Goal: Task Accomplishment & Management: Complete application form

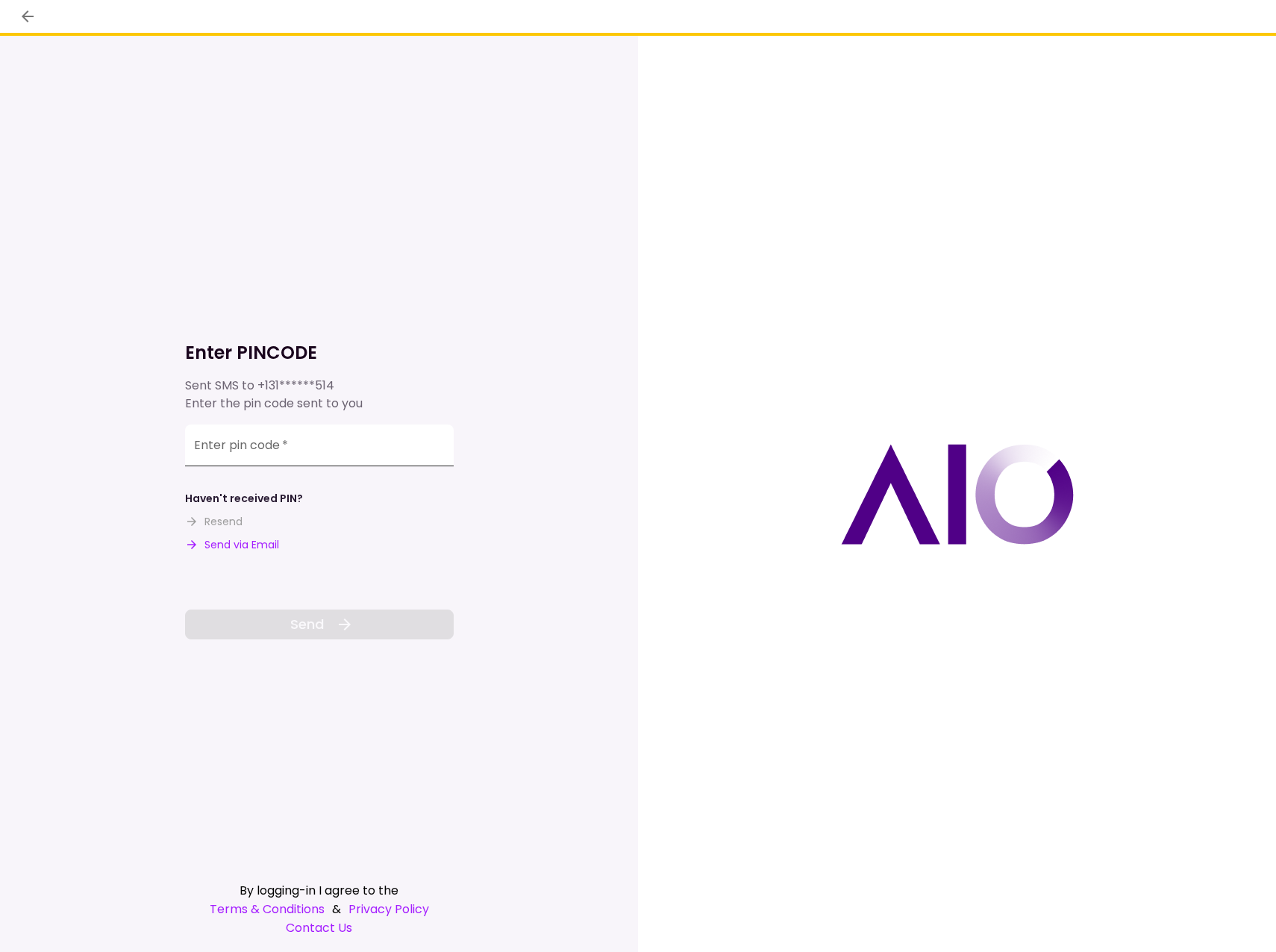
click at [254, 450] on input "Enter pin code   *" at bounding box center [319, 445] width 269 height 41
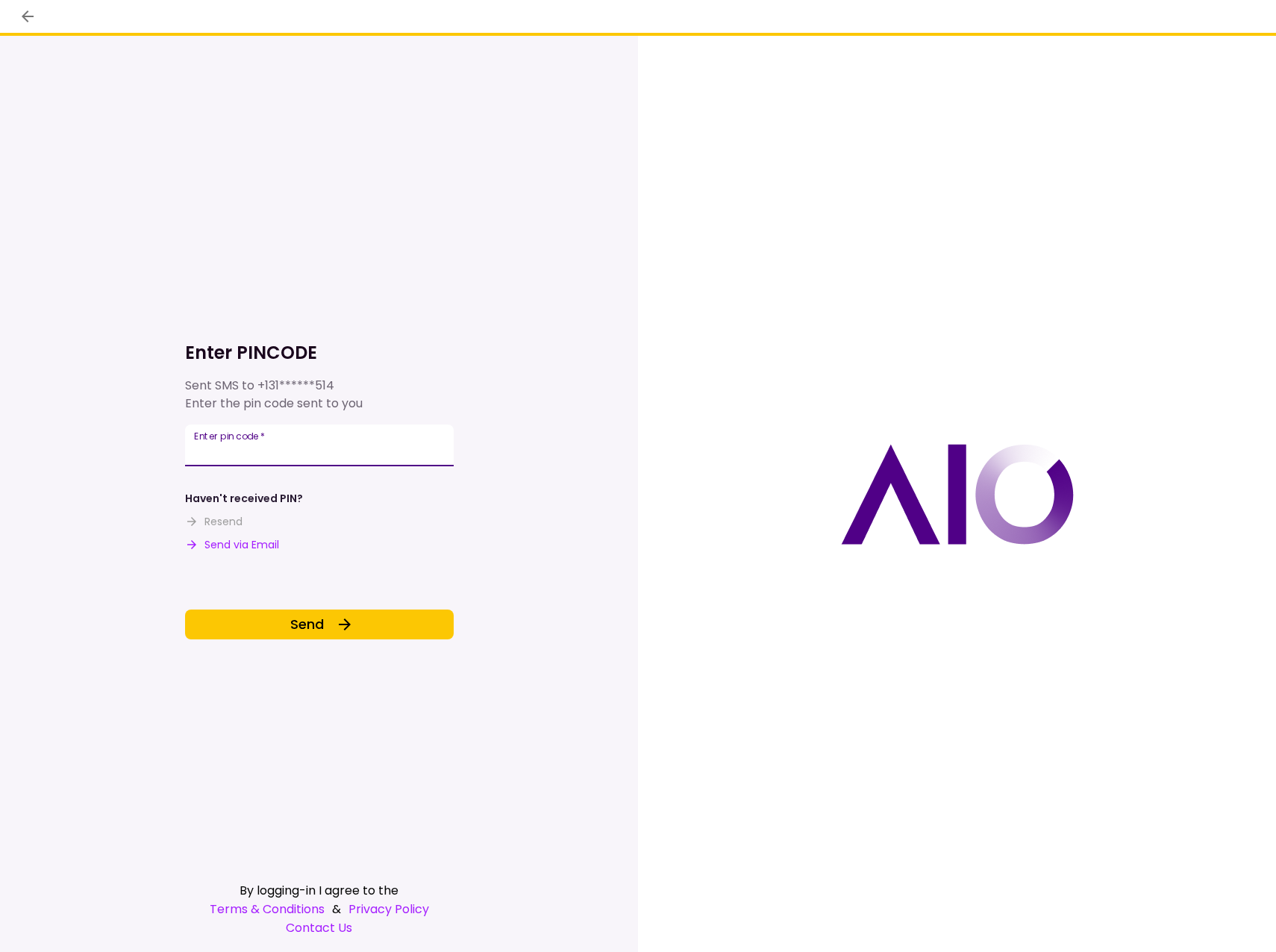
type input "******"
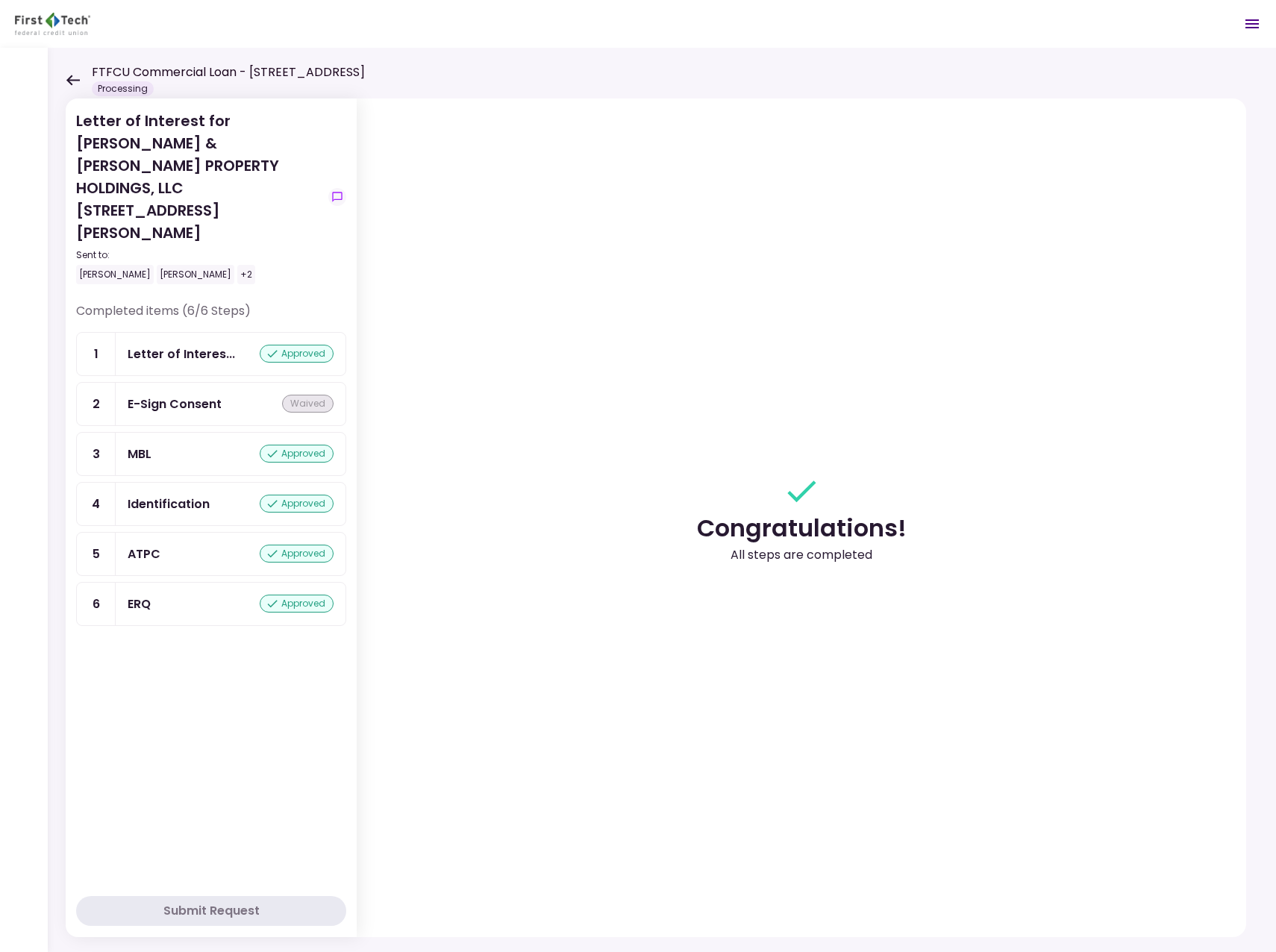
click at [68, 77] on icon at bounding box center [72, 80] width 14 height 12
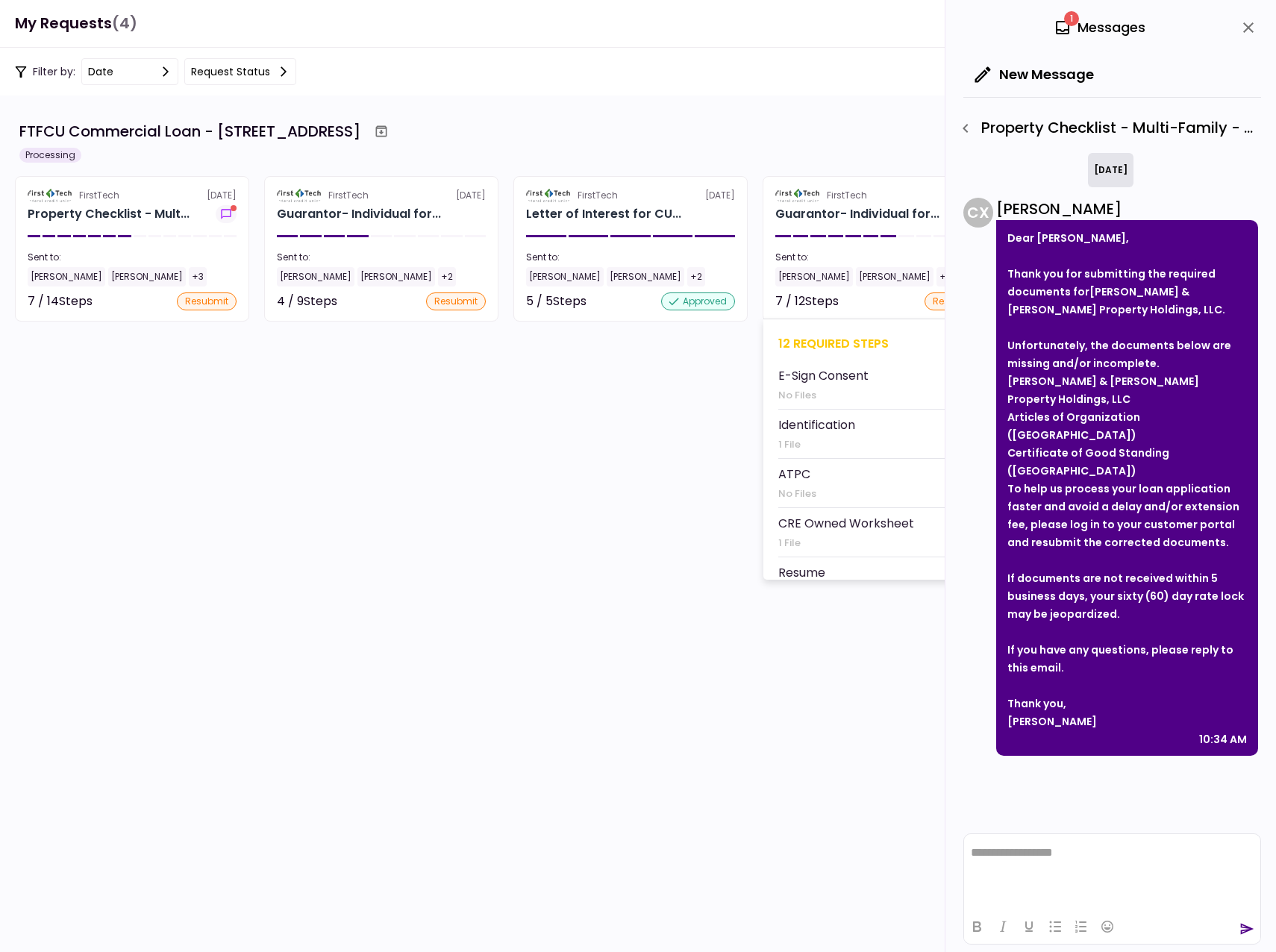
click at [802, 275] on div "[PERSON_NAME]" at bounding box center [814, 276] width 78 height 19
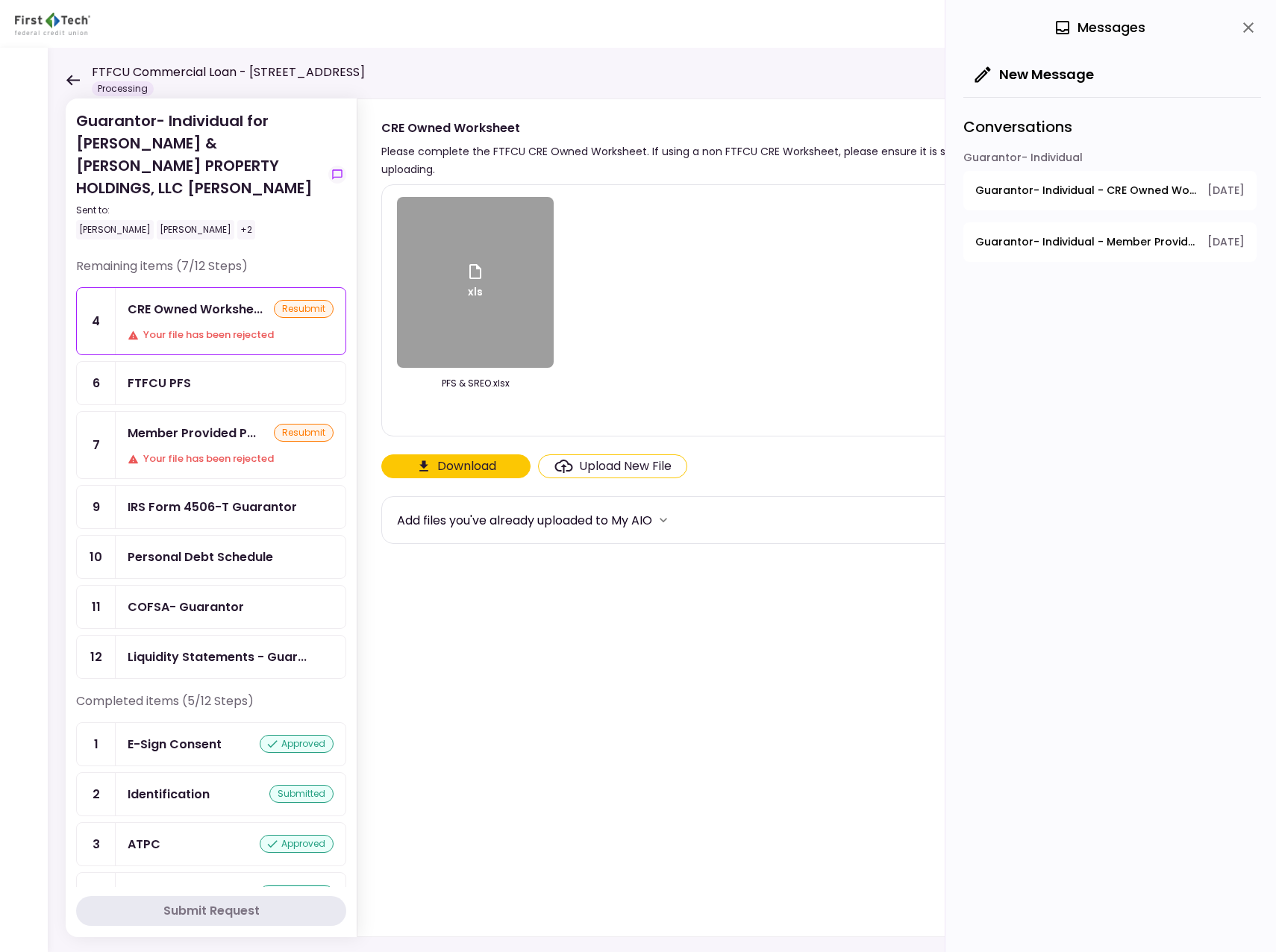
click at [71, 85] on icon at bounding box center [72, 80] width 14 height 12
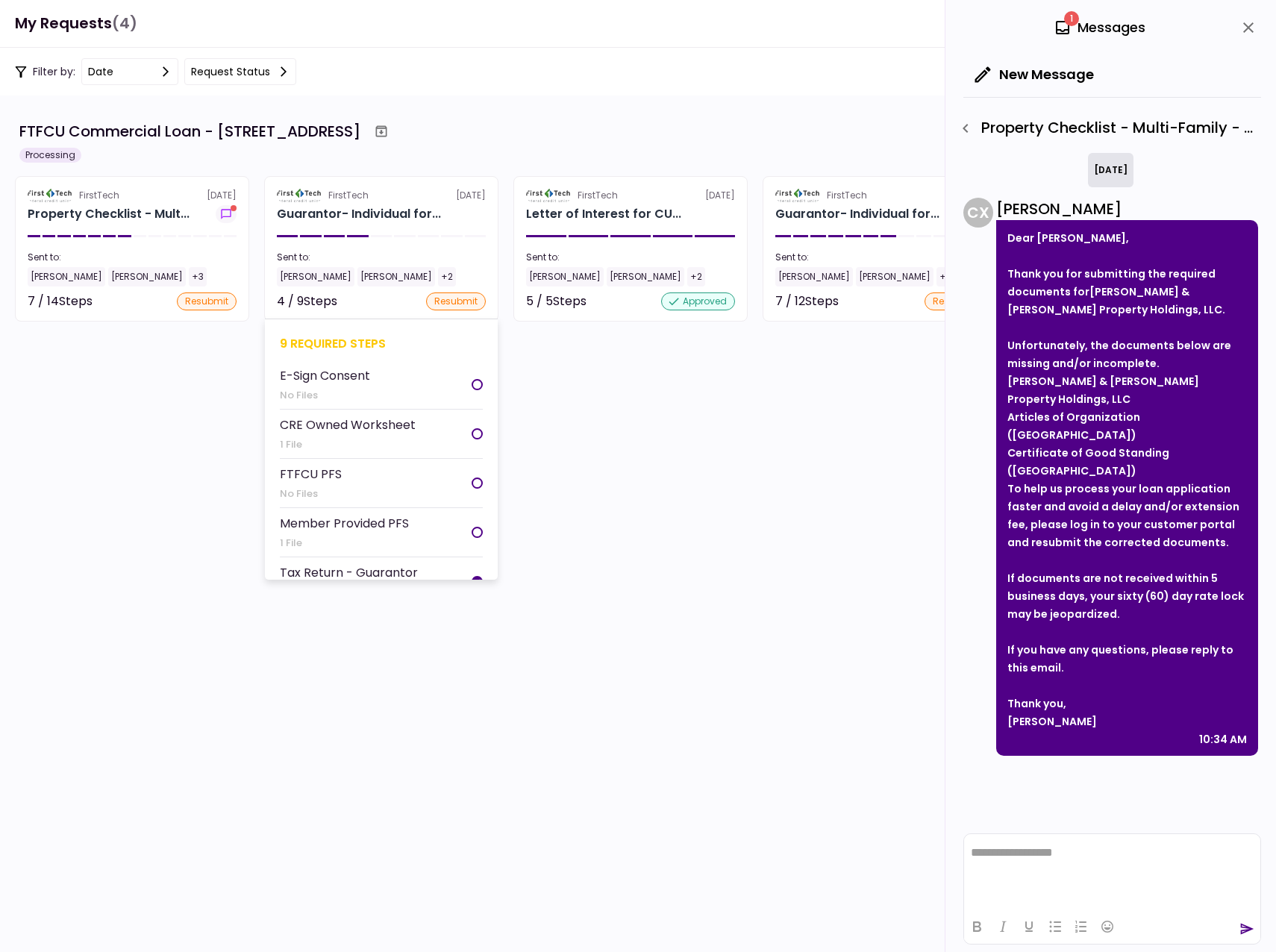
click at [300, 280] on div "[PERSON_NAME]" at bounding box center [315, 276] width 78 height 19
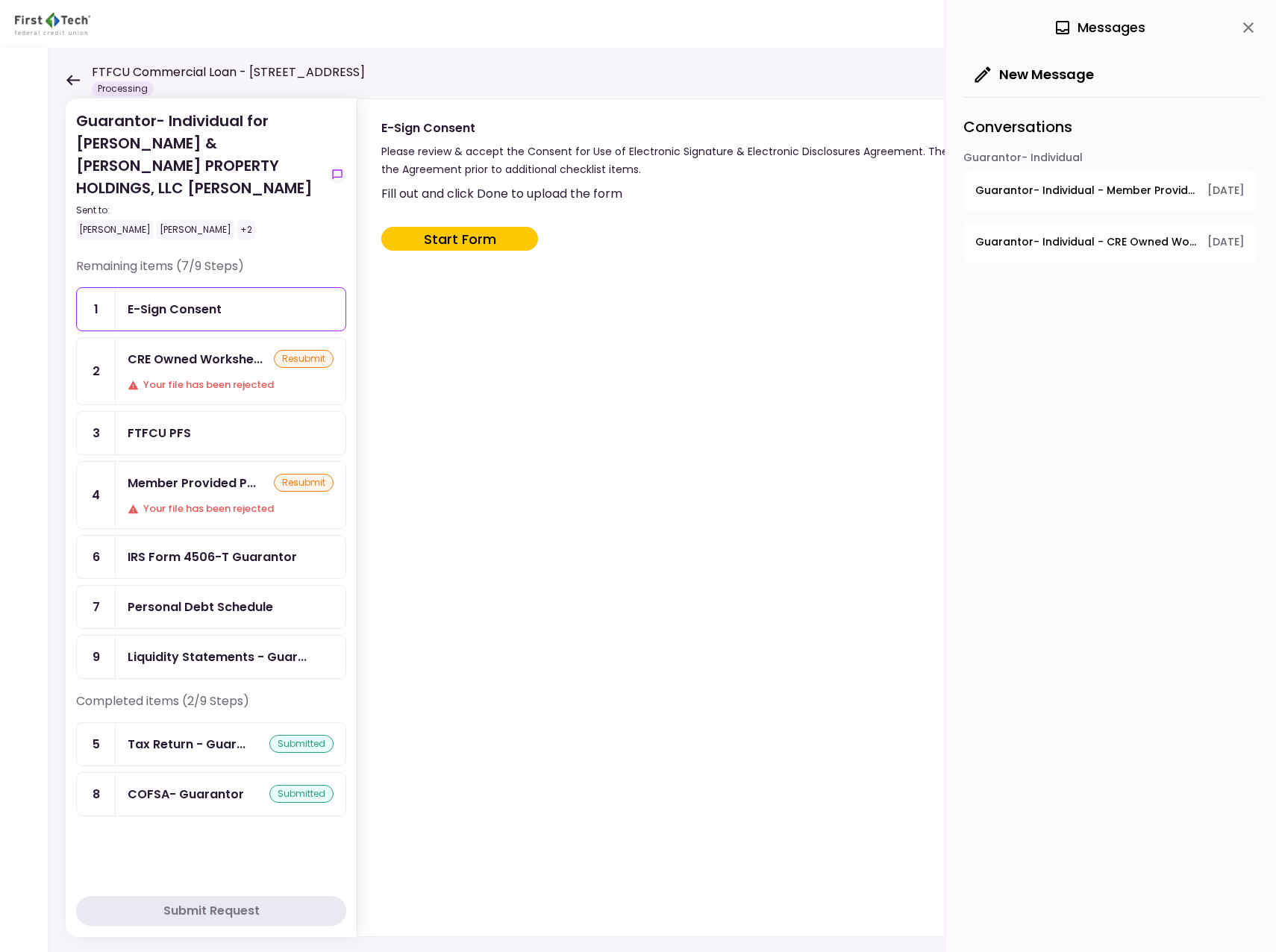
click at [188, 548] on div "IRS Form 4506-T Guarantor" at bounding box center [213, 556] width 169 height 18
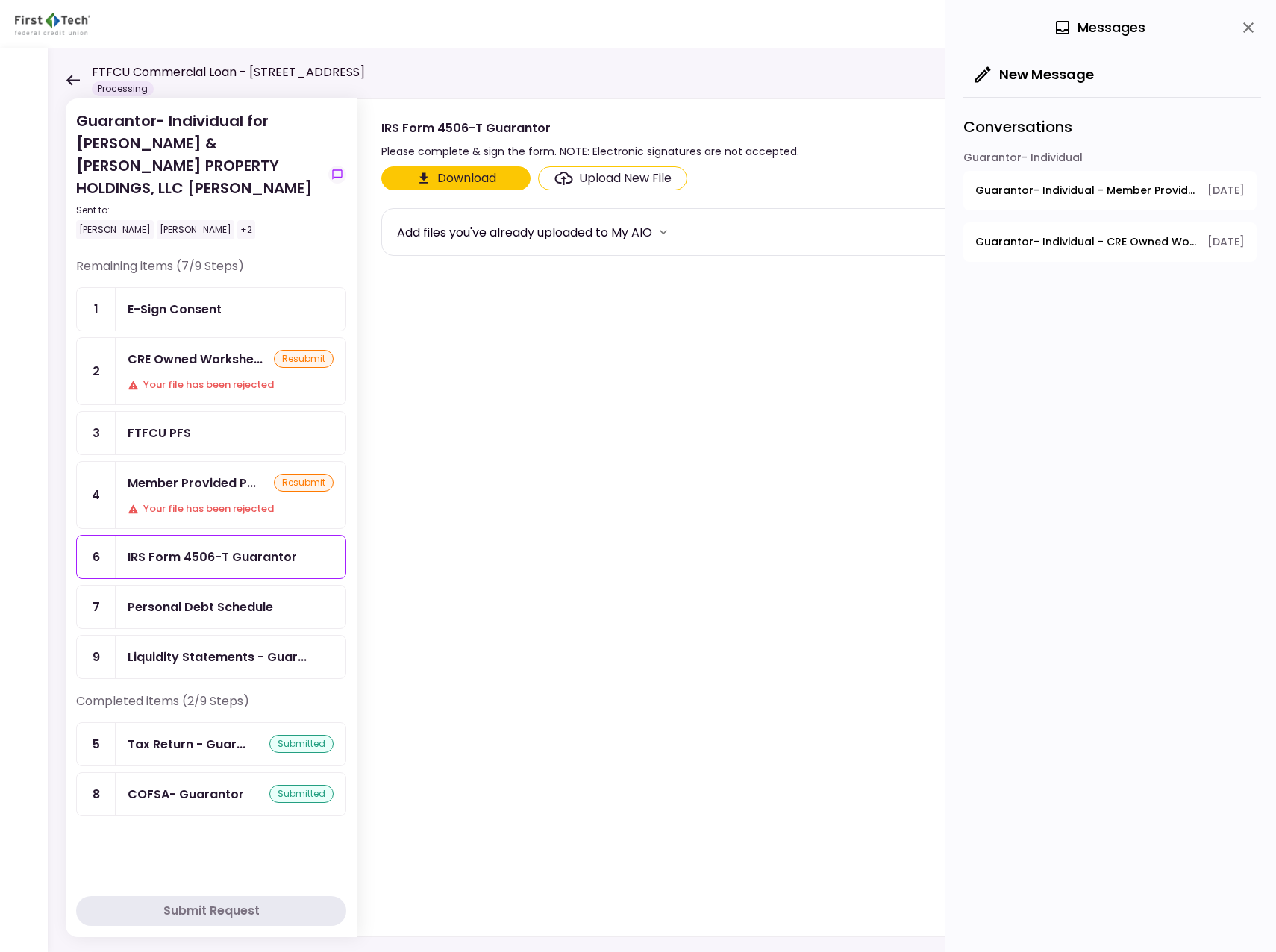
click at [589, 176] on div "Upload New File" at bounding box center [625, 178] width 92 height 18
click at [0, 0] on input "Upload New File" at bounding box center [0, 0] width 0 height 0
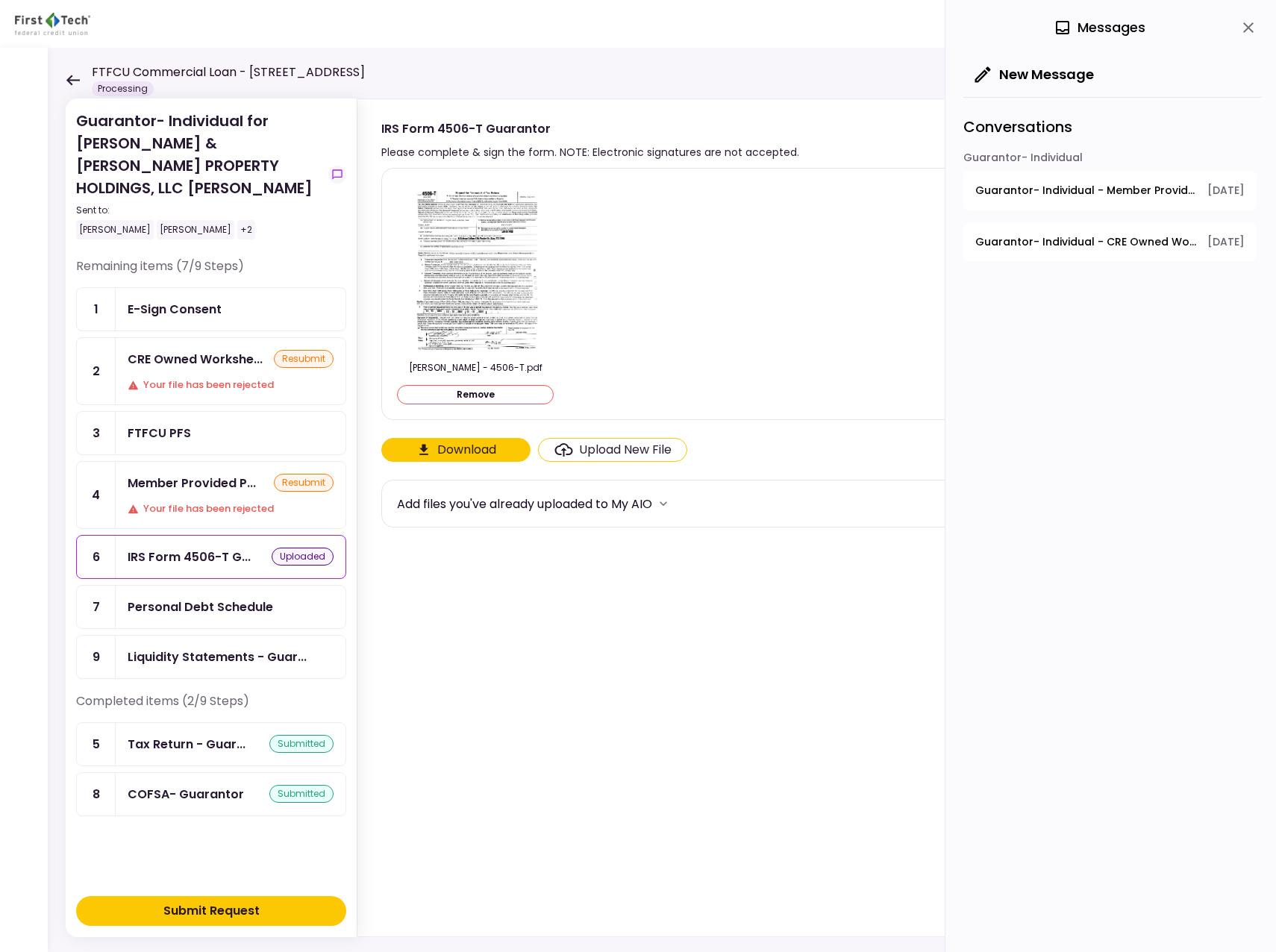
click at [171, 598] on div "Personal Debt Schedule" at bounding box center [200, 606] width 145 height 18
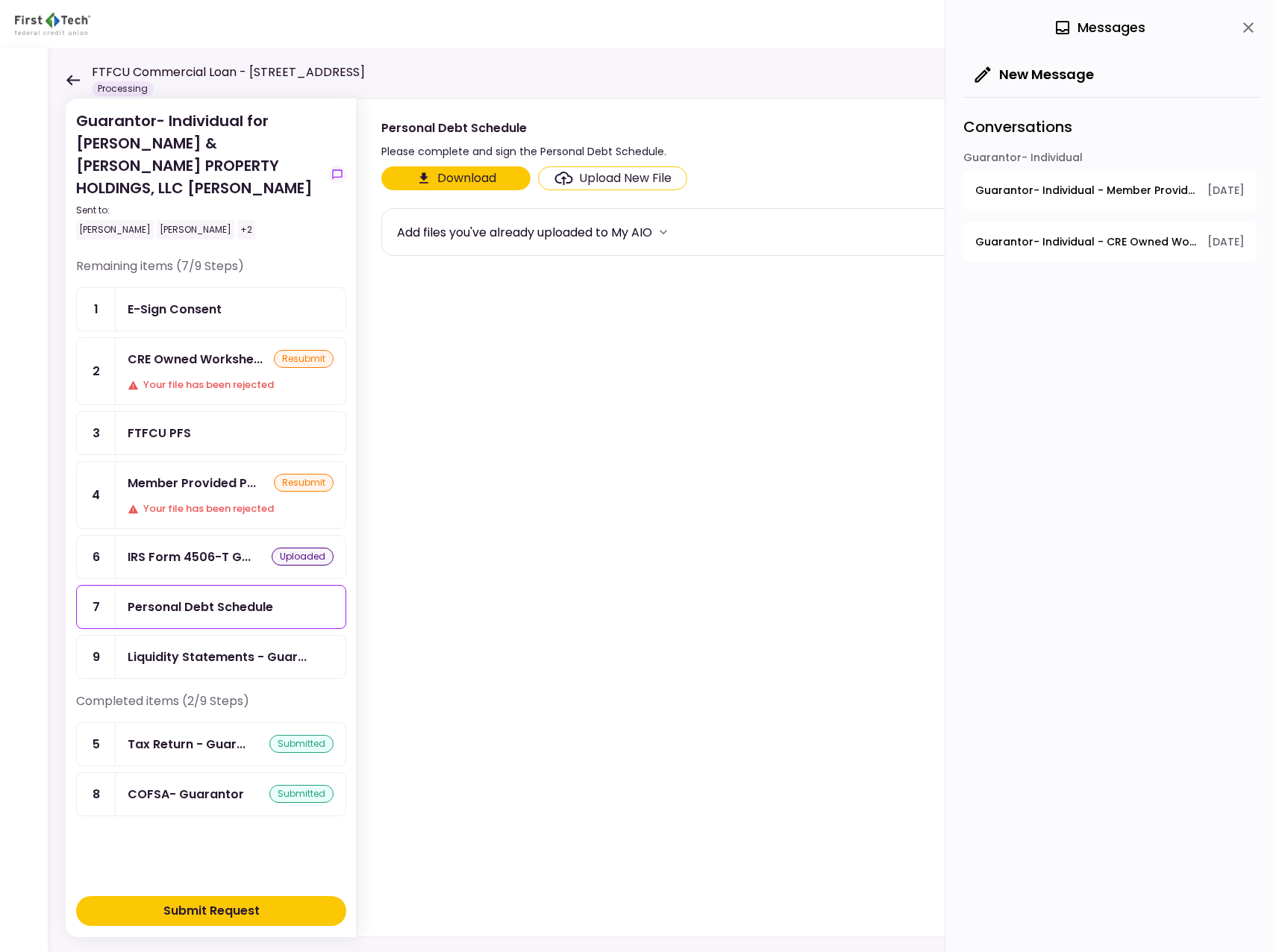
click at [601, 179] on div "Upload New File" at bounding box center [625, 178] width 92 height 18
click at [0, 0] on input "Upload New File" at bounding box center [0, 0] width 0 height 0
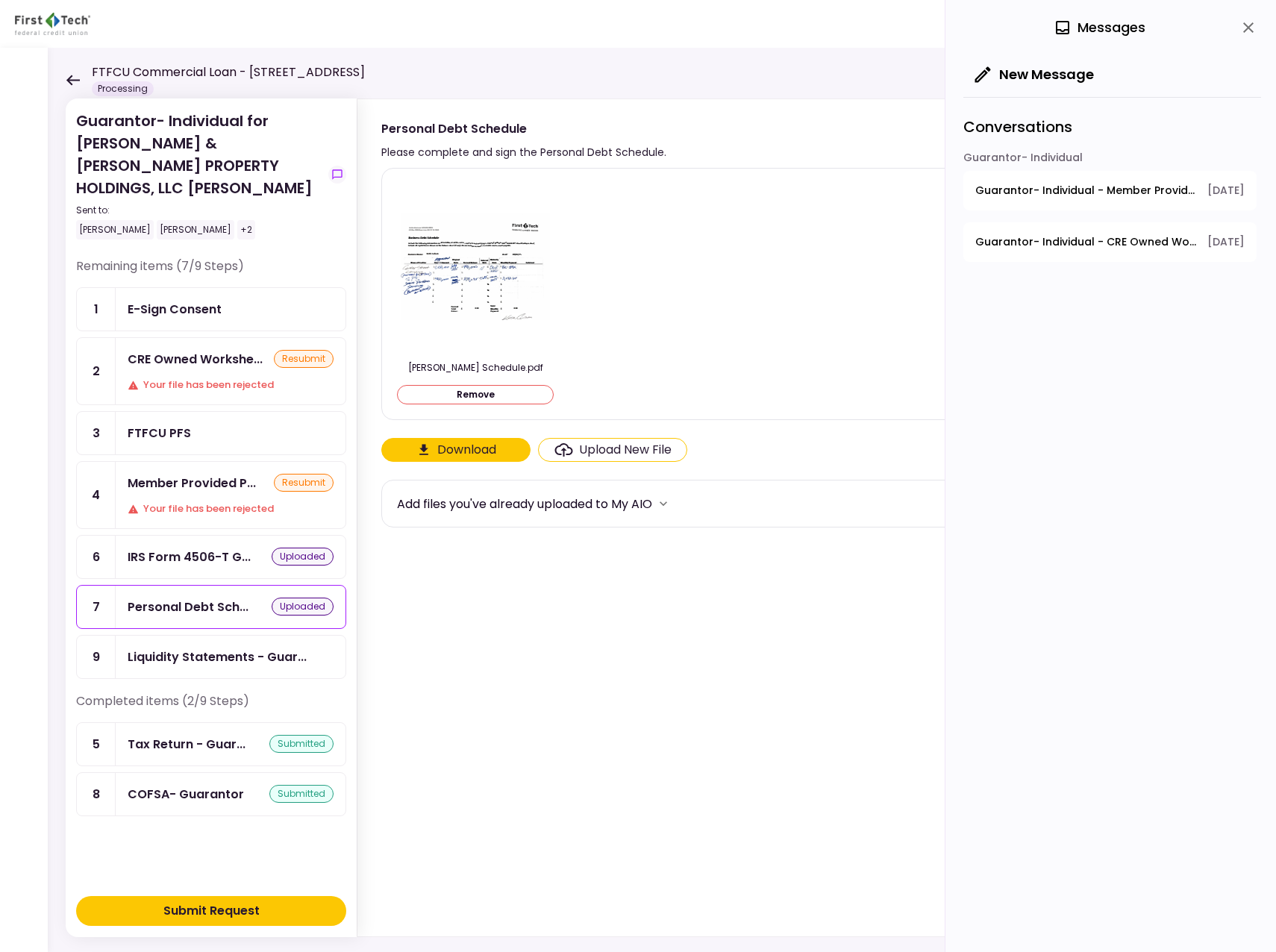
click at [221, 908] on div "Submit Request" at bounding box center [212, 911] width 96 height 18
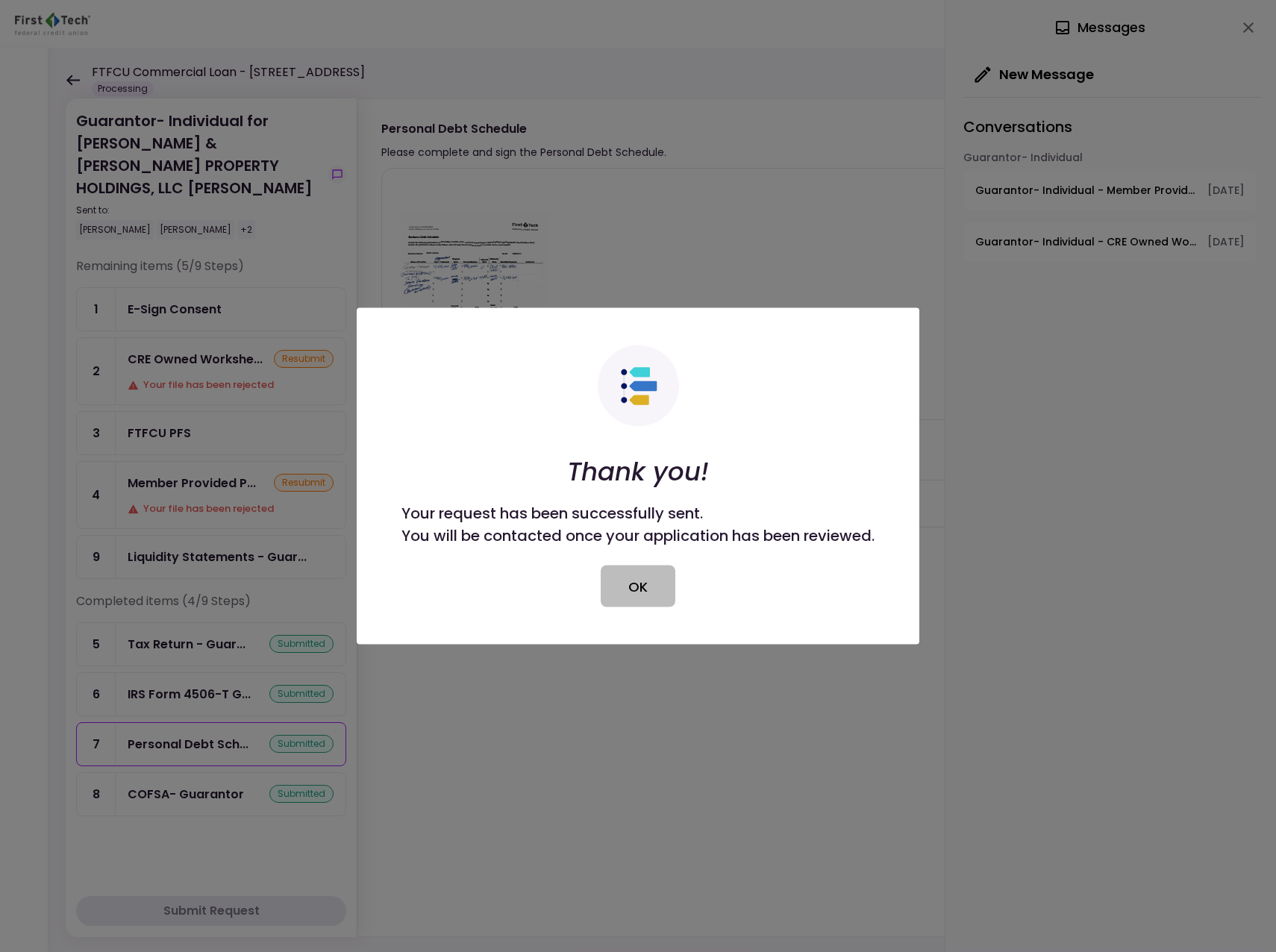
click at [641, 585] on button "OK" at bounding box center [638, 585] width 74 height 41
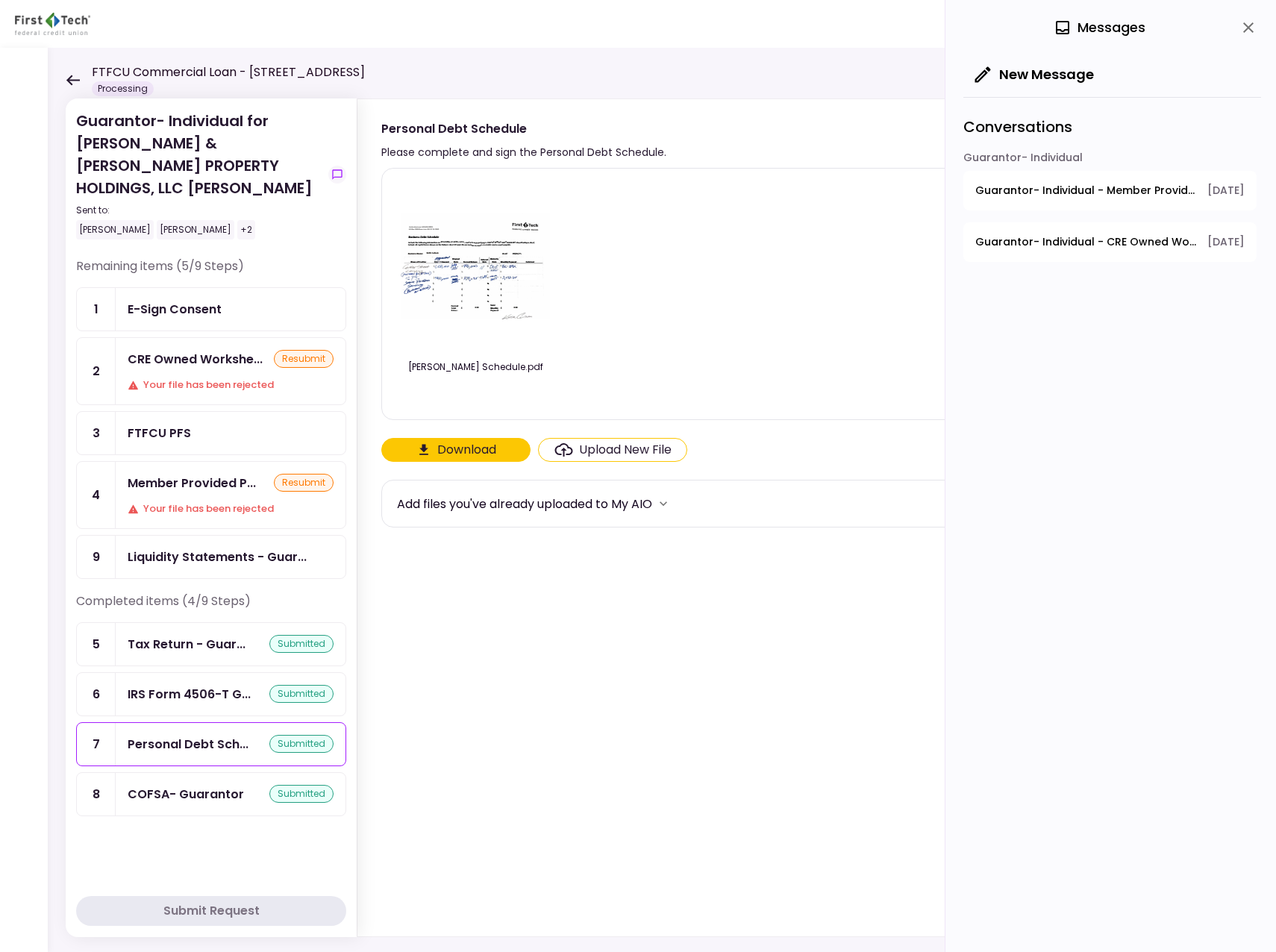
click at [72, 77] on icon at bounding box center [72, 80] width 14 height 12
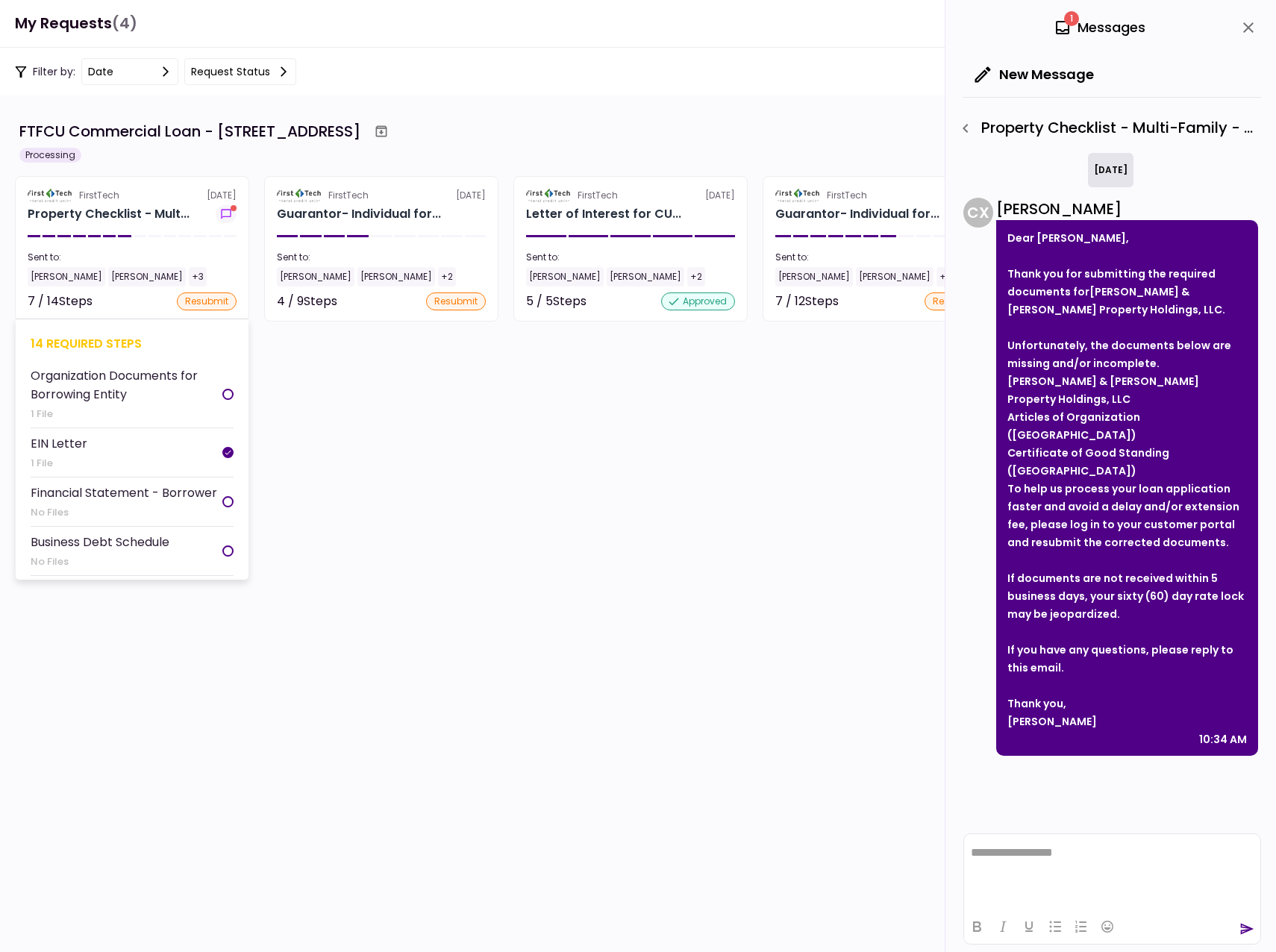
click at [49, 275] on div "[PERSON_NAME]" at bounding box center [66, 276] width 78 height 19
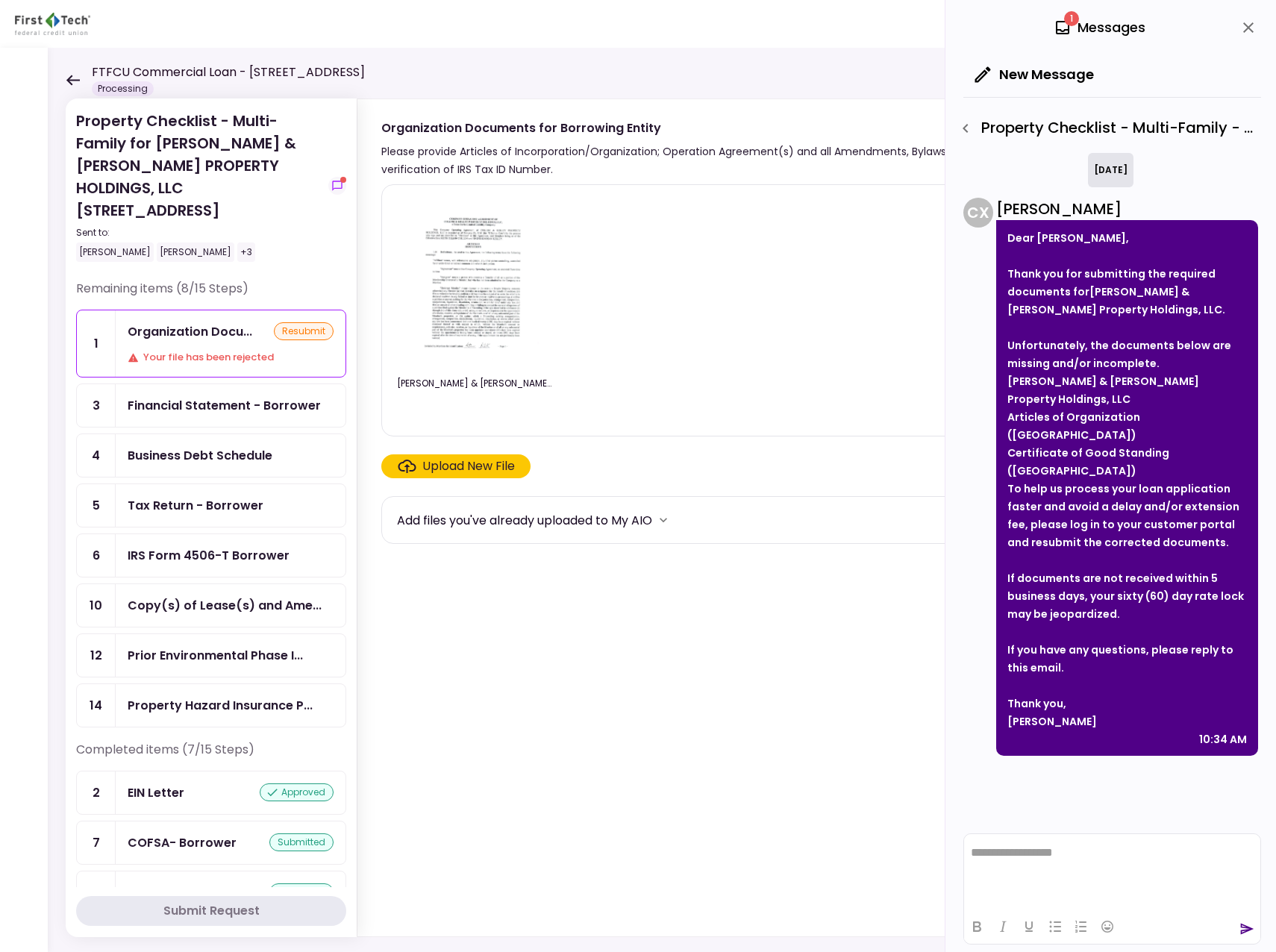
click at [69, 76] on icon at bounding box center [72, 80] width 14 height 12
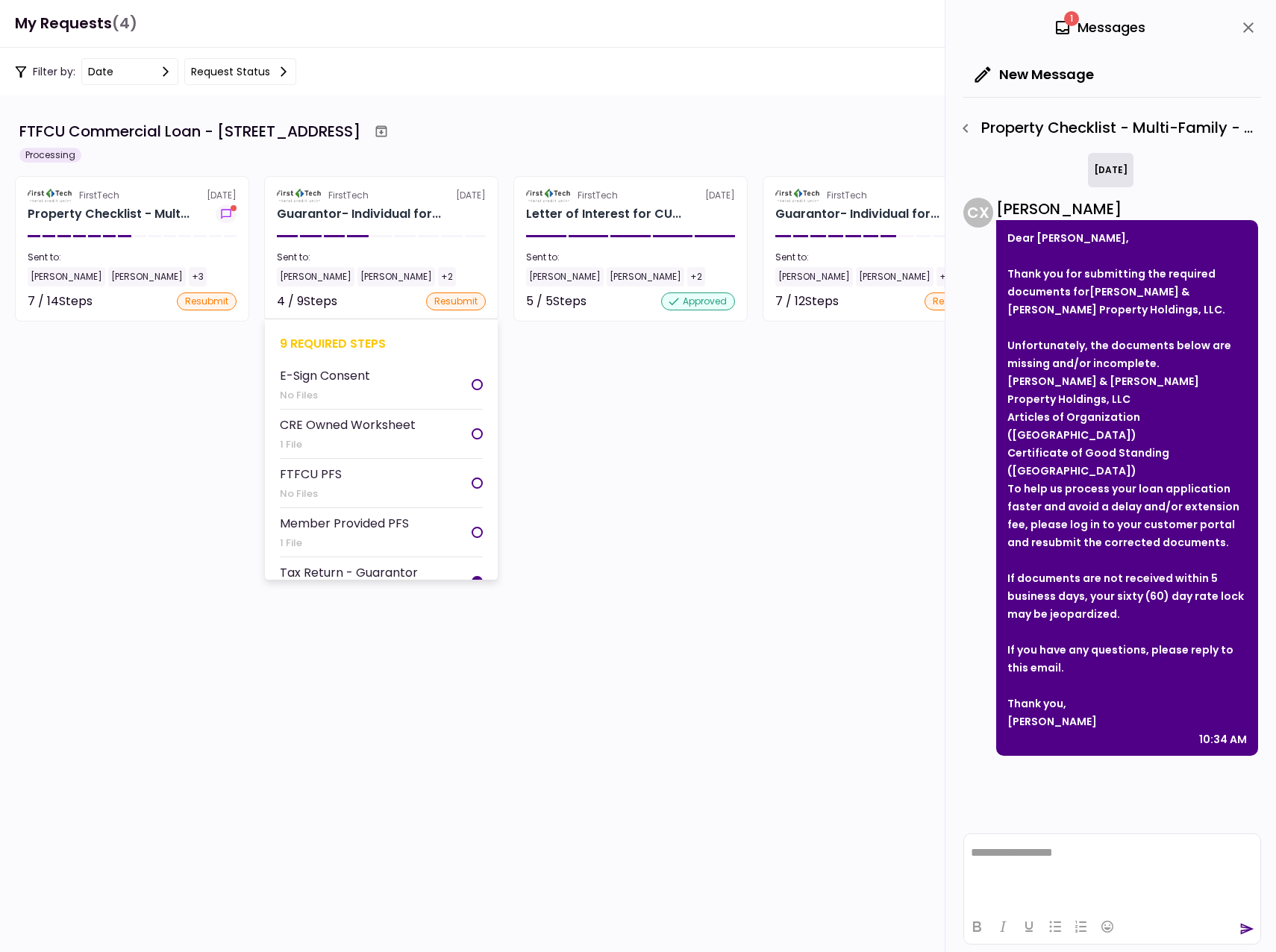
click at [297, 273] on div "[PERSON_NAME]" at bounding box center [315, 276] width 78 height 19
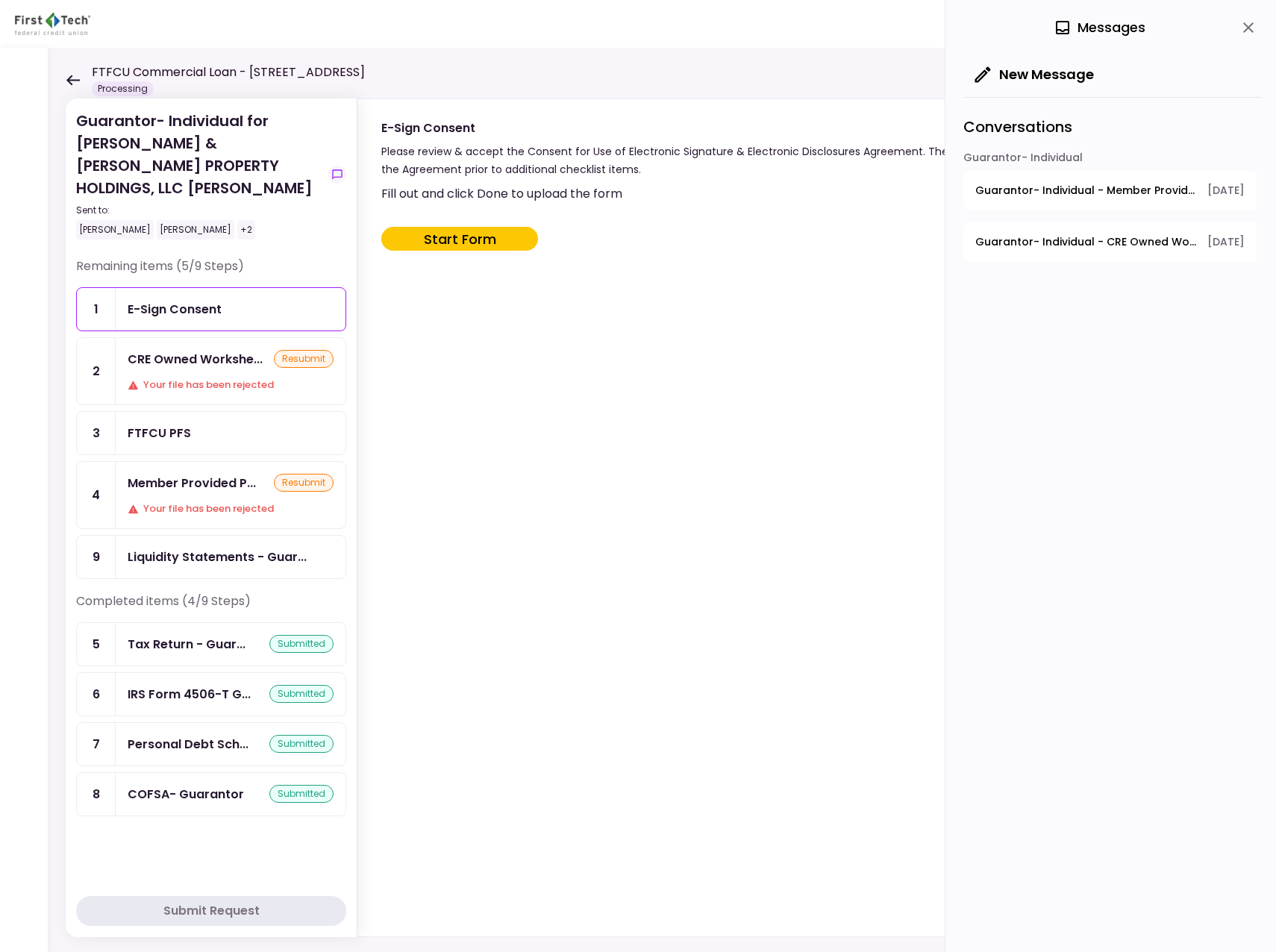
click at [70, 80] on icon at bounding box center [73, 79] width 13 height 11
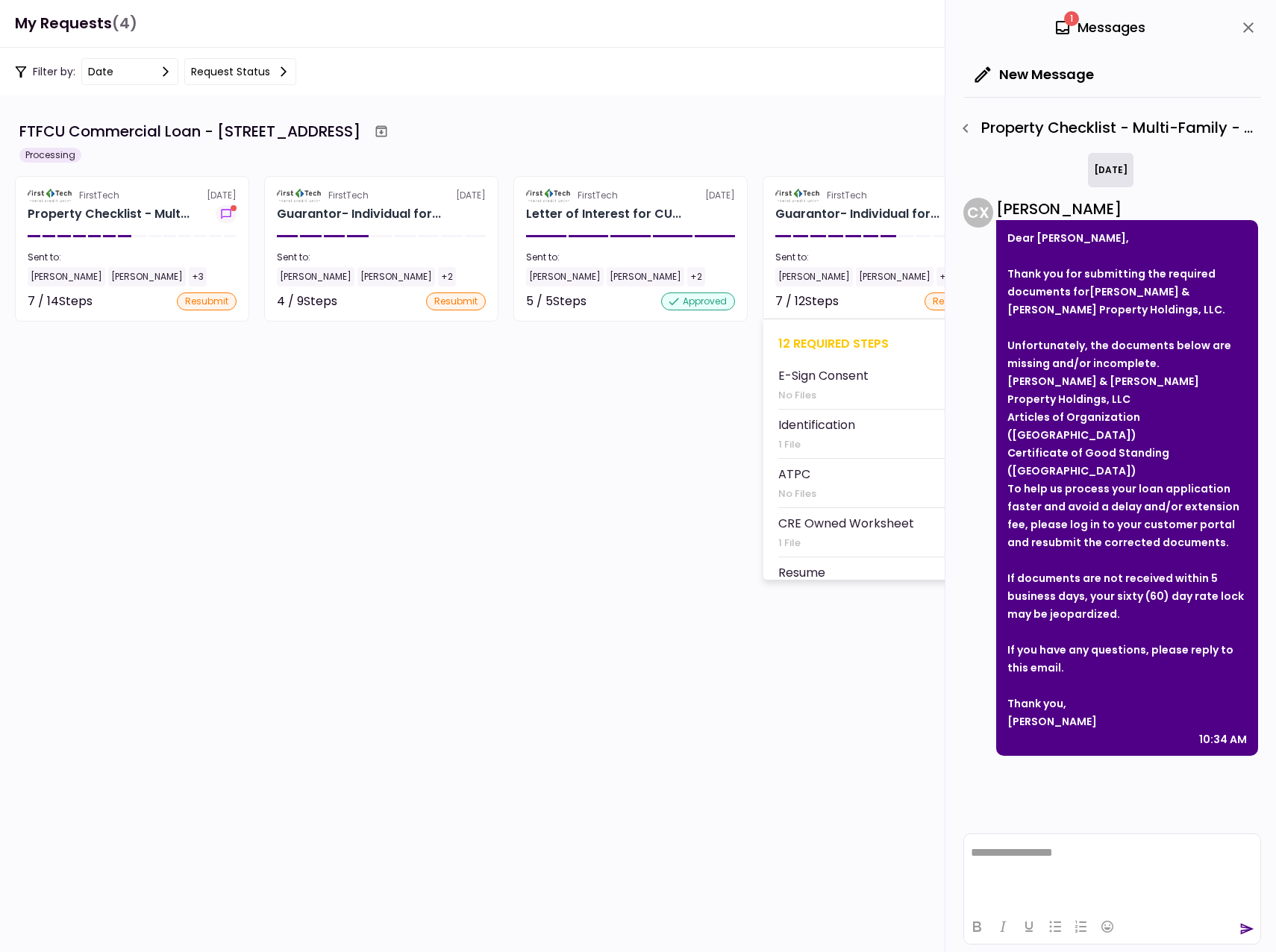
click at [808, 276] on div "[PERSON_NAME]" at bounding box center [814, 276] width 78 height 19
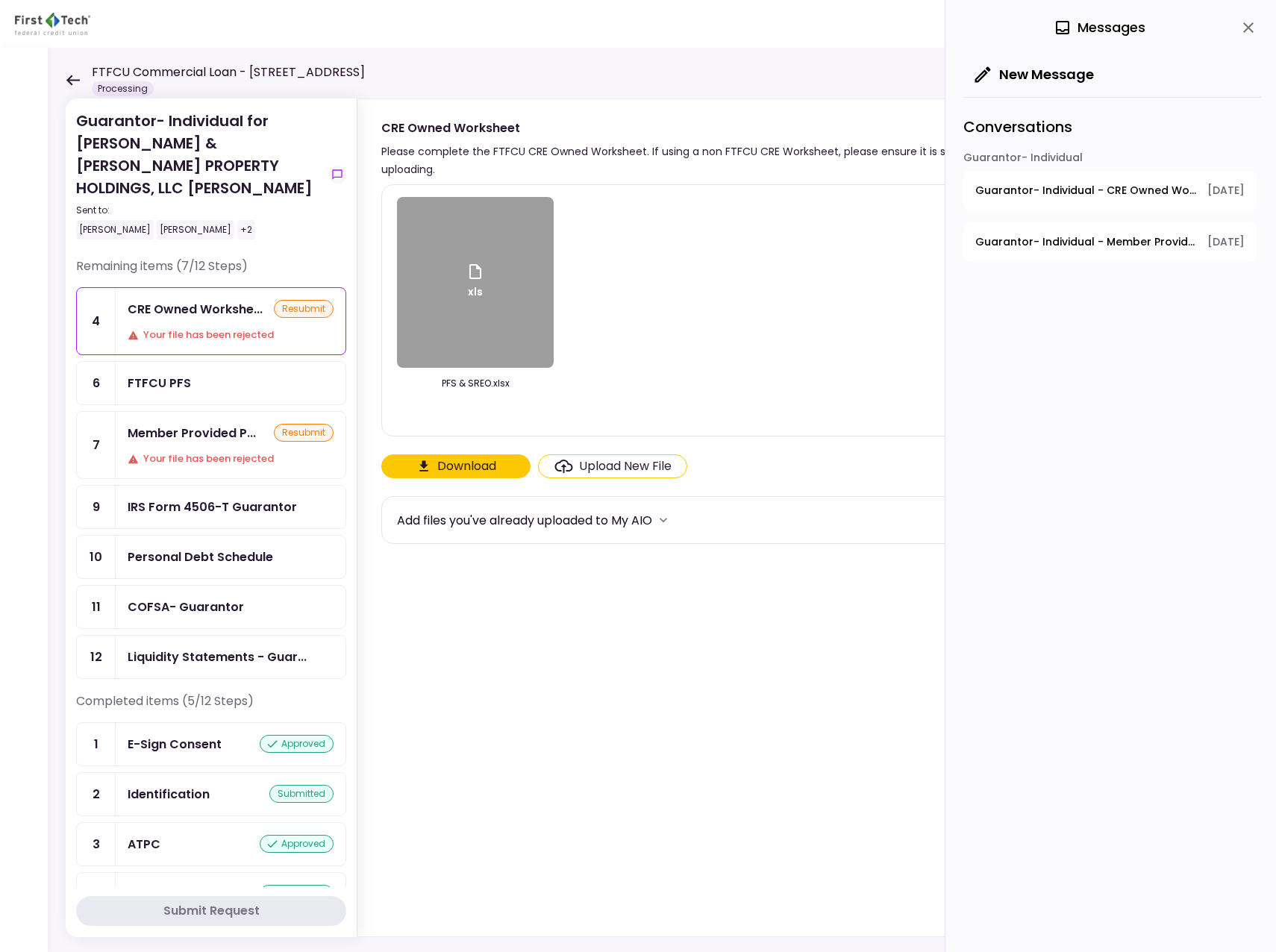
click at [69, 75] on icon at bounding box center [72, 80] width 14 height 12
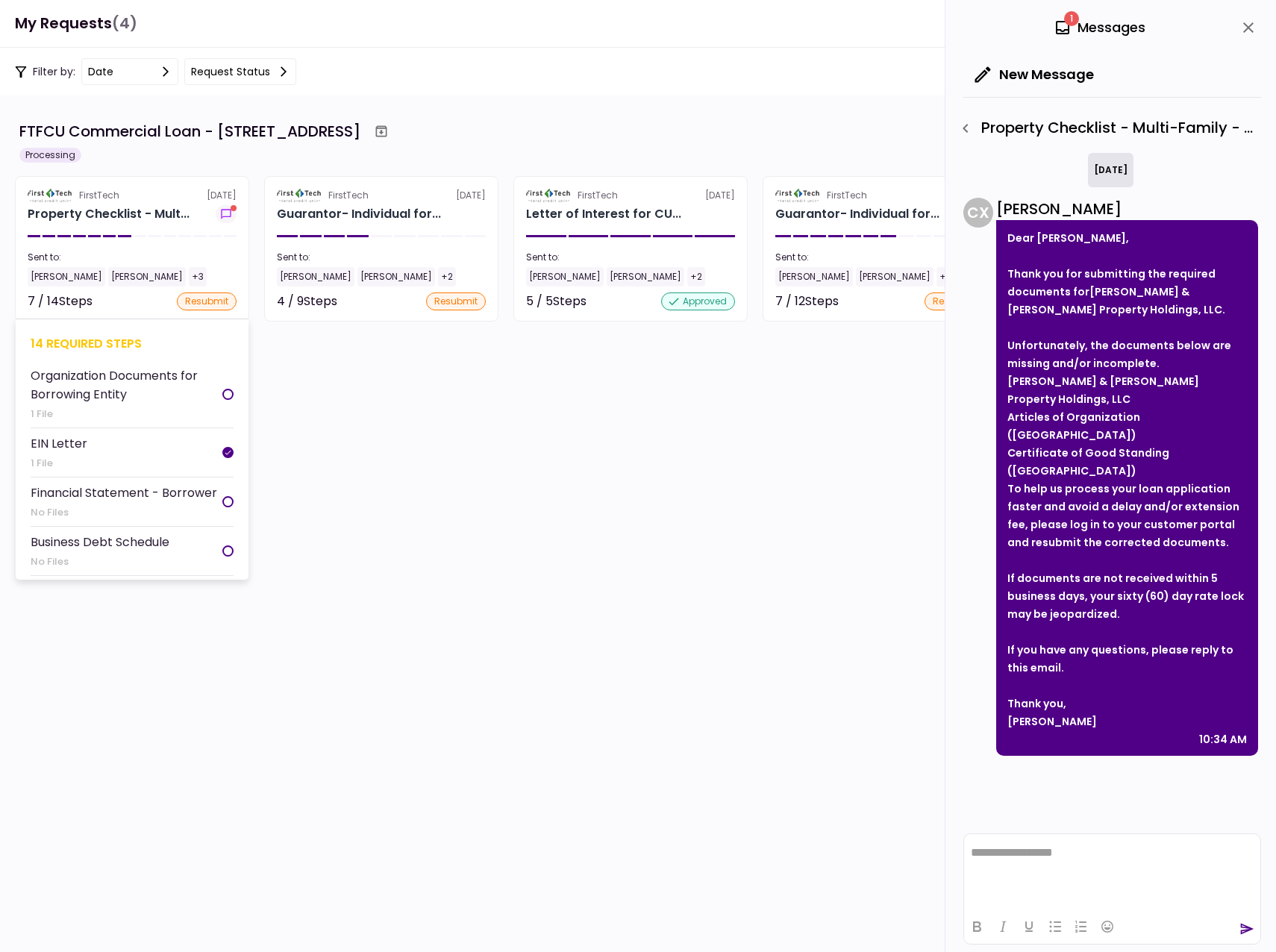
click at [56, 273] on div "[PERSON_NAME]" at bounding box center [66, 276] width 78 height 19
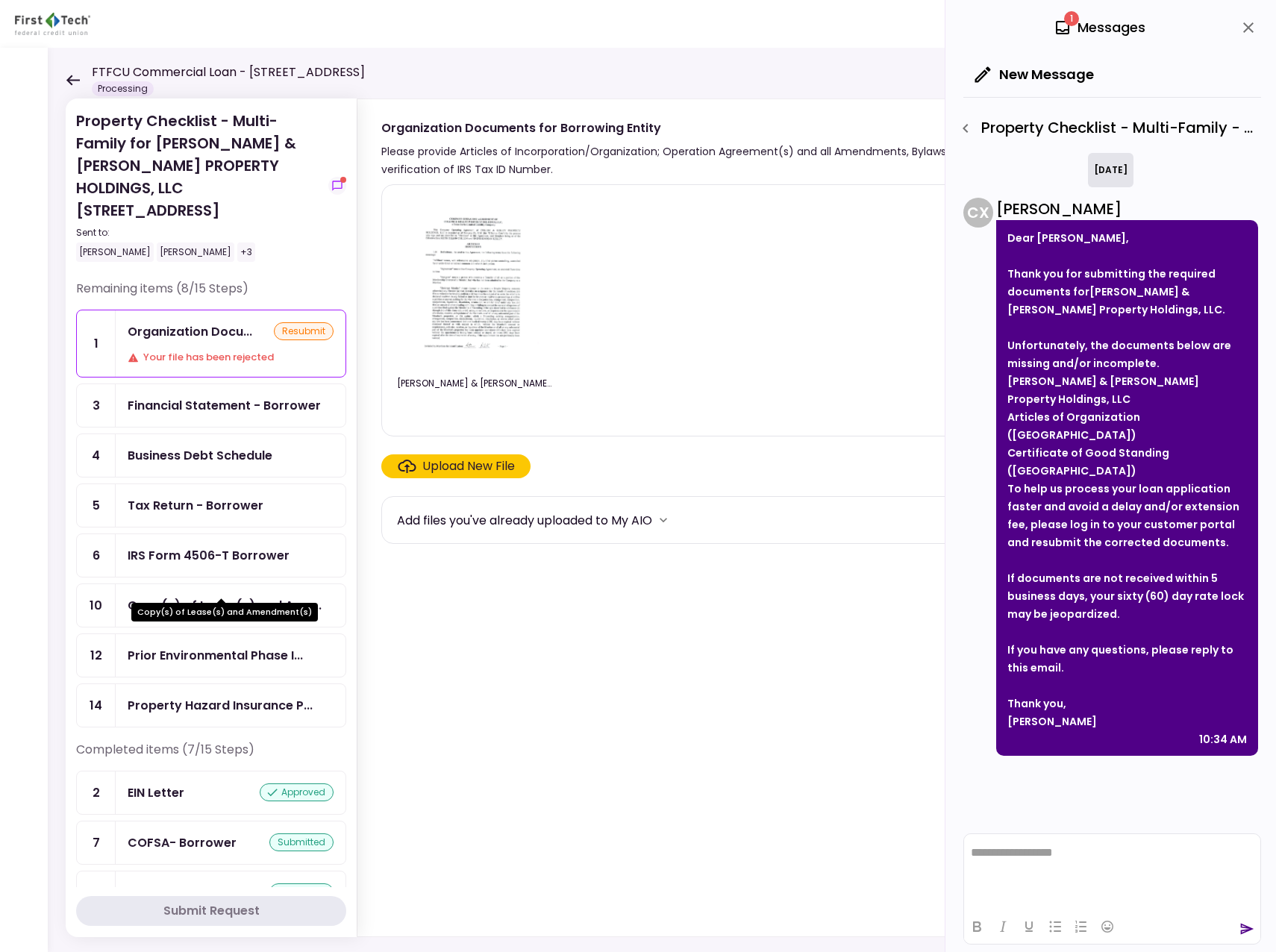
click at [201, 596] on div "Copy(s) of Lease(s) and Ame..." at bounding box center [224, 605] width 194 height 18
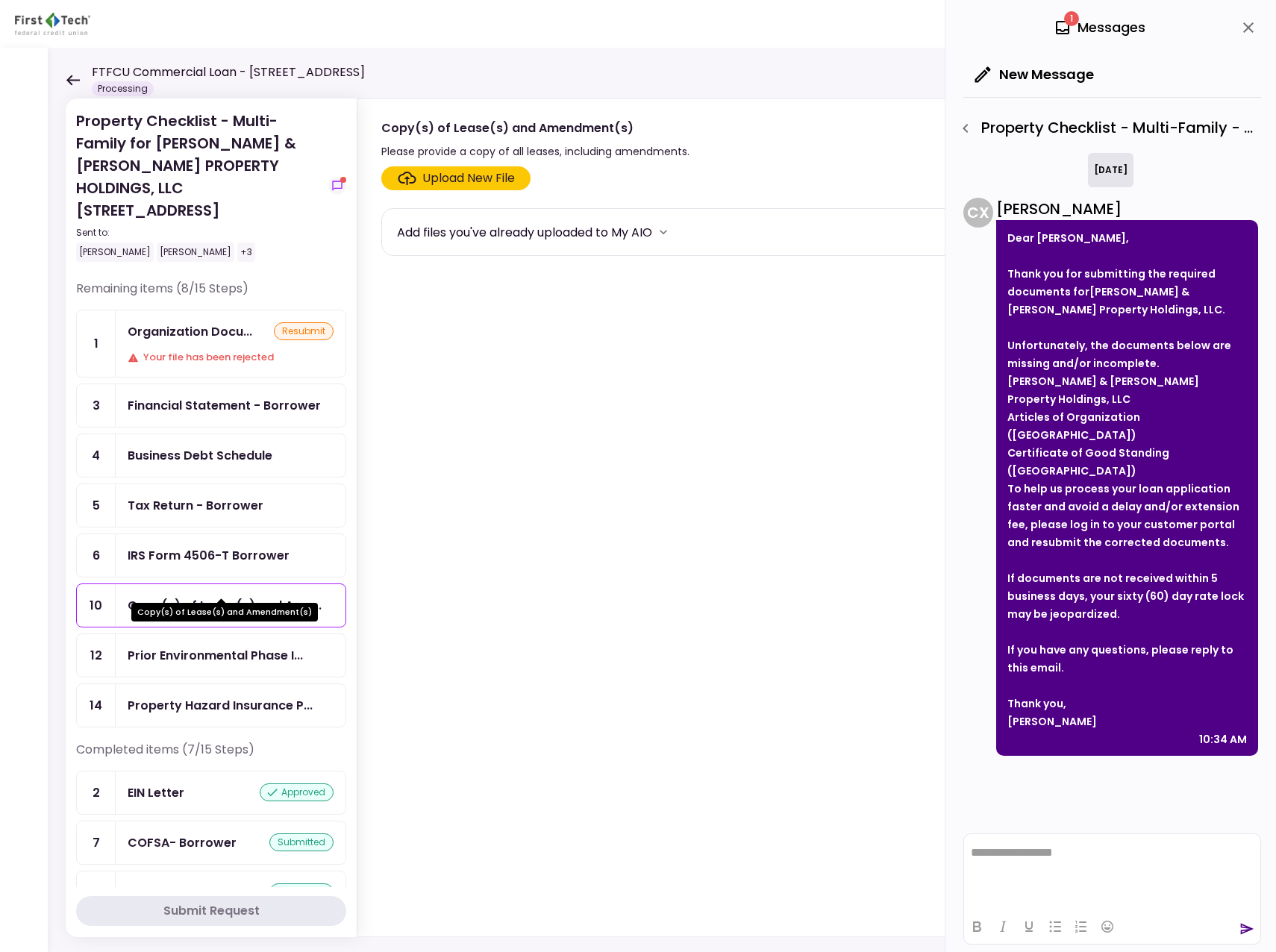
click at [207, 596] on div "Copy(s) of Lease(s) and Ame..." at bounding box center [224, 605] width 194 height 18
click at [462, 174] on div "Upload New File" at bounding box center [469, 178] width 92 height 18
click at [0, 0] on input "Upload New File" at bounding box center [0, 0] width 0 height 0
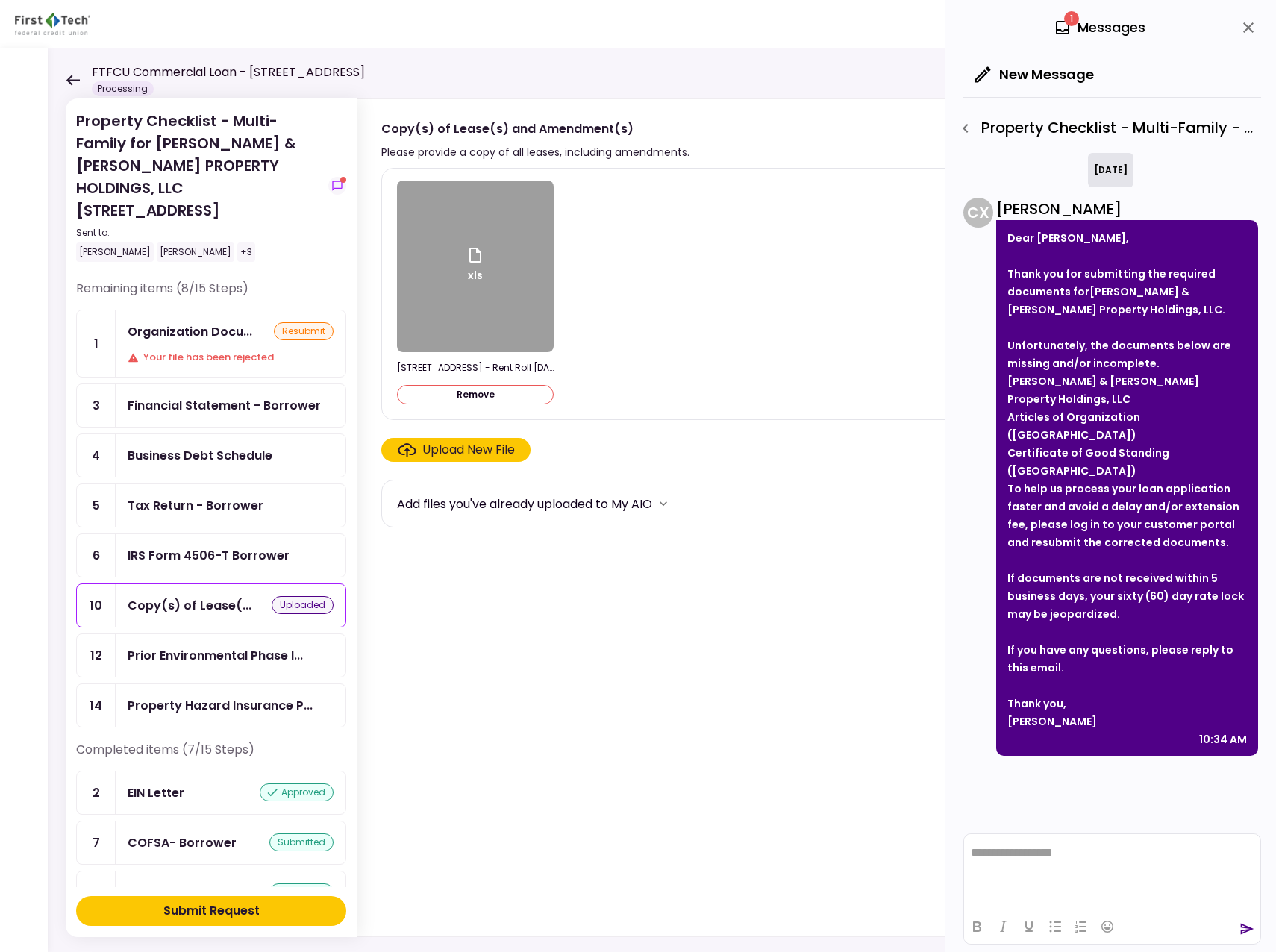
click at [440, 446] on div "Upload New File" at bounding box center [469, 450] width 92 height 18
click at [0, 0] on input "Upload New File" at bounding box center [0, 0] width 0 height 0
click at [688, 338] on div "xls 513 E Caney St - Rent Roll 08.29.25.xlsx Remove" at bounding box center [799, 295] width 806 height 227
click at [658, 335] on div "xls 513 E Caney St - Rent Roll 08.29.25.xlsx Remove" at bounding box center [799, 295] width 806 height 227
click at [818, 359] on div "xls 513 E Caney St - Rent Roll 08.29.25.xlsx Remove" at bounding box center [799, 295] width 806 height 227
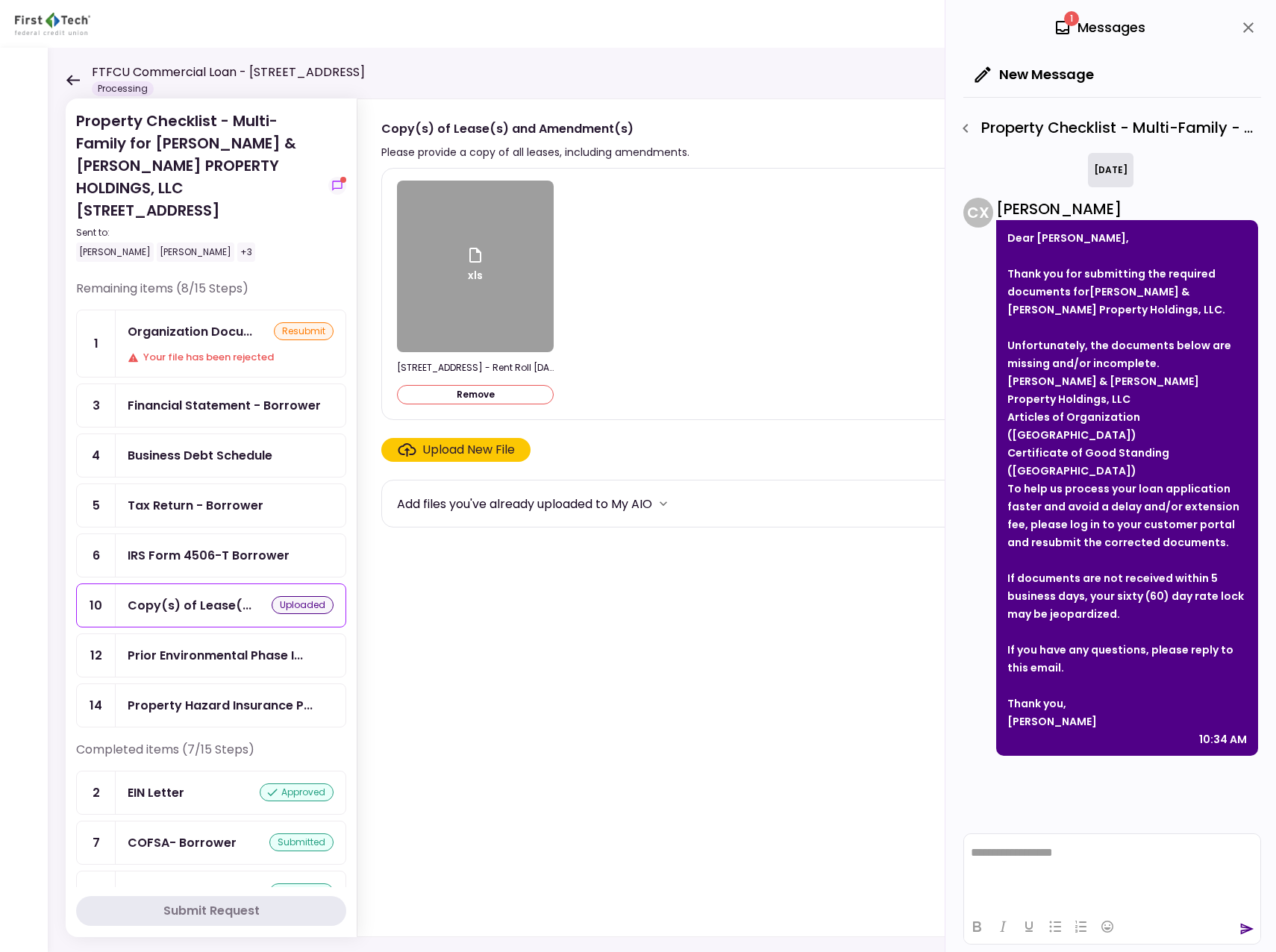
click at [502, 447] on div "Upload New File" at bounding box center [469, 450] width 92 height 18
click at [0, 0] on input "Upload New File" at bounding box center [0, 0] width 0 height 0
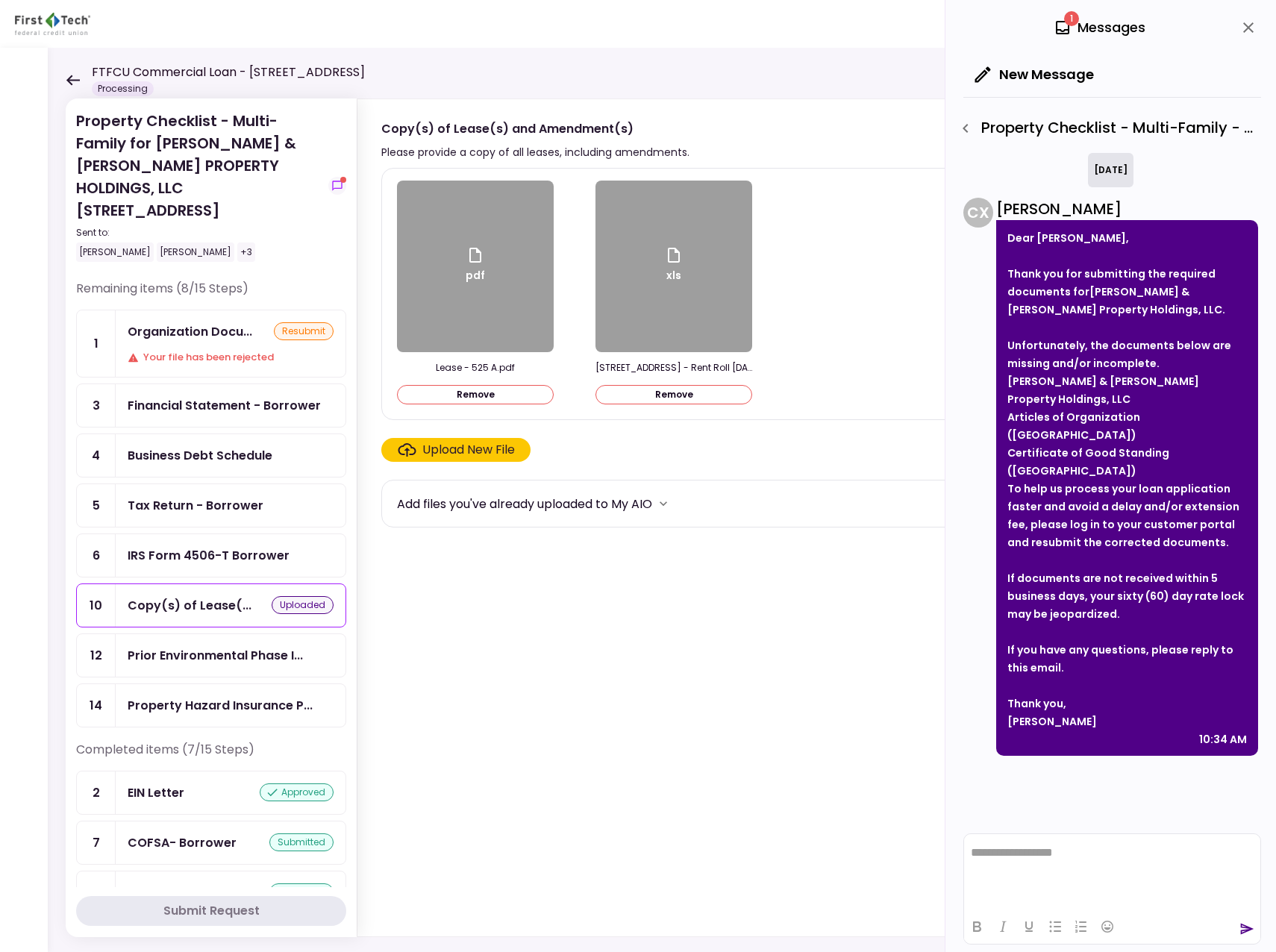
click at [476, 446] on div "Upload New File" at bounding box center [469, 450] width 92 height 18
click at [0, 0] on input "Upload New File" at bounding box center [0, 0] width 0 height 0
click at [76, 77] on icon at bounding box center [72, 80] width 14 height 12
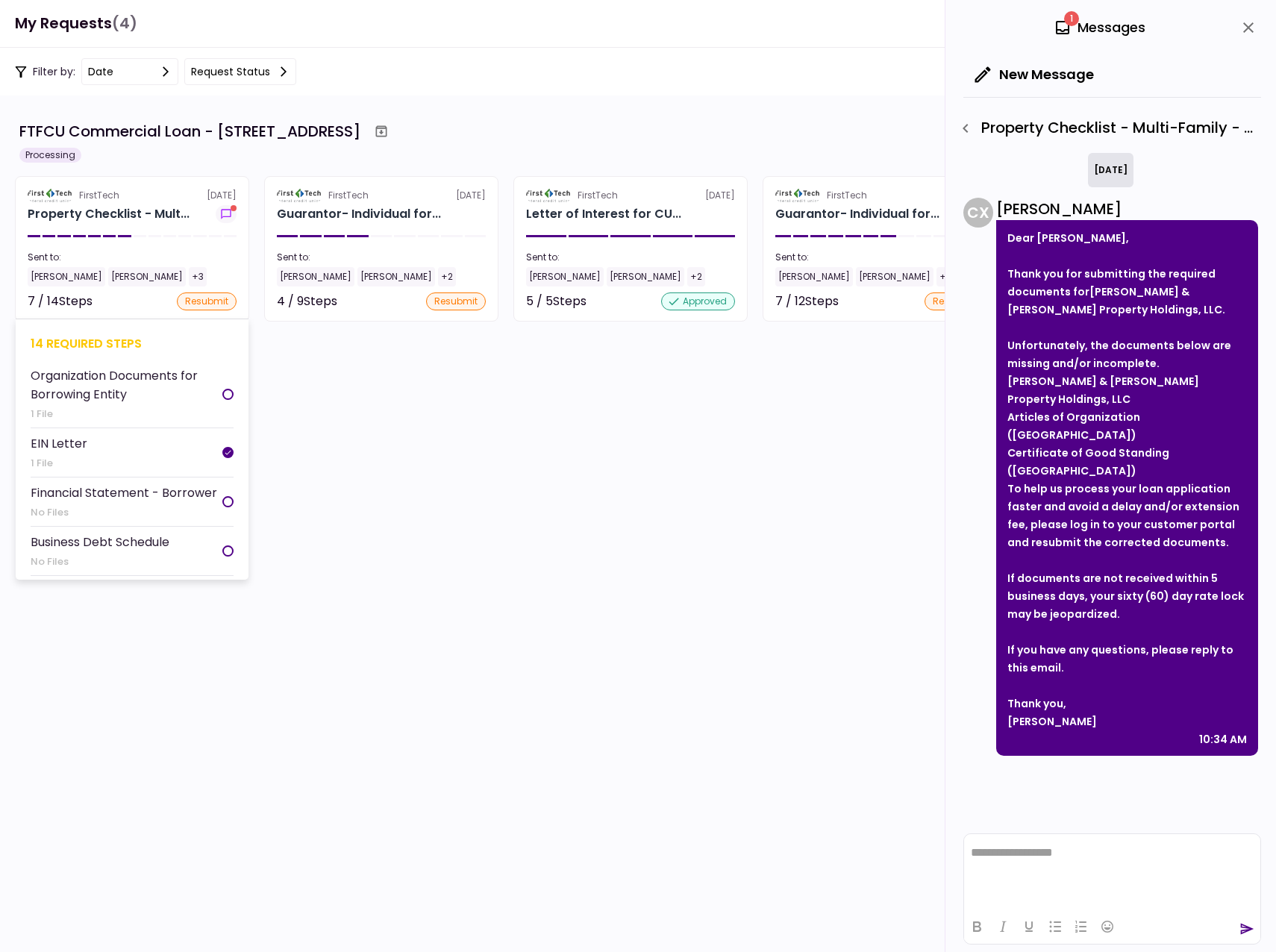
click at [42, 276] on div "[PERSON_NAME]" at bounding box center [66, 276] width 78 height 19
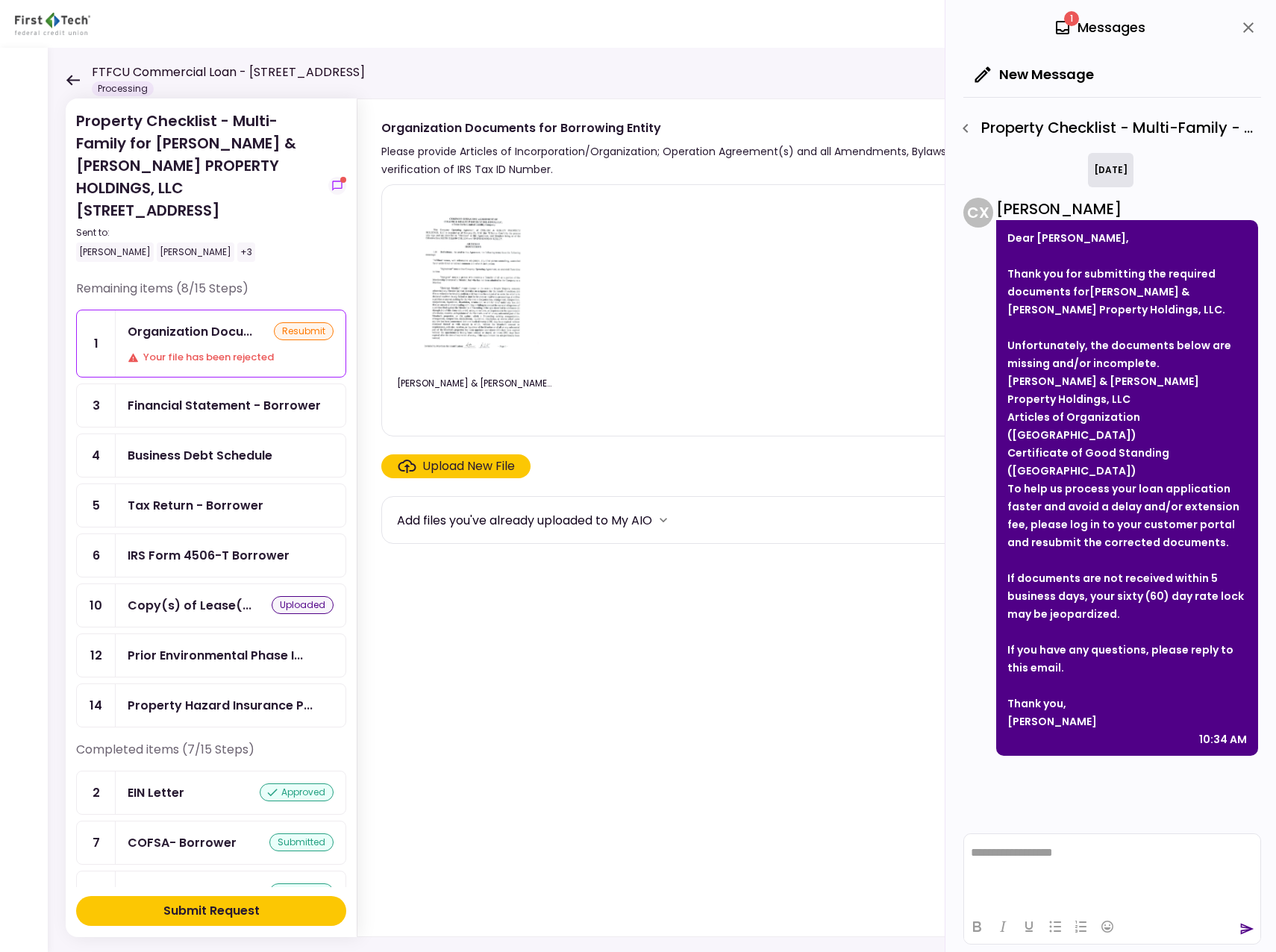
click at [214, 596] on div "Copy(s) of Lease(..." at bounding box center [190, 605] width 124 height 18
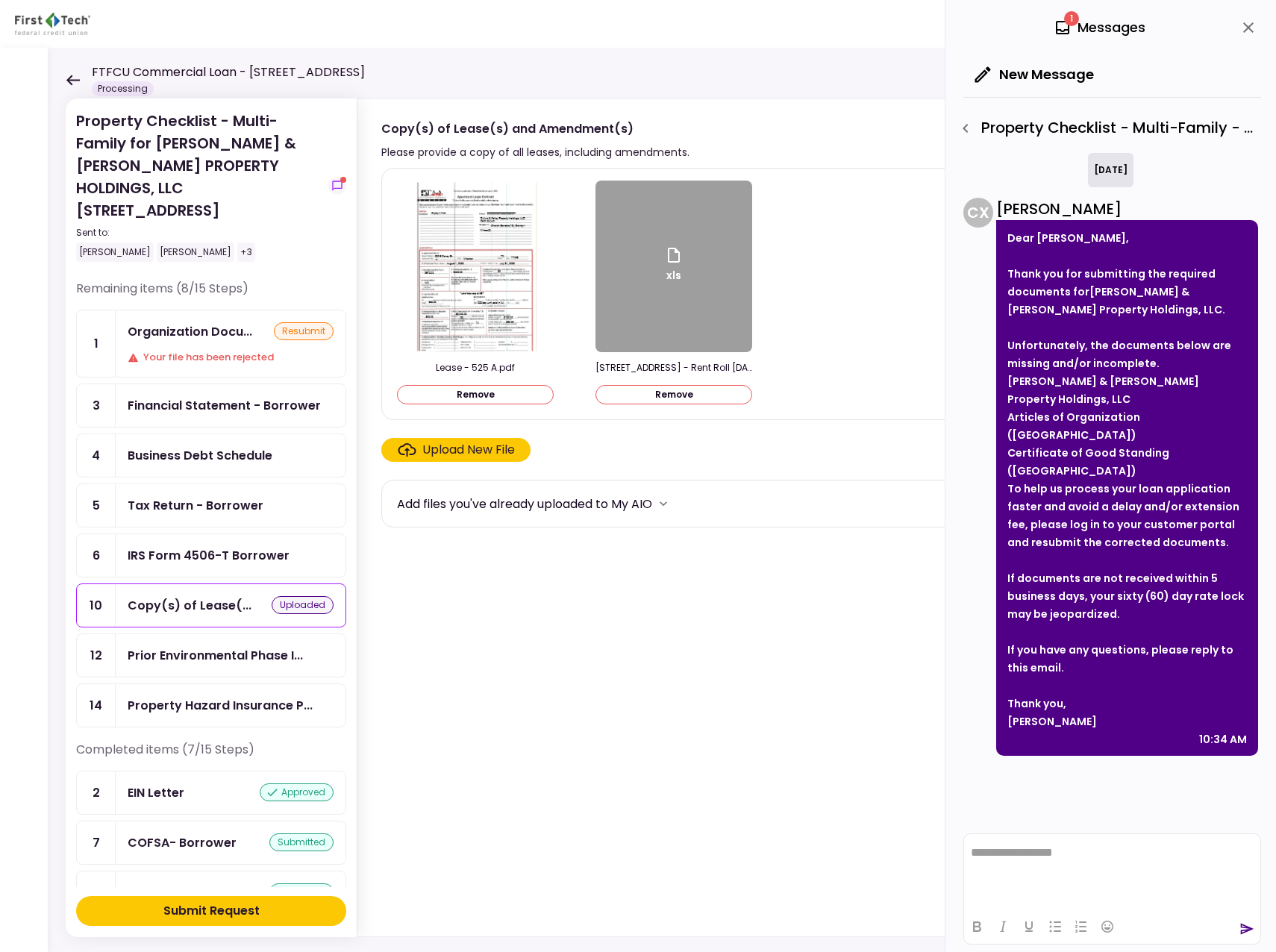
click at [459, 446] on div "Upload New File" at bounding box center [469, 450] width 92 height 18
click at [0, 0] on input "Upload New File" at bounding box center [0, 0] width 0 height 0
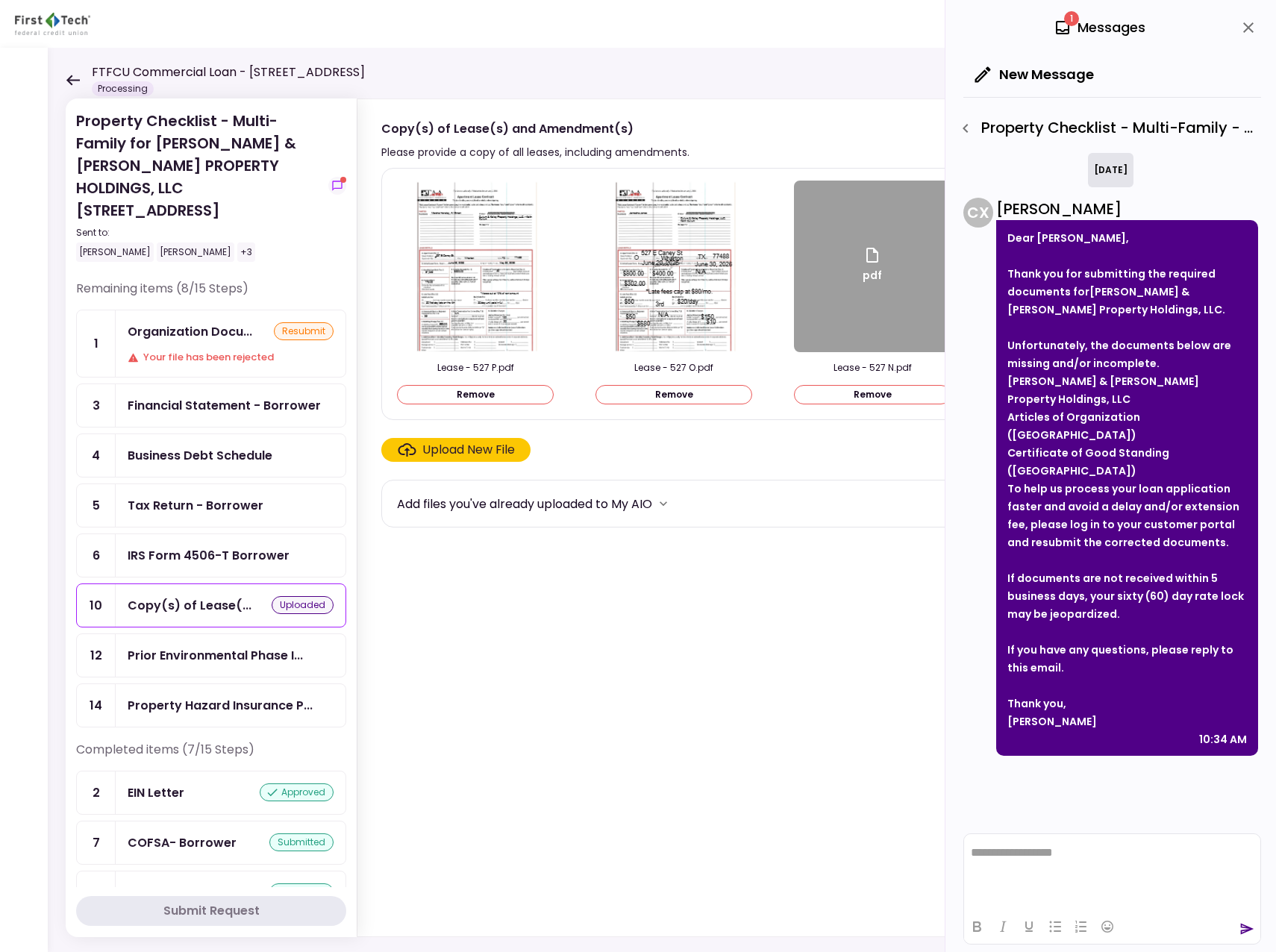
click at [861, 555] on section "Lease - 527 P.pdf Remove Lease - 527 O.pdf Remove pdf Lease - 527 N.pdf Remove …" at bounding box center [825, 549] width 888 height 762
click at [1248, 30] on icon "close" at bounding box center [1248, 27] width 18 height 18
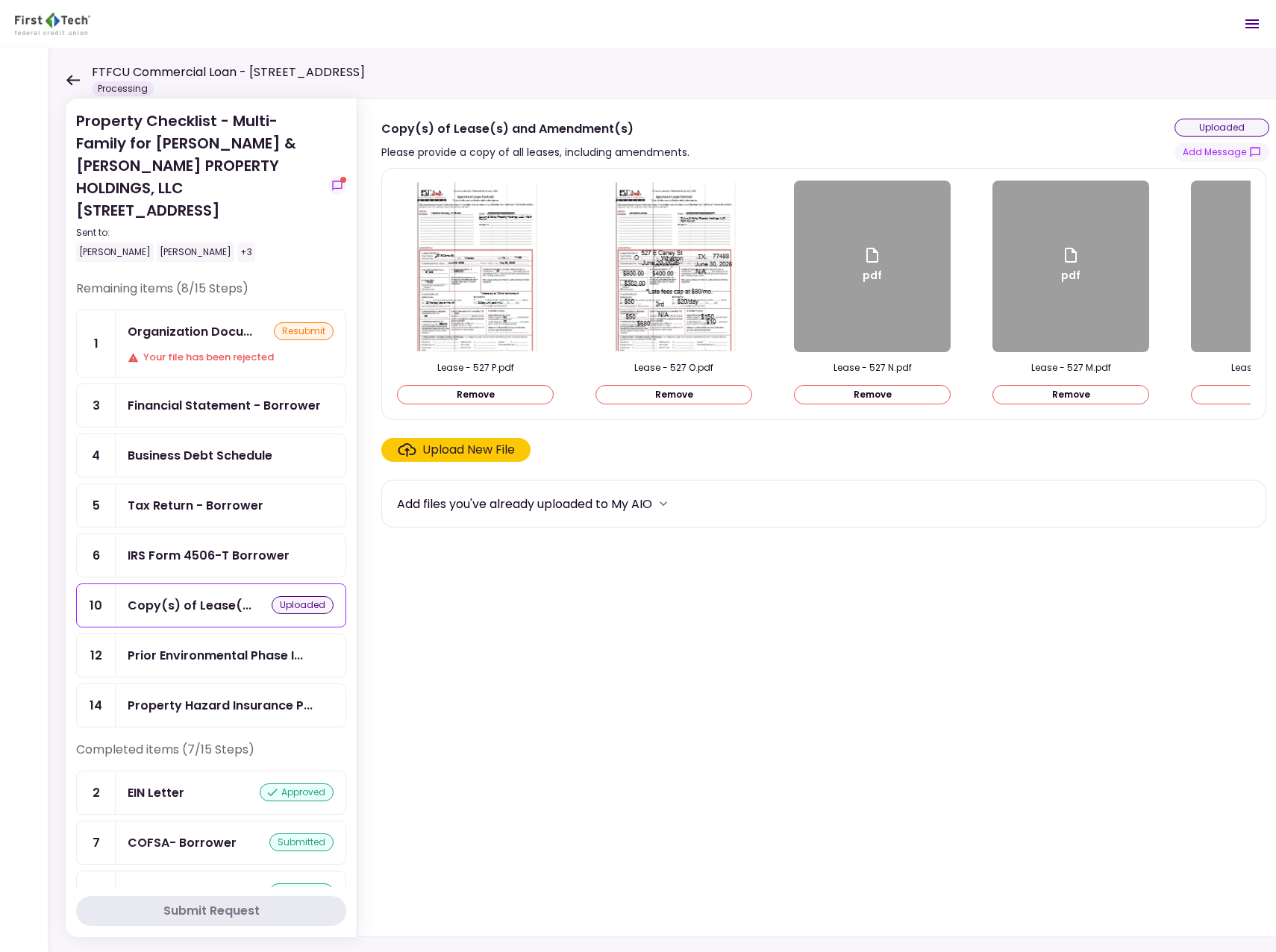
click at [456, 278] on img at bounding box center [476, 267] width 133 height 171
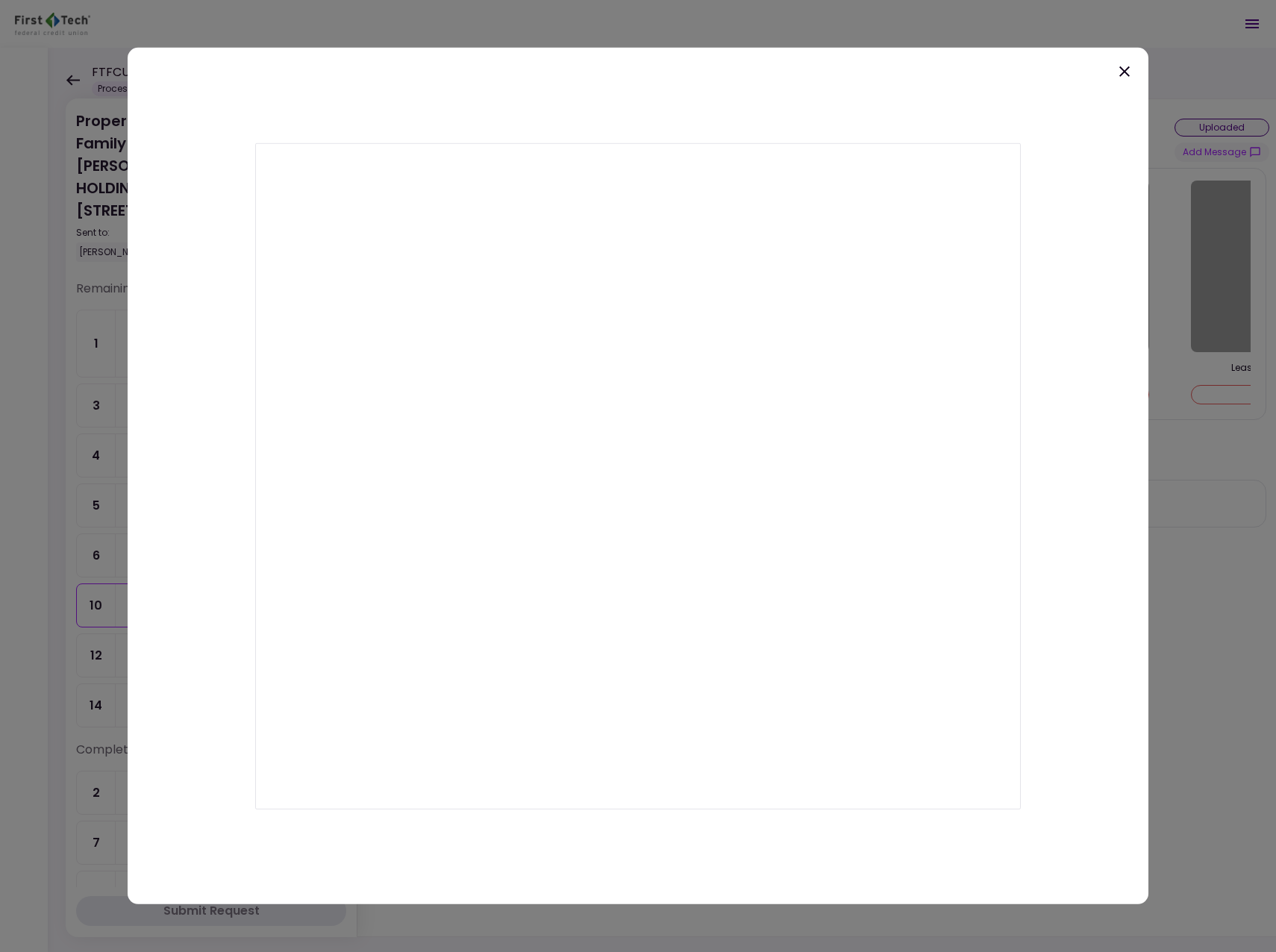
click at [1133, 64] on div at bounding box center [638, 476] width 1021 height 857
click at [1122, 68] on icon at bounding box center [1124, 71] width 11 height 11
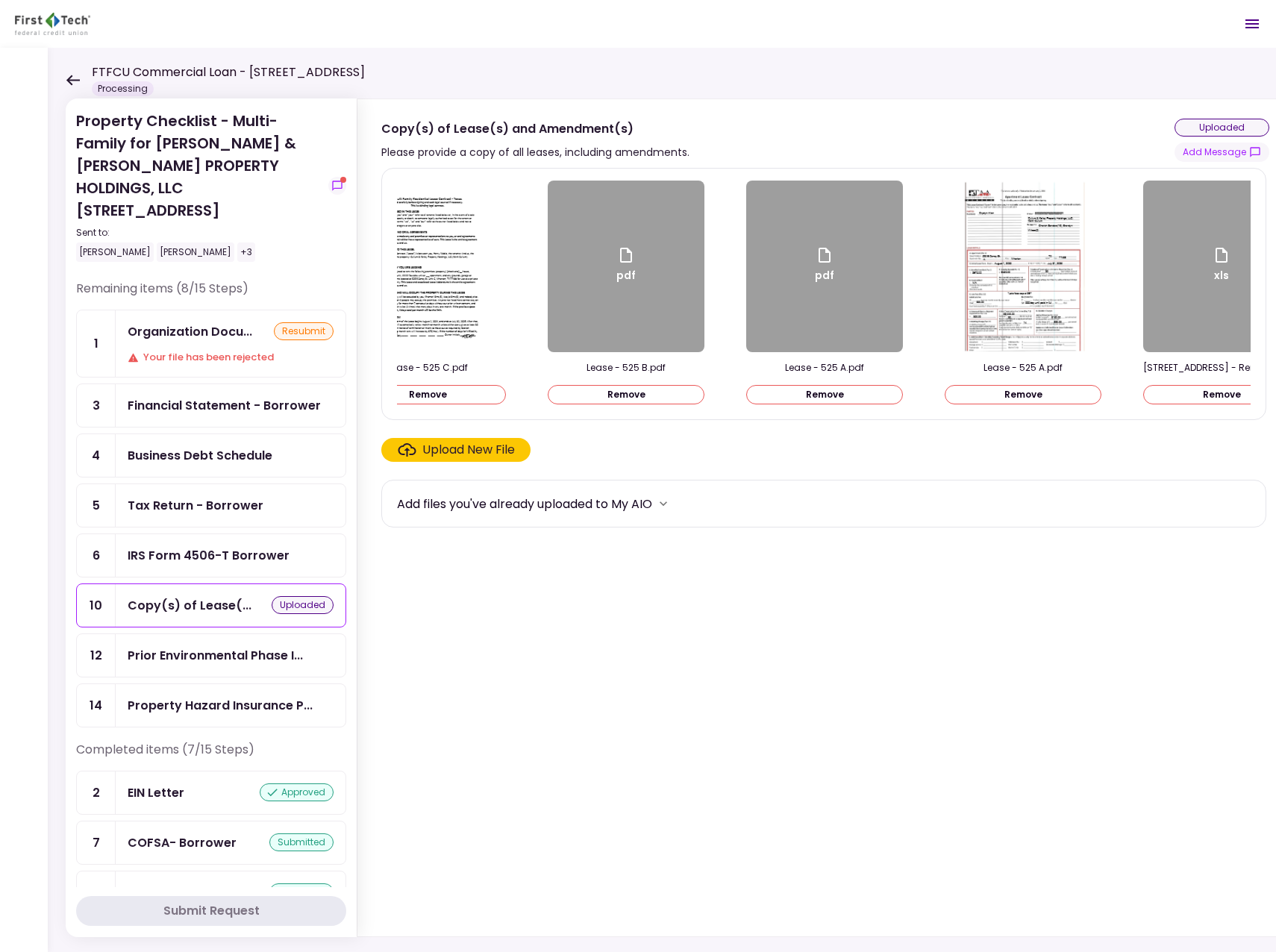
scroll to position [0, 2680]
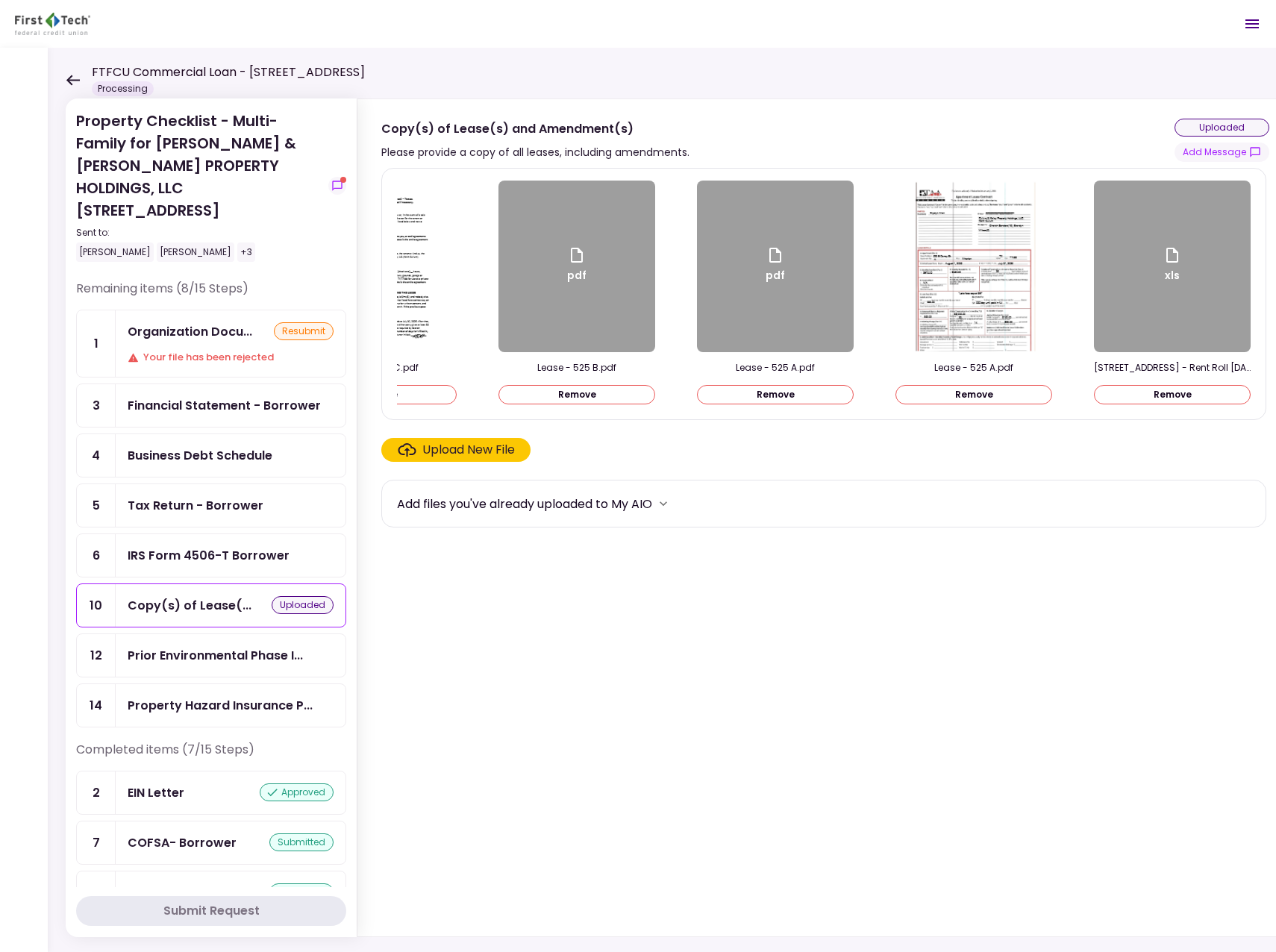
click at [1159, 271] on div "xls" at bounding box center [1172, 267] width 157 height 171
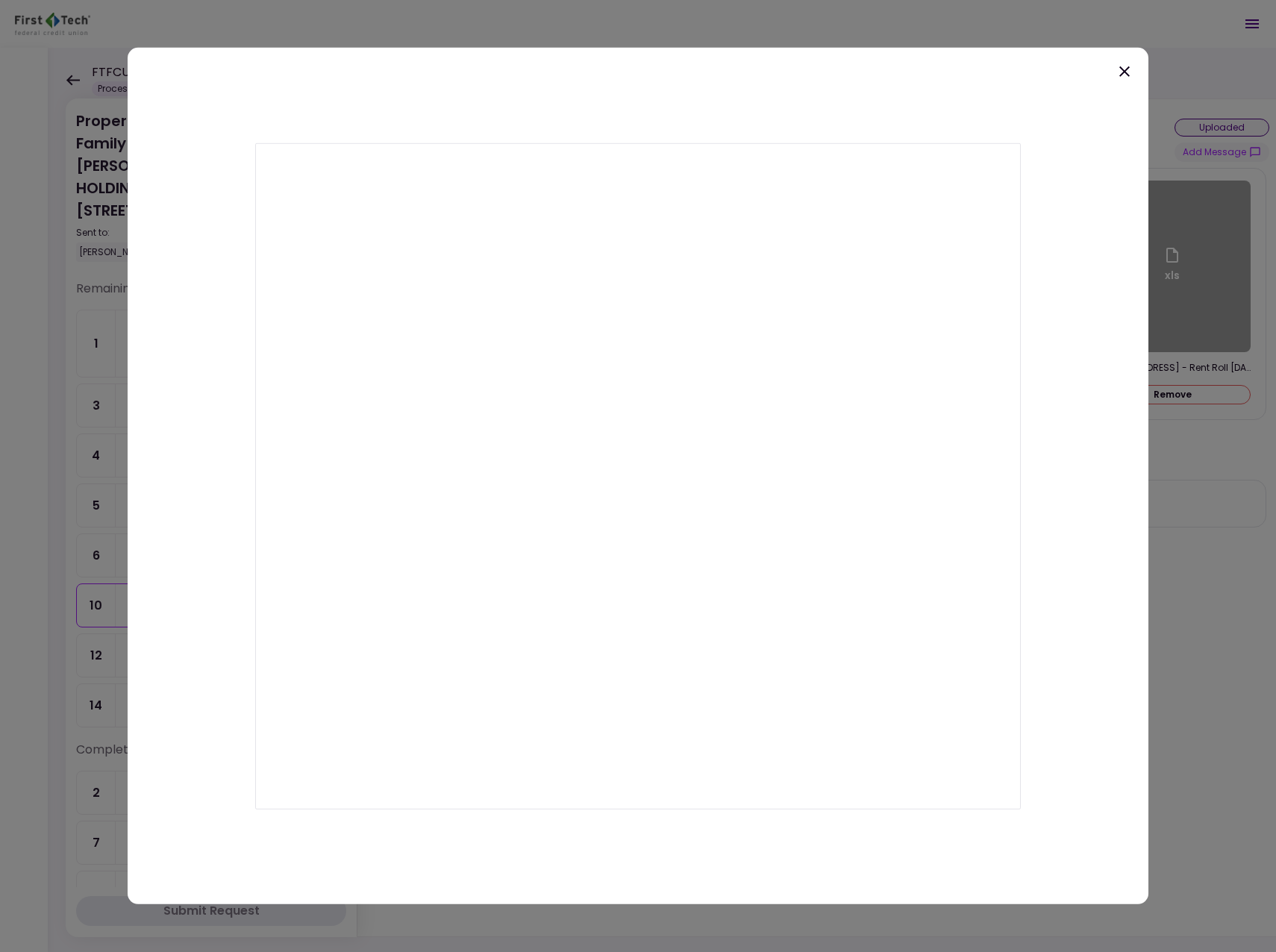
click at [1127, 71] on icon at bounding box center [1124, 71] width 18 height 18
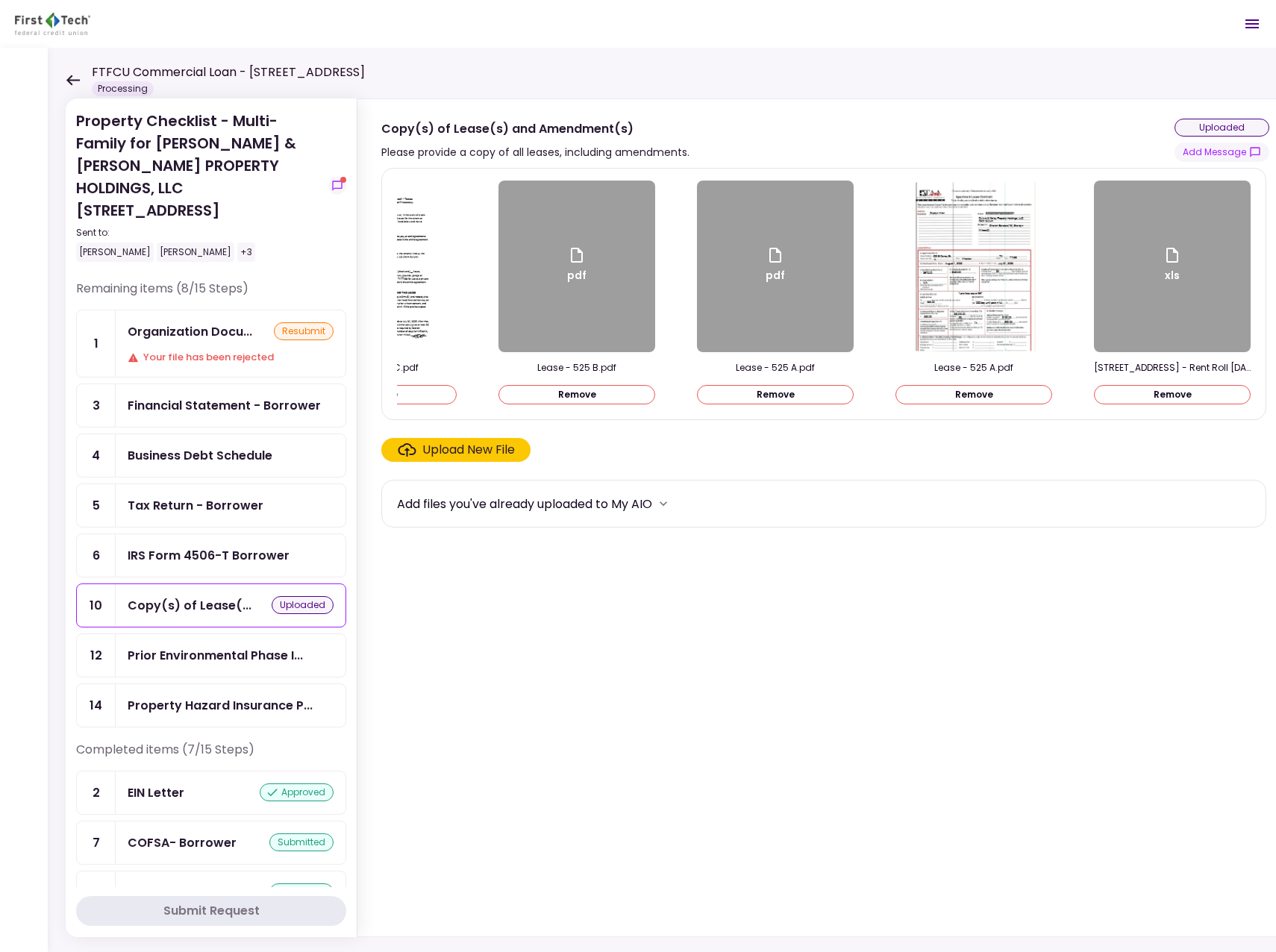
click at [823, 292] on div "pdf" at bounding box center [775, 267] width 157 height 171
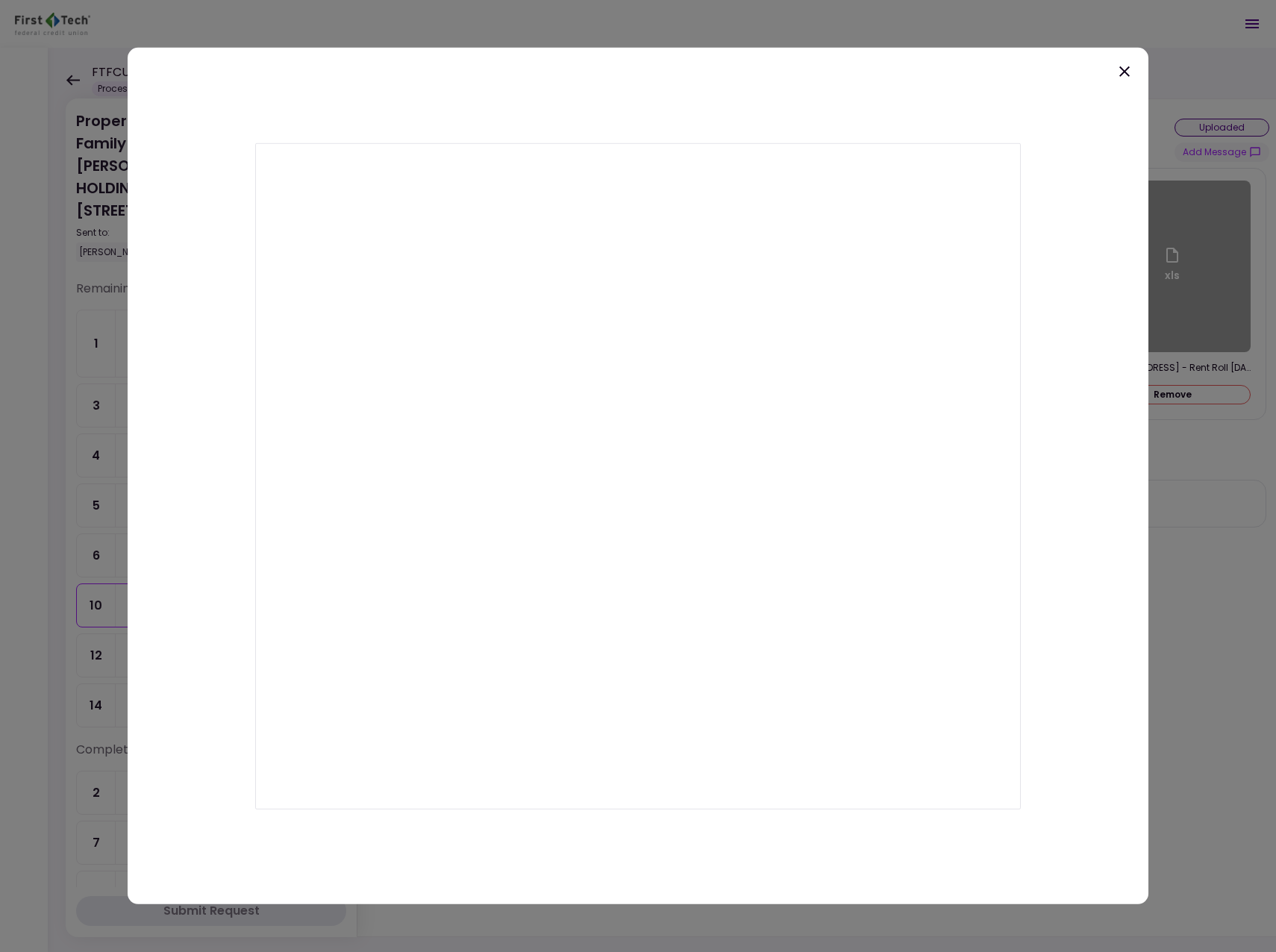
click at [872, 58] on div at bounding box center [638, 476] width 1021 height 857
click at [1122, 74] on icon at bounding box center [1124, 71] width 11 height 11
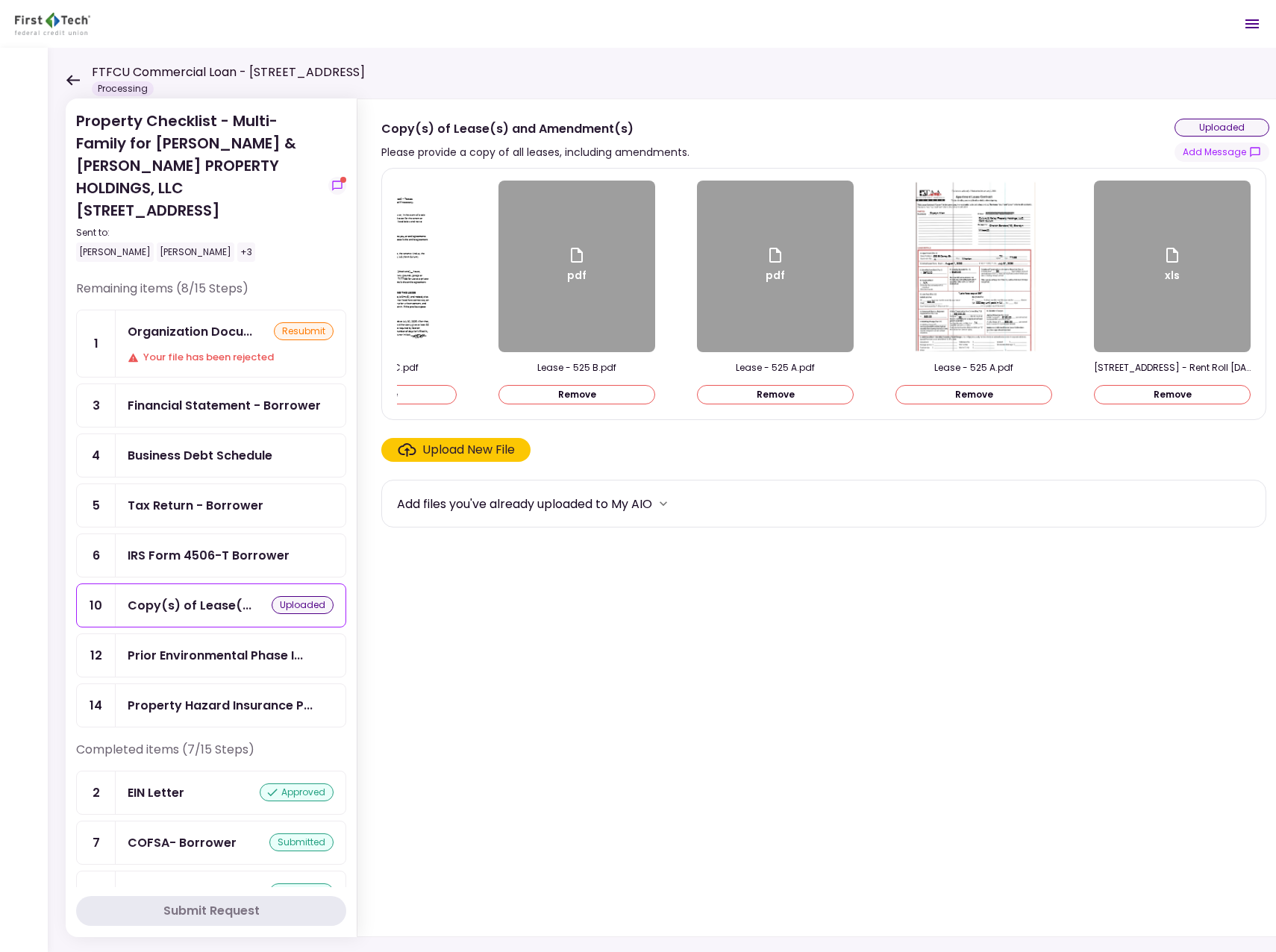
click at [760, 313] on div "pdf" at bounding box center [775, 267] width 157 height 171
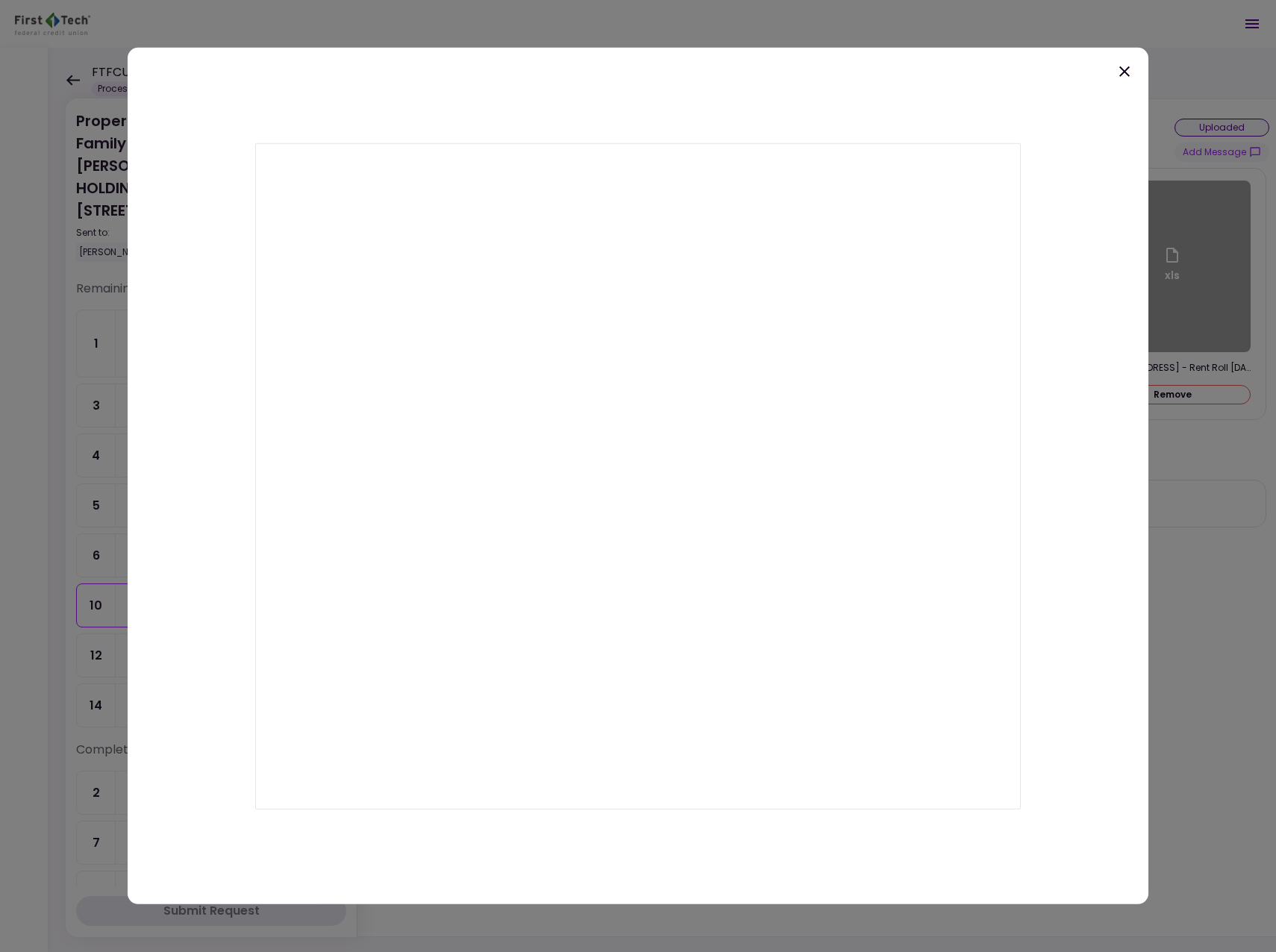
click at [1124, 70] on icon at bounding box center [1124, 71] width 11 height 11
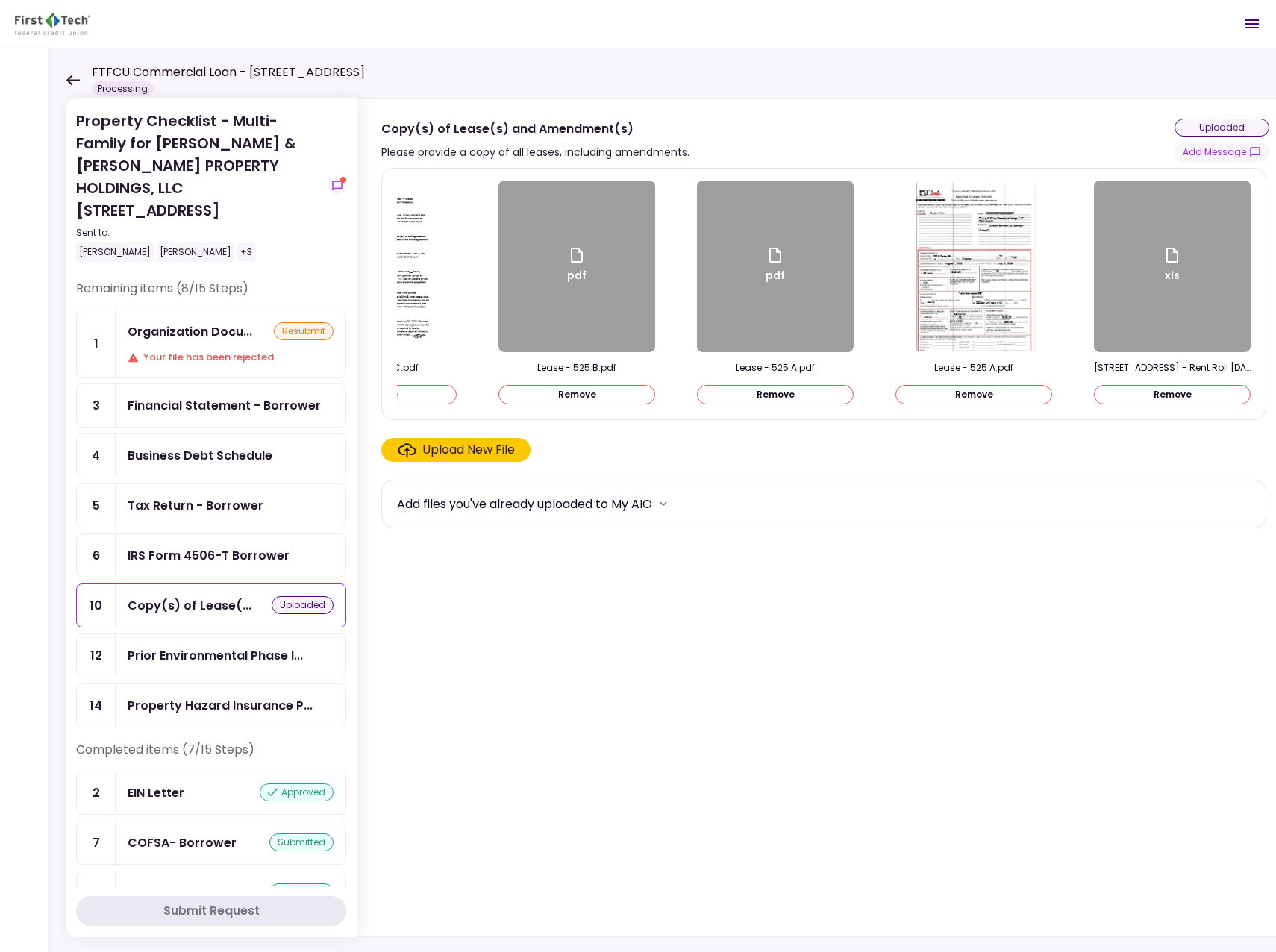
click at [777, 393] on button "Remove" at bounding box center [775, 395] width 157 height 19
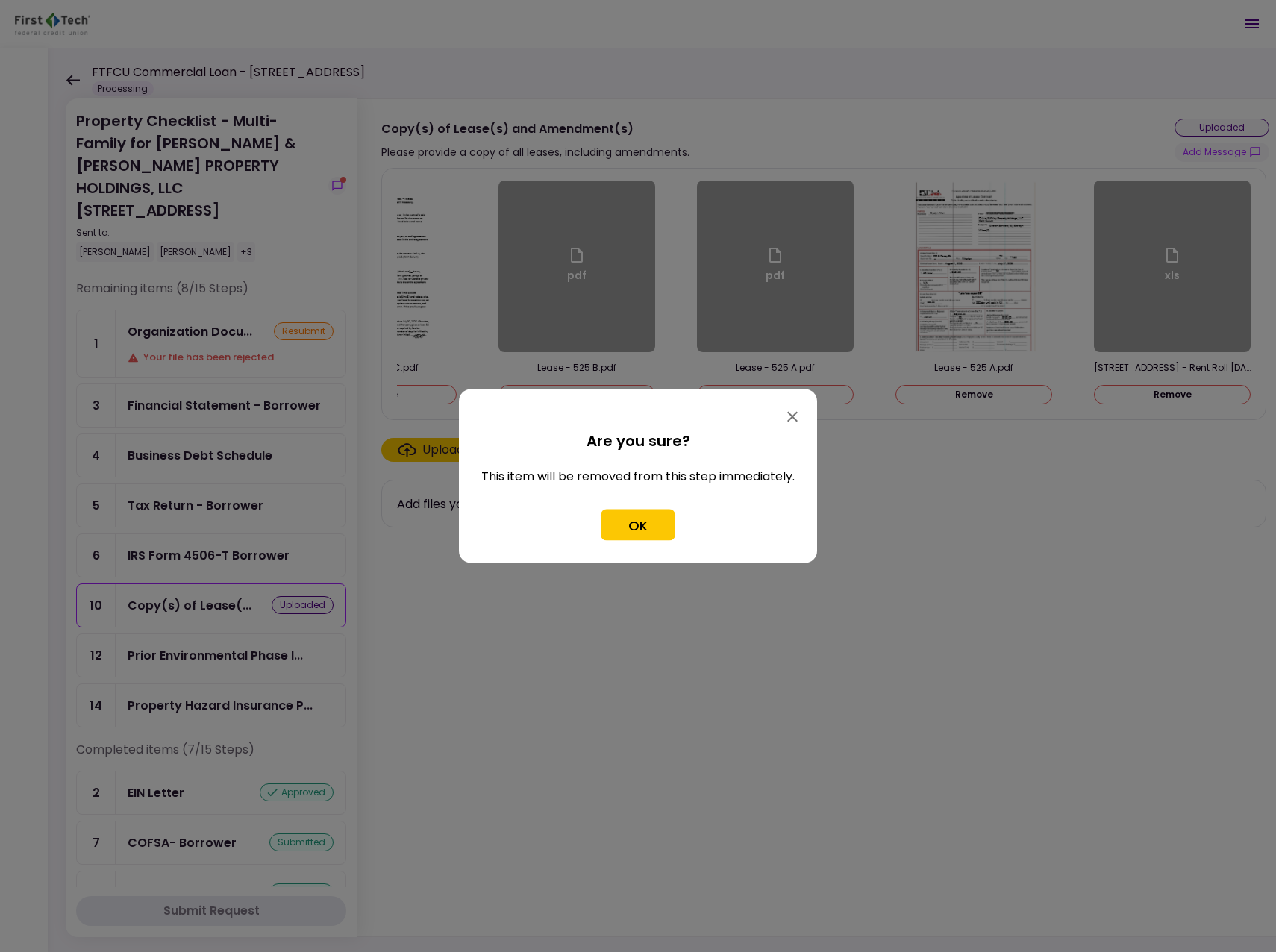
click at [656, 512] on button "OK" at bounding box center [638, 525] width 74 height 32
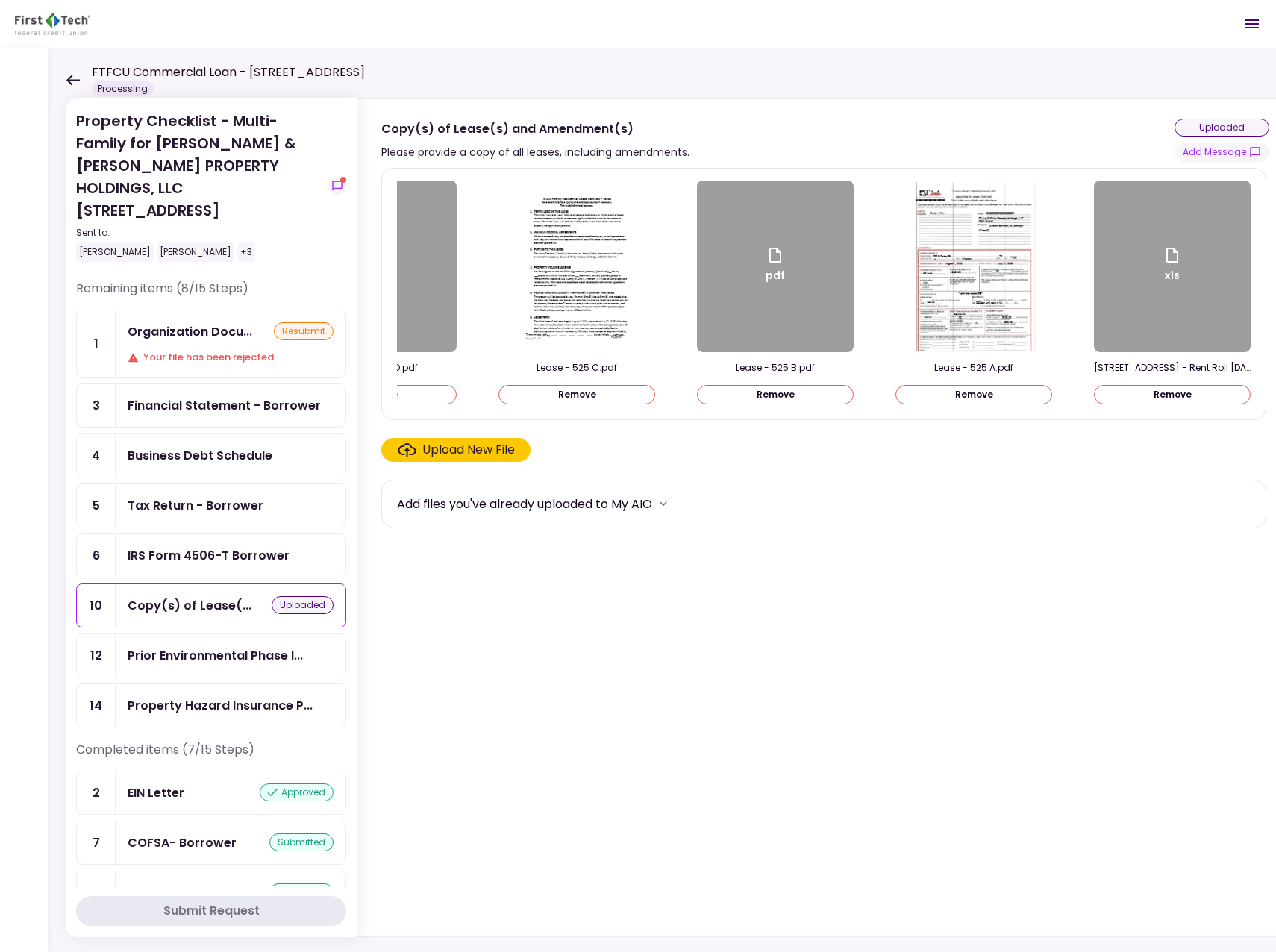
scroll to position [0, 2482]
click at [774, 388] on button "Remove" at bounding box center [775, 395] width 157 height 19
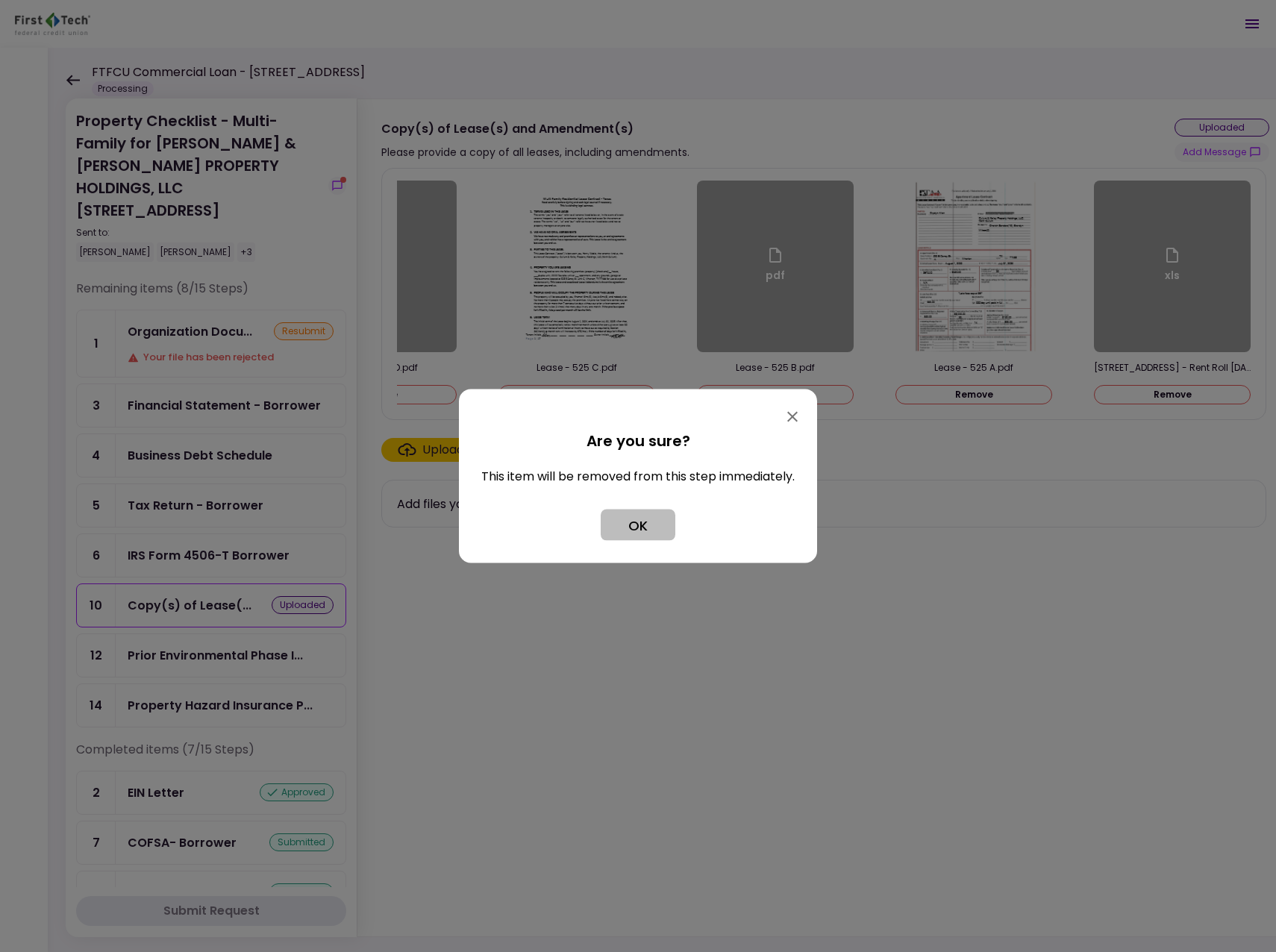
click at [635, 529] on button "OK" at bounding box center [638, 525] width 74 height 32
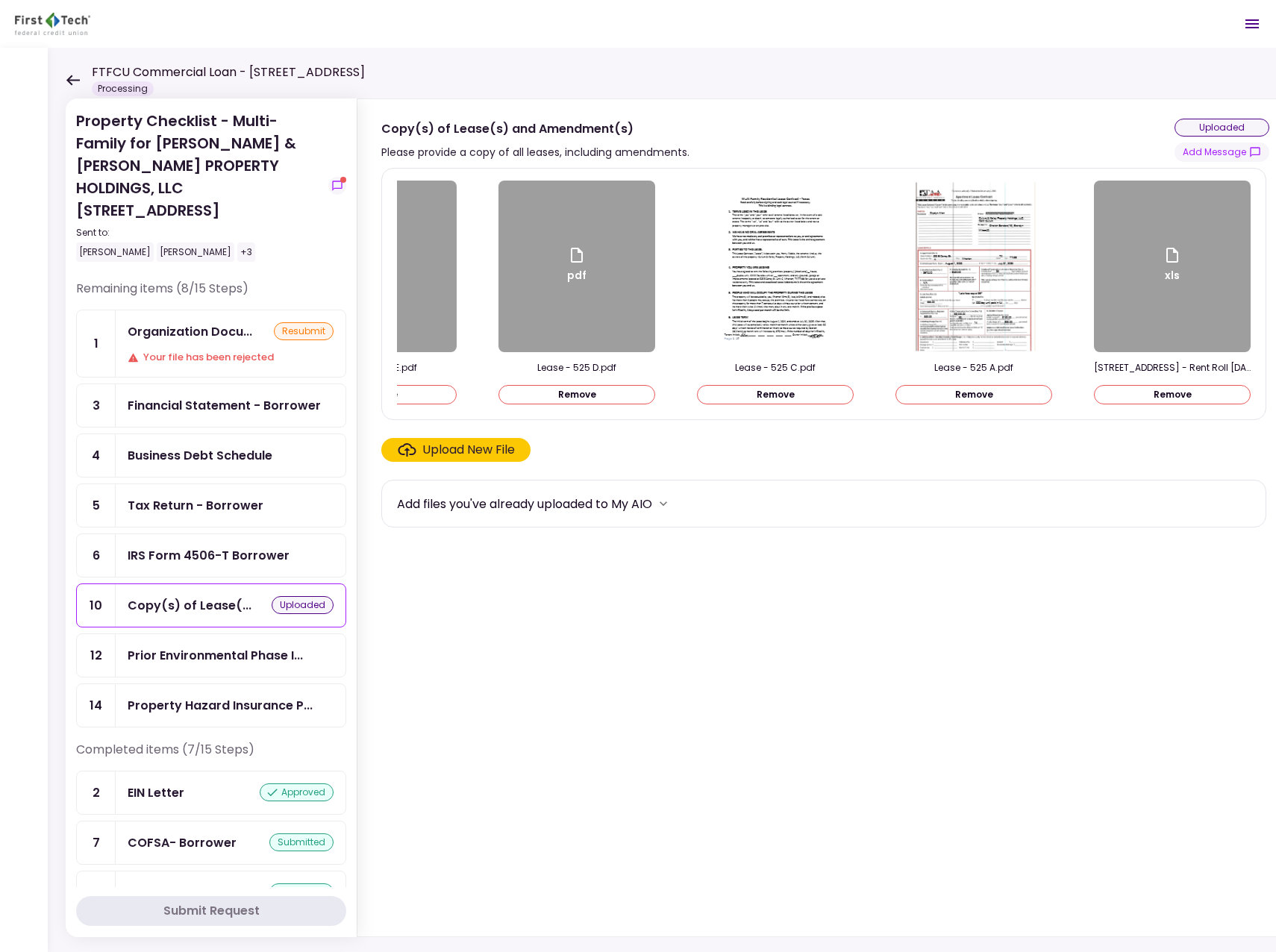
click at [538, 396] on button "Remove" at bounding box center [577, 395] width 157 height 19
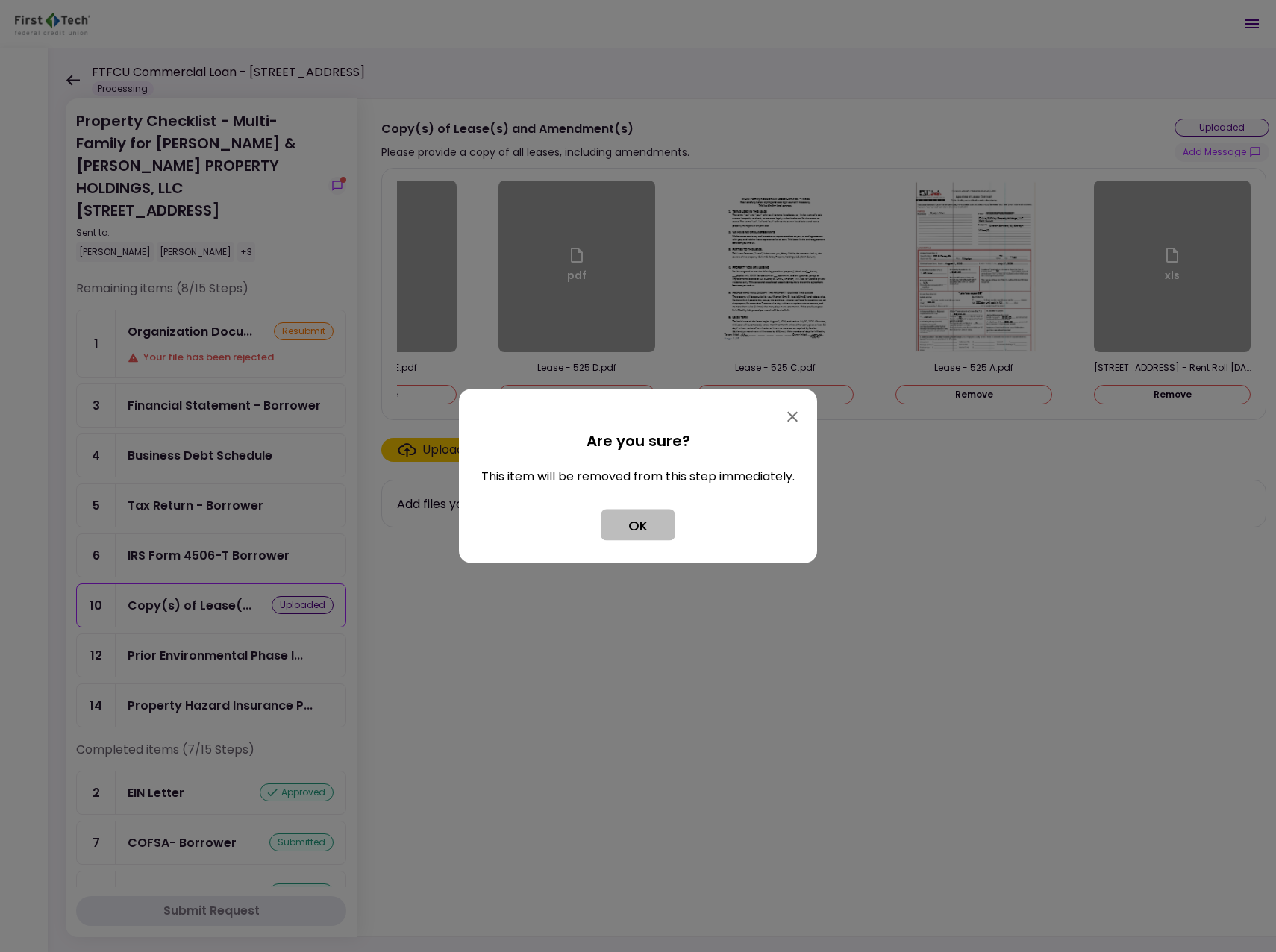
click at [638, 526] on button "OK" at bounding box center [638, 525] width 74 height 32
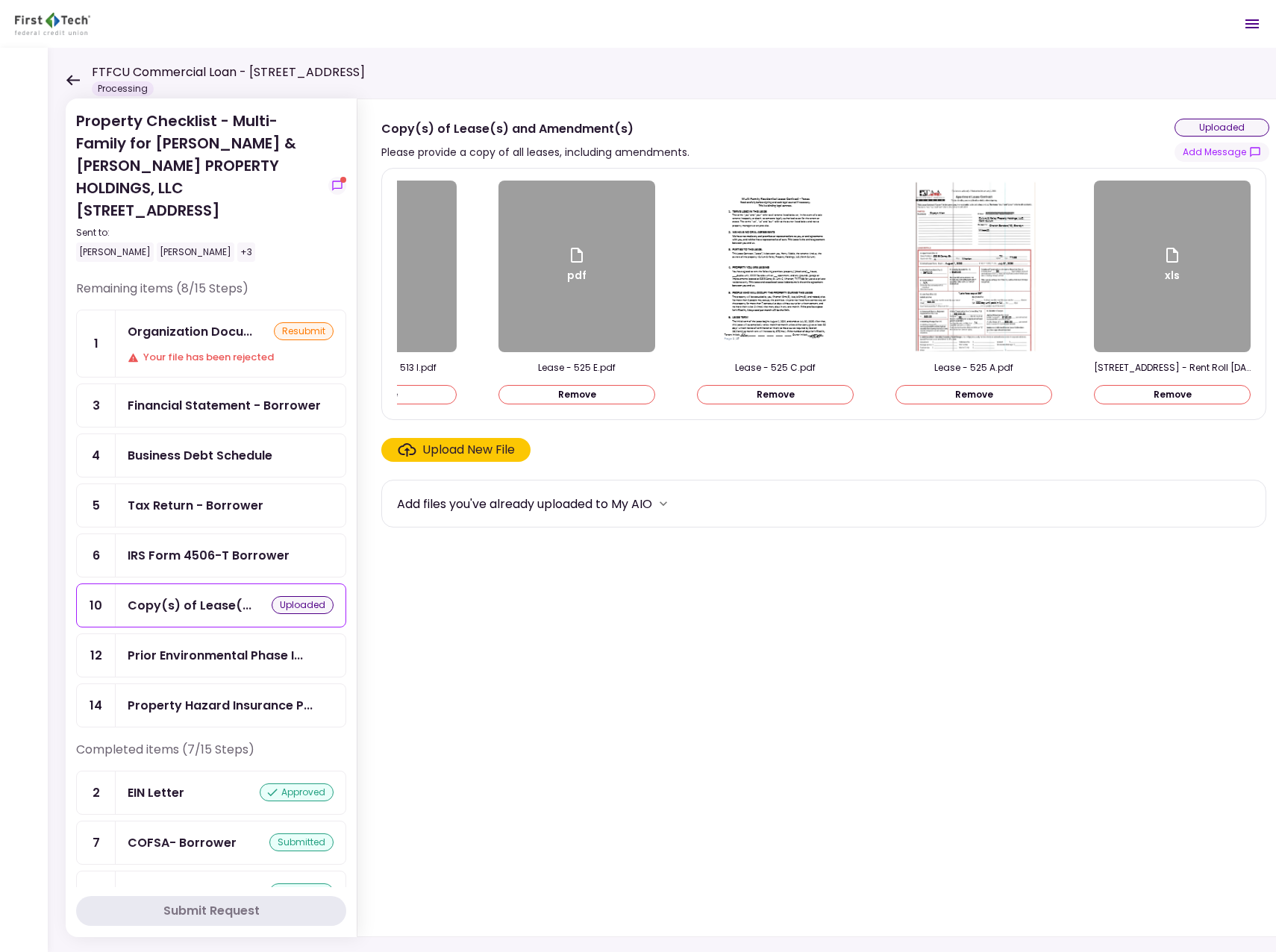
click at [1179, 393] on button "Remove" at bounding box center [1172, 395] width 157 height 19
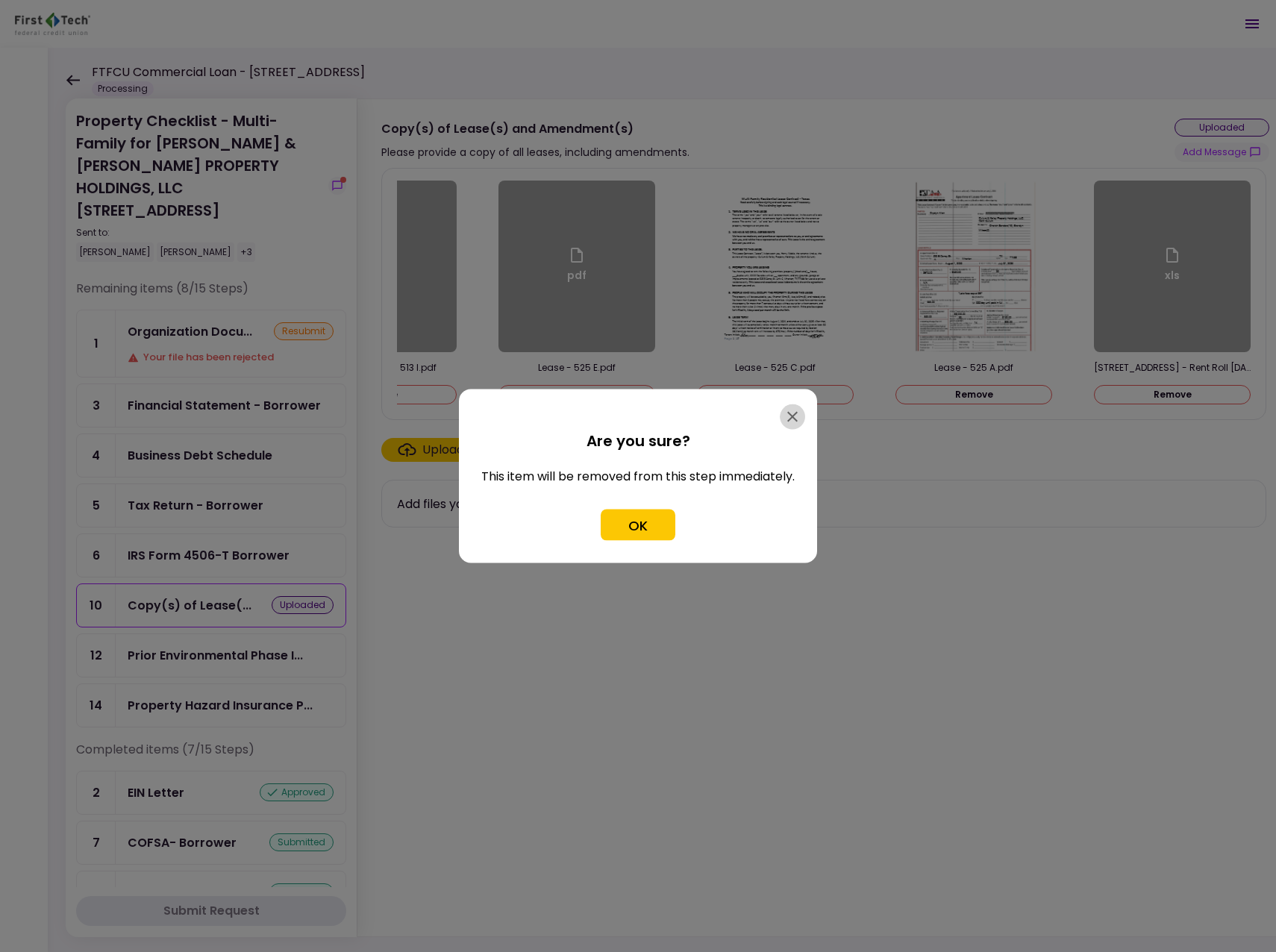
click at [796, 413] on icon "button" at bounding box center [793, 417] width 18 height 18
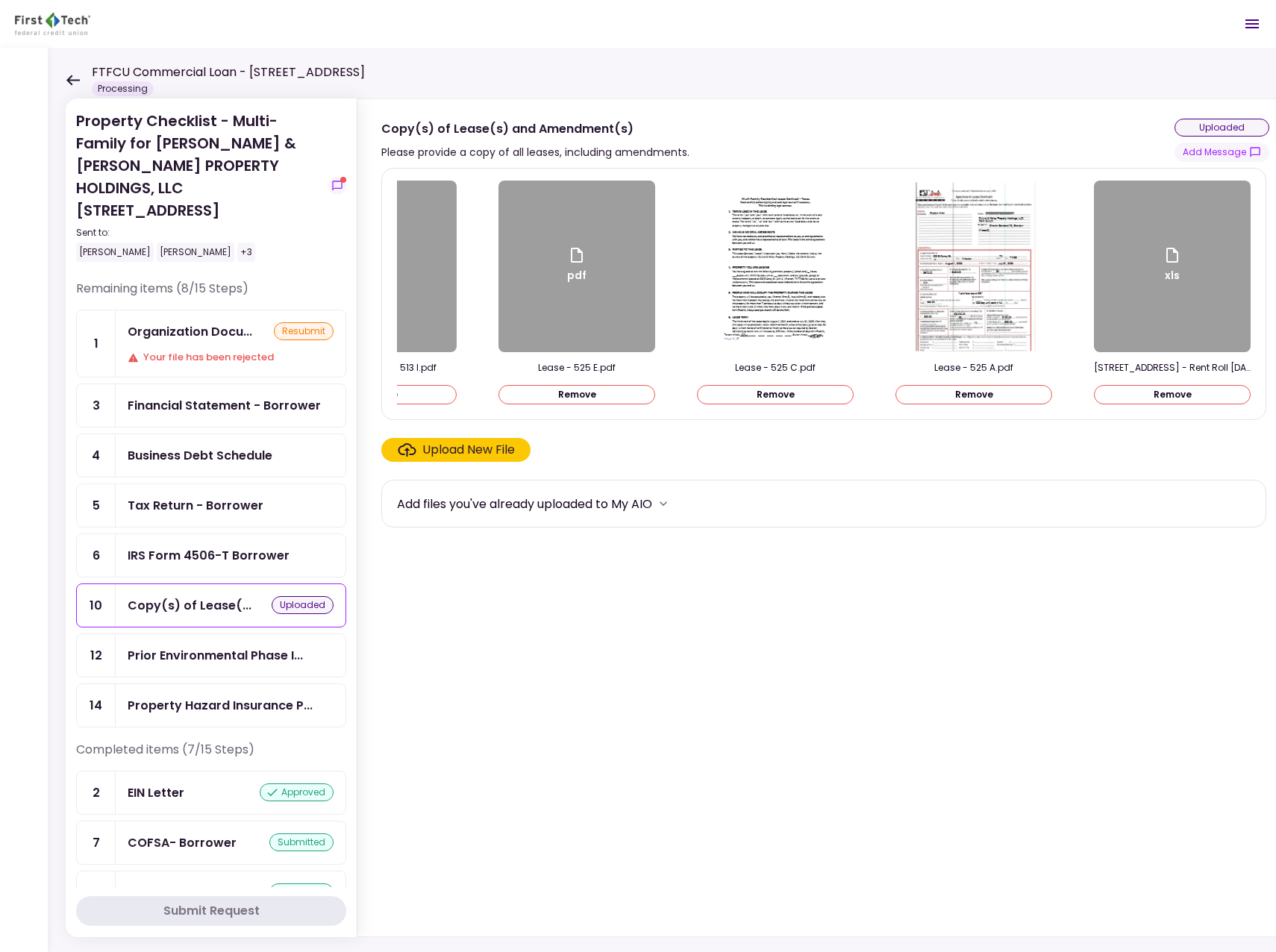
click at [1164, 296] on div "xls" at bounding box center [1172, 267] width 157 height 171
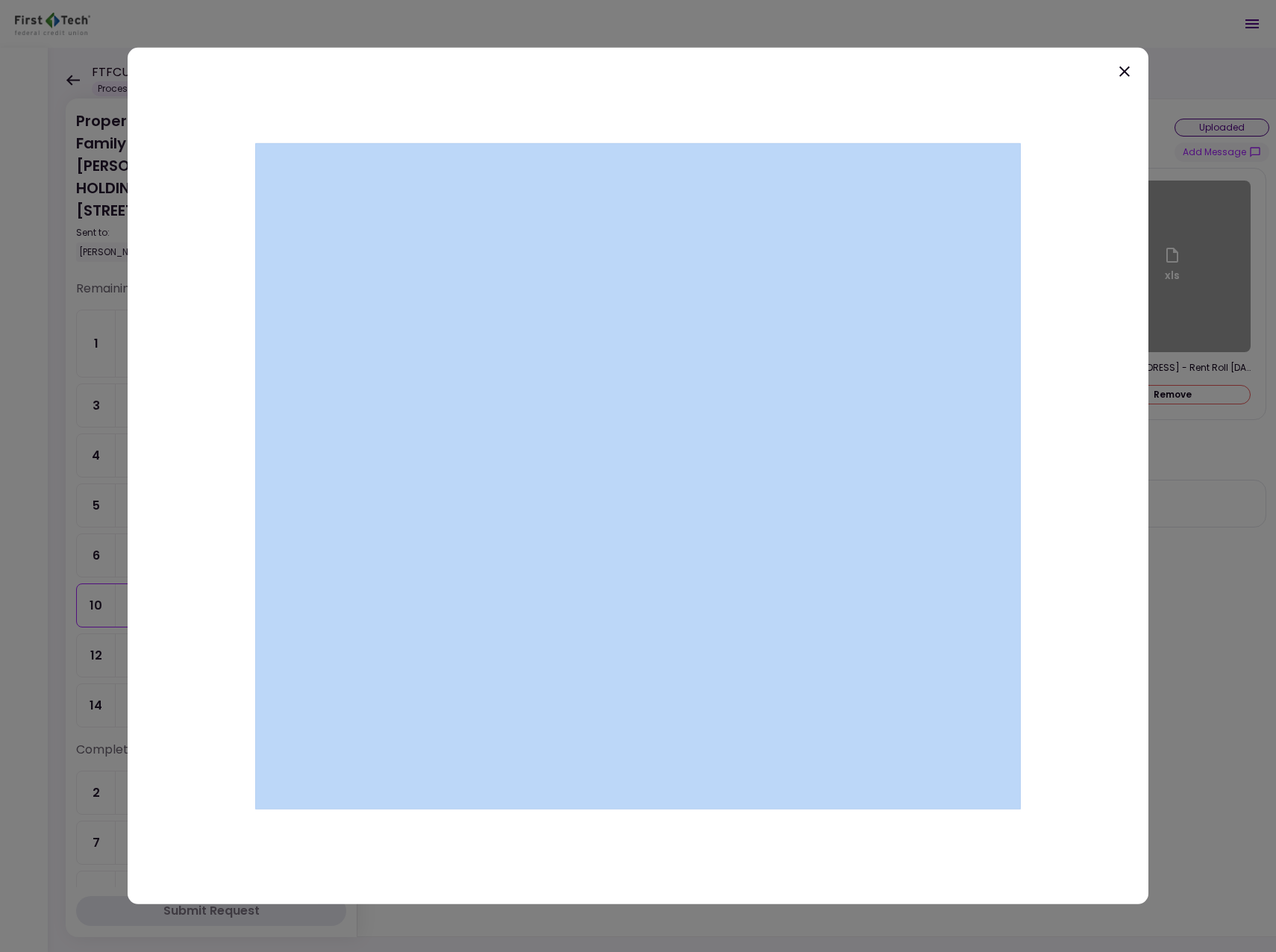
click at [1163, 296] on div at bounding box center [638, 476] width 1276 height 952
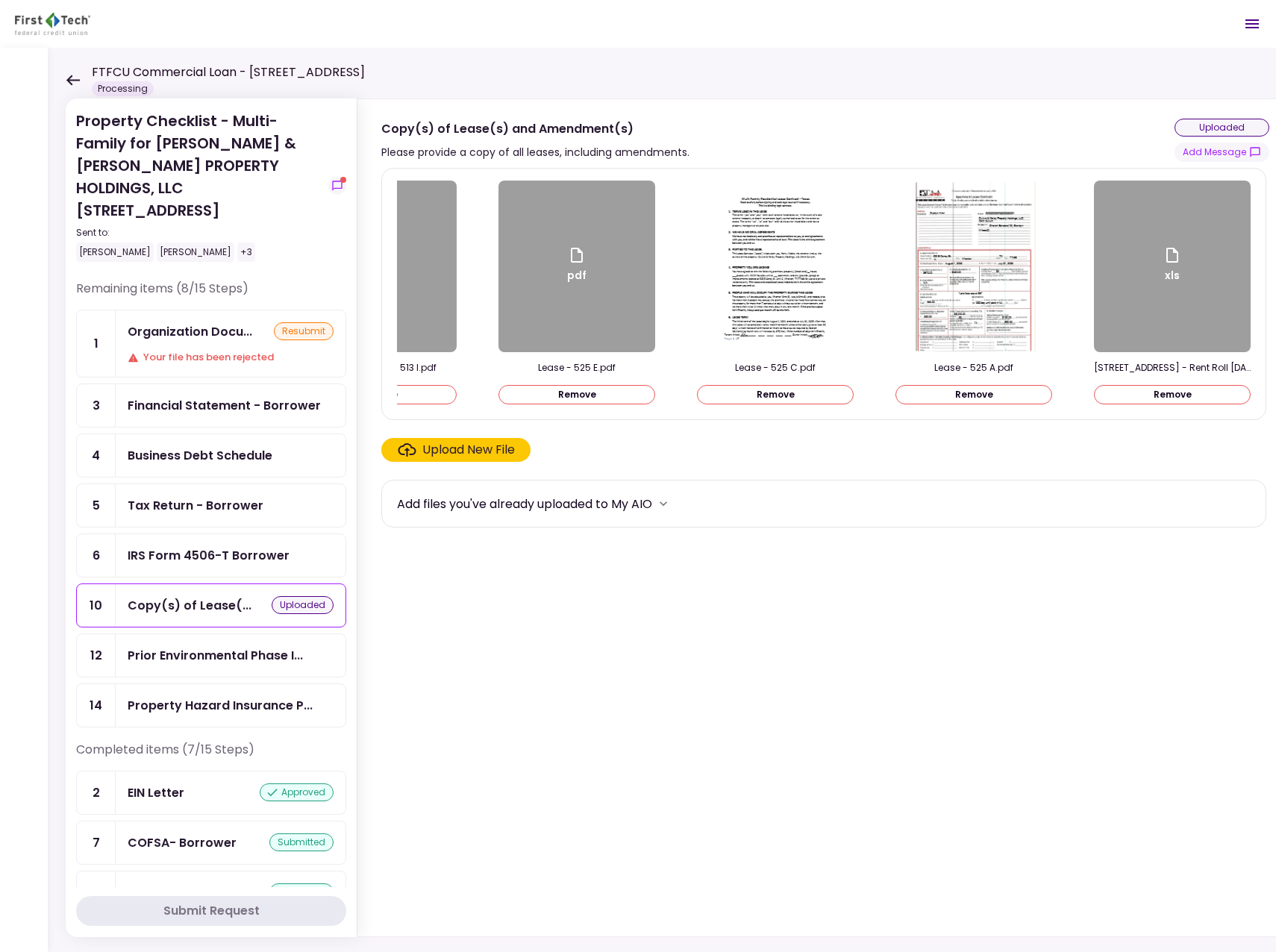
click at [1162, 293] on div "xls" at bounding box center [1172, 267] width 157 height 171
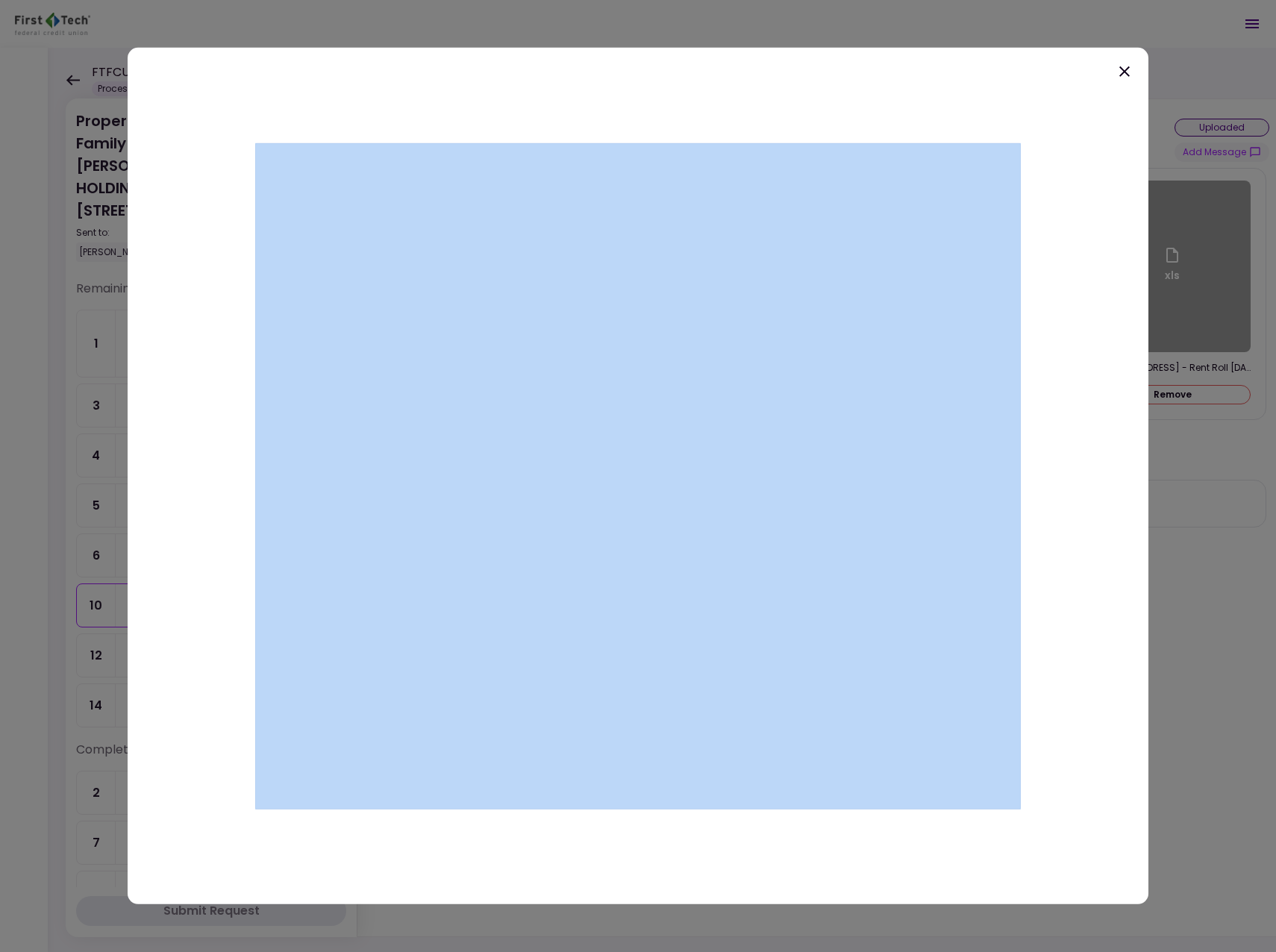
click at [1162, 293] on div at bounding box center [638, 476] width 1276 height 952
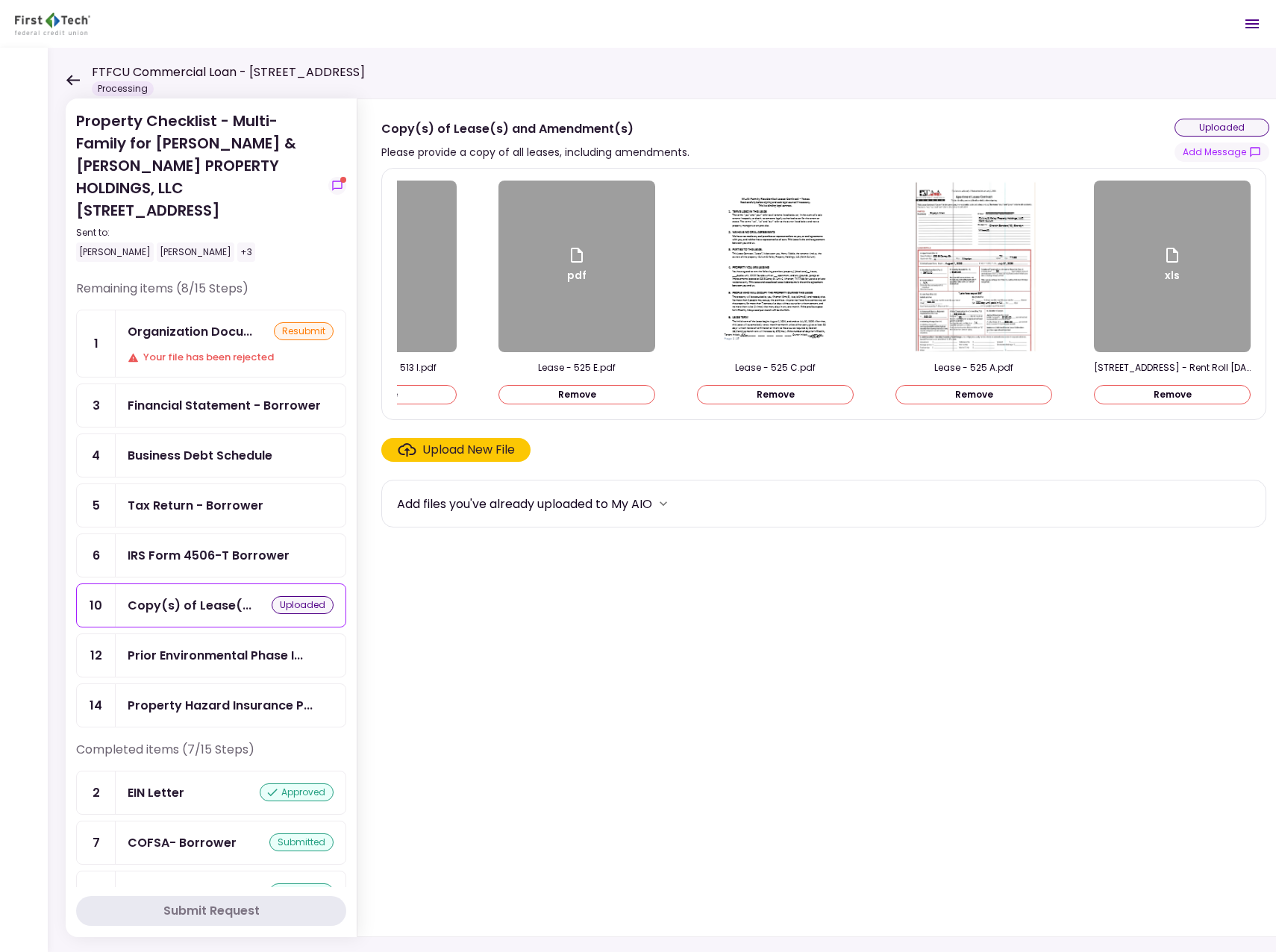
click at [579, 287] on div "pdf" at bounding box center [577, 267] width 157 height 171
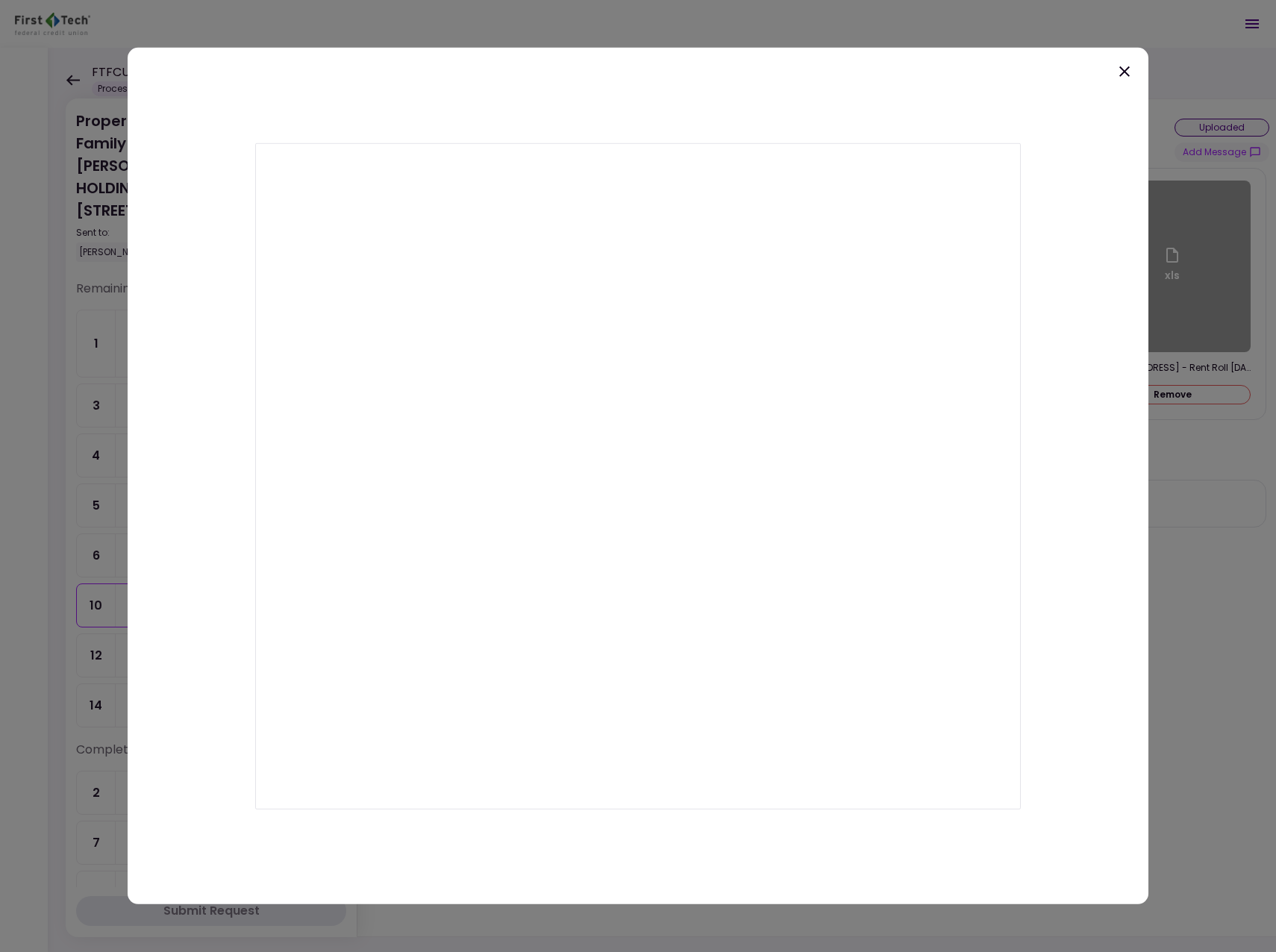
click at [846, 62] on div at bounding box center [638, 476] width 1021 height 857
click at [724, 135] on div at bounding box center [638, 476] width 1021 height 857
click at [1127, 70] on icon at bounding box center [1124, 71] width 11 height 11
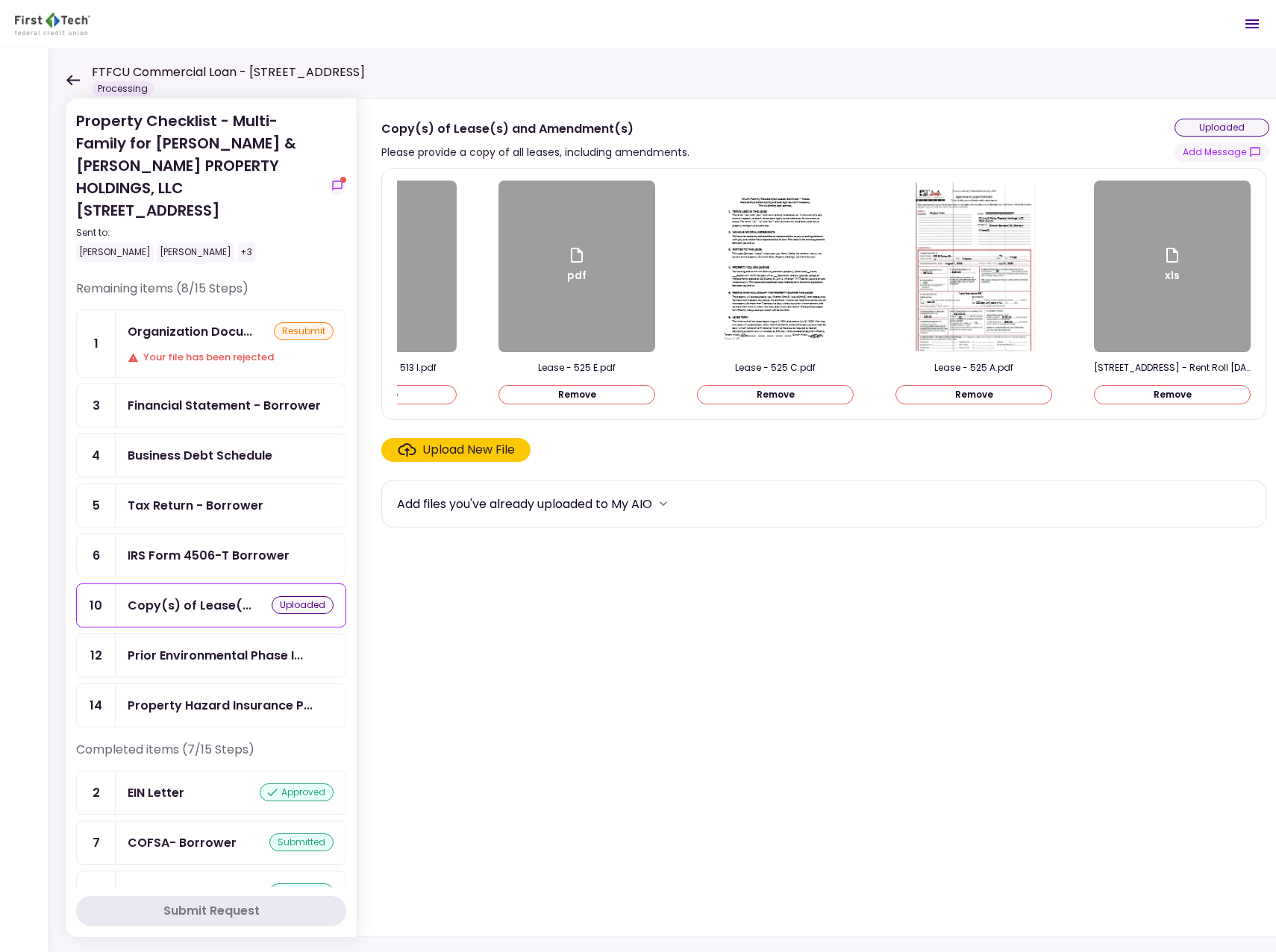
click at [602, 394] on button "Remove" at bounding box center [577, 395] width 157 height 19
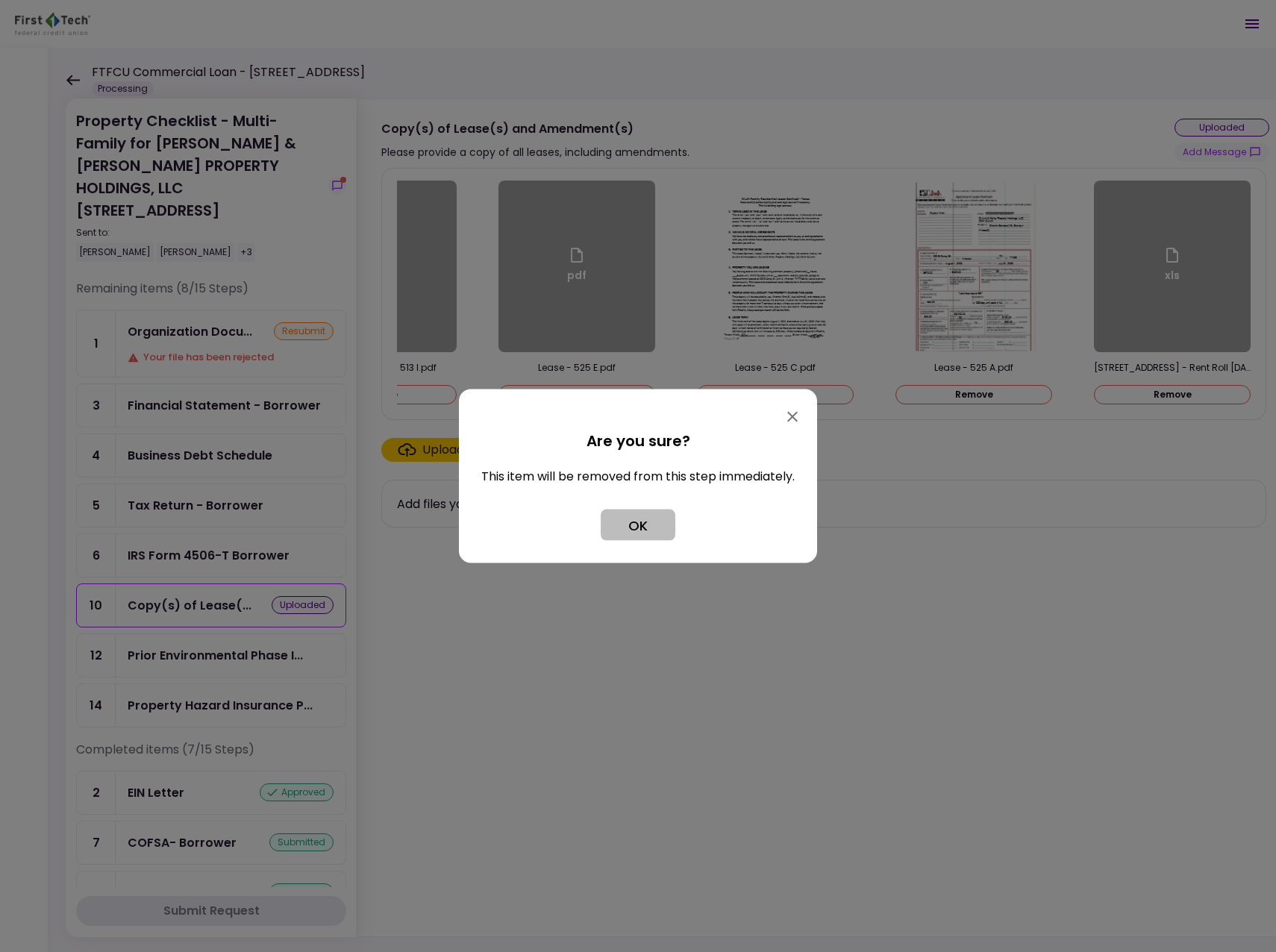
click at [635, 526] on button "OK" at bounding box center [638, 525] width 74 height 32
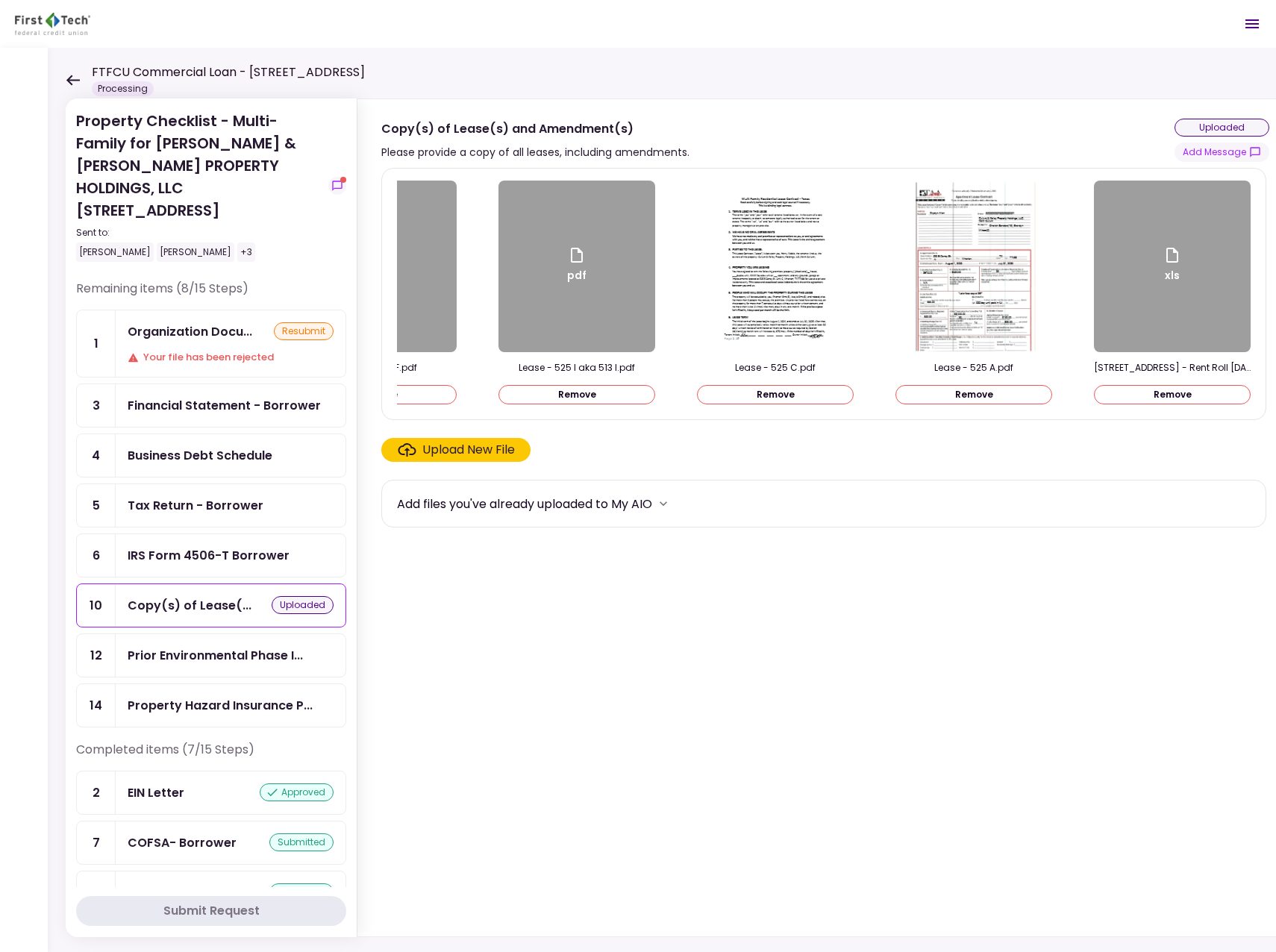
click at [548, 396] on button "Remove" at bounding box center [577, 395] width 157 height 19
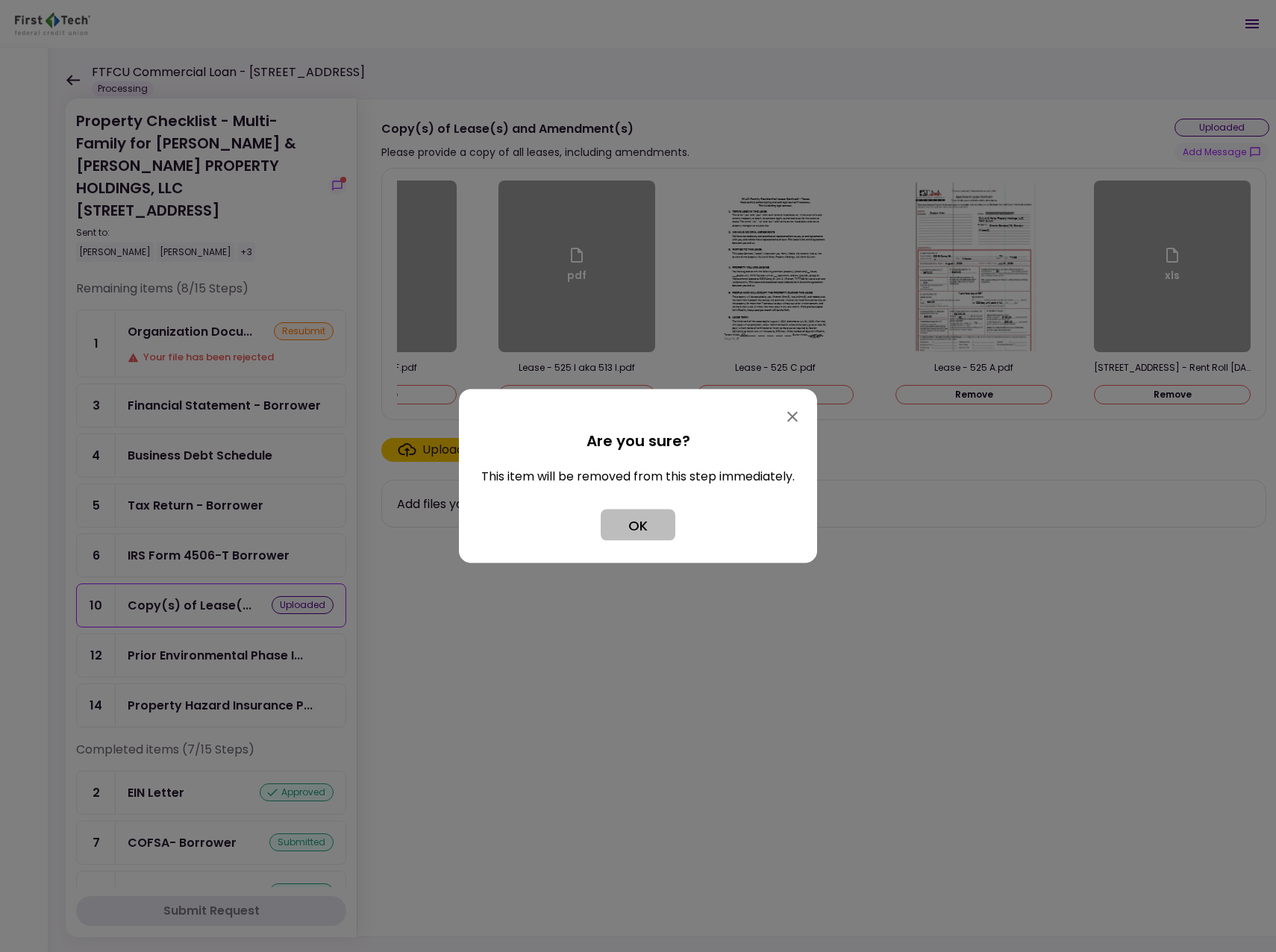
click at [638, 519] on button "OK" at bounding box center [638, 525] width 74 height 32
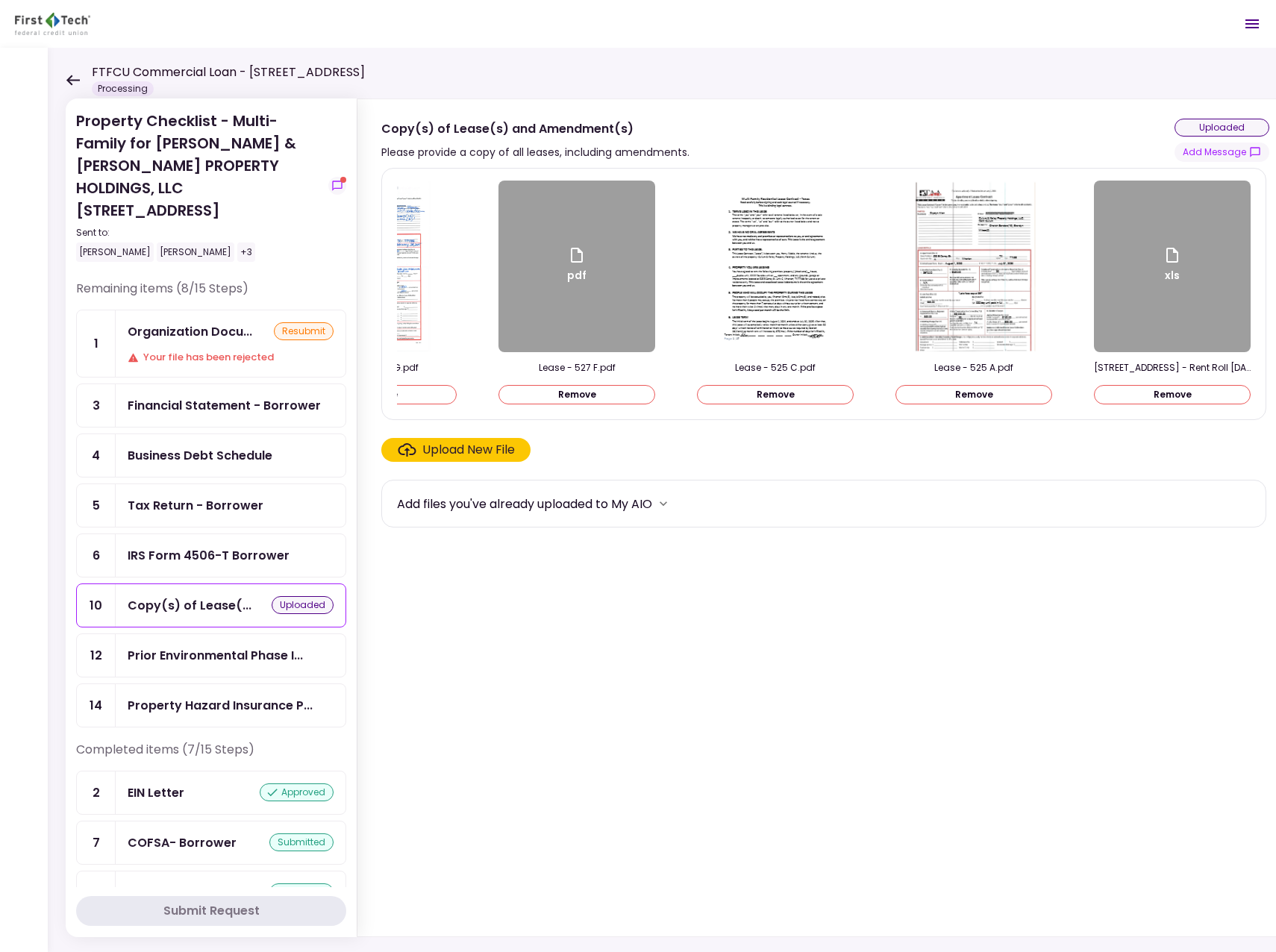
click at [418, 394] on button "Remove" at bounding box center [378, 395] width 157 height 19
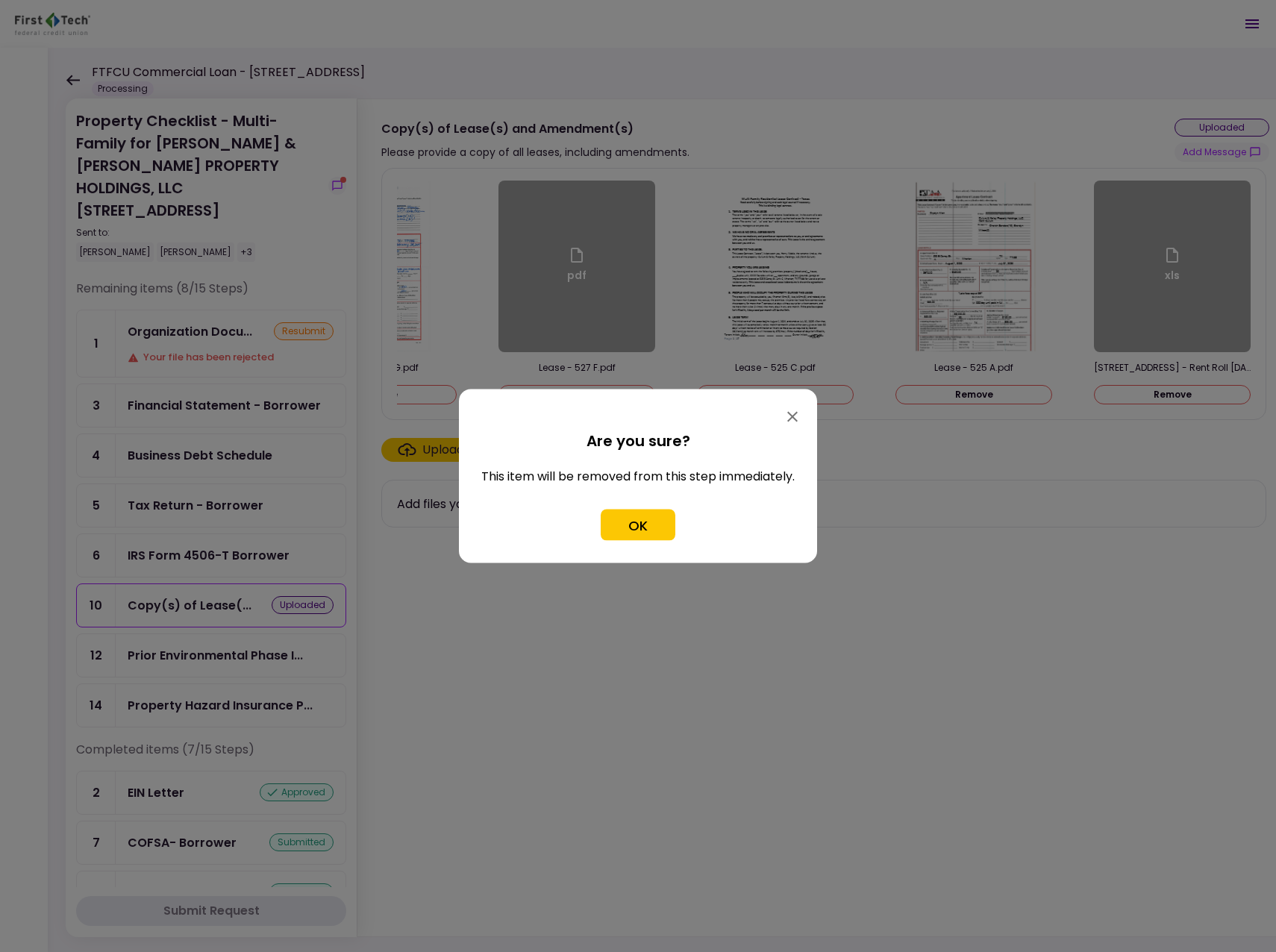
click at [641, 528] on button "OK" at bounding box center [638, 525] width 74 height 32
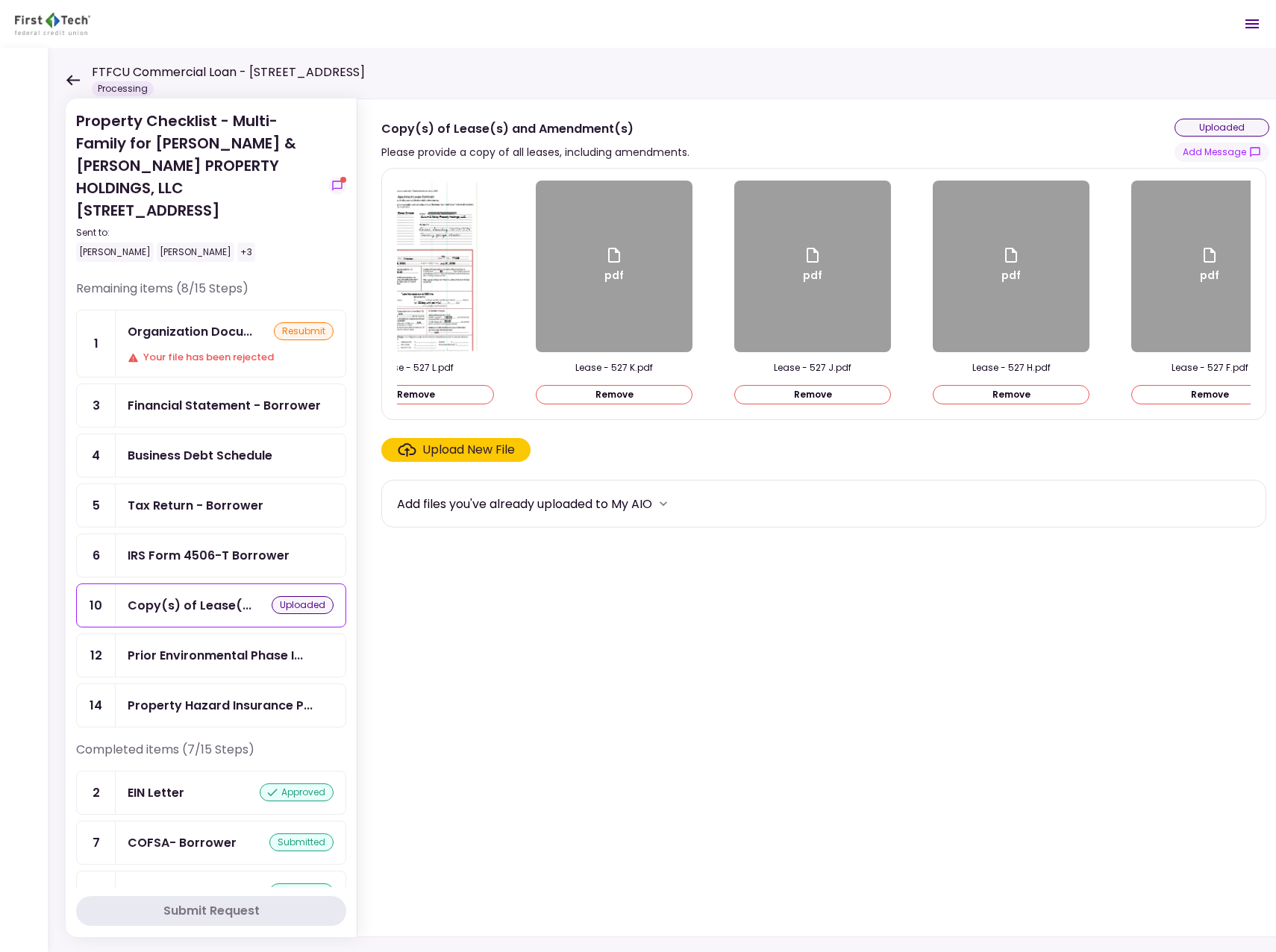
scroll to position [0, 851]
click at [628, 396] on button "Remove" at bounding box center [616, 395] width 157 height 19
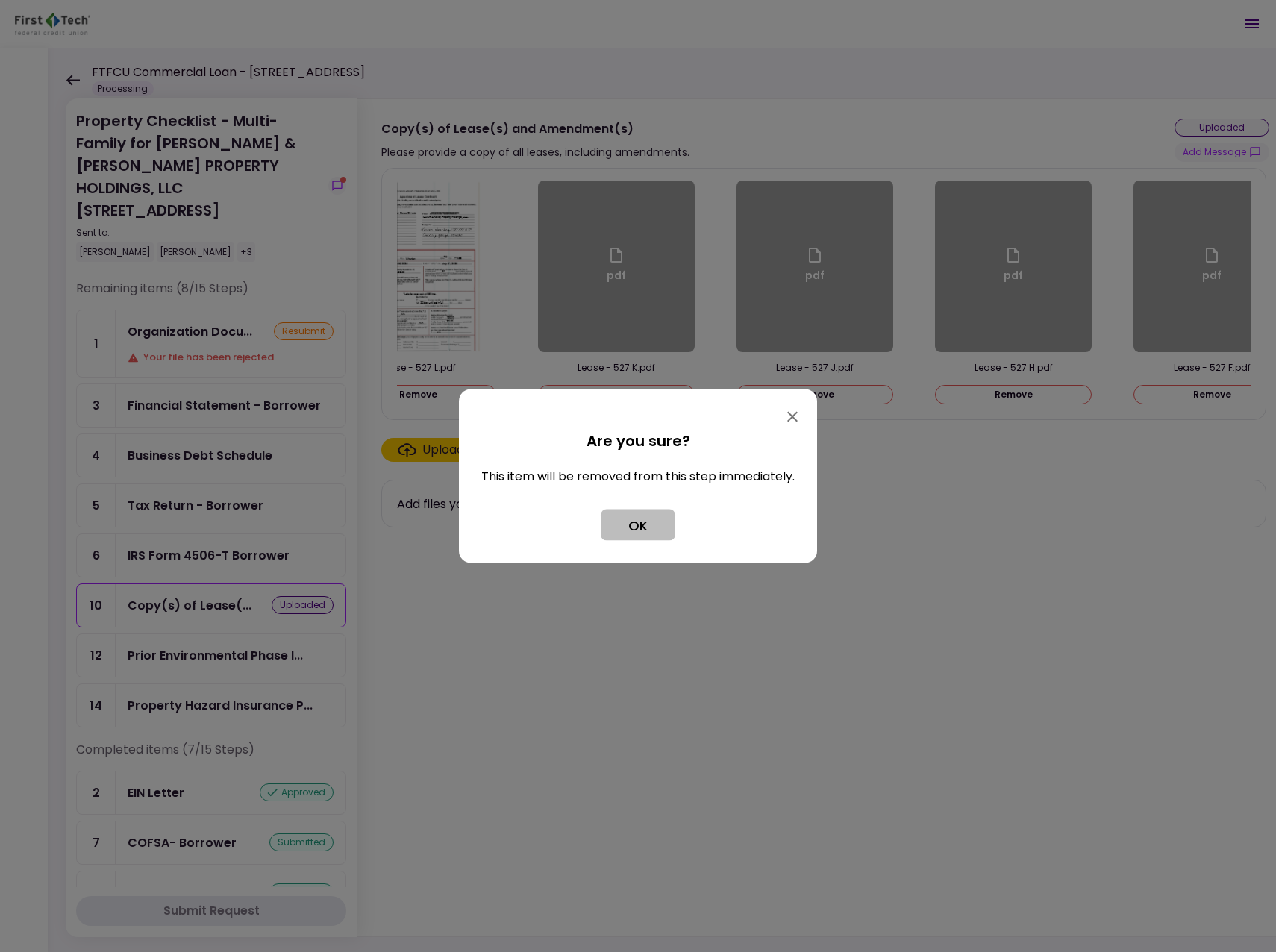
click at [637, 524] on button "OK" at bounding box center [638, 525] width 74 height 32
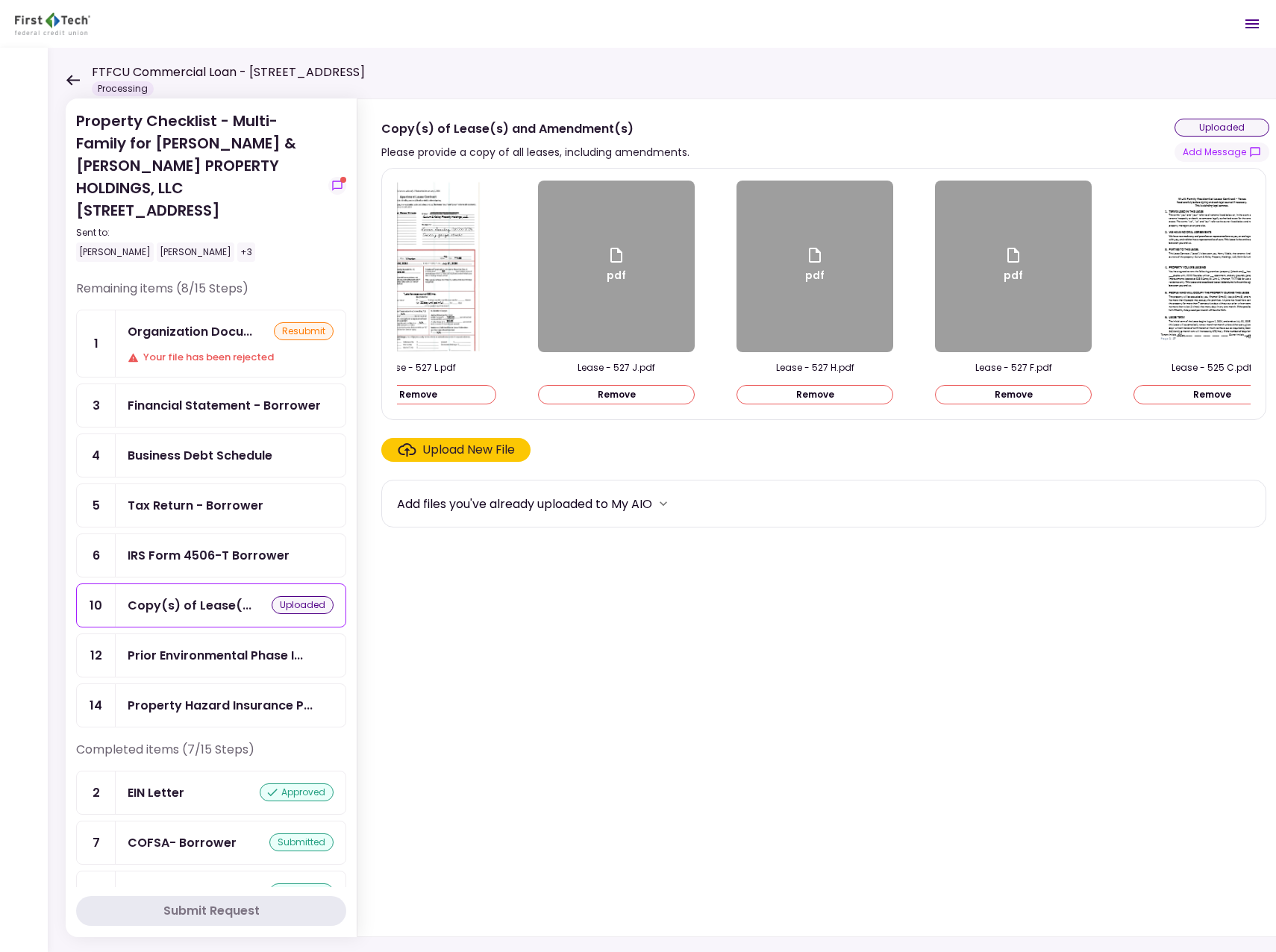
click at [801, 398] on button "Remove" at bounding box center [815, 395] width 157 height 19
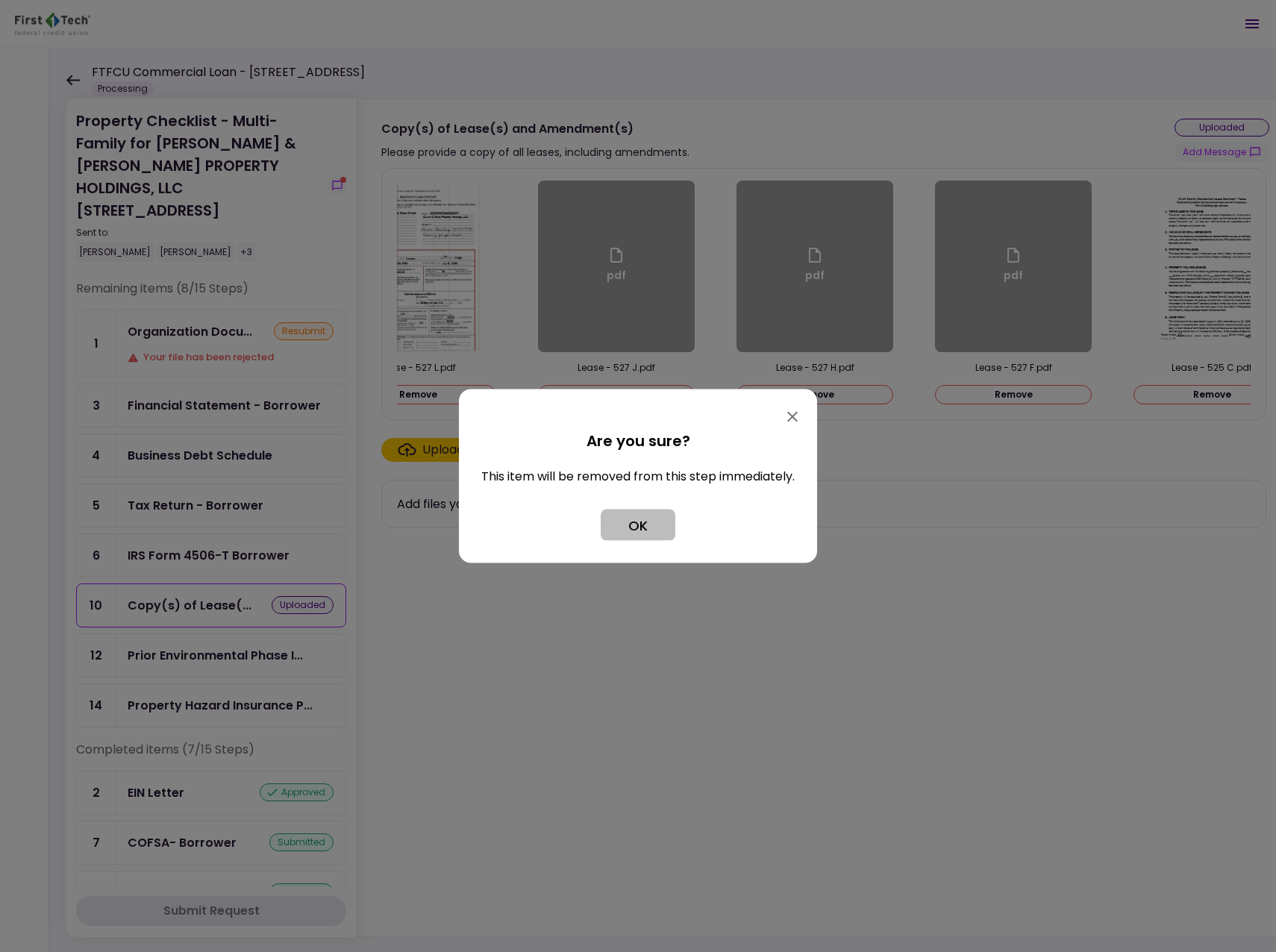
click at [654, 519] on button "OK" at bounding box center [638, 525] width 74 height 32
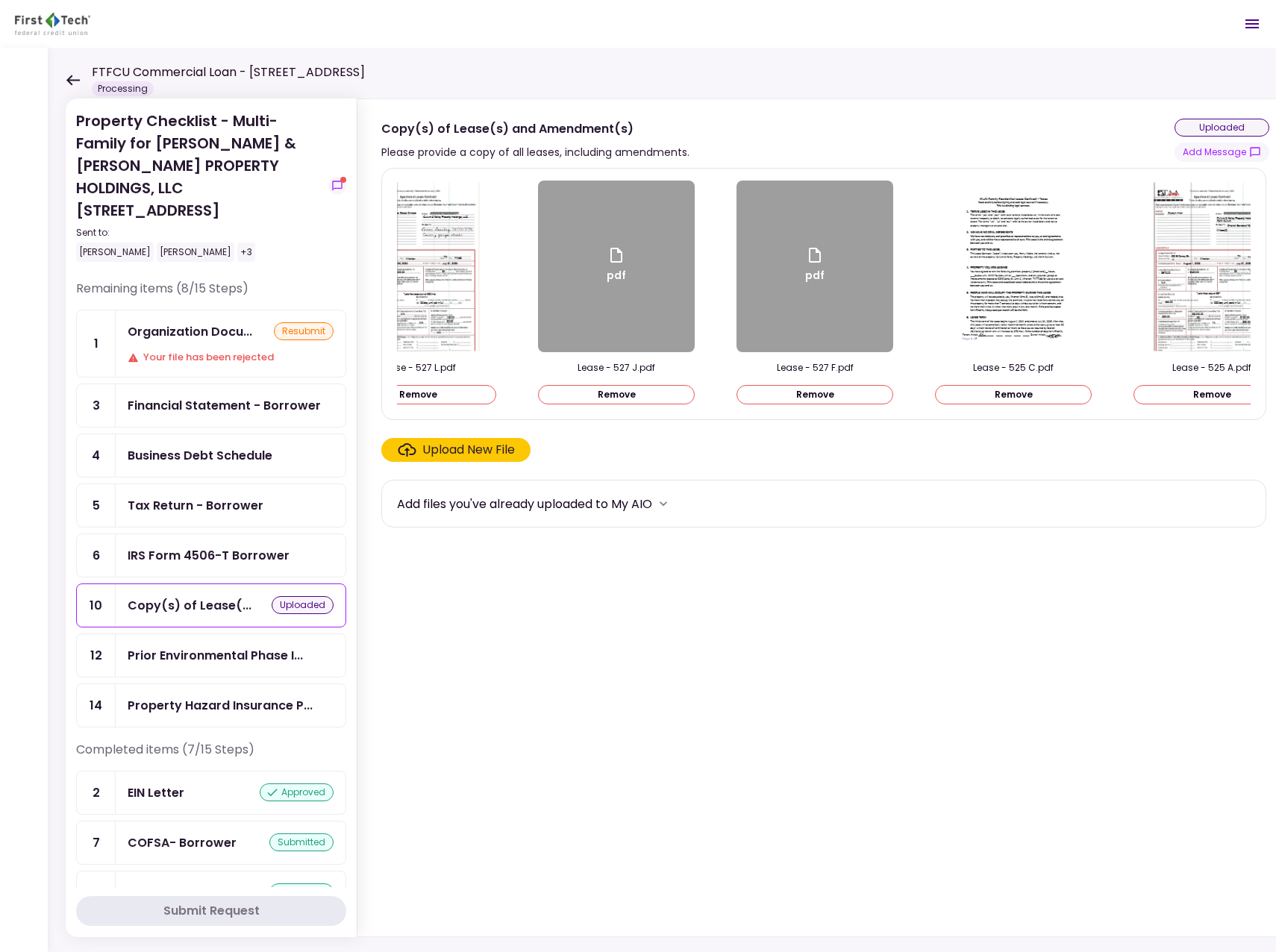
click at [799, 394] on button "Remove" at bounding box center [815, 395] width 157 height 19
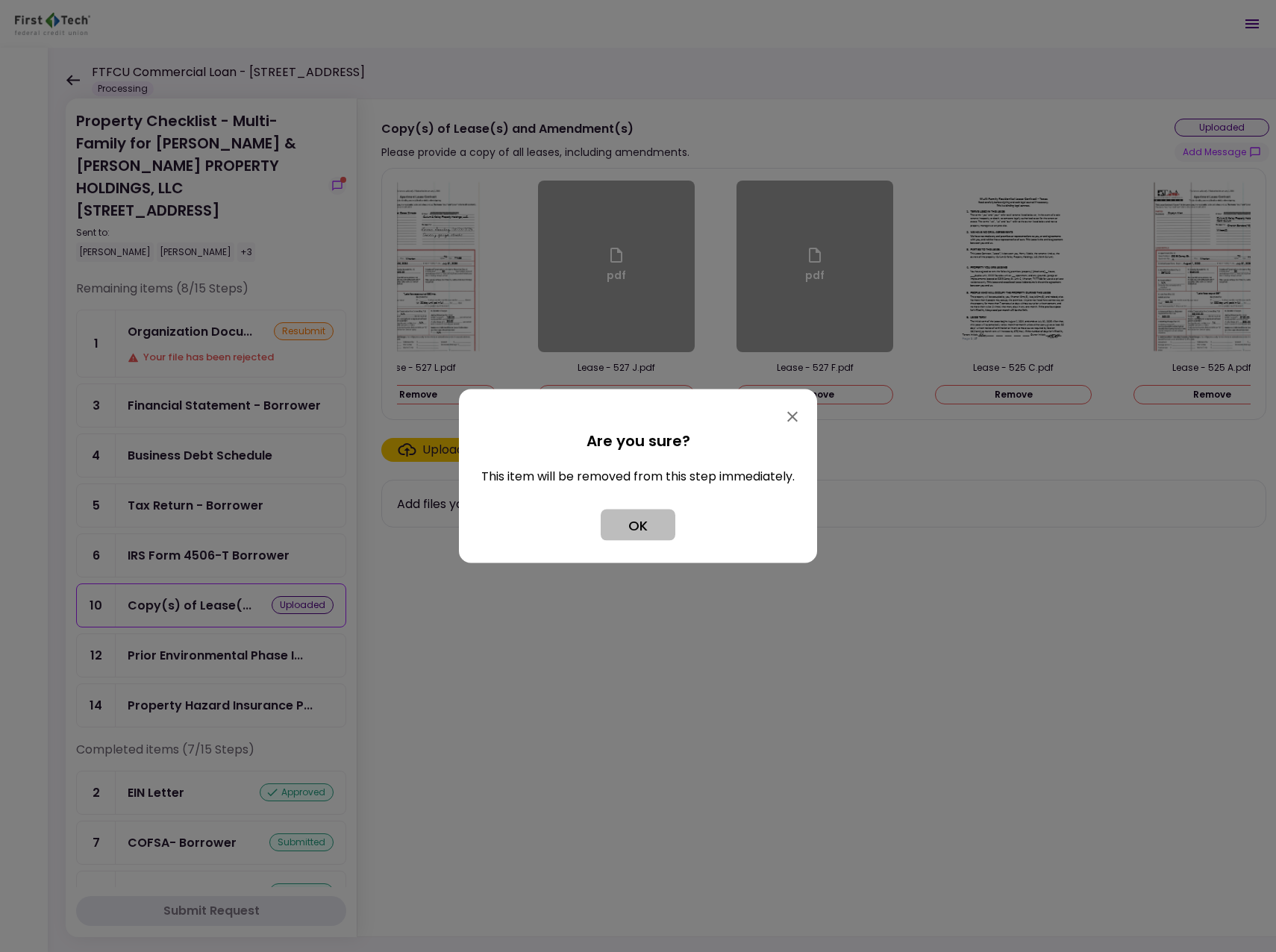
click at [652, 527] on button "OK" at bounding box center [638, 525] width 74 height 32
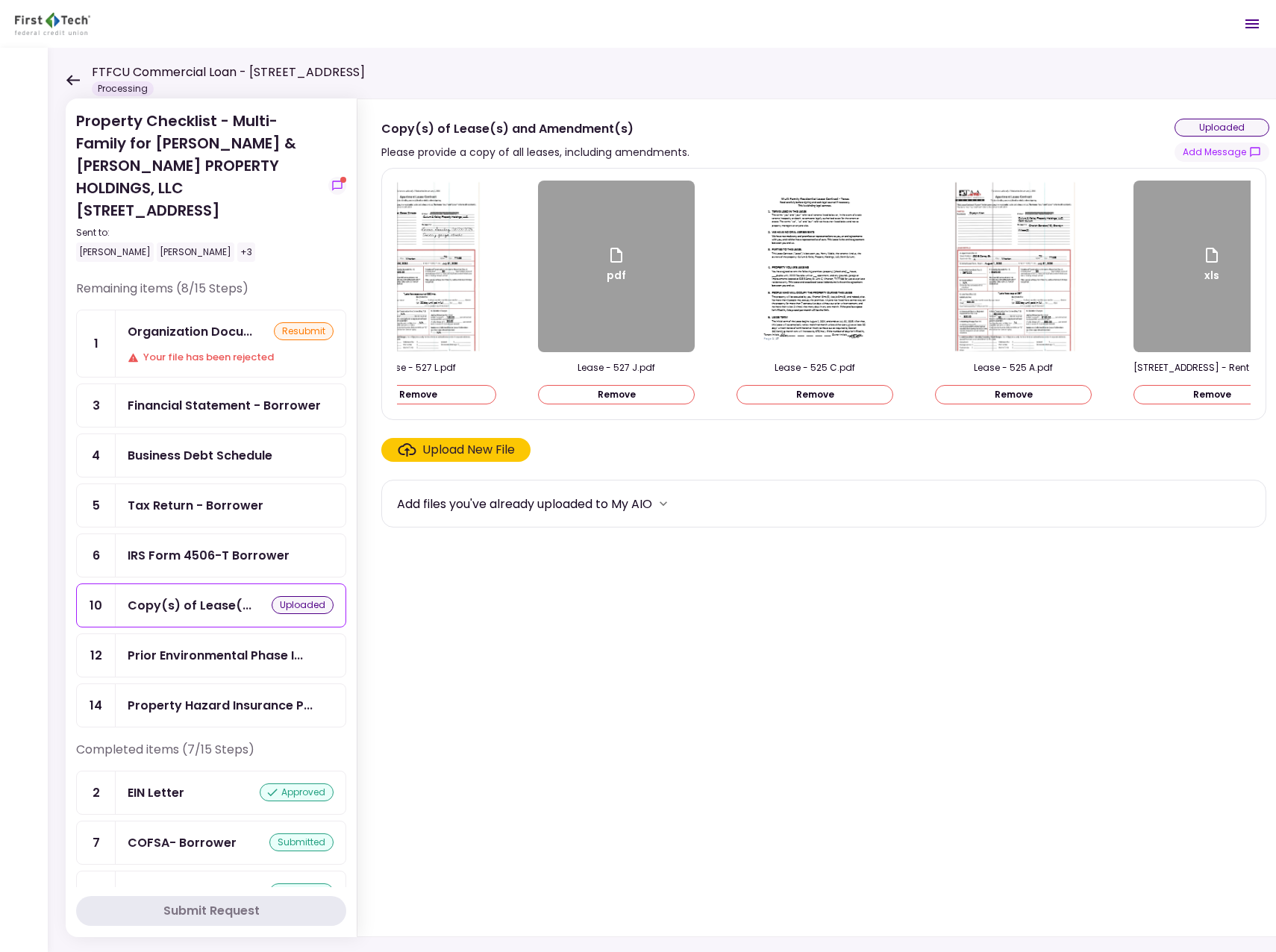
click at [625, 393] on button "Remove" at bounding box center [616, 395] width 157 height 19
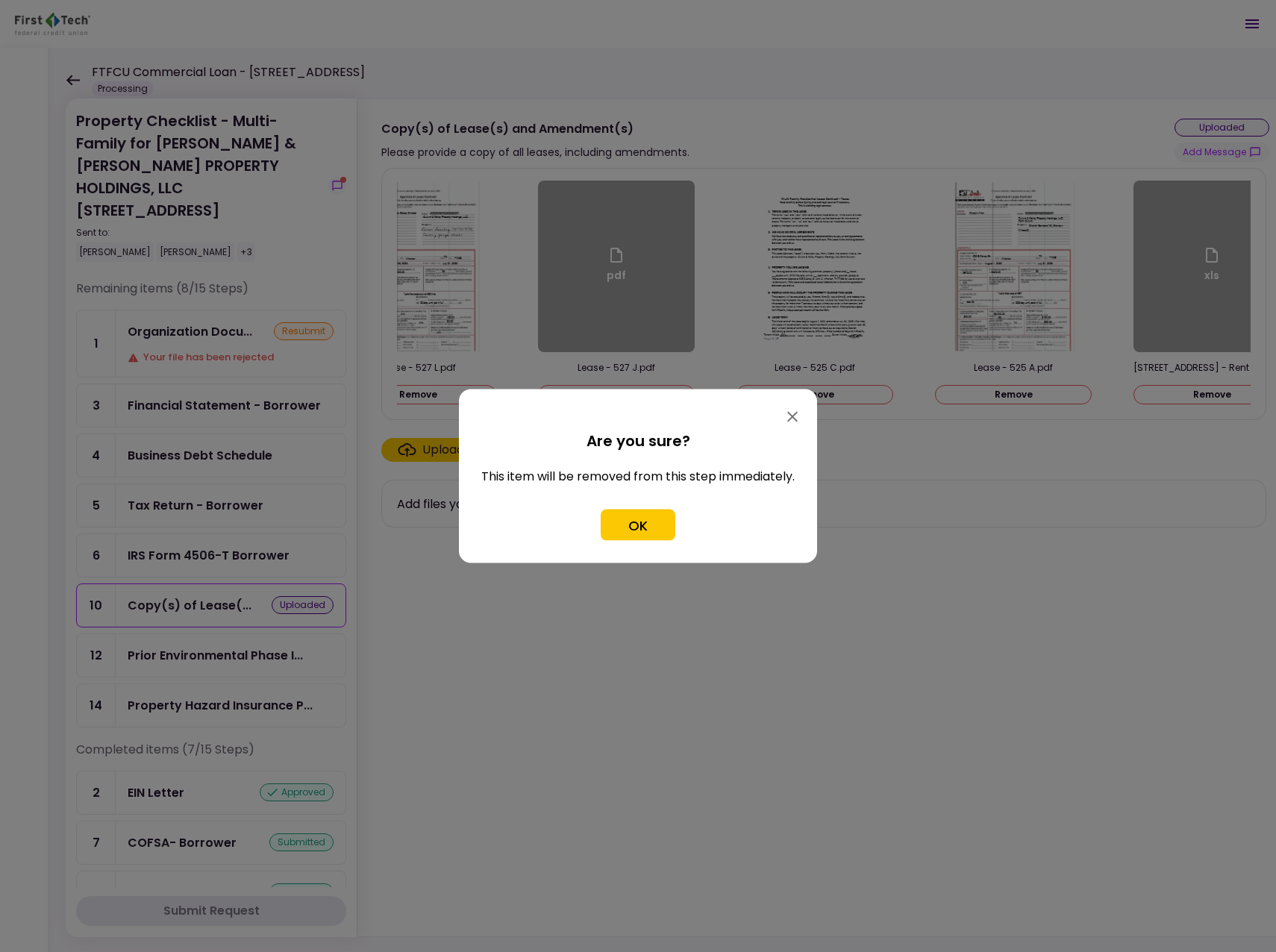
click at [641, 521] on button "OK" at bounding box center [638, 525] width 74 height 32
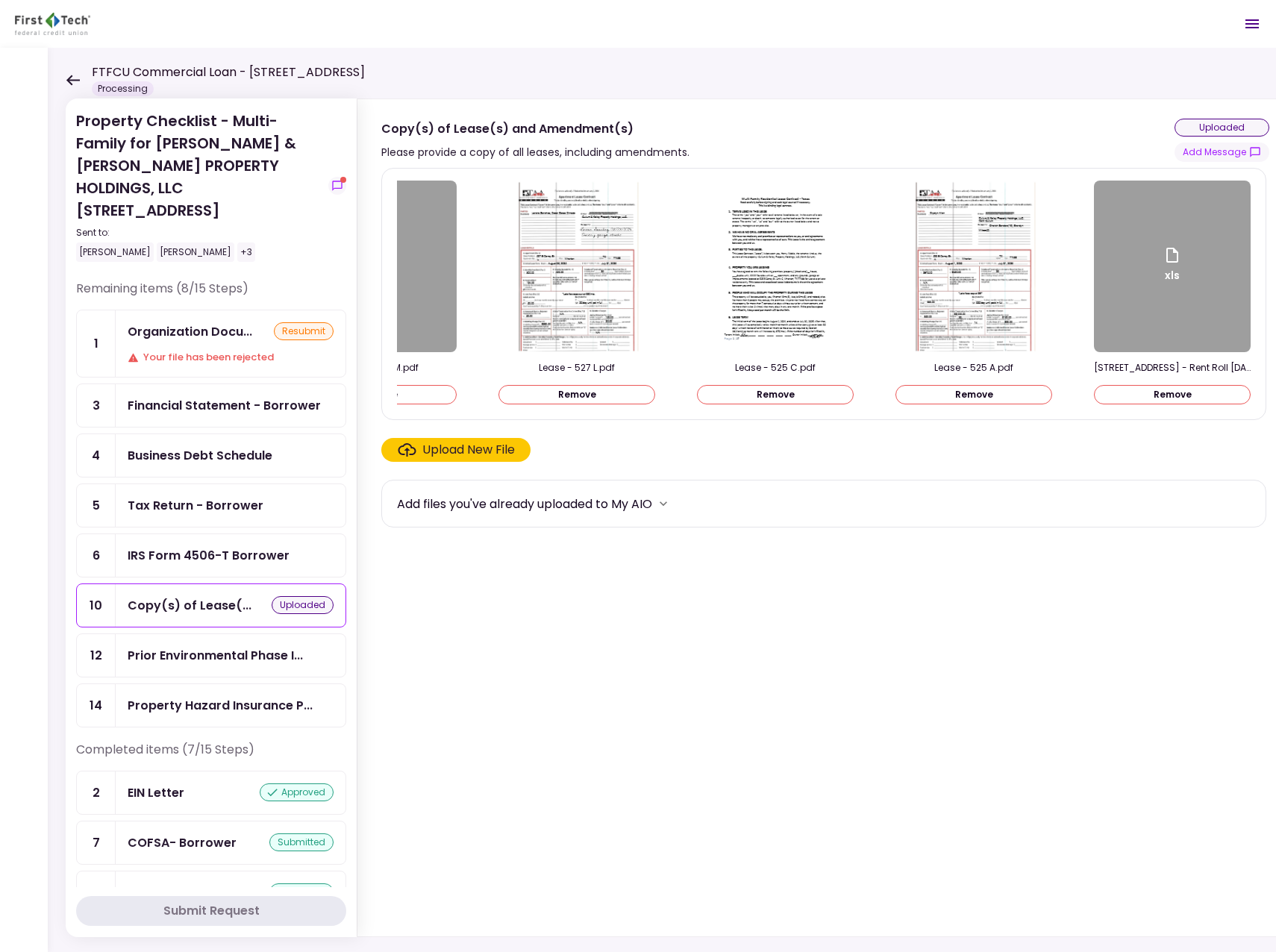
click at [593, 396] on button "Remove" at bounding box center [577, 395] width 157 height 19
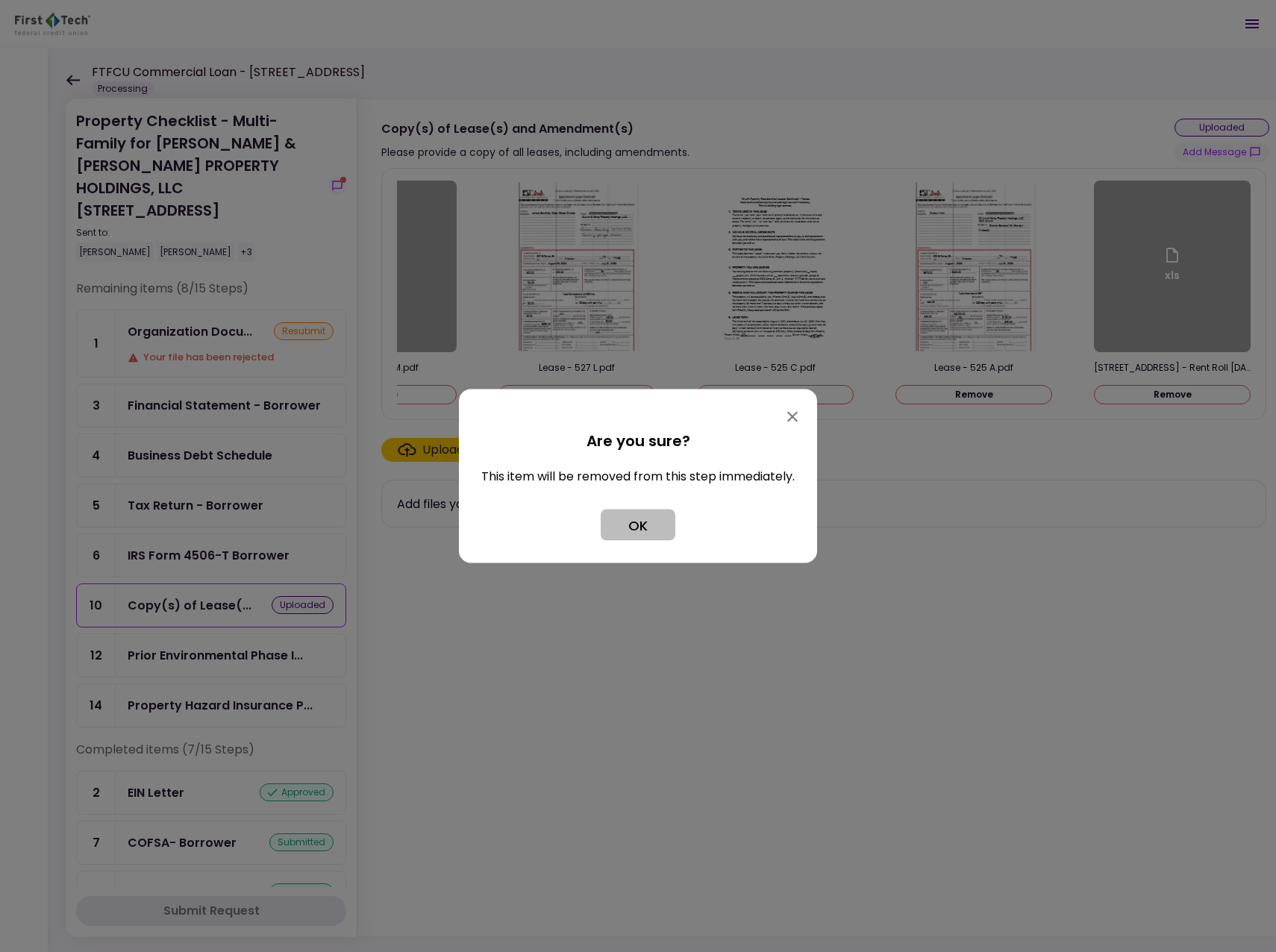
click at [631, 520] on button "OK" at bounding box center [638, 525] width 74 height 32
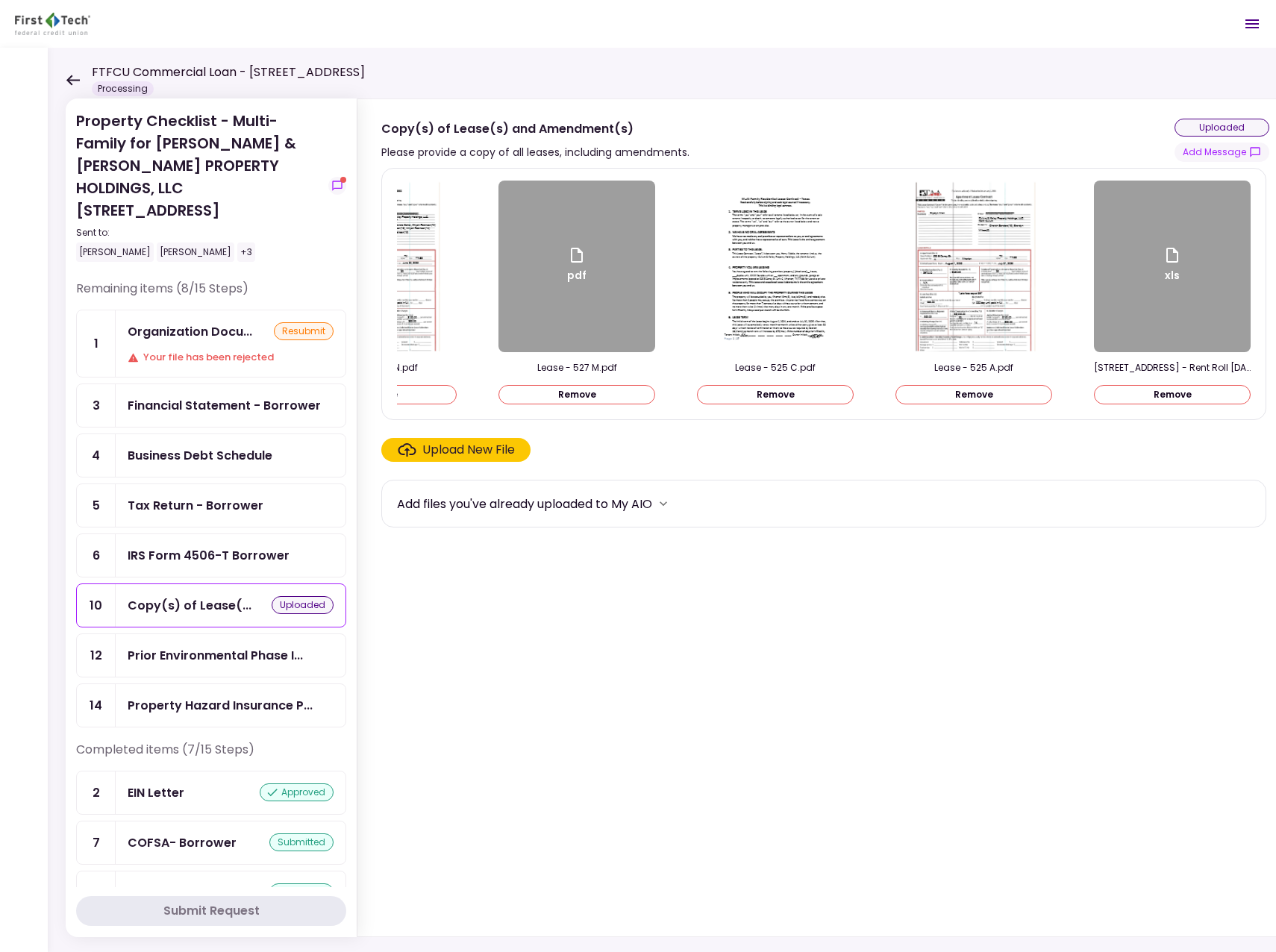
click at [598, 396] on button "Remove" at bounding box center [577, 395] width 157 height 19
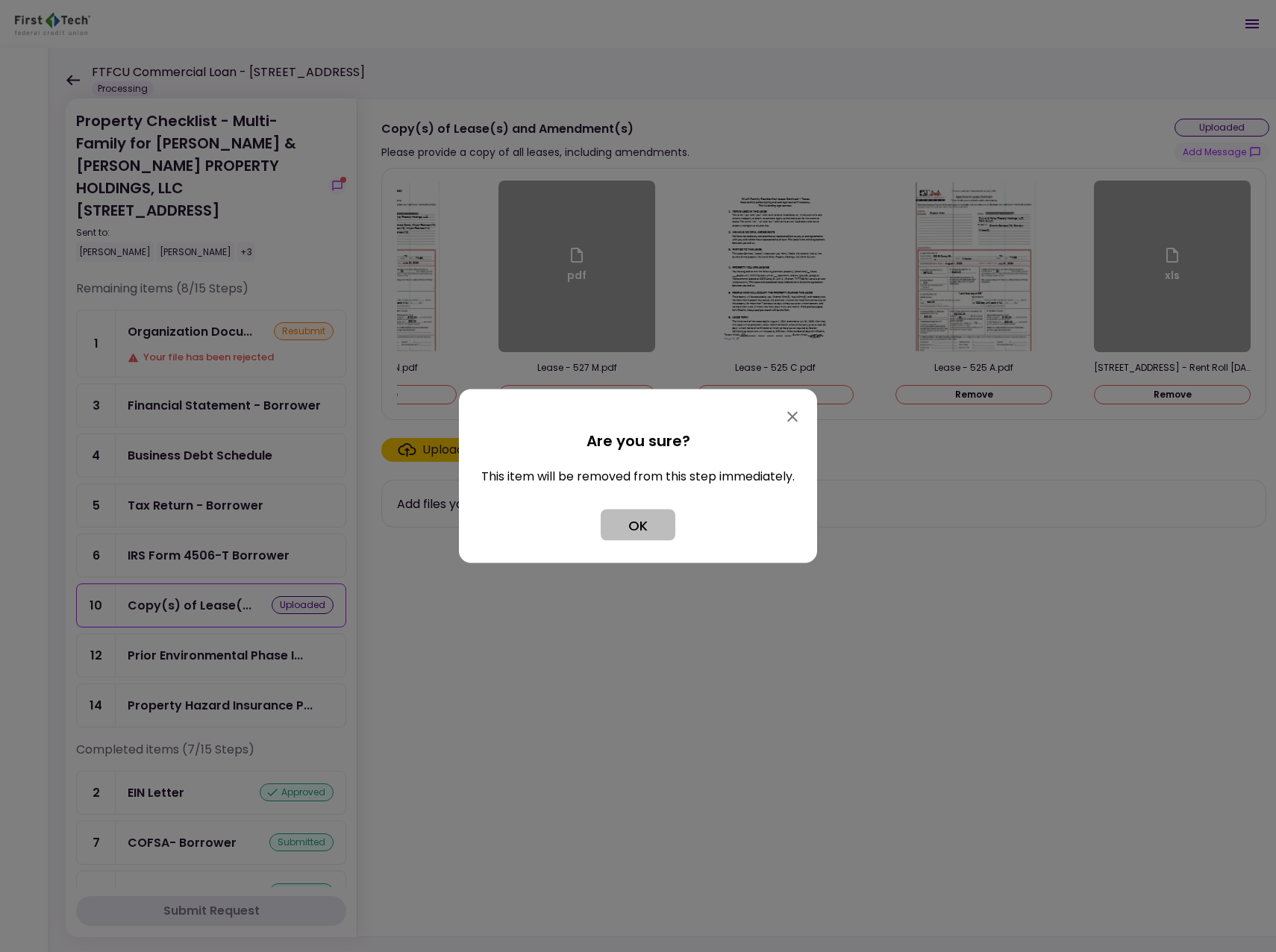
click at [630, 527] on button "OK" at bounding box center [638, 525] width 74 height 32
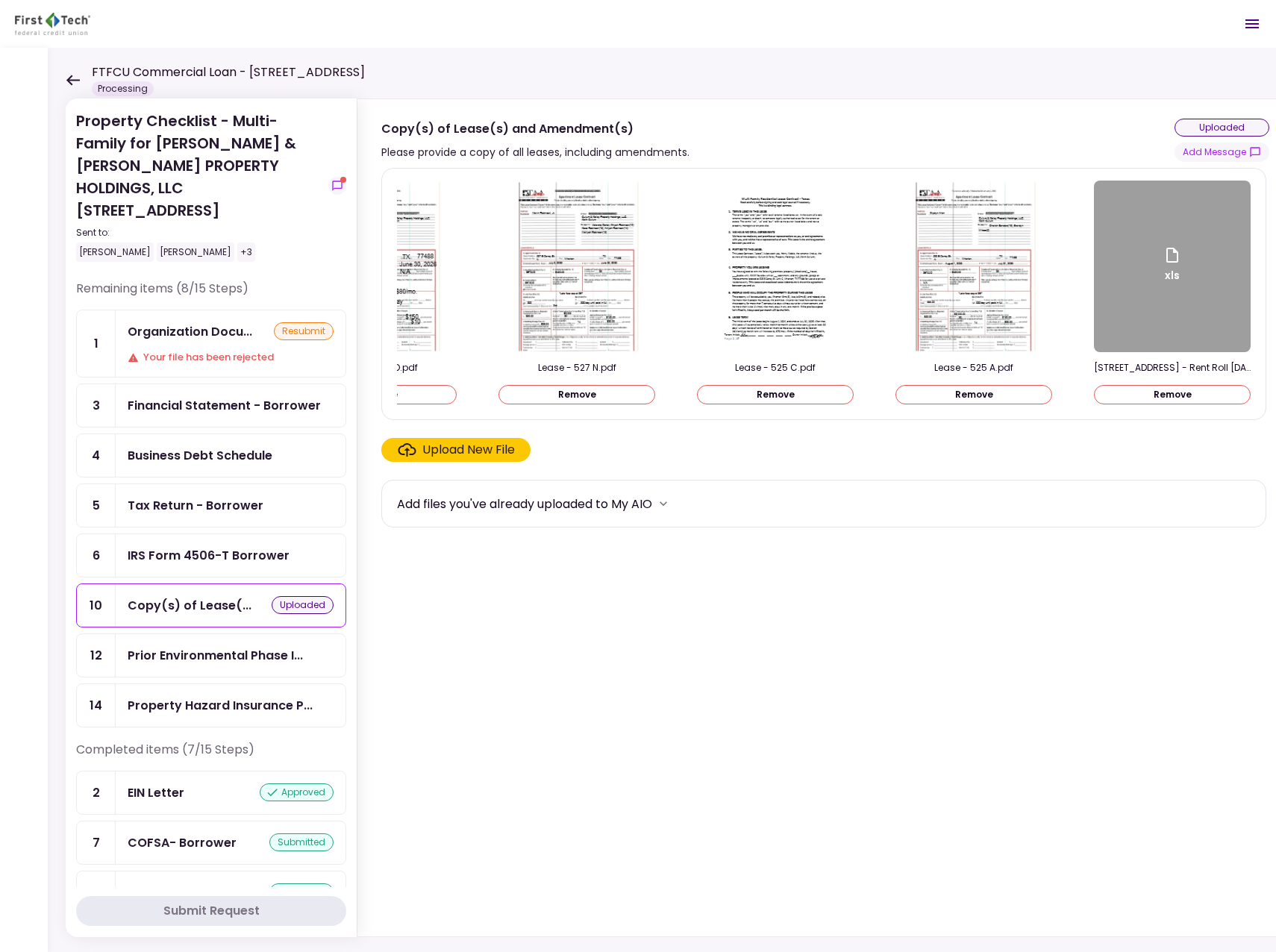
scroll to position [0, 299]
drag, startPoint x: 635, startPoint y: 406, endPoint x: 540, endPoint y: 409, distance: 95.0
click at [540, 407] on div "Lease - 527 P.pdf Remove Lease - 527 O.pdf Remove Lease - 527 N.pdf Remove Leas…" at bounding box center [823, 295] width 853 height 227
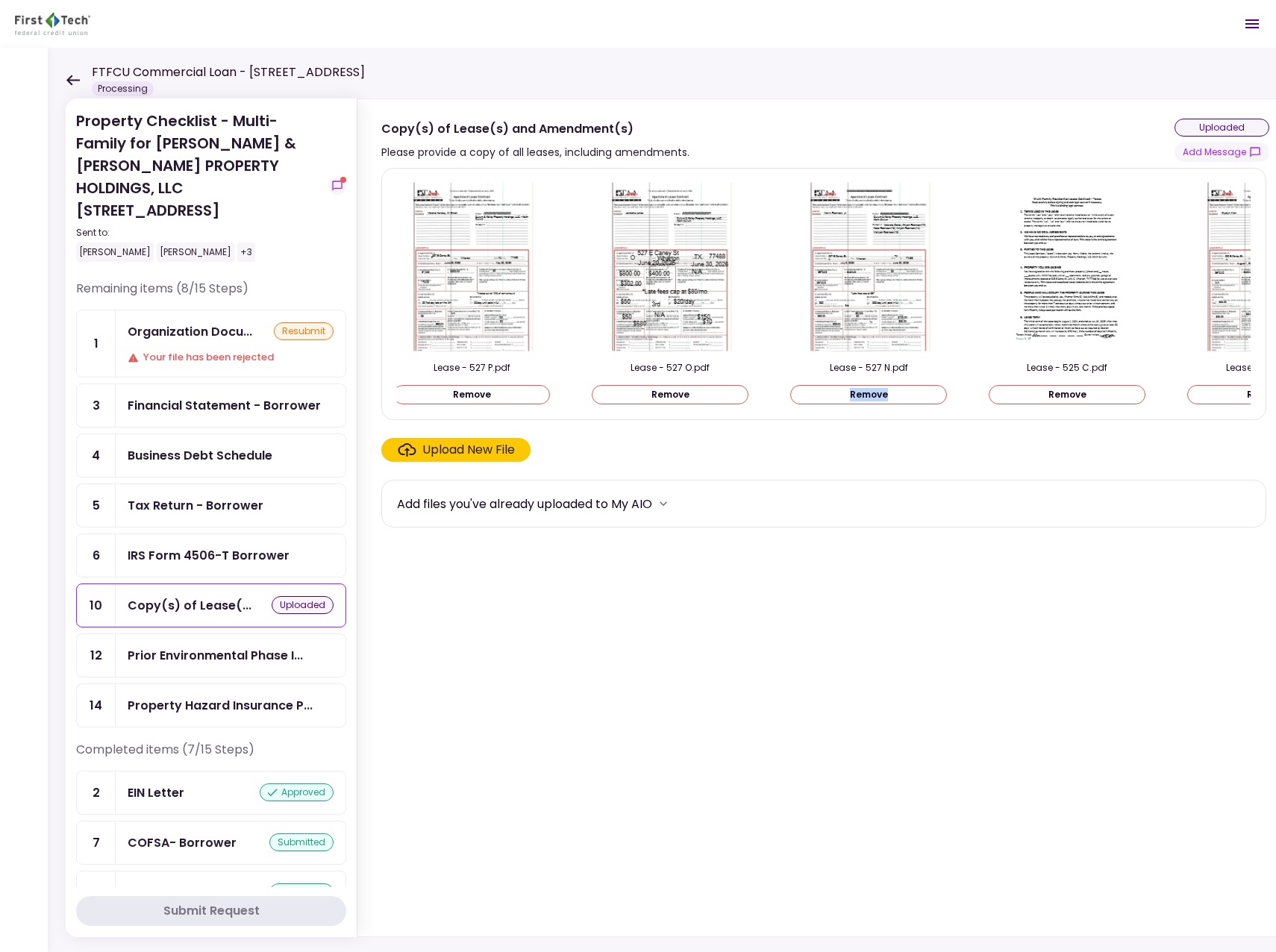
scroll to position [0, 0]
click at [505, 390] on button "Remove" at bounding box center [475, 395] width 157 height 19
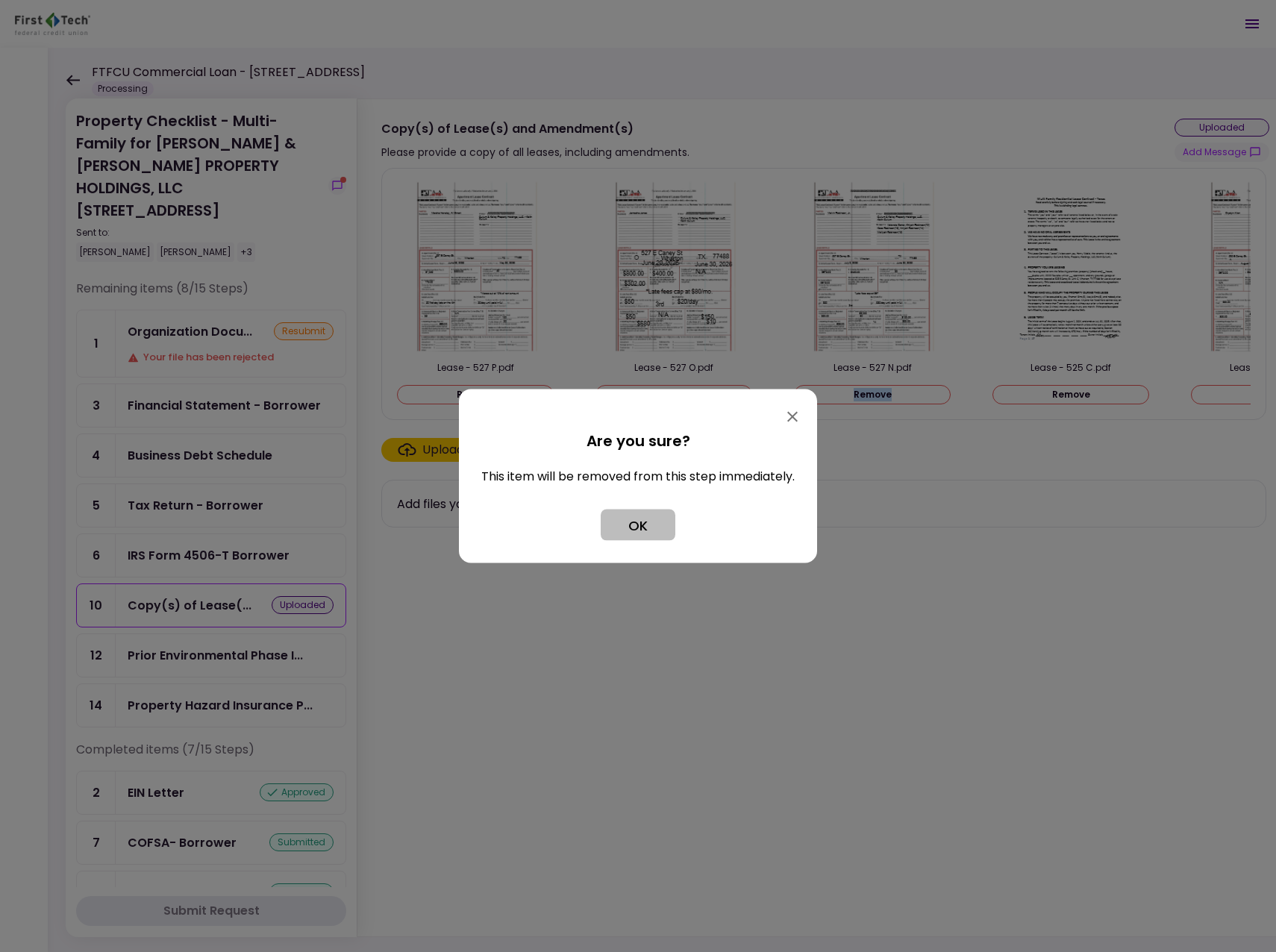
click at [640, 521] on button "OK" at bounding box center [638, 525] width 74 height 32
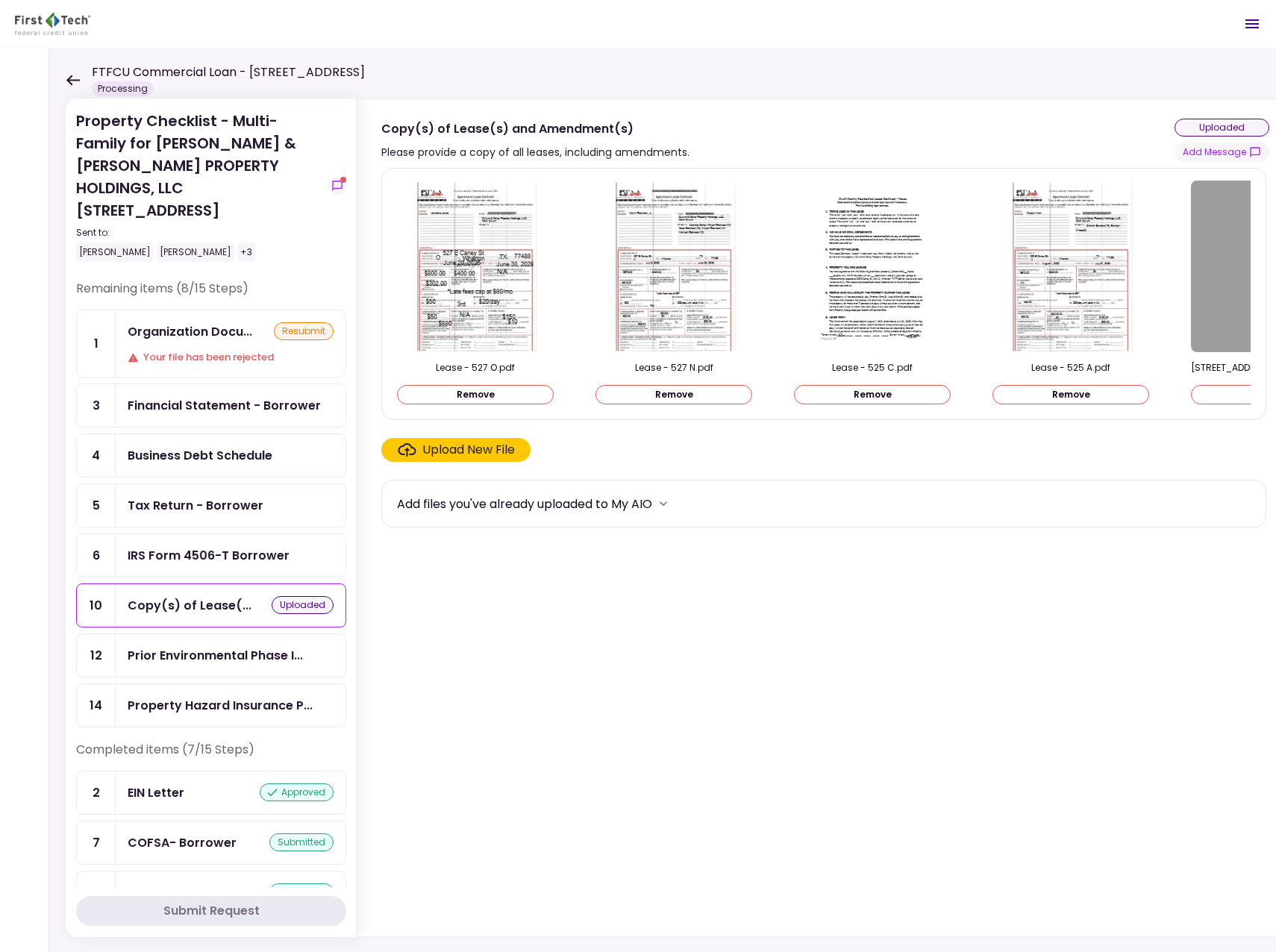
click at [672, 392] on button "Remove" at bounding box center [673, 395] width 157 height 19
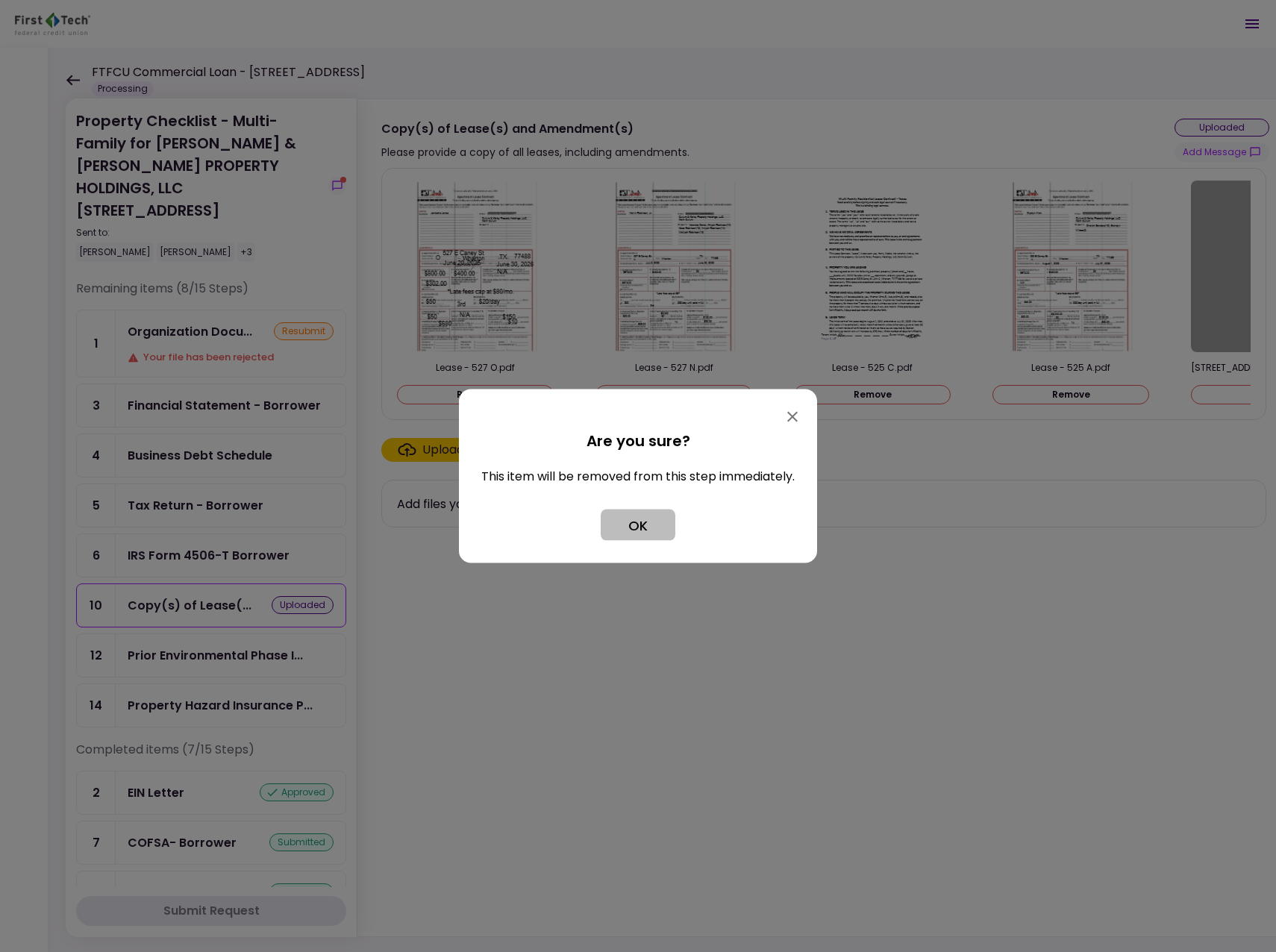
click at [649, 519] on button "OK" at bounding box center [638, 525] width 74 height 32
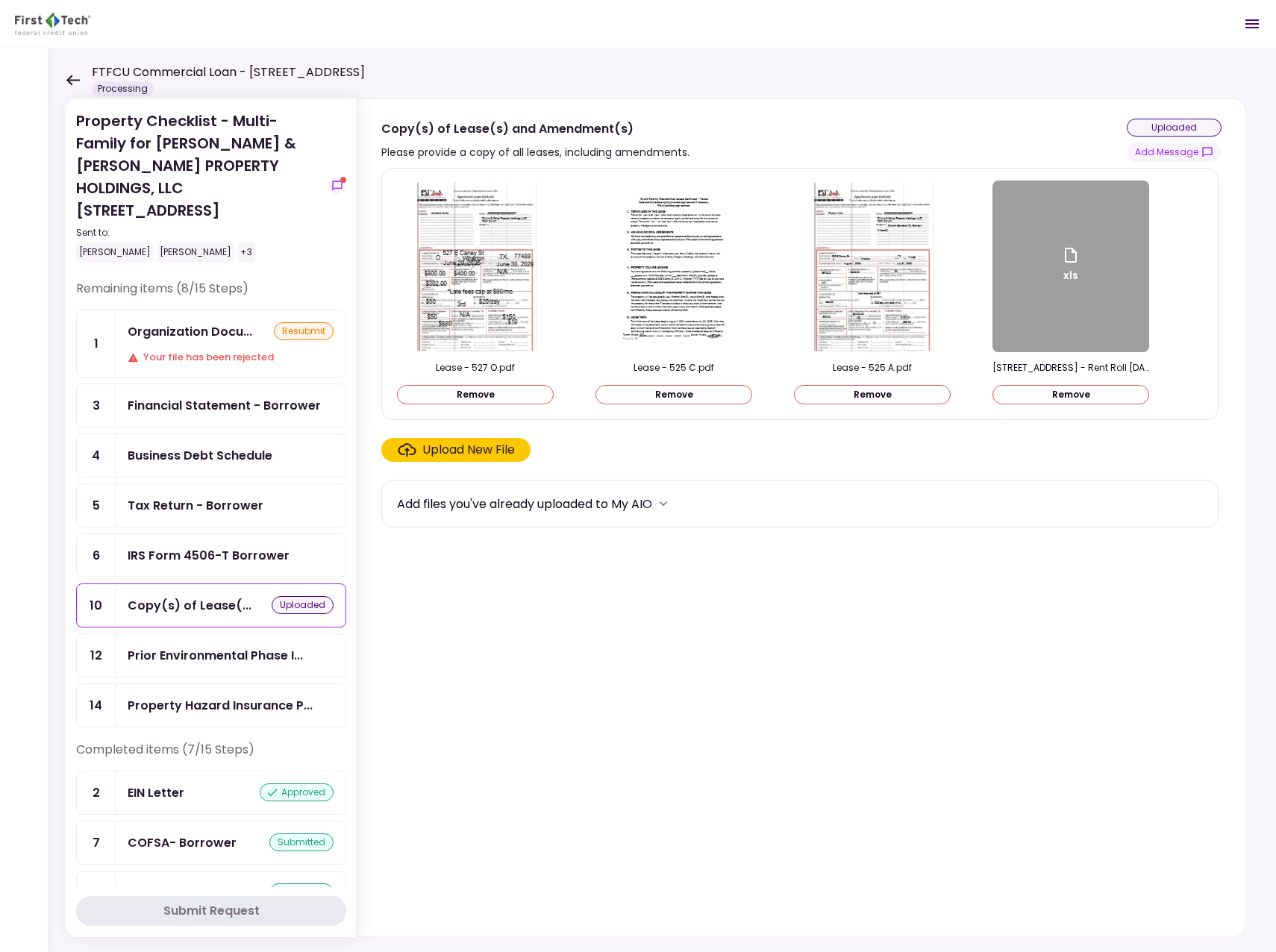
click at [480, 396] on button "Remove" at bounding box center [475, 395] width 157 height 19
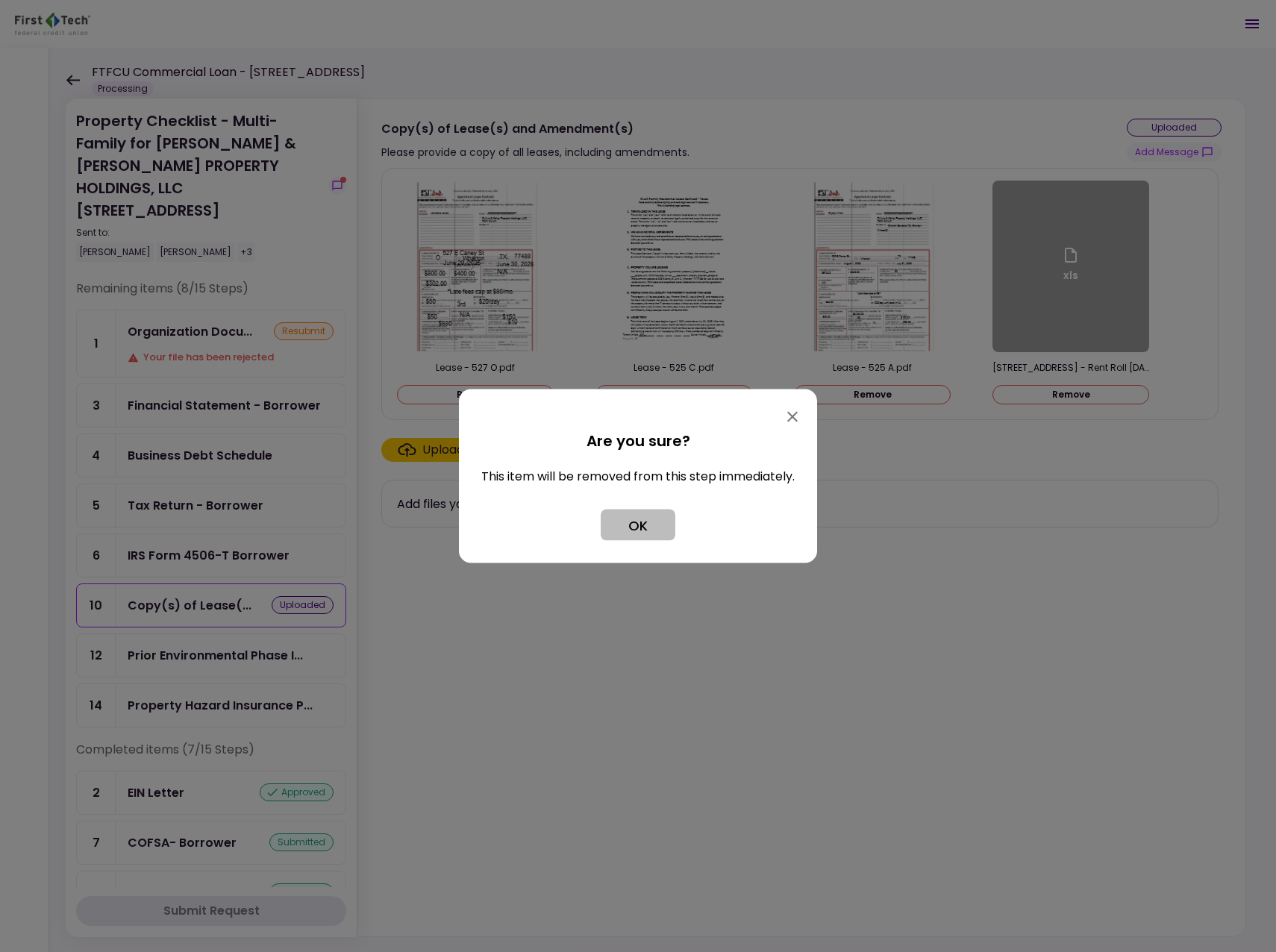
click at [631, 526] on button "OK" at bounding box center [638, 525] width 74 height 32
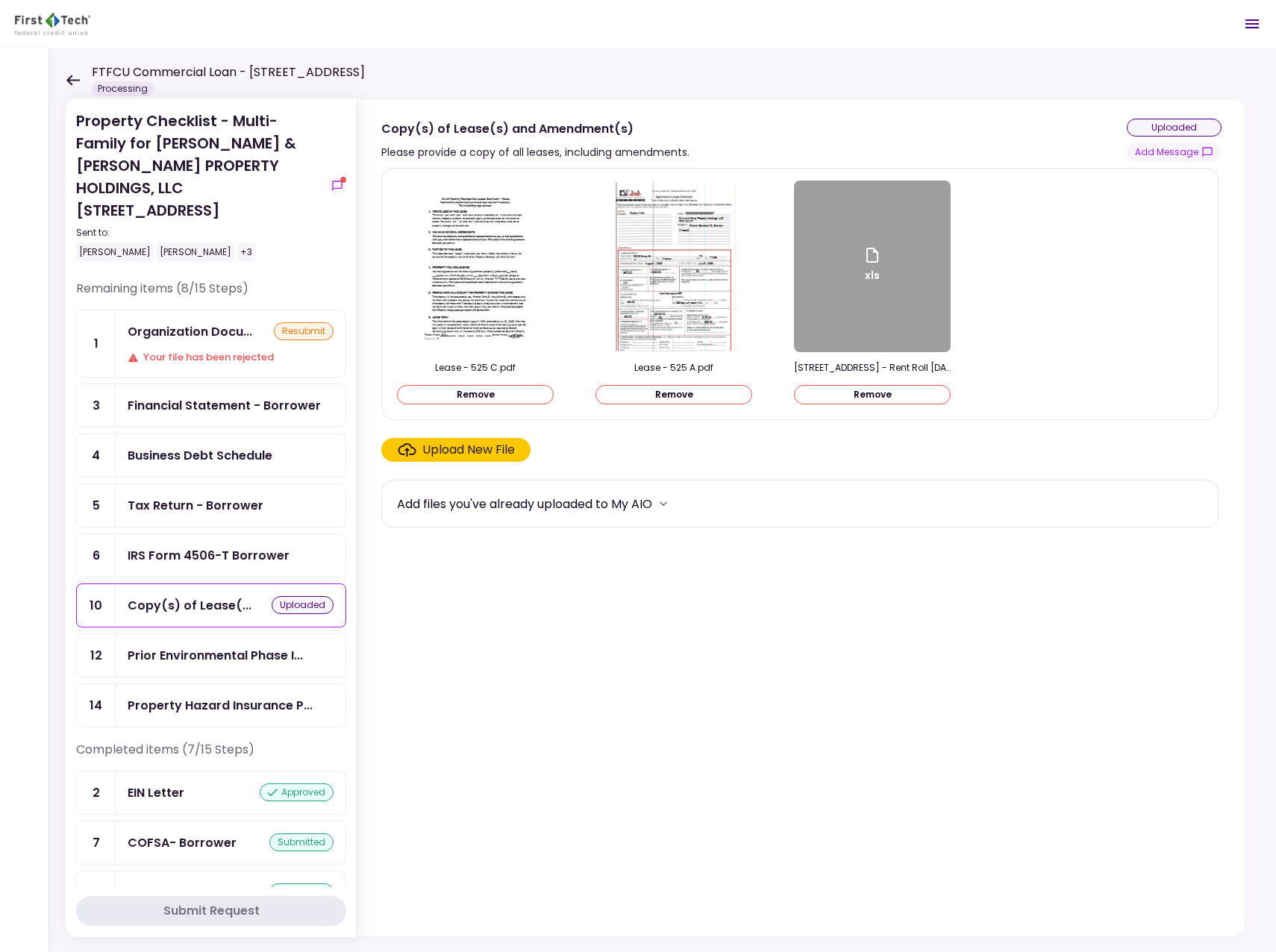
click at [499, 391] on button "Remove" at bounding box center [475, 395] width 157 height 19
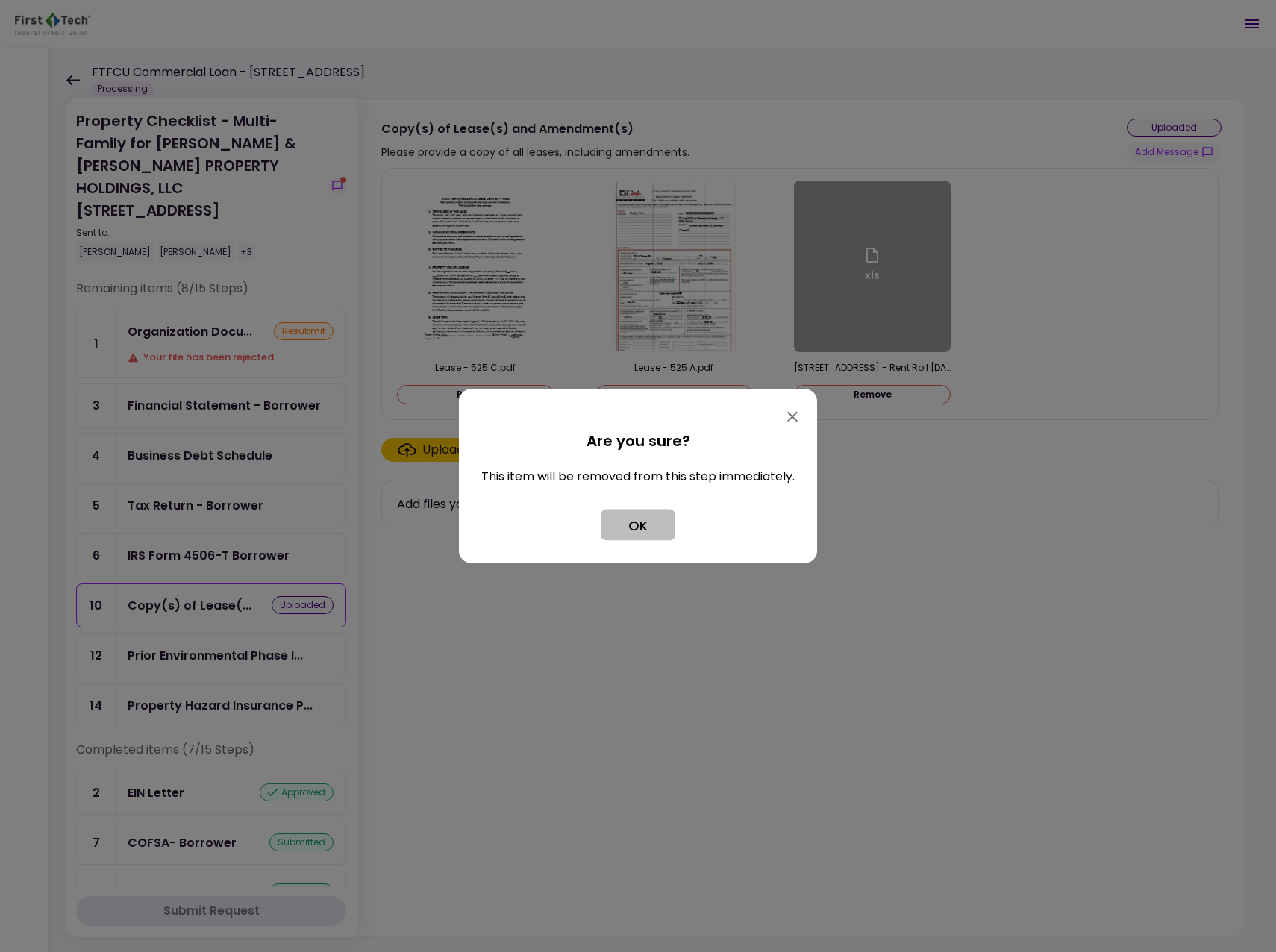
click at [655, 527] on button "OK" at bounding box center [638, 525] width 74 height 32
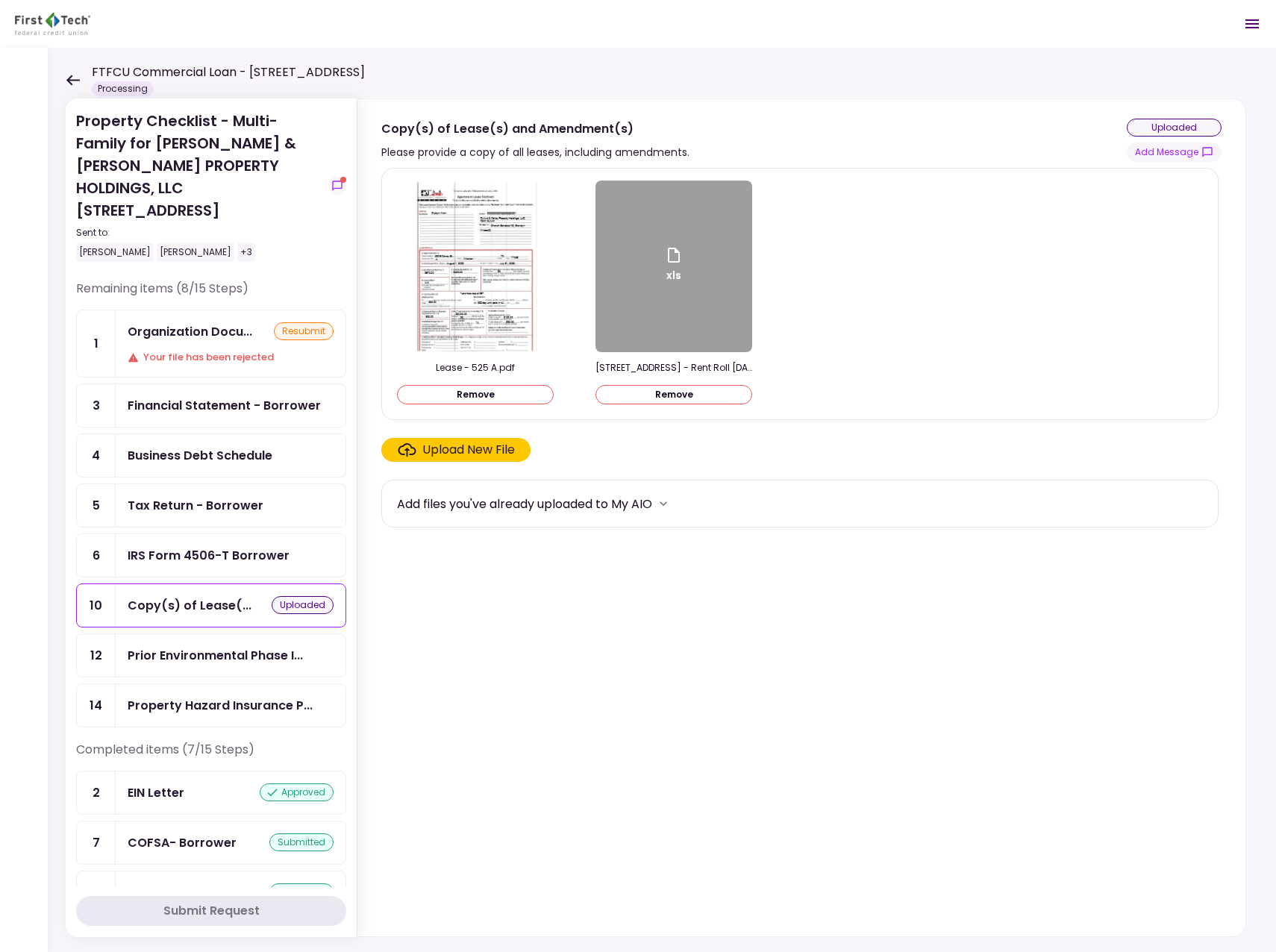
click at [460, 450] on div "Upload New File" at bounding box center [469, 450] width 92 height 18
click at [0, 0] on input "Upload New File" at bounding box center [0, 0] width 0 height 0
click at [455, 449] on div "Upload New File" at bounding box center [469, 450] width 92 height 18
click at [0, 0] on input "Upload New File" at bounding box center [0, 0] width 0 height 0
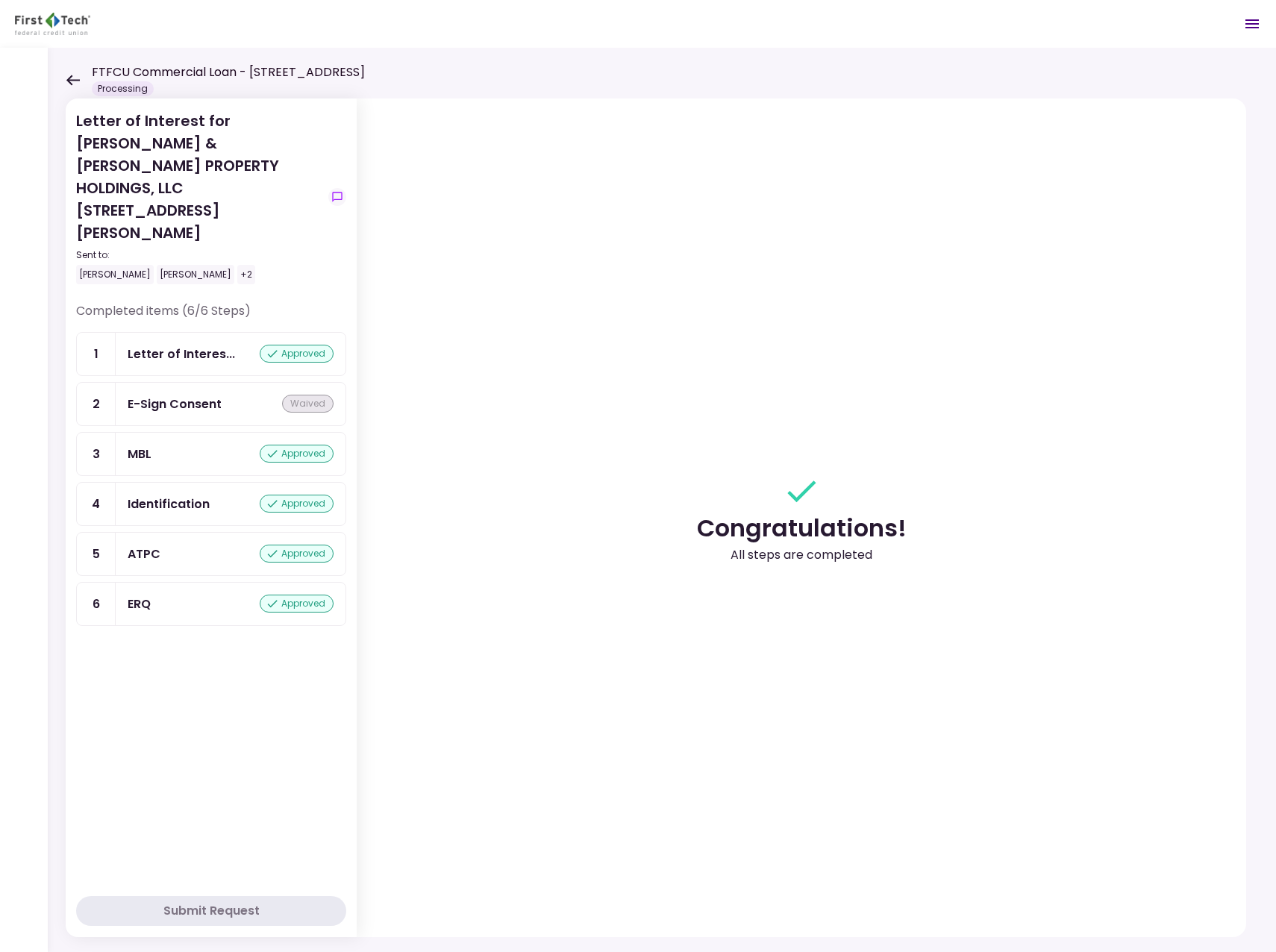
click at [73, 79] on icon at bounding box center [73, 79] width 13 height 11
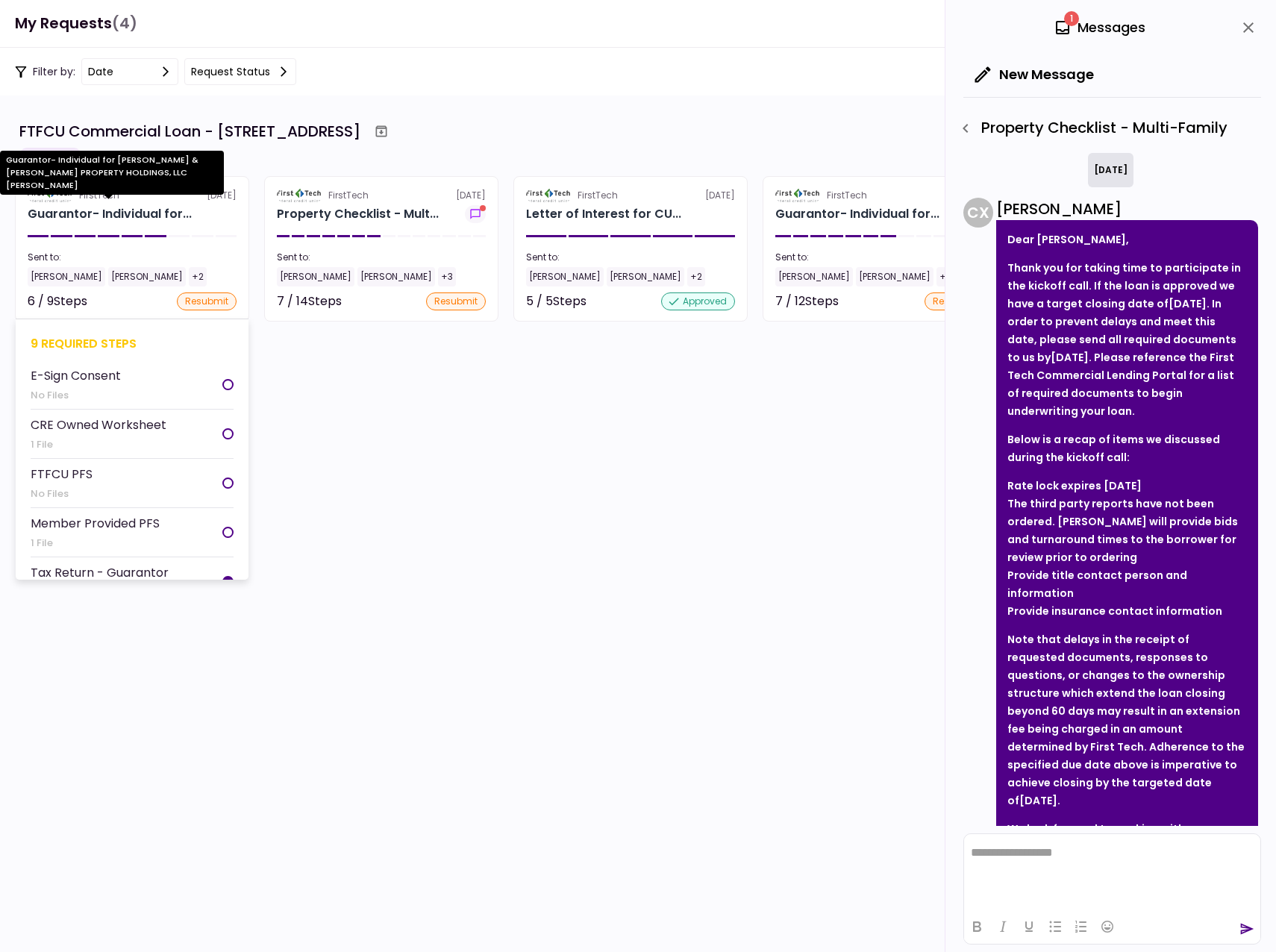
scroll to position [75, 0]
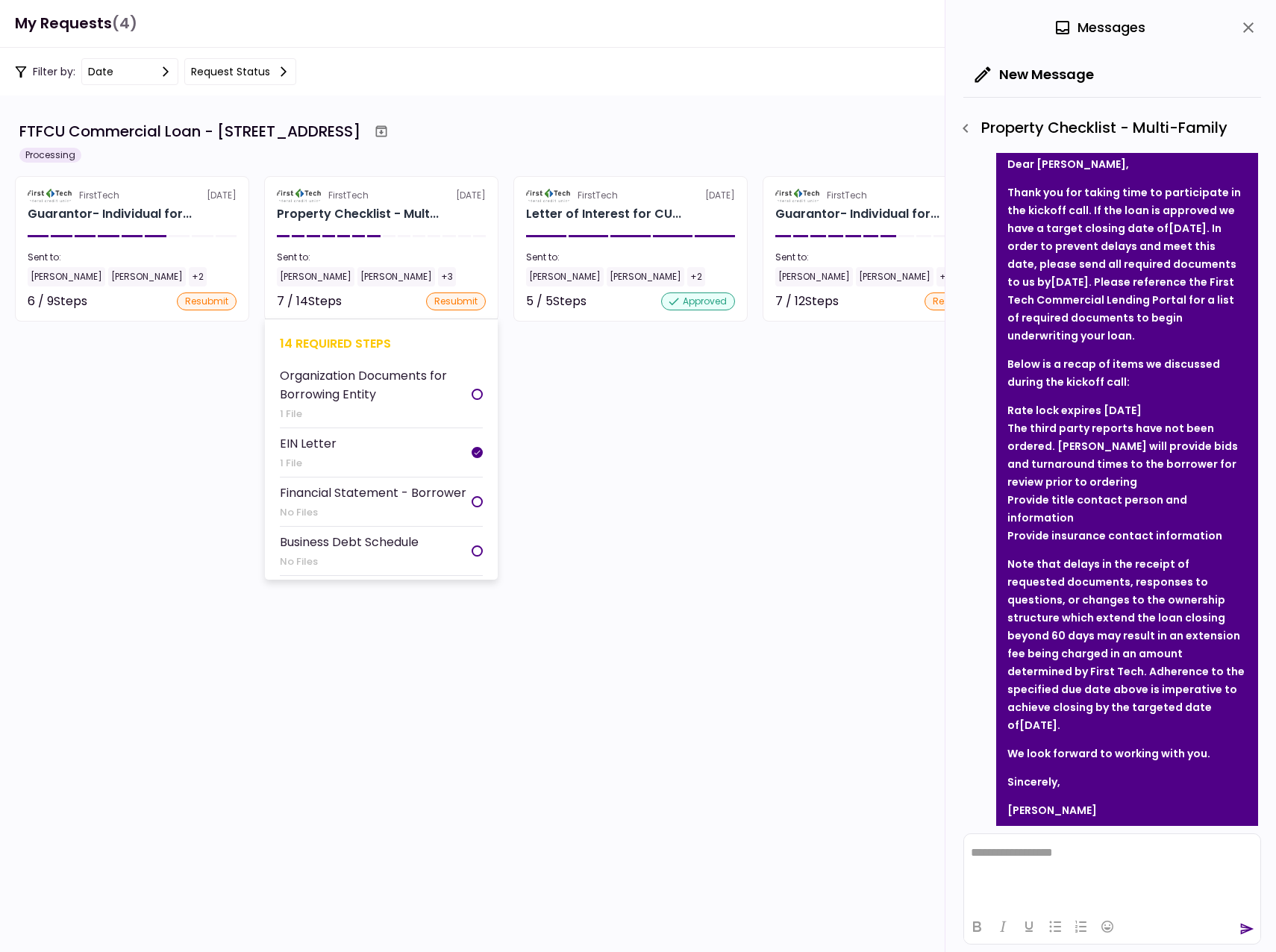
click at [300, 278] on div "[PERSON_NAME]" at bounding box center [315, 276] width 78 height 19
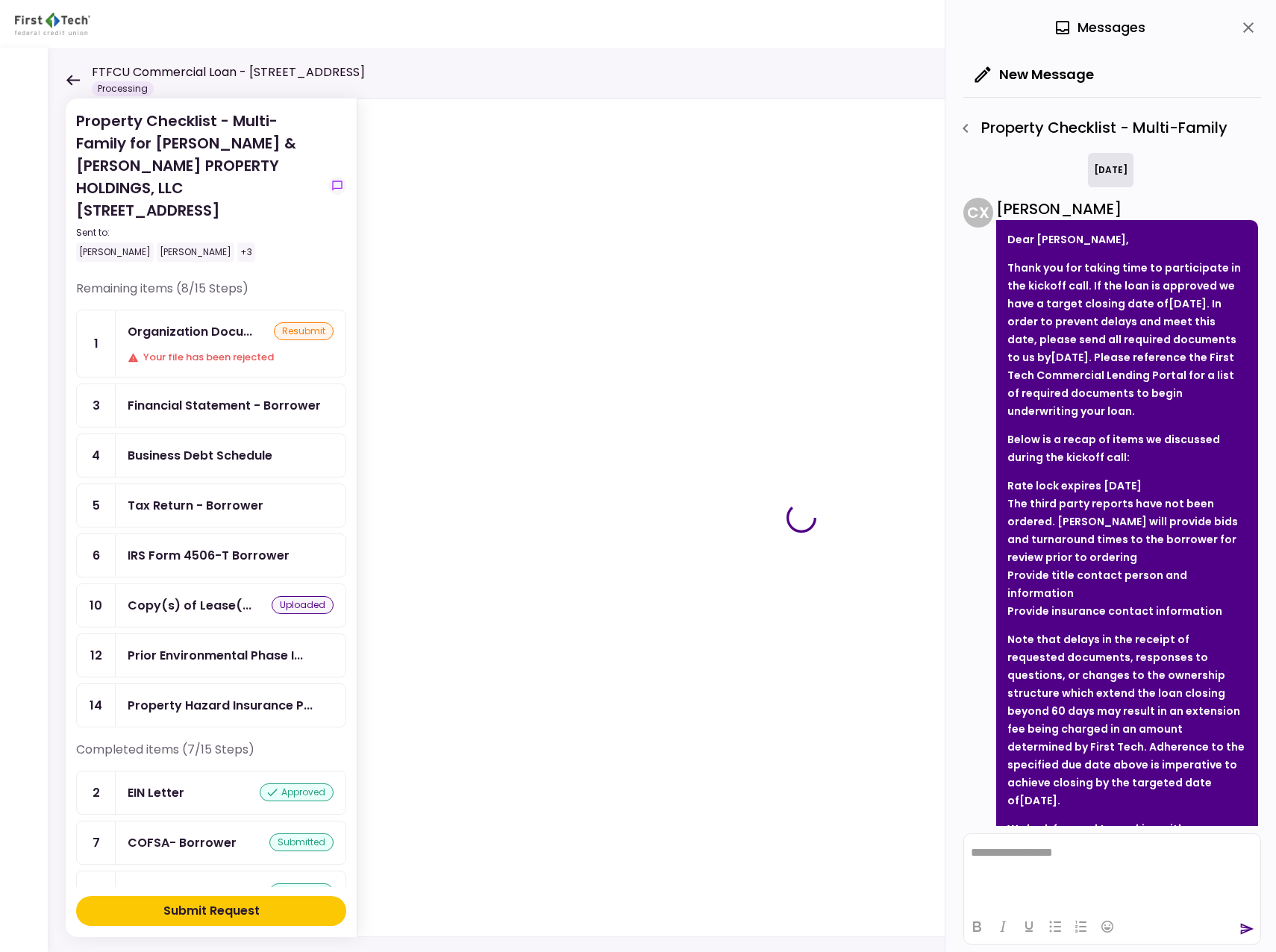
scroll to position [75, 0]
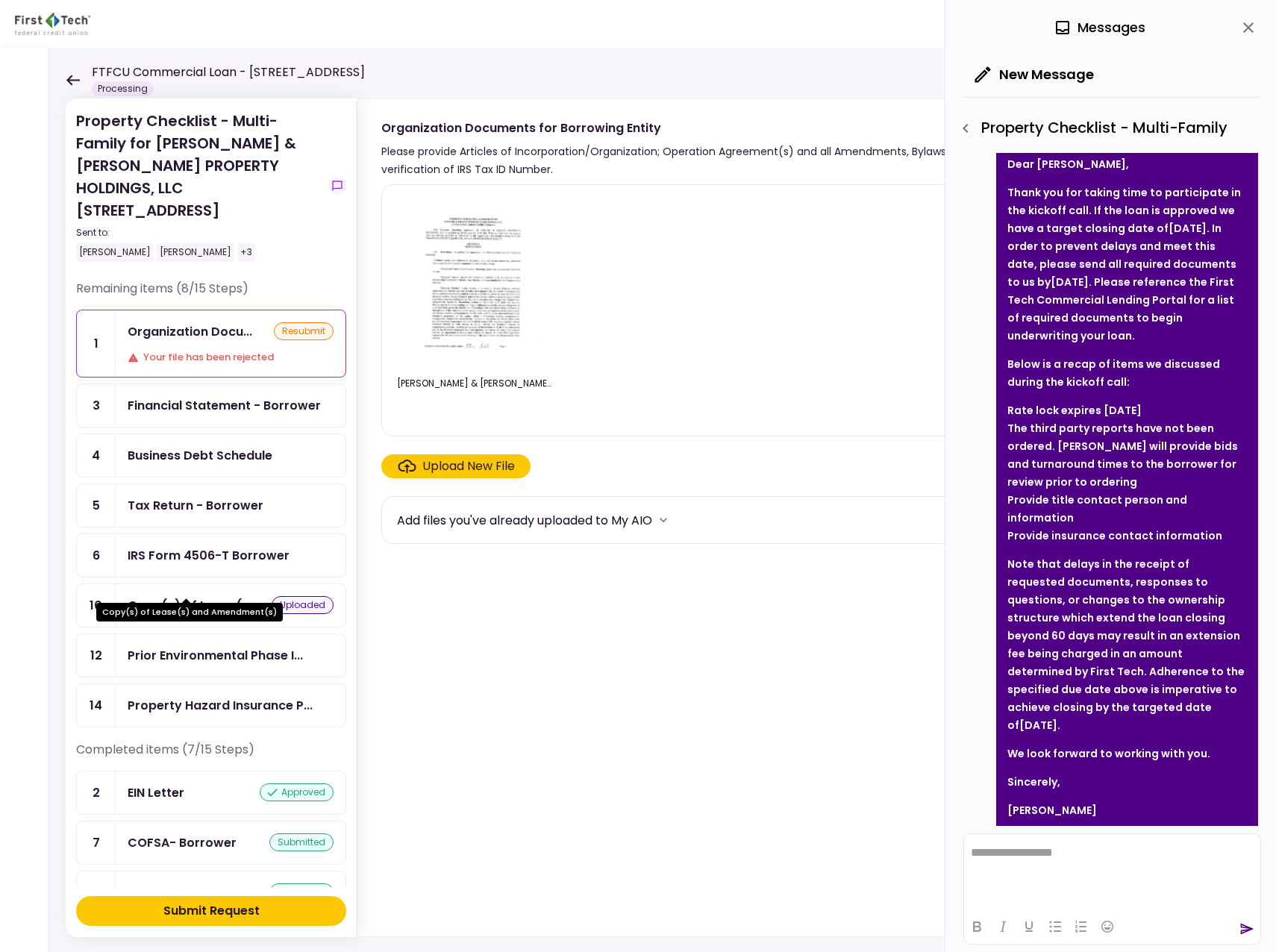
click at [210, 596] on div "Copy(s) of Lease(..." at bounding box center [190, 605] width 124 height 18
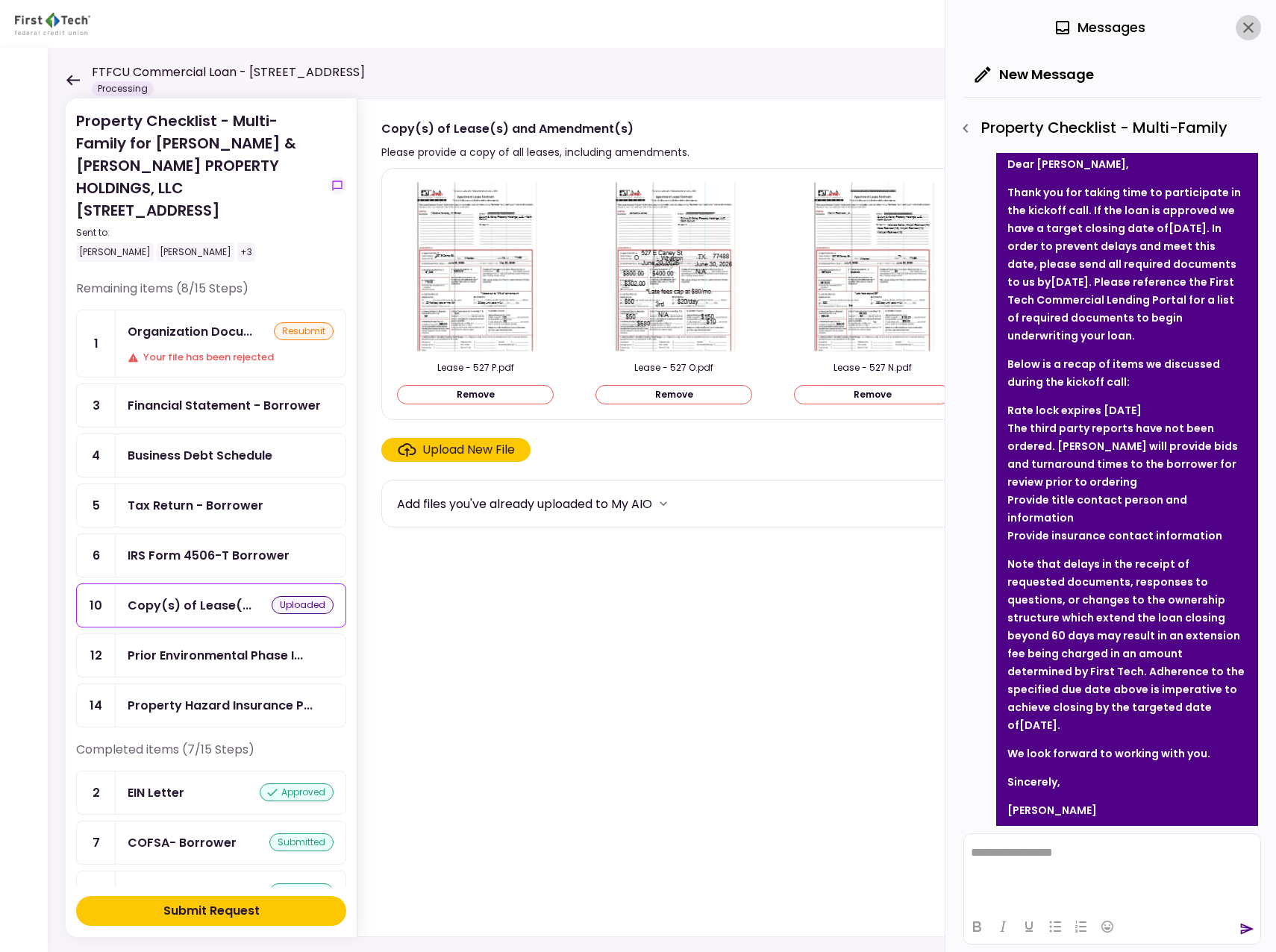
click at [1249, 28] on icon "close" at bounding box center [1248, 27] width 11 height 11
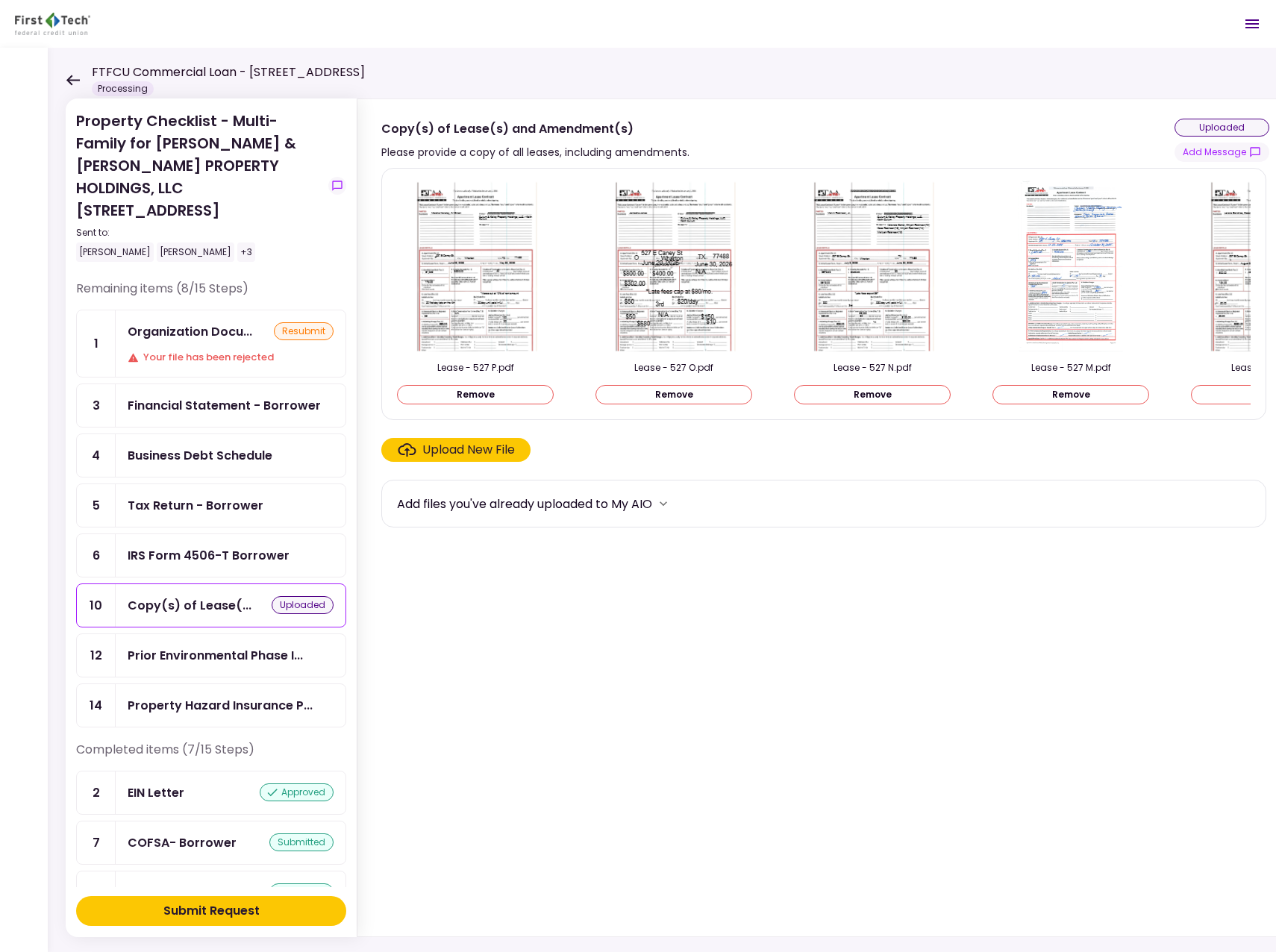
click at [1059, 270] on img at bounding box center [1071, 267] width 104 height 171
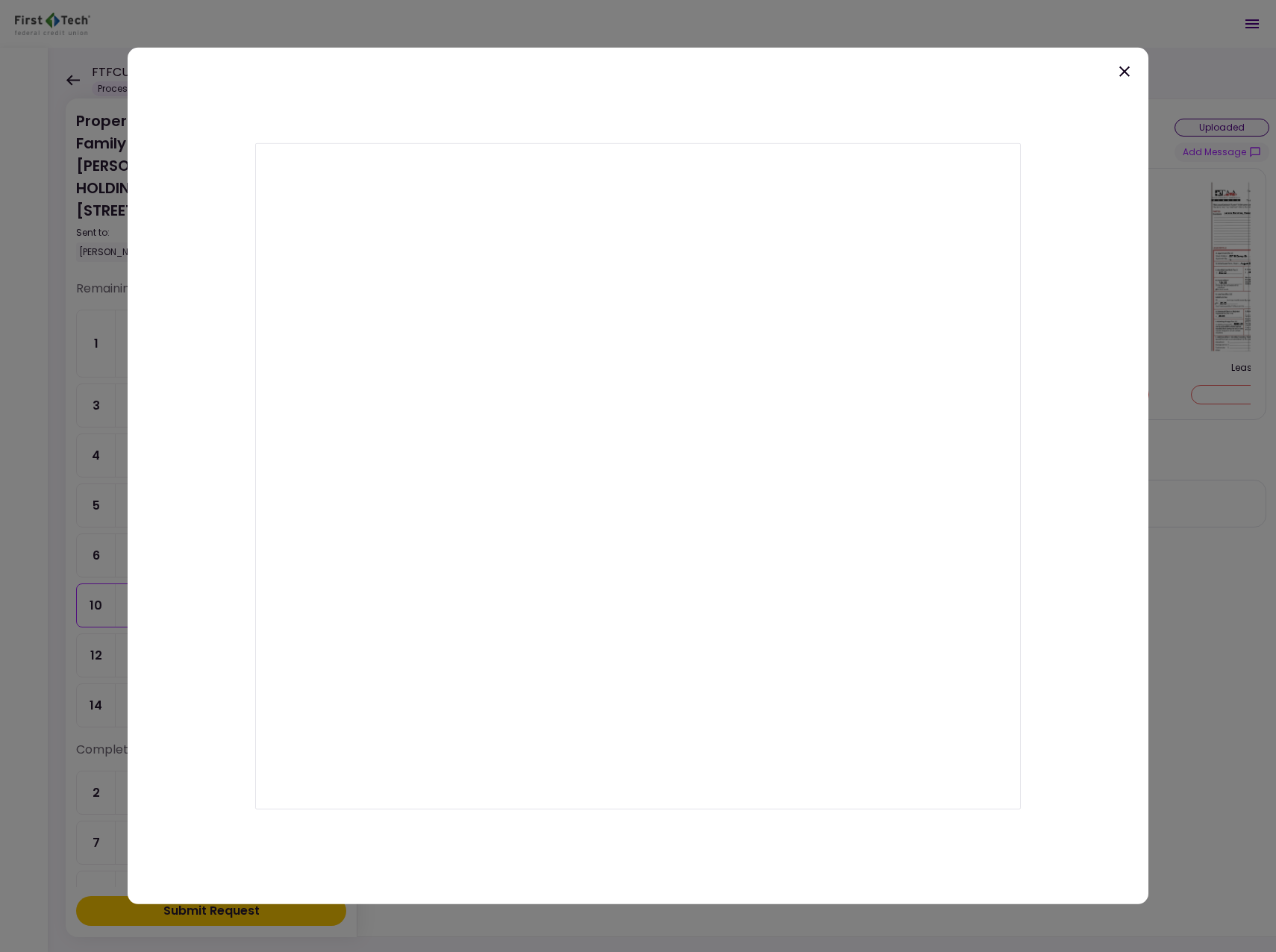
click at [1126, 68] on icon at bounding box center [1124, 71] width 18 height 18
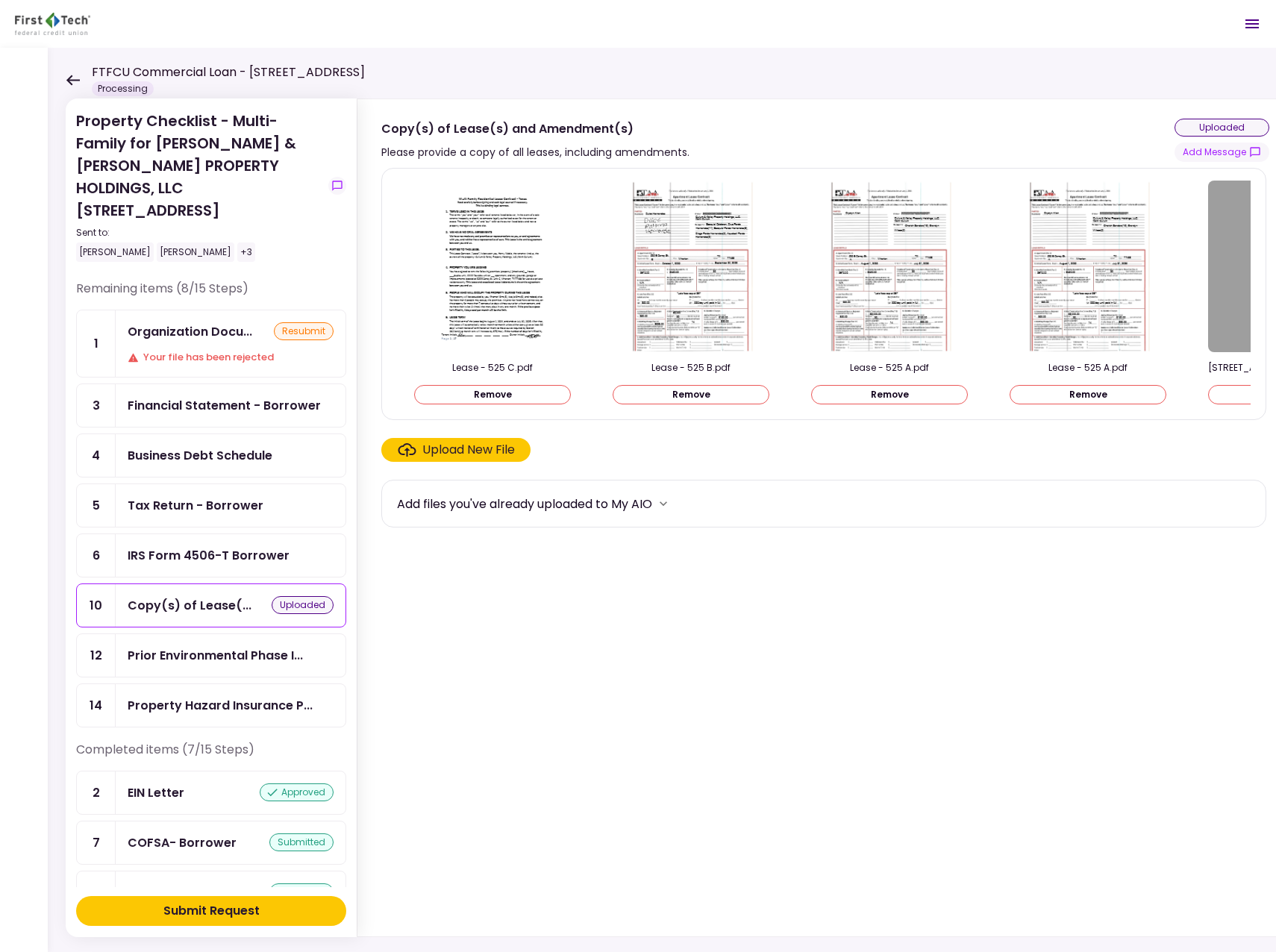
scroll to position [0, 2680]
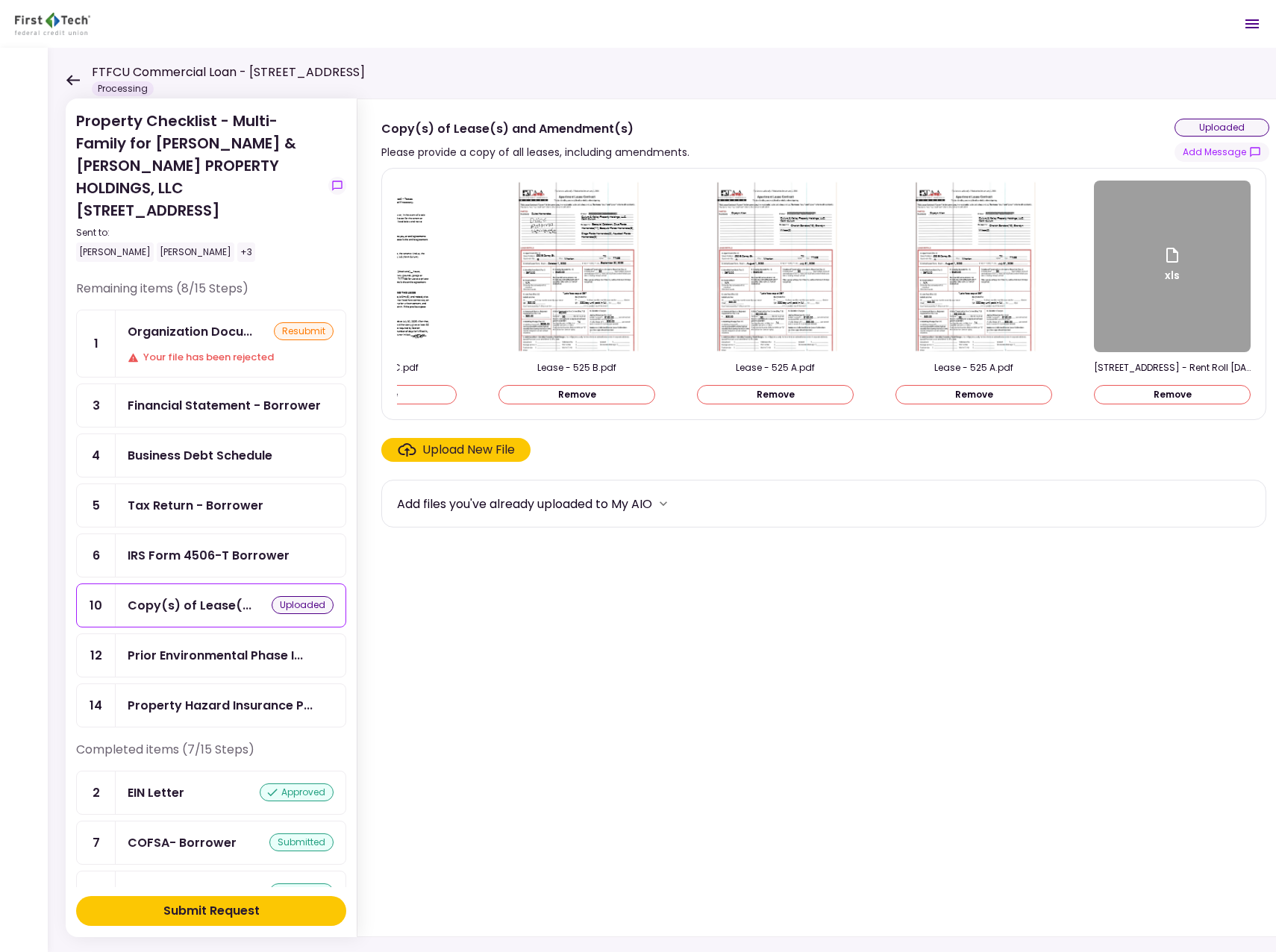
click at [976, 391] on button "Remove" at bounding box center [974, 395] width 157 height 19
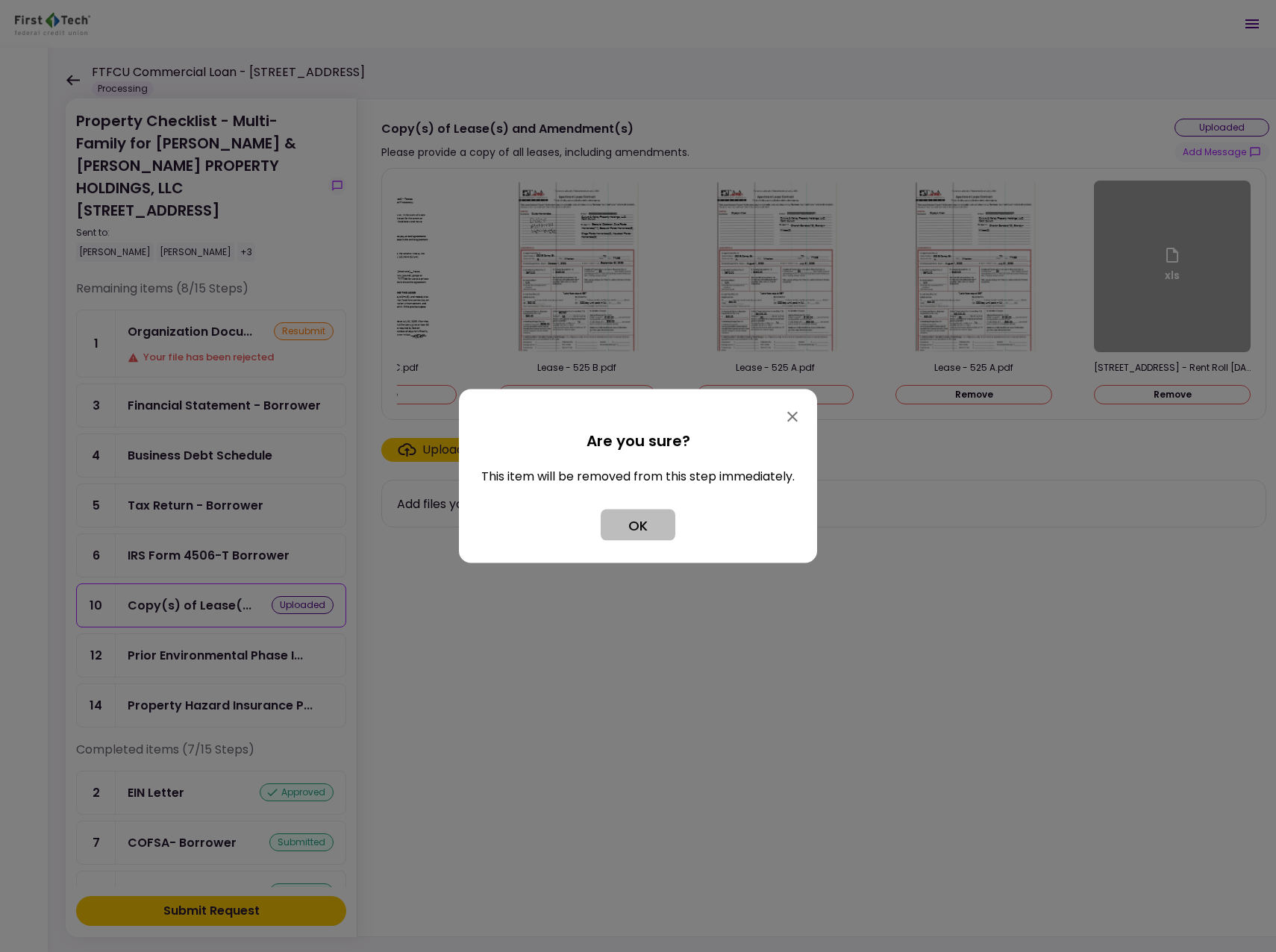
click at [662, 519] on button "OK" at bounding box center [638, 525] width 74 height 32
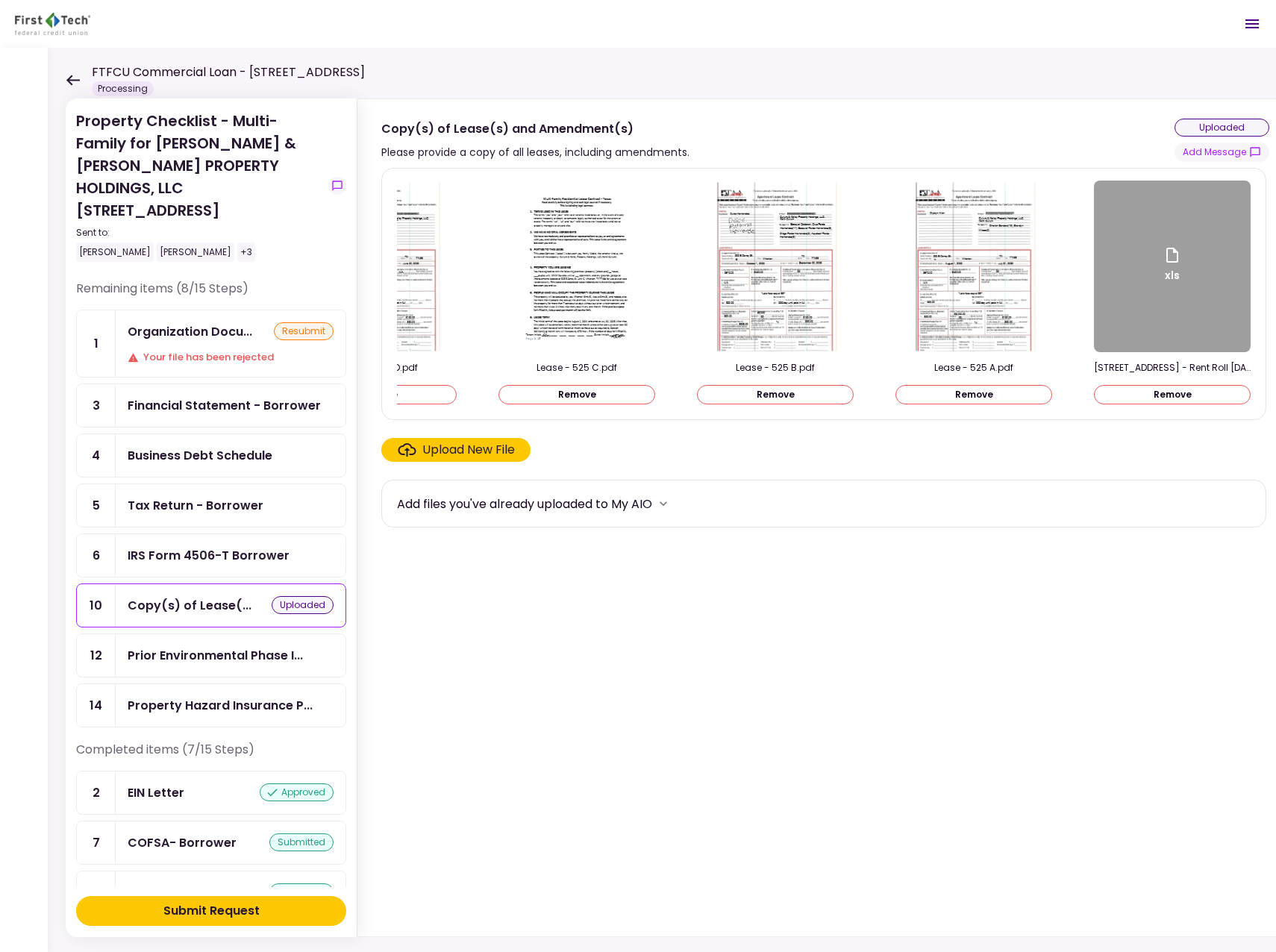
click at [1147, 294] on div "xls" at bounding box center [1172, 267] width 157 height 171
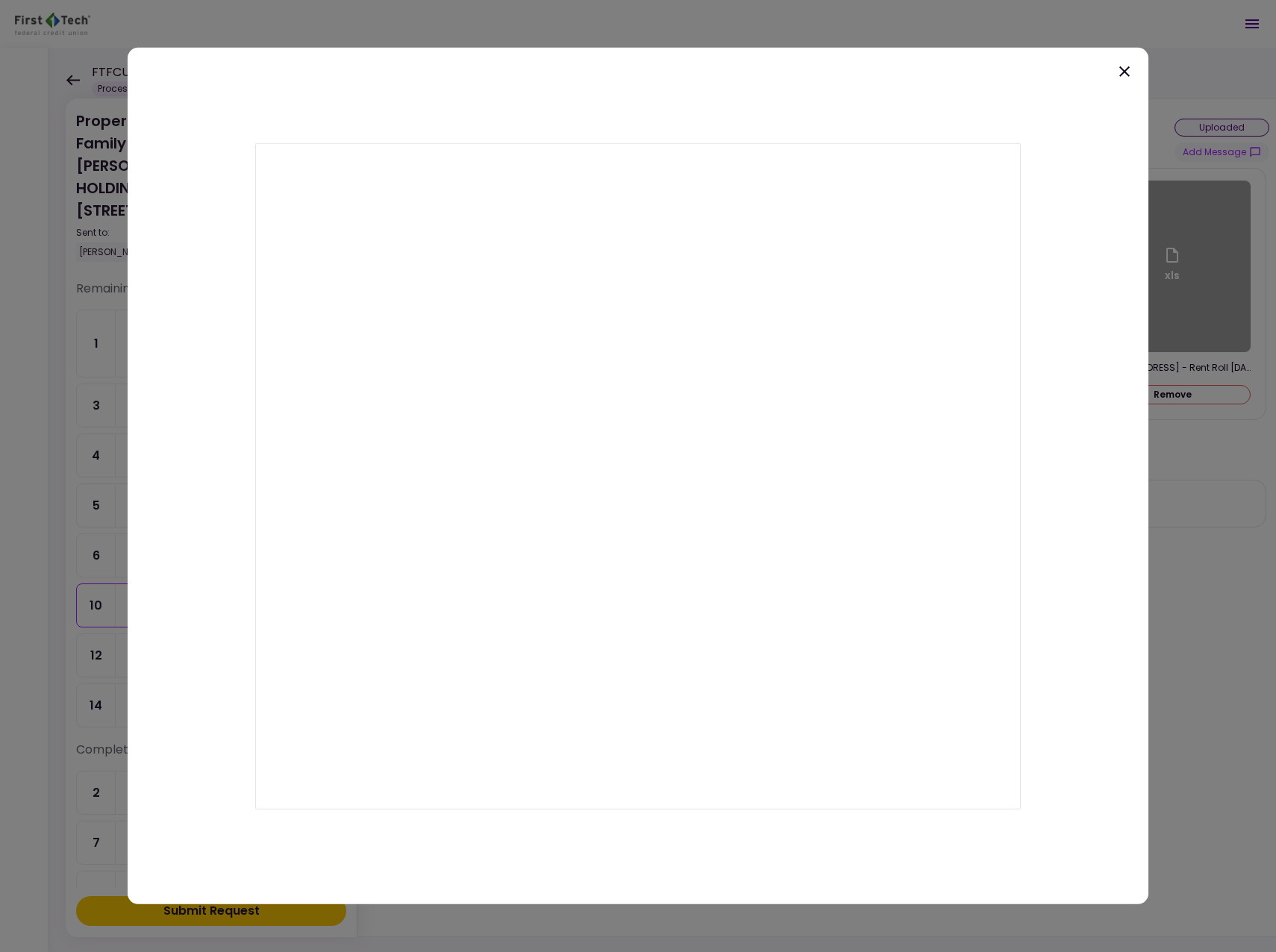
click at [1126, 68] on icon at bounding box center [1124, 71] width 18 height 18
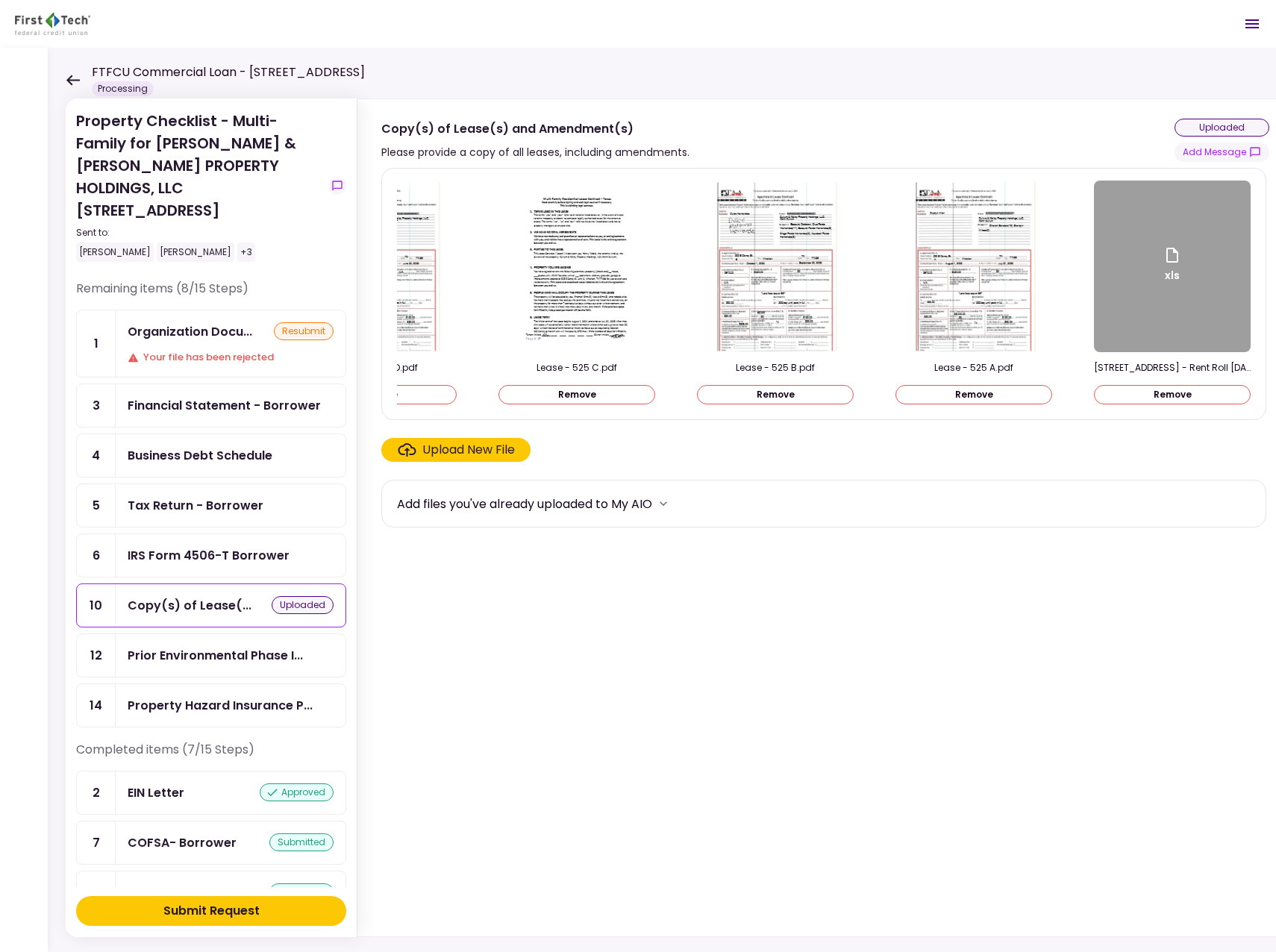
click at [223, 910] on div "Submit Request" at bounding box center [212, 911] width 96 height 18
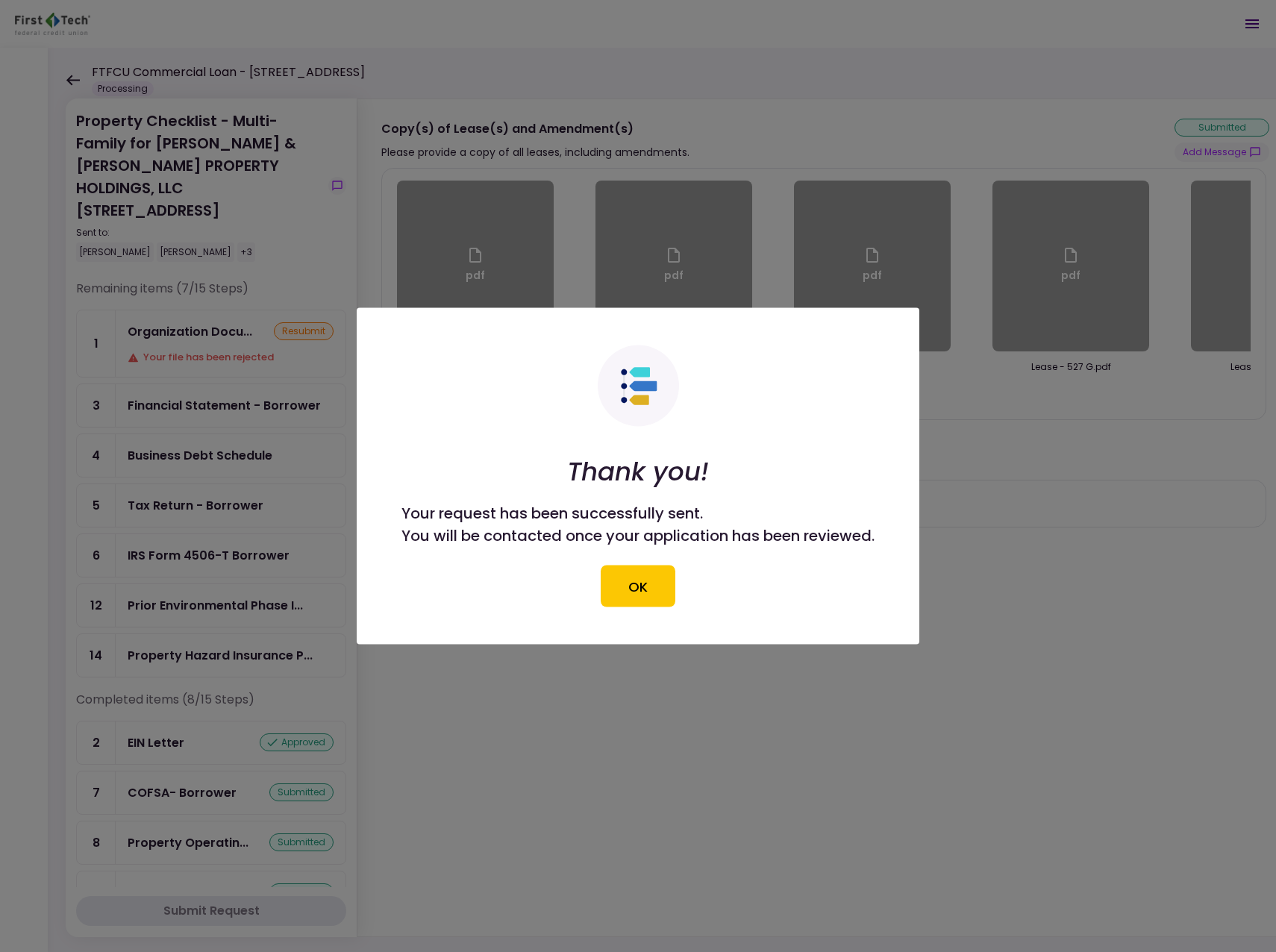
click at [662, 581] on button "OK" at bounding box center [638, 585] width 74 height 41
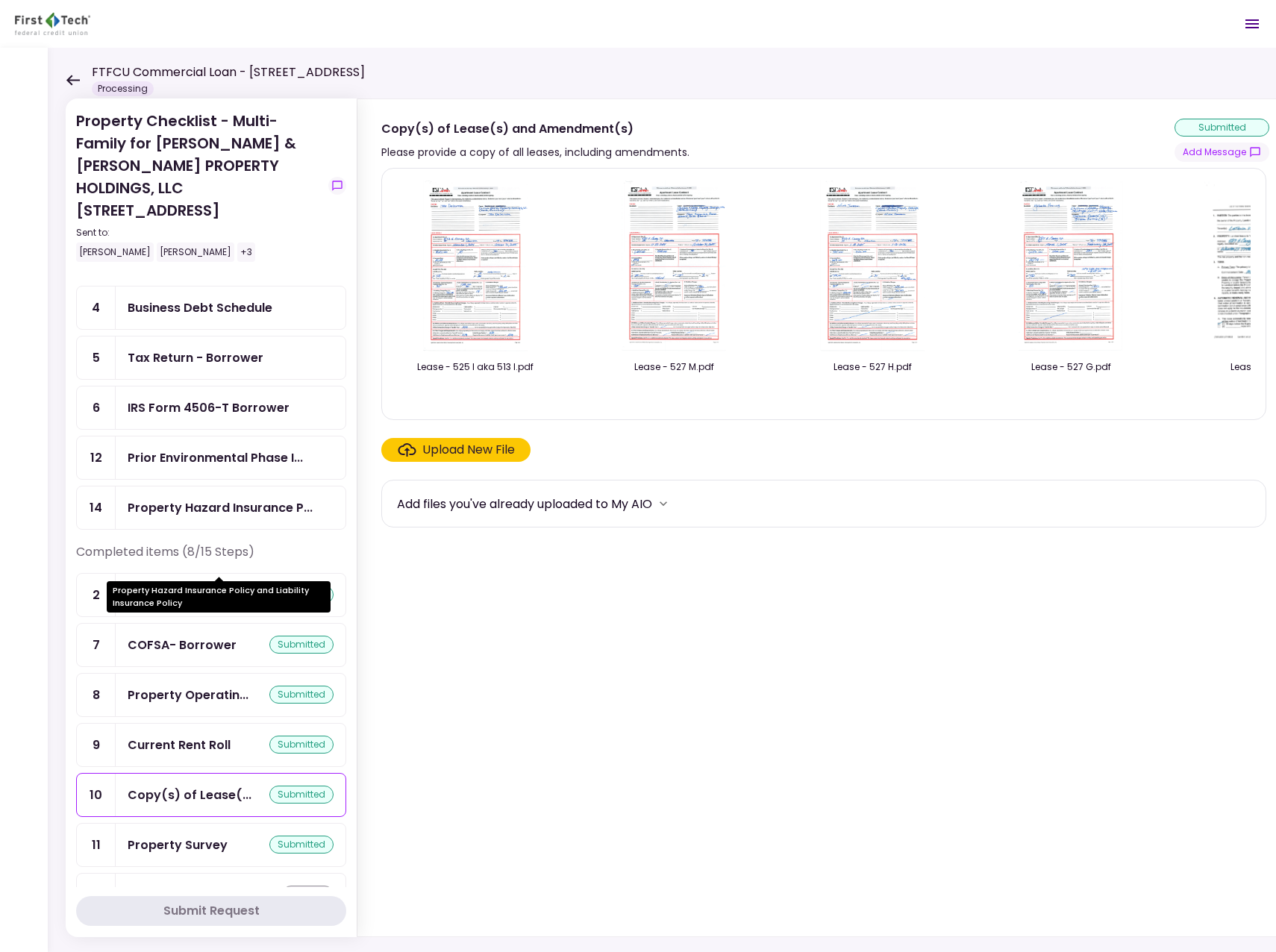
scroll to position [149, 0]
click at [163, 733] on div "Current Rent Roll" at bounding box center [179, 742] width 103 height 18
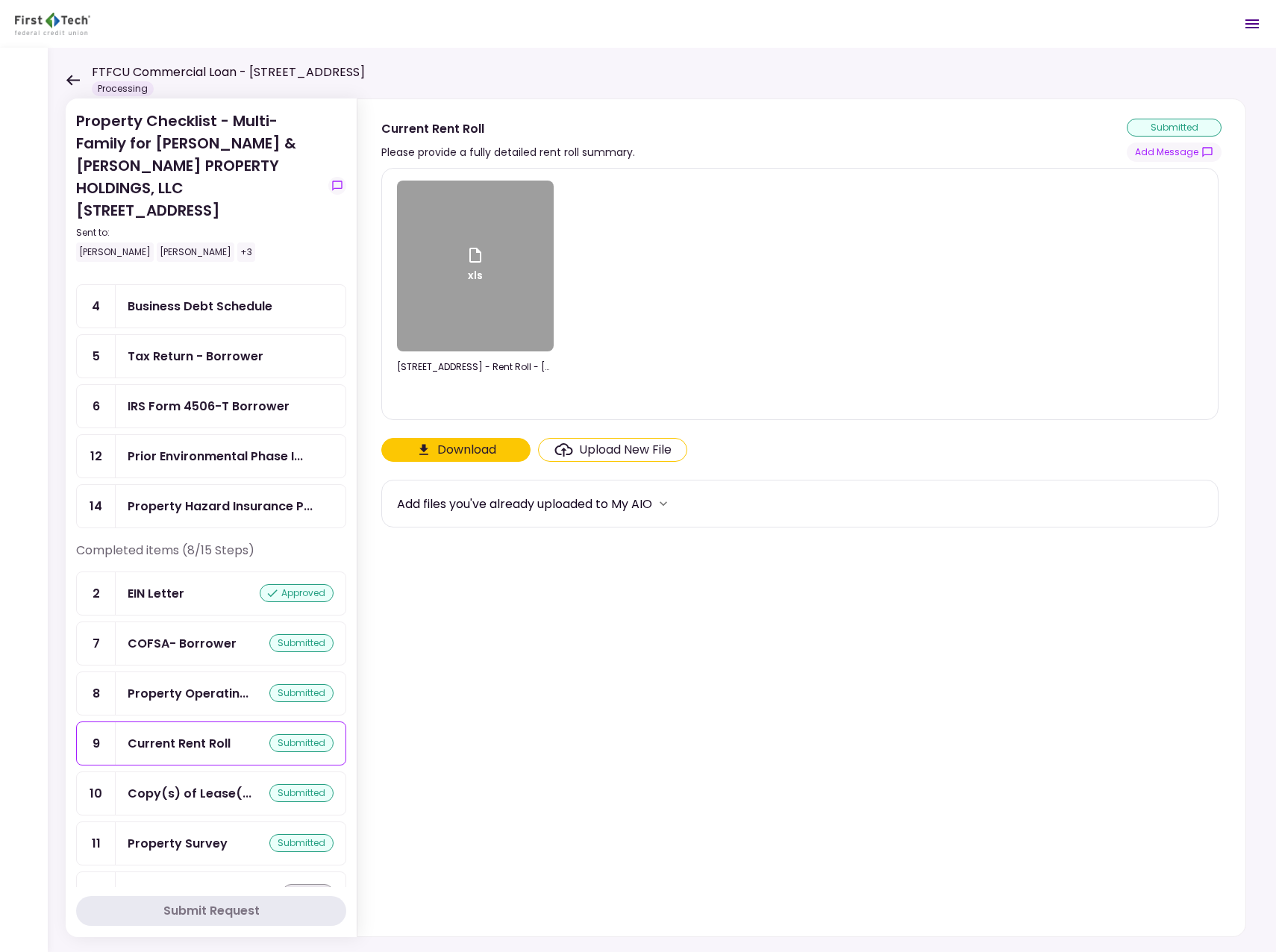
click at [625, 446] on div "Upload New File" at bounding box center [625, 450] width 92 height 18
click at [0, 0] on input "Upload New File" at bounding box center [0, 0] width 0 height 0
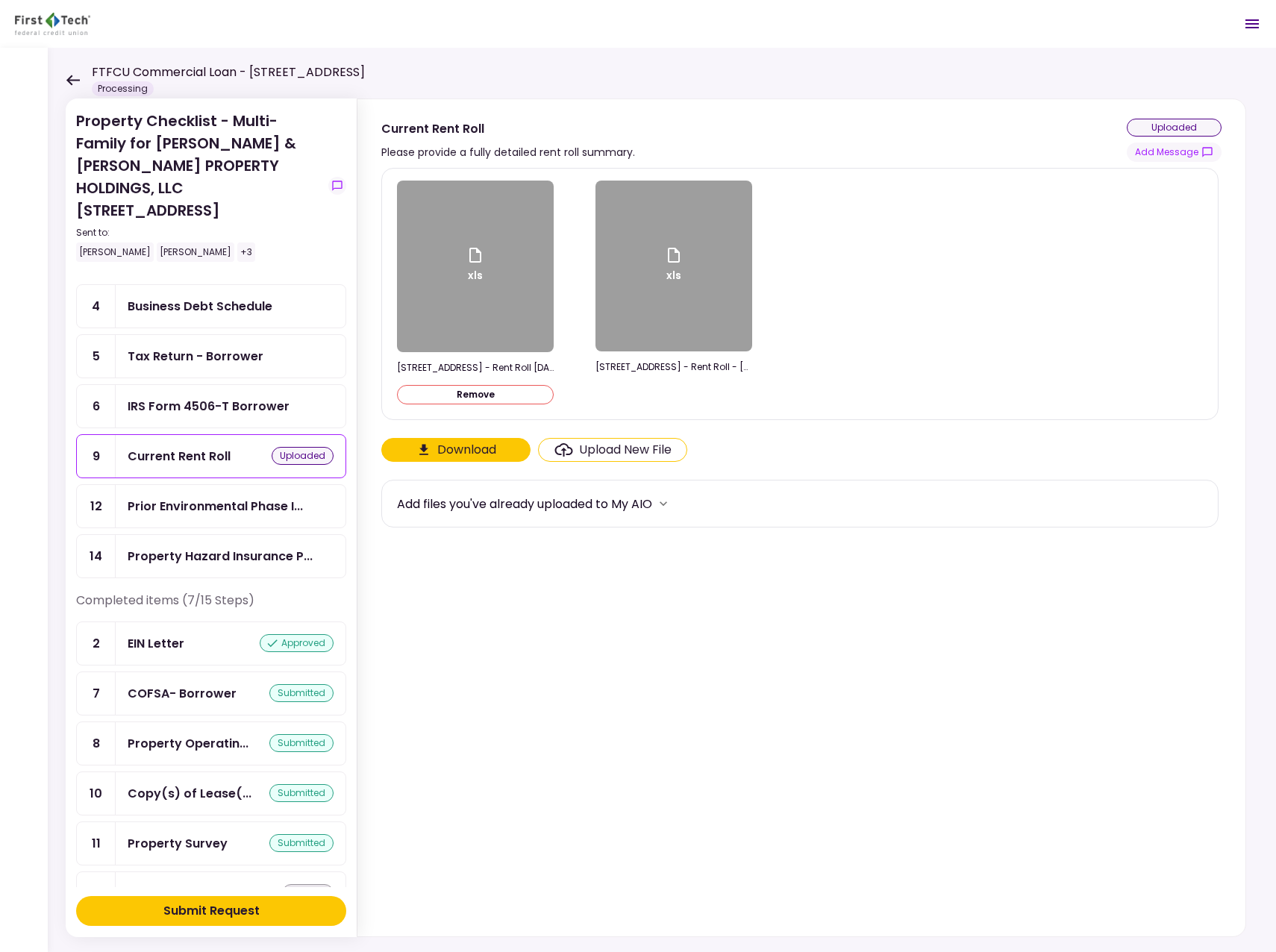
click at [206, 910] on div "Submit Request" at bounding box center [212, 911] width 96 height 18
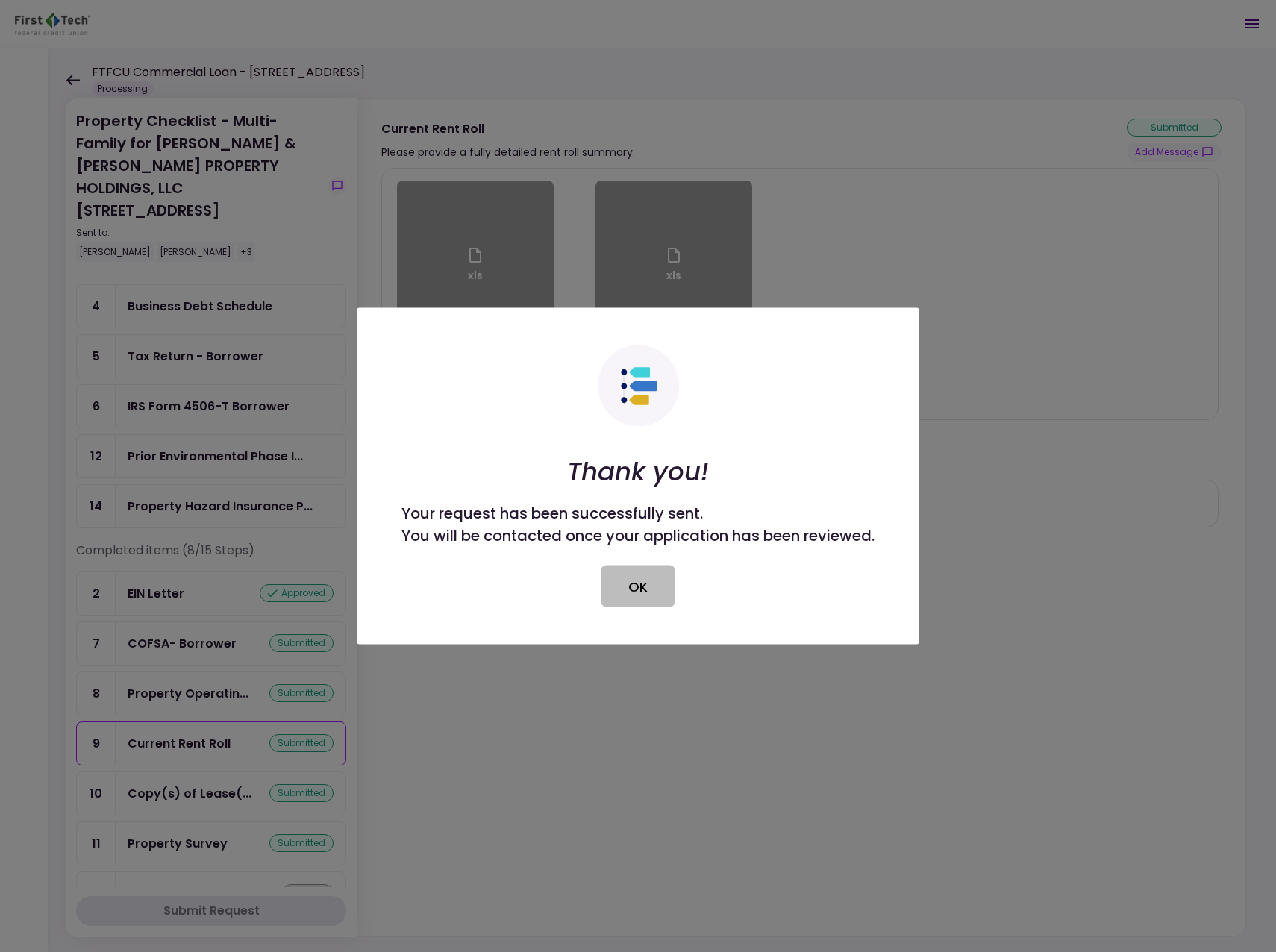
click at [623, 586] on button "OK" at bounding box center [638, 585] width 74 height 41
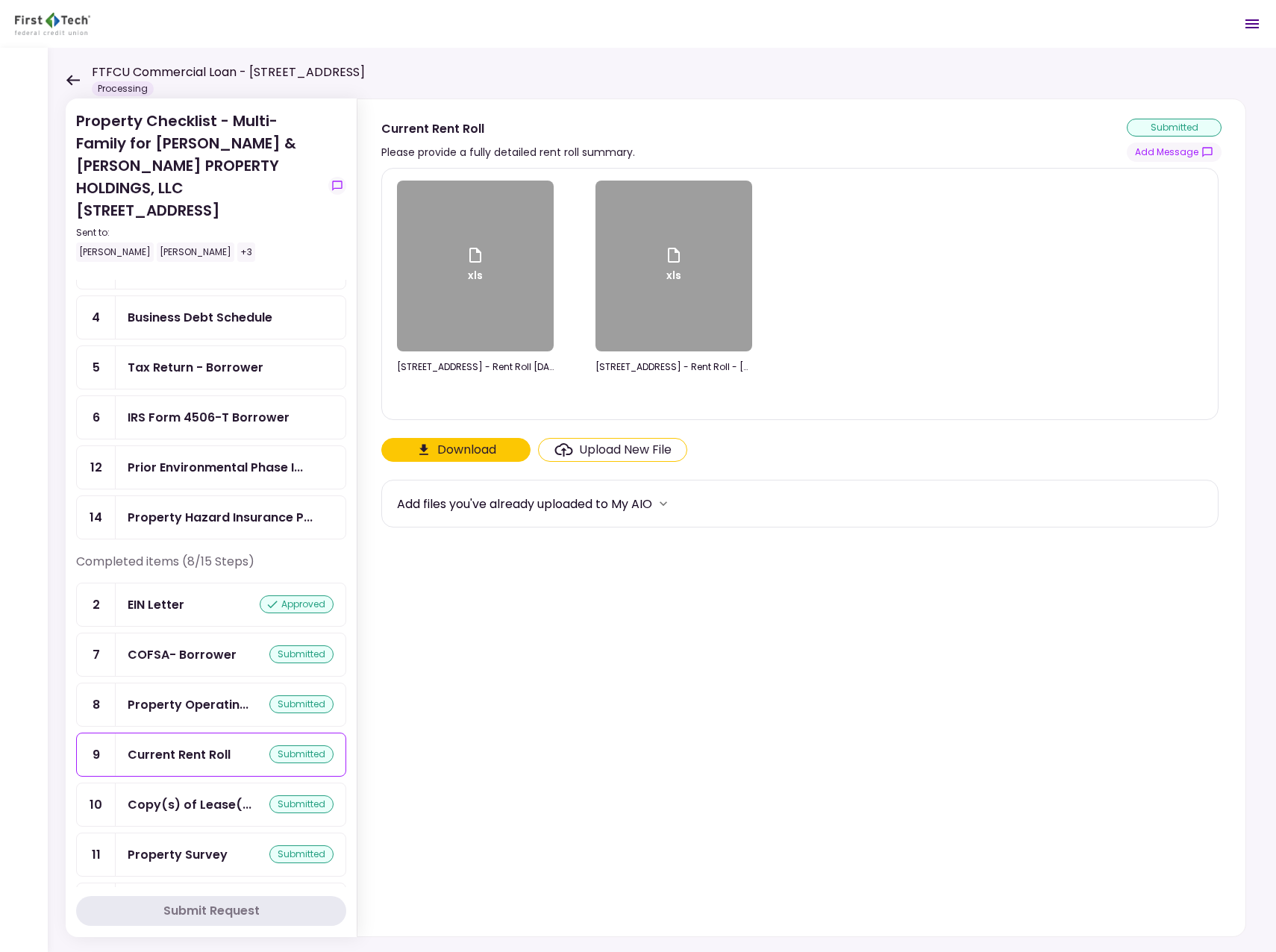
scroll to position [88, 0]
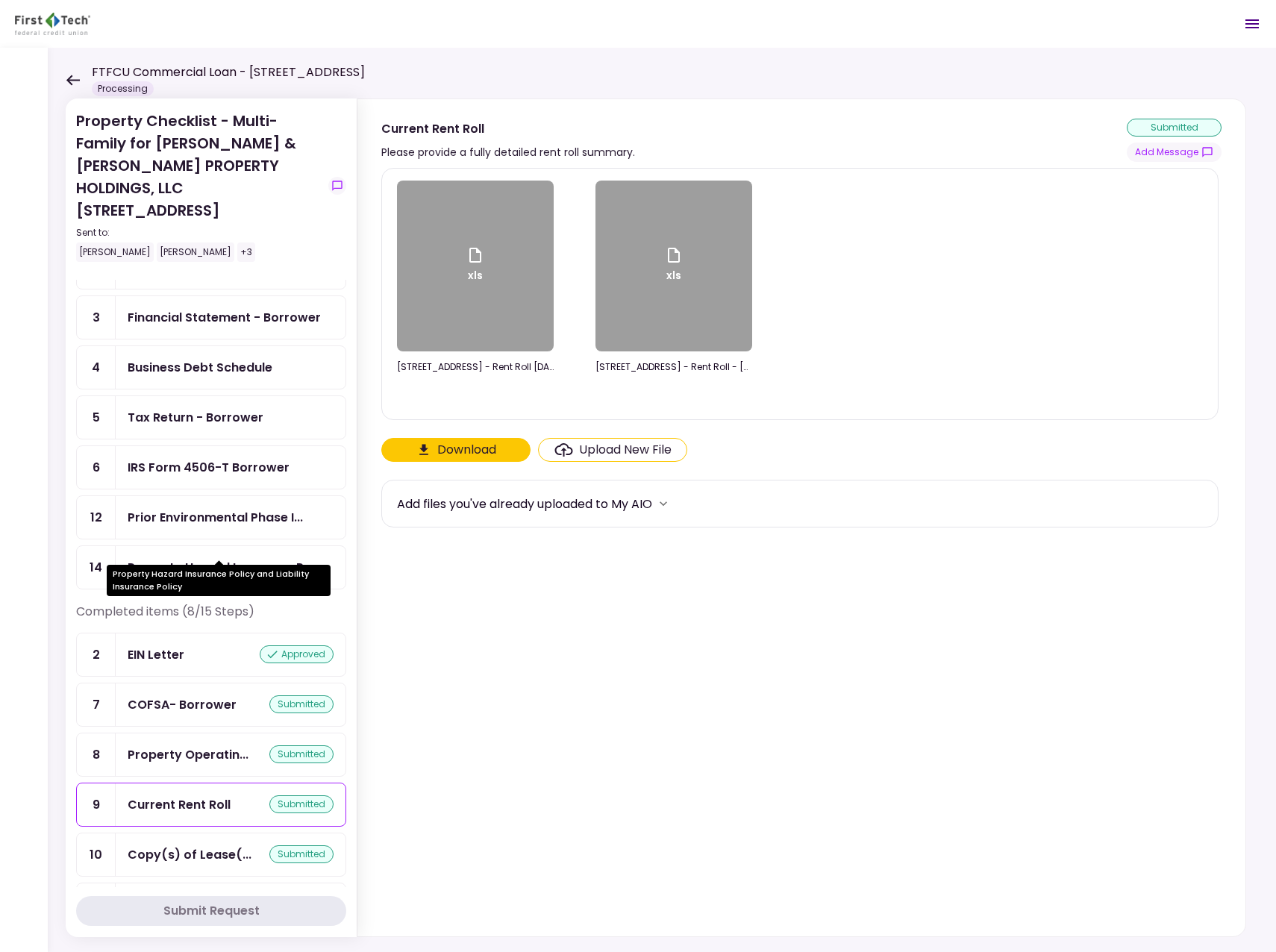
click at [253, 558] on div "Property Hazard Insurance P..." at bounding box center [221, 567] width 185 height 18
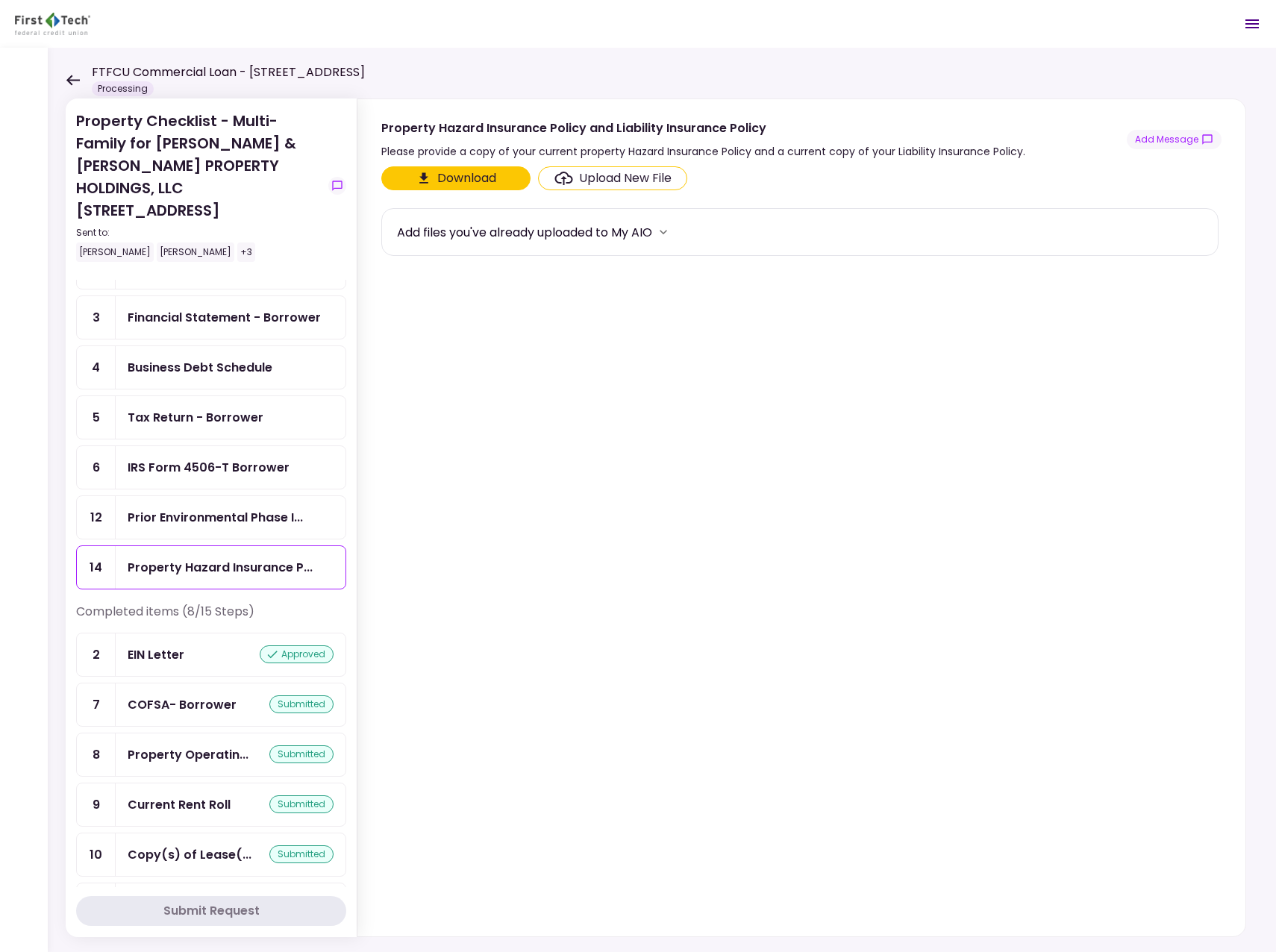
click at [610, 173] on div "Upload New File" at bounding box center [625, 178] width 92 height 18
click at [0, 0] on input "Upload New File" at bounding box center [0, 0] width 0 height 0
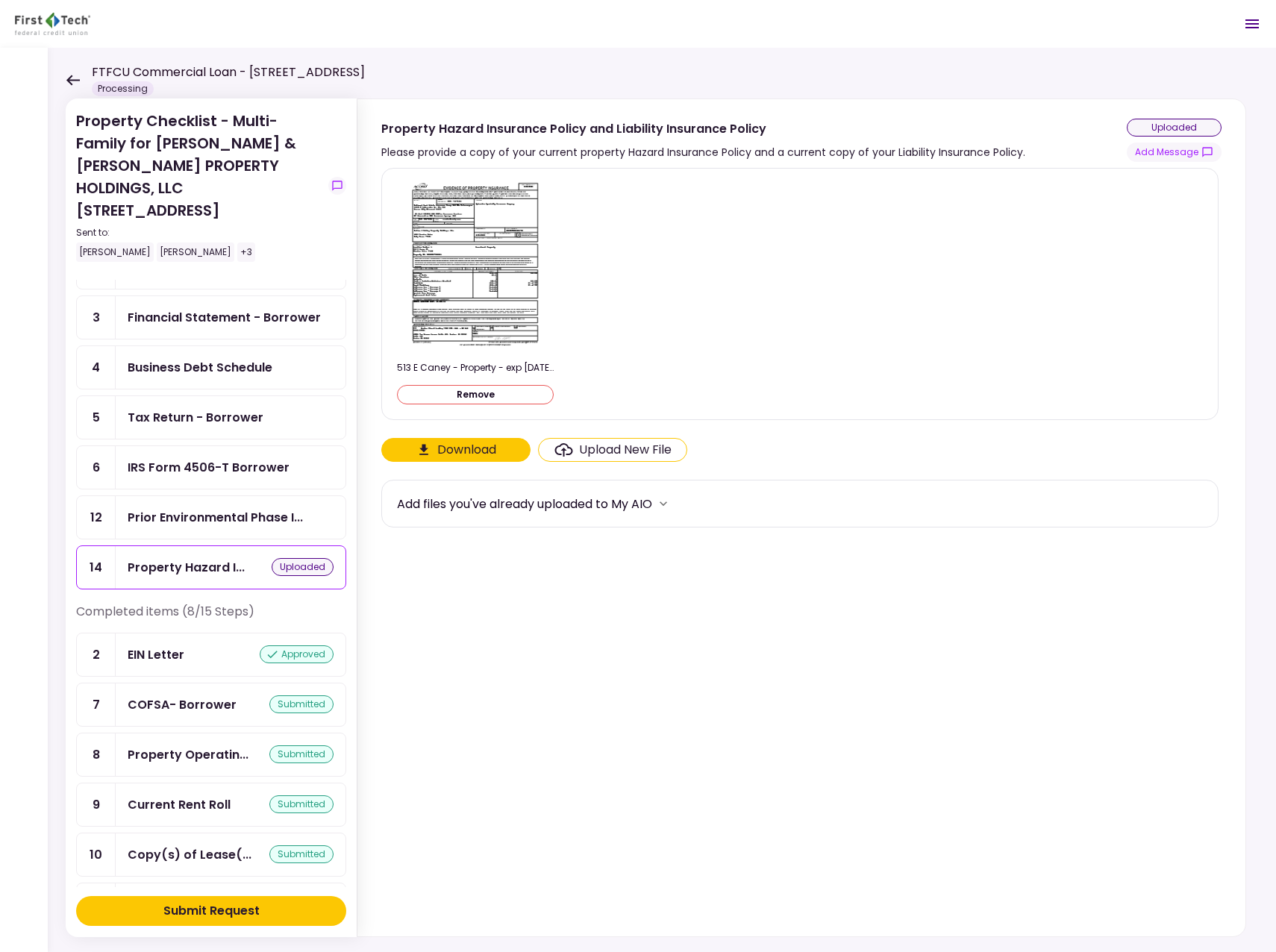
click at [598, 452] on div "Upload New File" at bounding box center [625, 450] width 92 height 18
click at [0, 0] on input "Upload New File" at bounding box center [0, 0] width 0 height 0
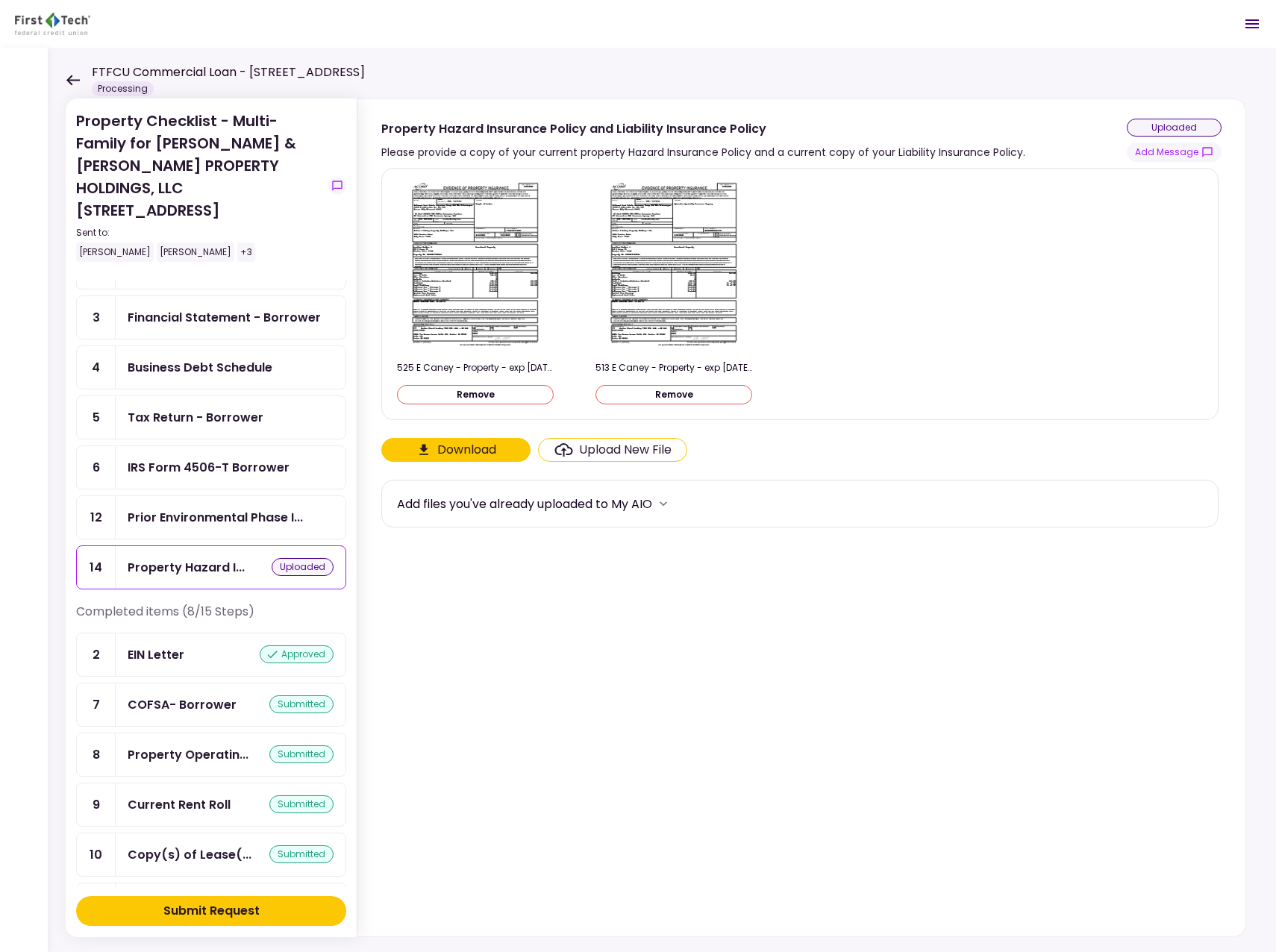
click at [603, 438] on label "Upload New File" at bounding box center [612, 450] width 149 height 24
click at [0, 0] on input "Upload New File" at bounding box center [0, 0] width 0 height 0
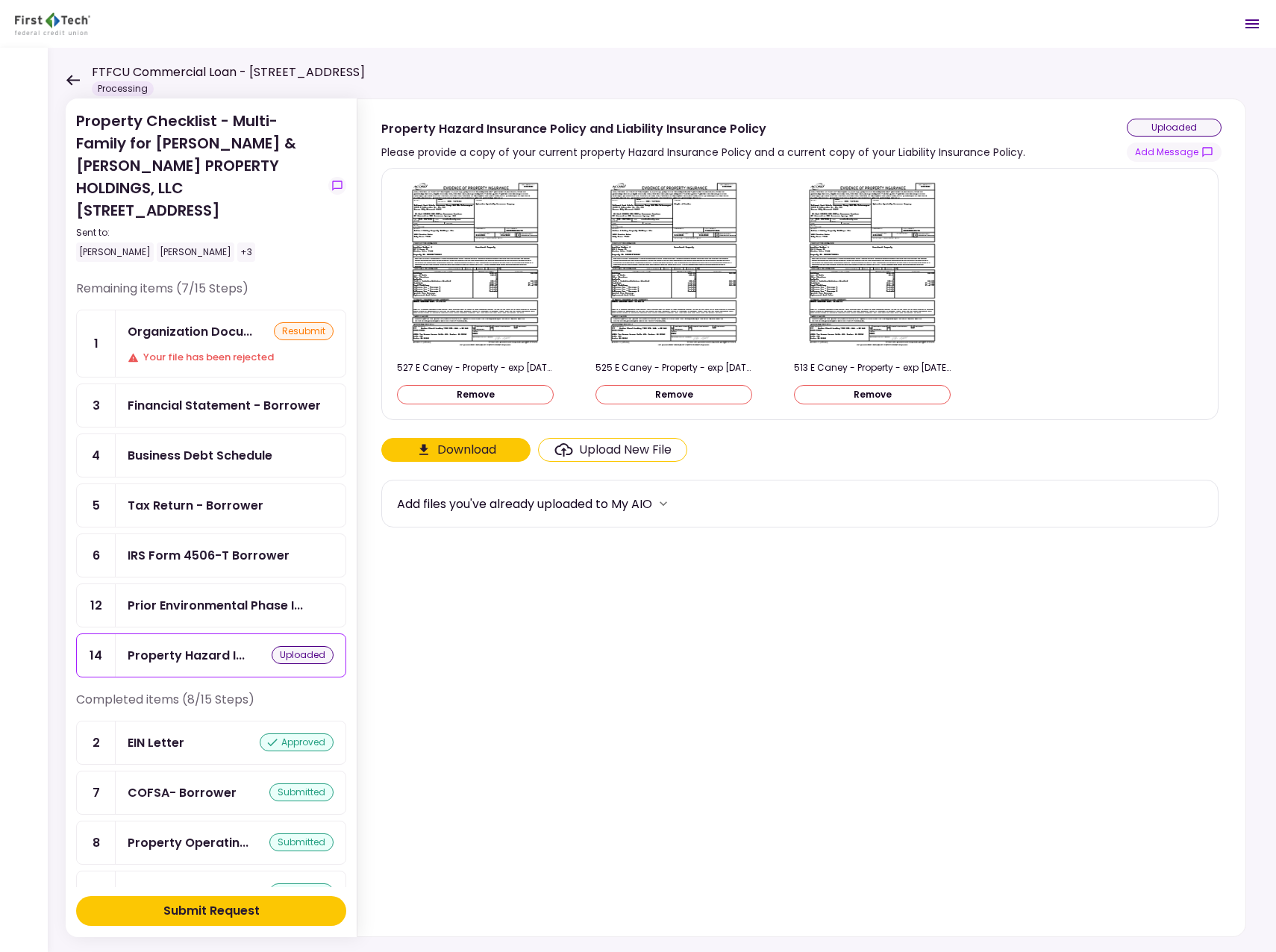
click at [219, 913] on div "Submit Request" at bounding box center [212, 911] width 96 height 18
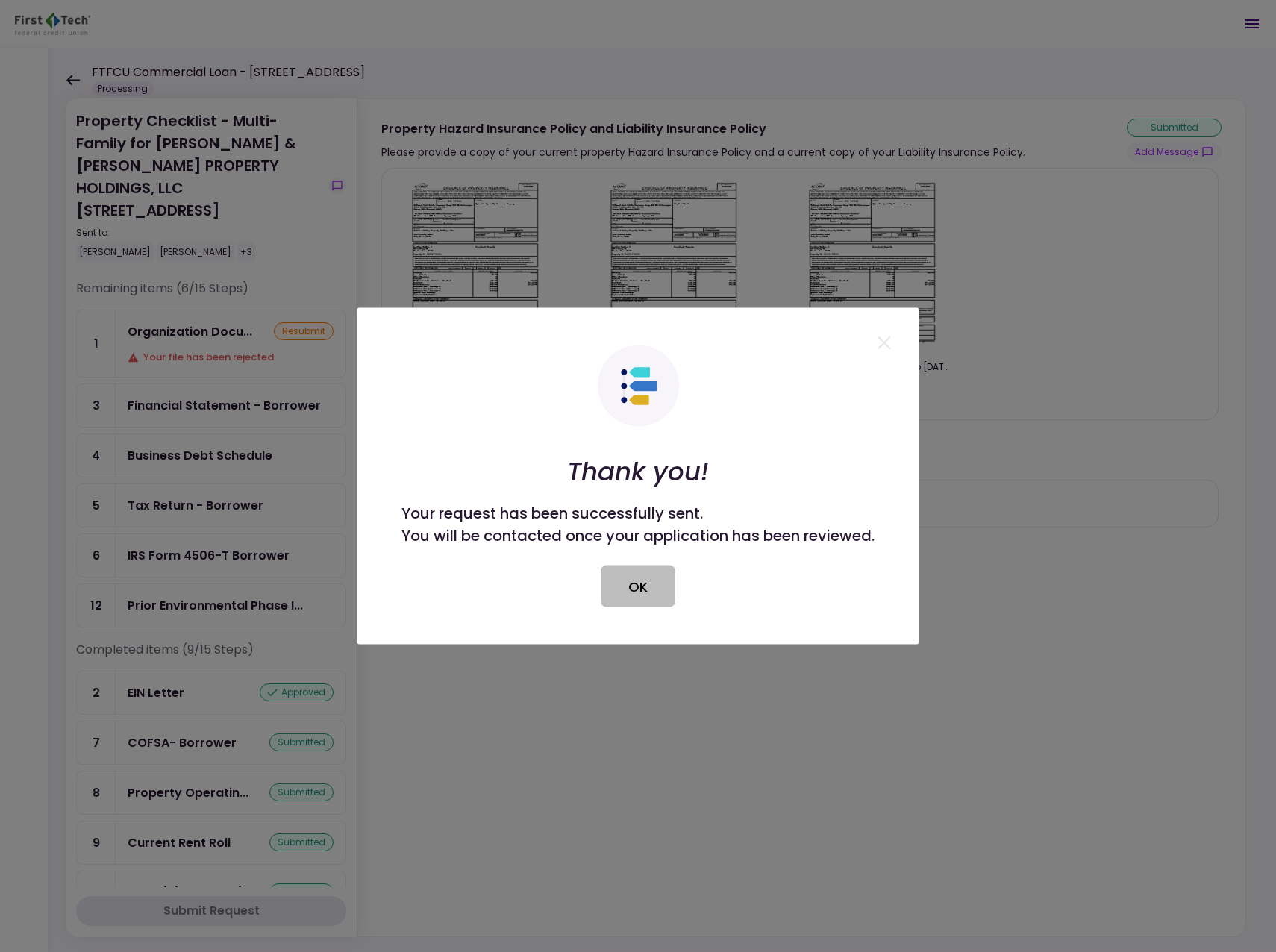
click at [659, 584] on button "OK" at bounding box center [638, 585] width 74 height 41
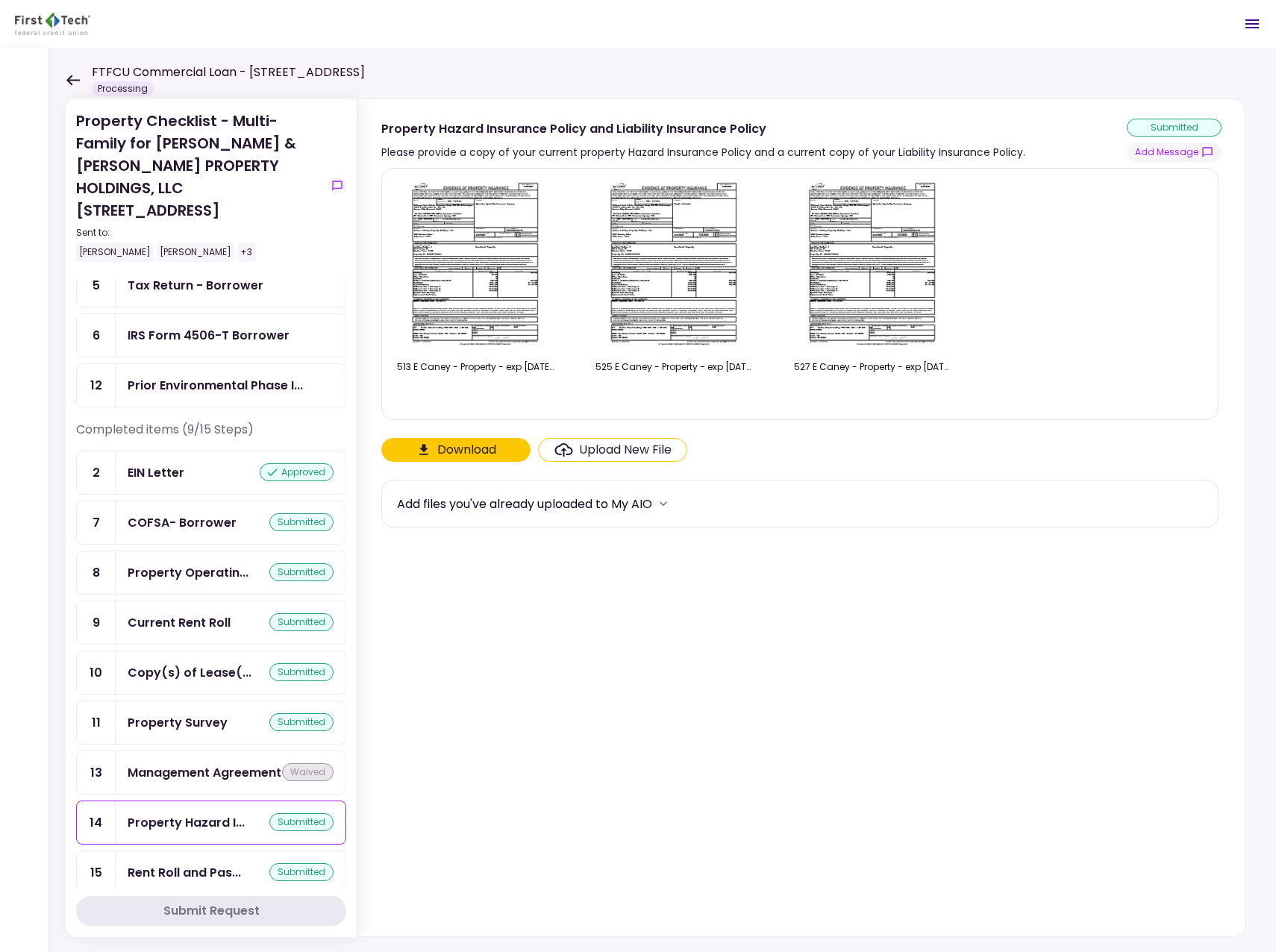
scroll to position [237, 0]
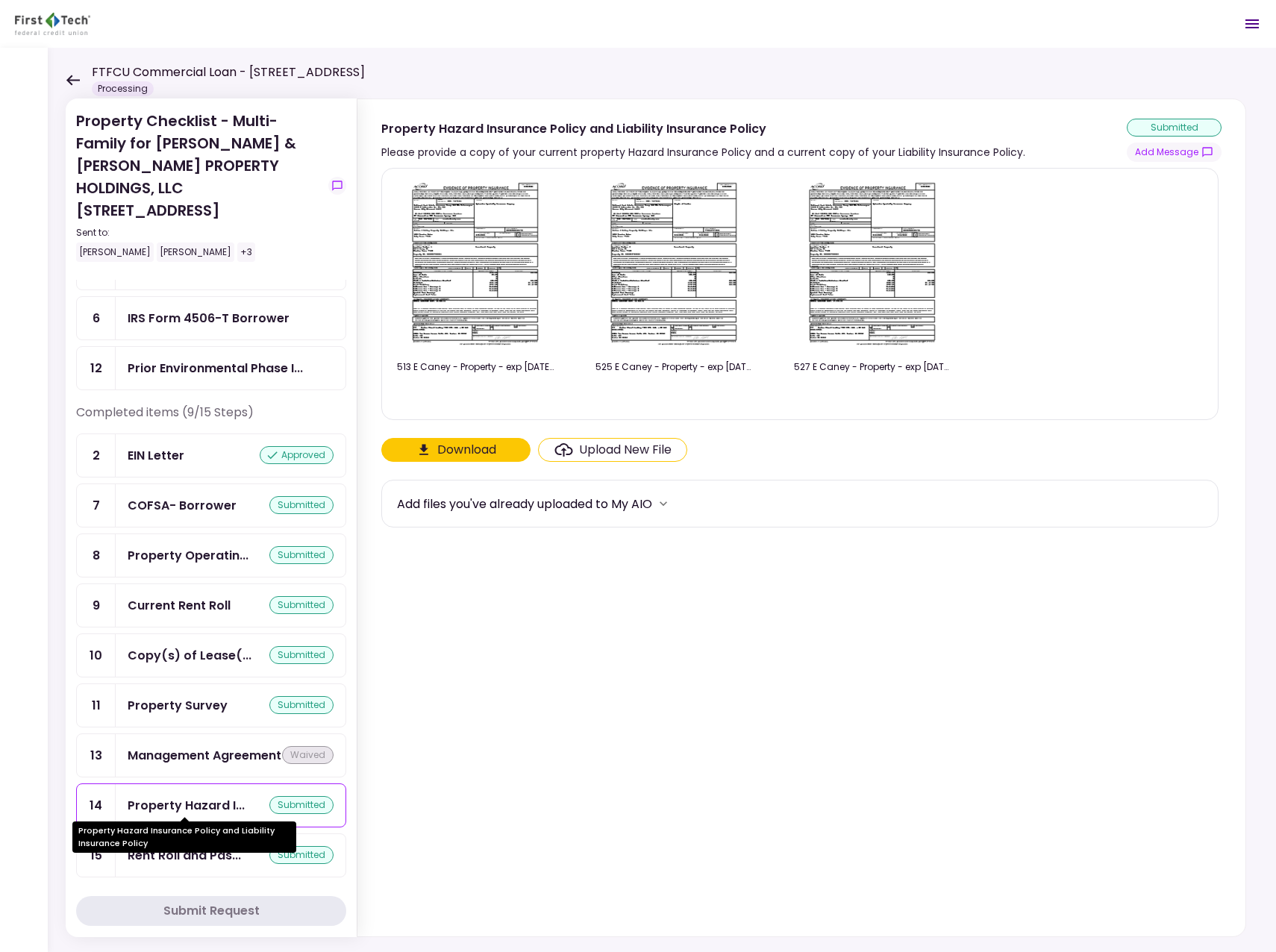
click at [160, 800] on div "Property Hazard I..." at bounding box center [187, 805] width 117 height 18
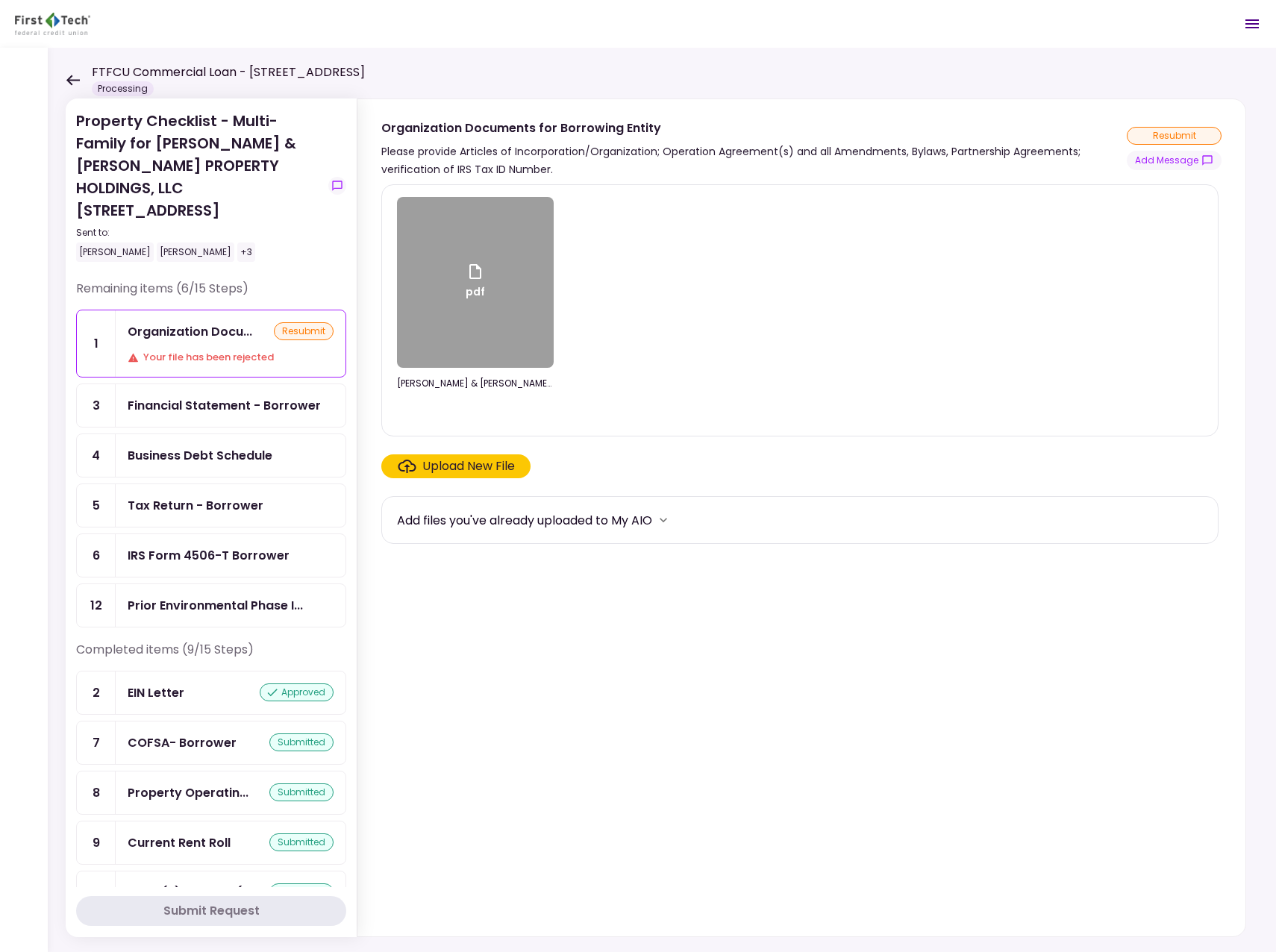
click at [163, 322] on div "Organization Docu..." at bounding box center [190, 331] width 124 height 18
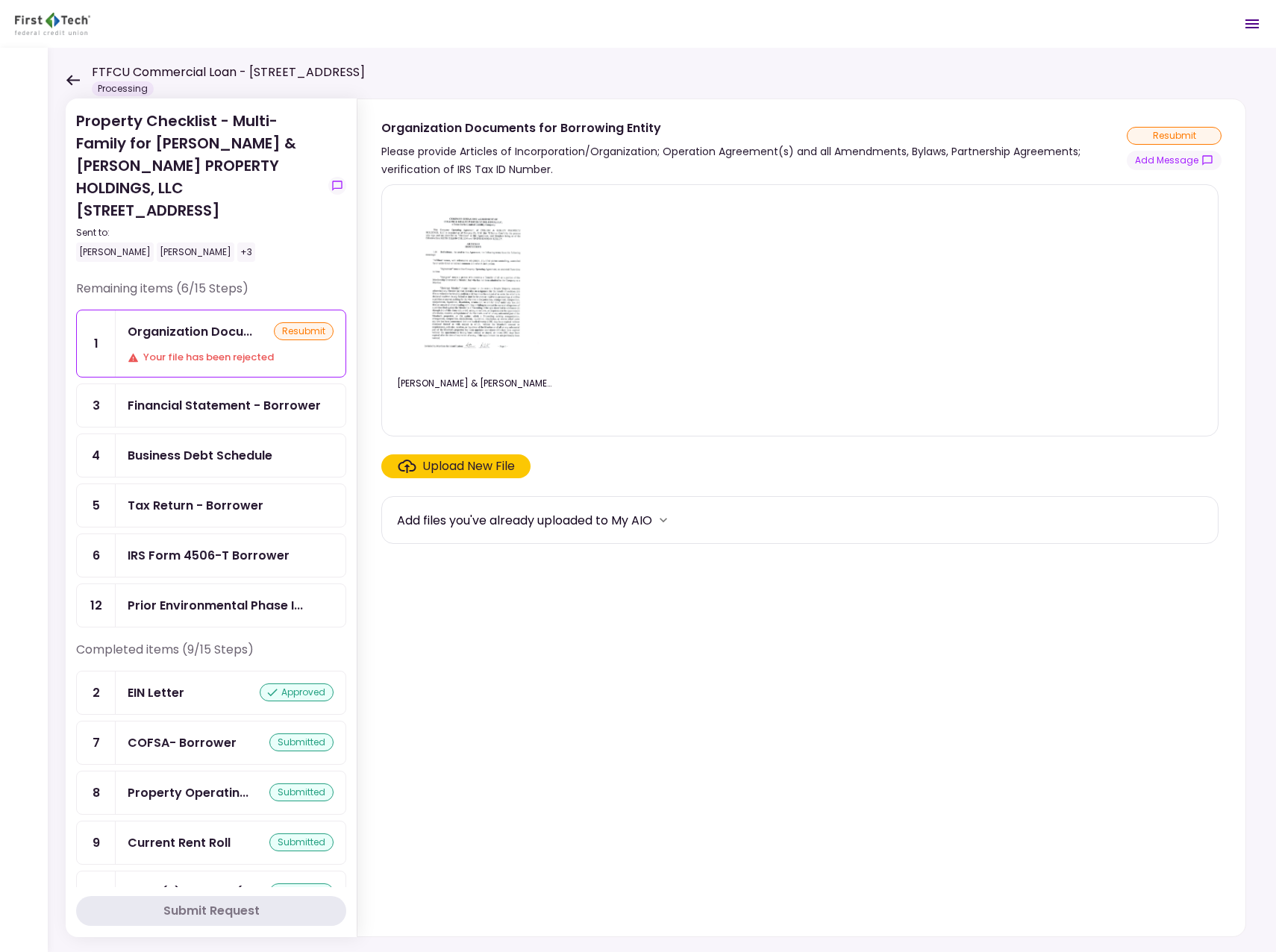
click at [212, 349] on div "Your file has been rejected" at bounding box center [231, 356] width 206 height 14
click at [196, 322] on div "Organization Docu..." at bounding box center [190, 331] width 124 height 18
click at [1157, 166] on button "Add Message" at bounding box center [1174, 161] width 94 height 19
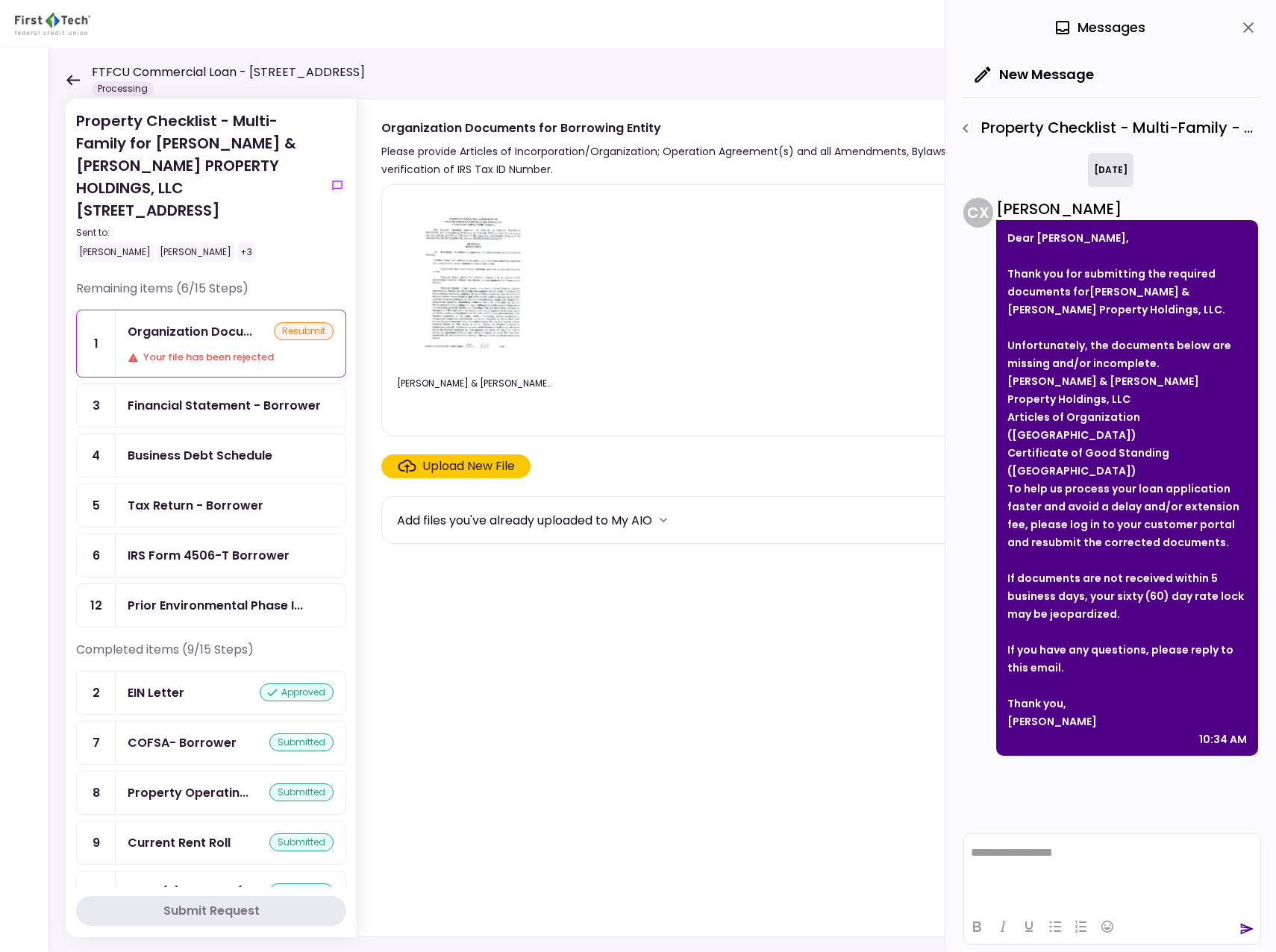
click at [71, 82] on icon at bounding box center [72, 80] width 14 height 12
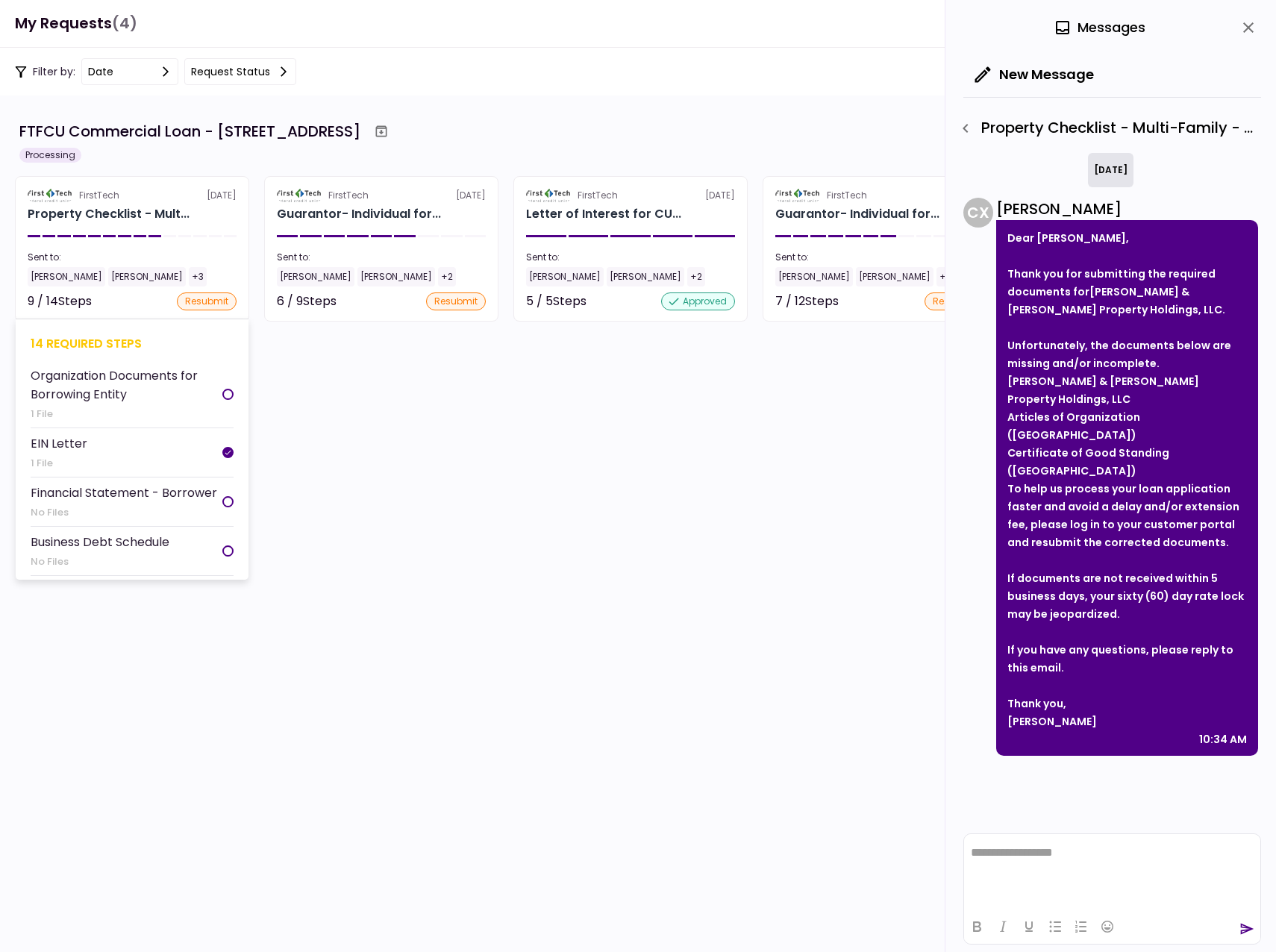
click at [58, 273] on div "[PERSON_NAME]" at bounding box center [66, 276] width 78 height 19
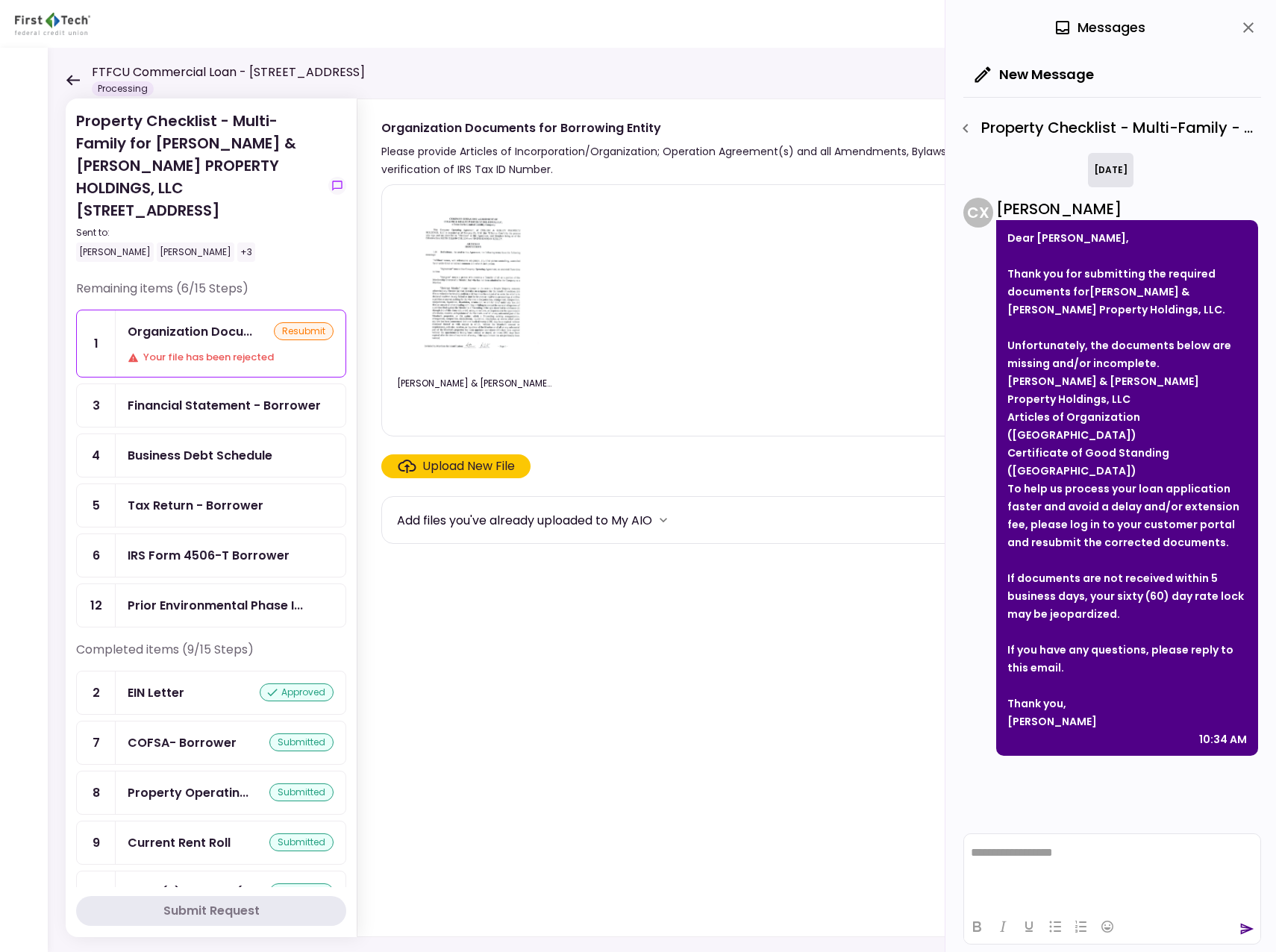
click at [71, 77] on icon at bounding box center [72, 80] width 14 height 12
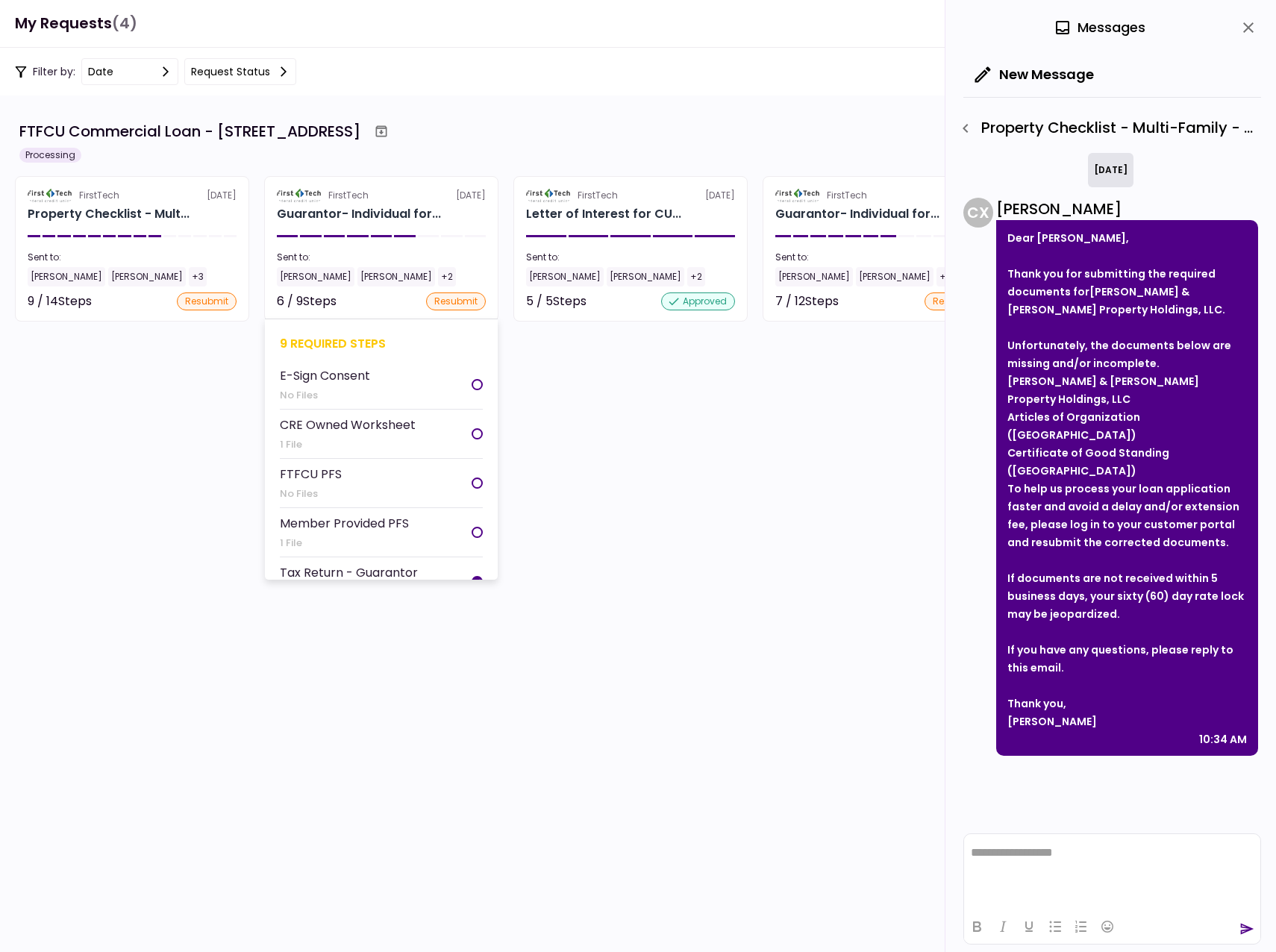
click at [306, 276] on div "[PERSON_NAME]" at bounding box center [315, 276] width 78 height 19
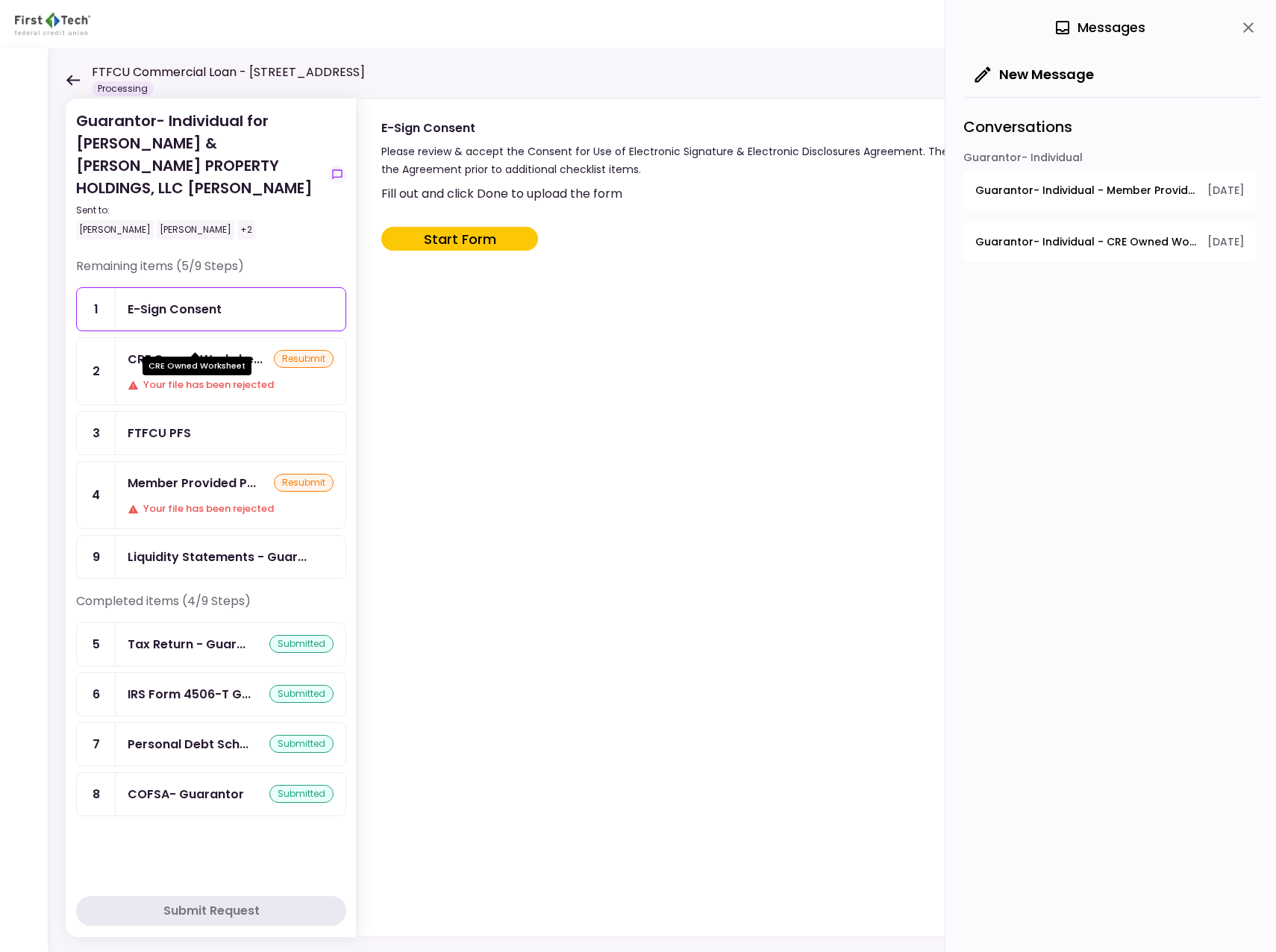
click at [200, 349] on div "CRE Owned Workshe..." at bounding box center [195, 358] width 135 height 18
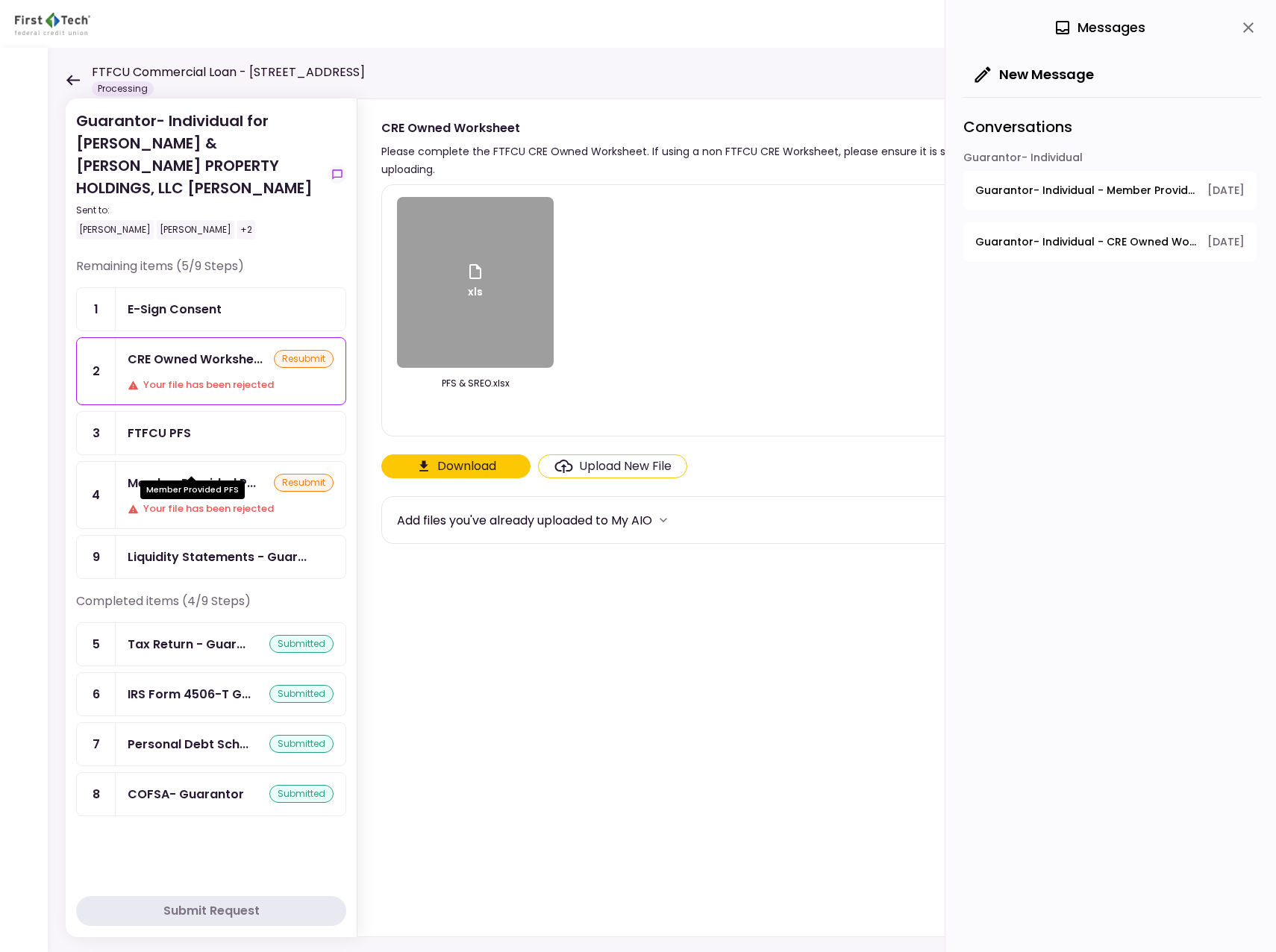
click at [174, 474] on div "Member Provided P..." at bounding box center [192, 482] width 128 height 18
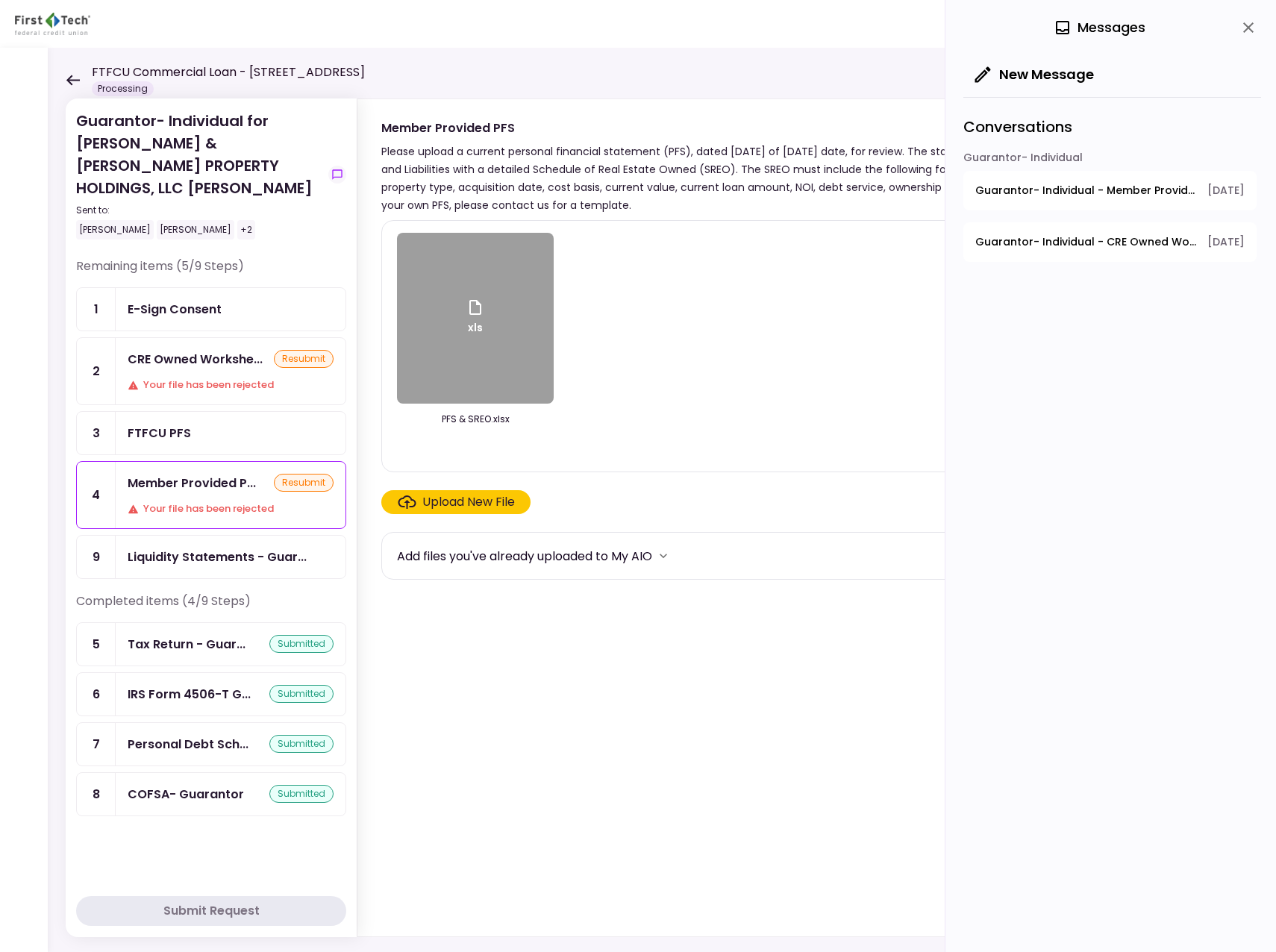
click at [1067, 236] on span "Guarantor- Individual - CRE Owned Worksheet" at bounding box center [1086, 242] width 221 height 15
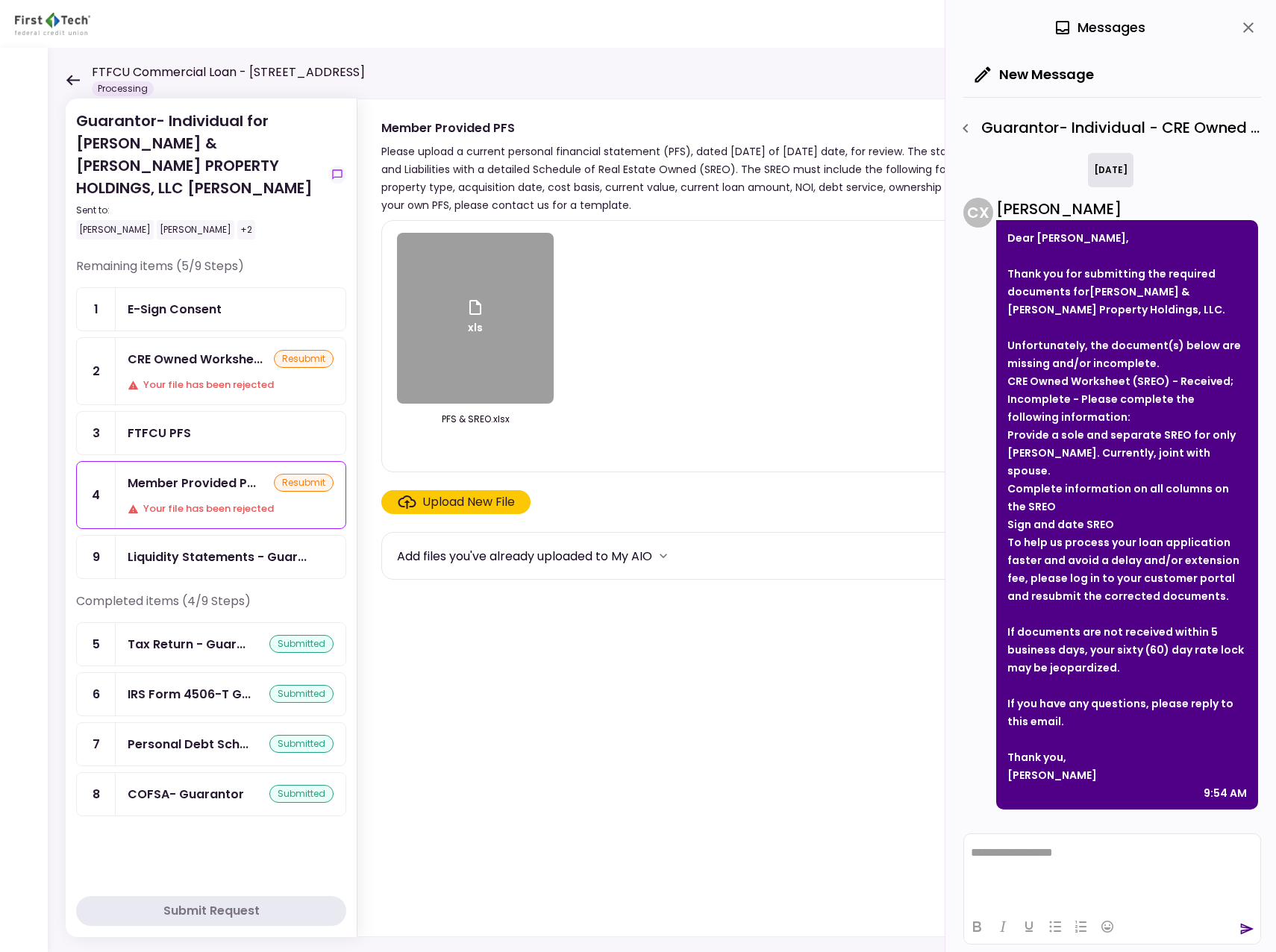
click at [1020, 127] on div "Guarantor- Individual - CRE Owned Worksheet" at bounding box center [1107, 128] width 308 height 25
click at [983, 126] on div "Guarantor- Individual - CRE Owned Worksheet" at bounding box center [1107, 128] width 308 height 25
click at [966, 127] on icon "button" at bounding box center [965, 128] width 5 height 9
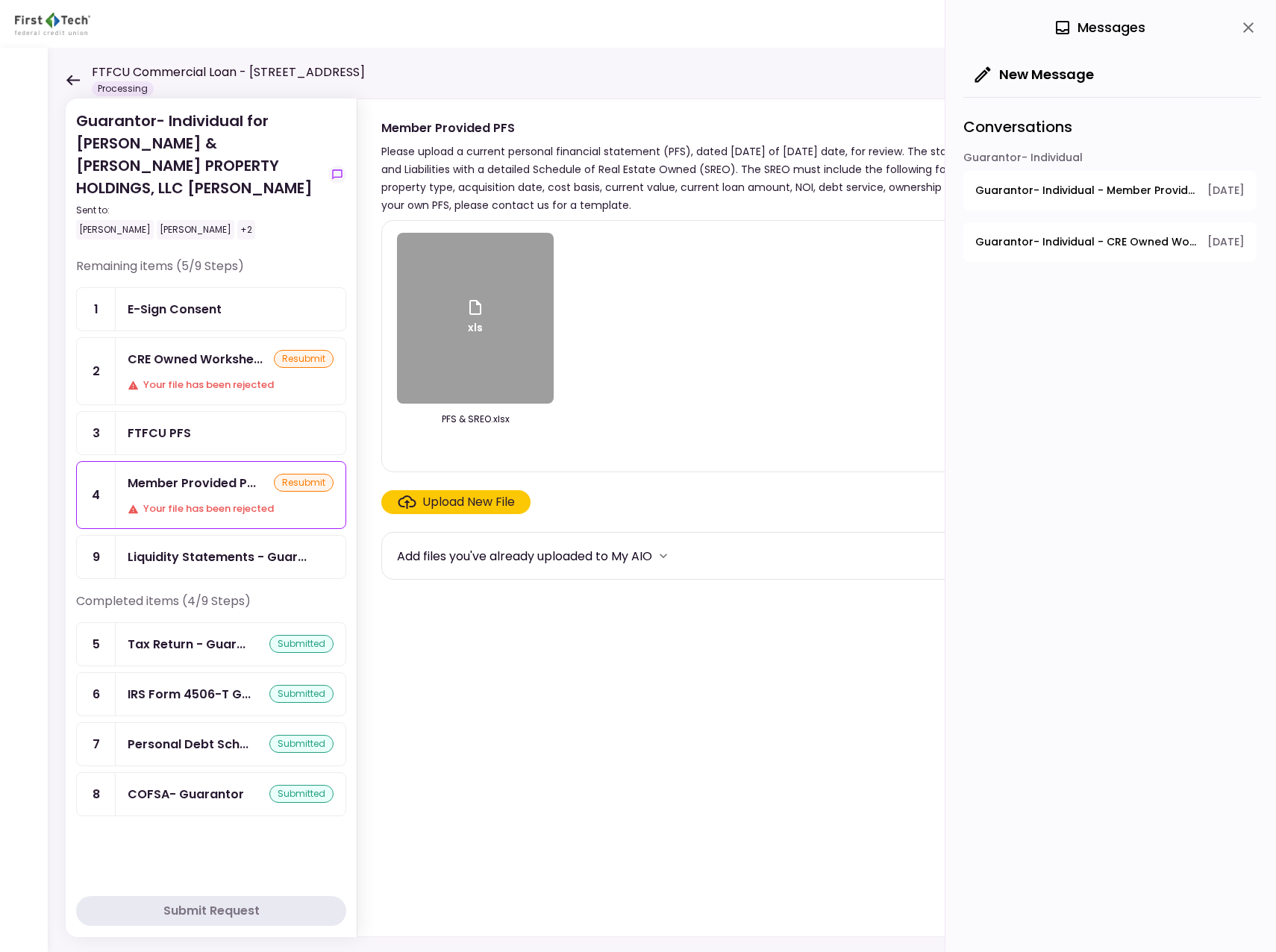
click at [1022, 189] on span "Guarantor- Individual - Member Provided PFS" at bounding box center [1086, 191] width 221 height 15
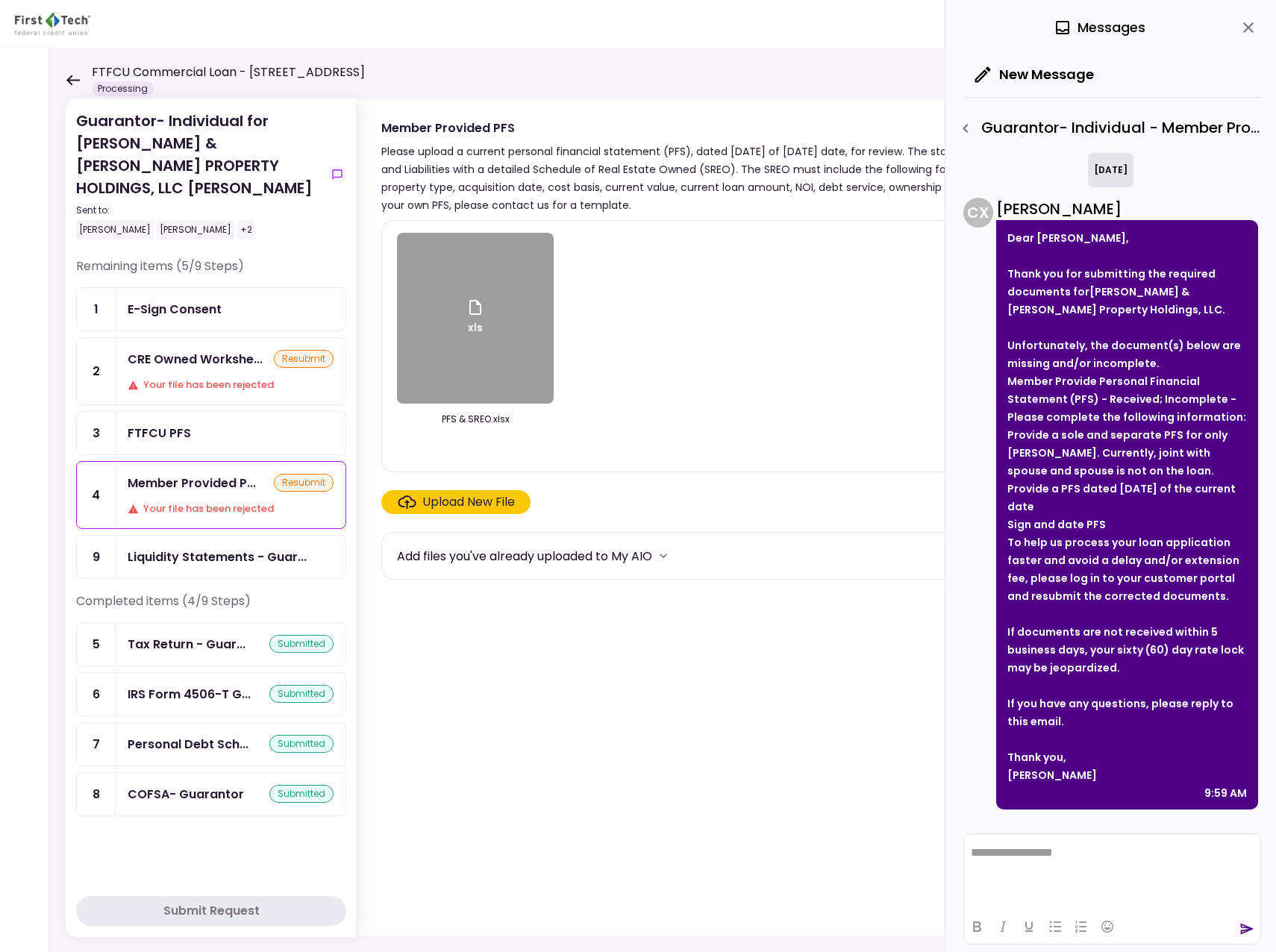
click at [69, 75] on icon at bounding box center [72, 80] width 14 height 12
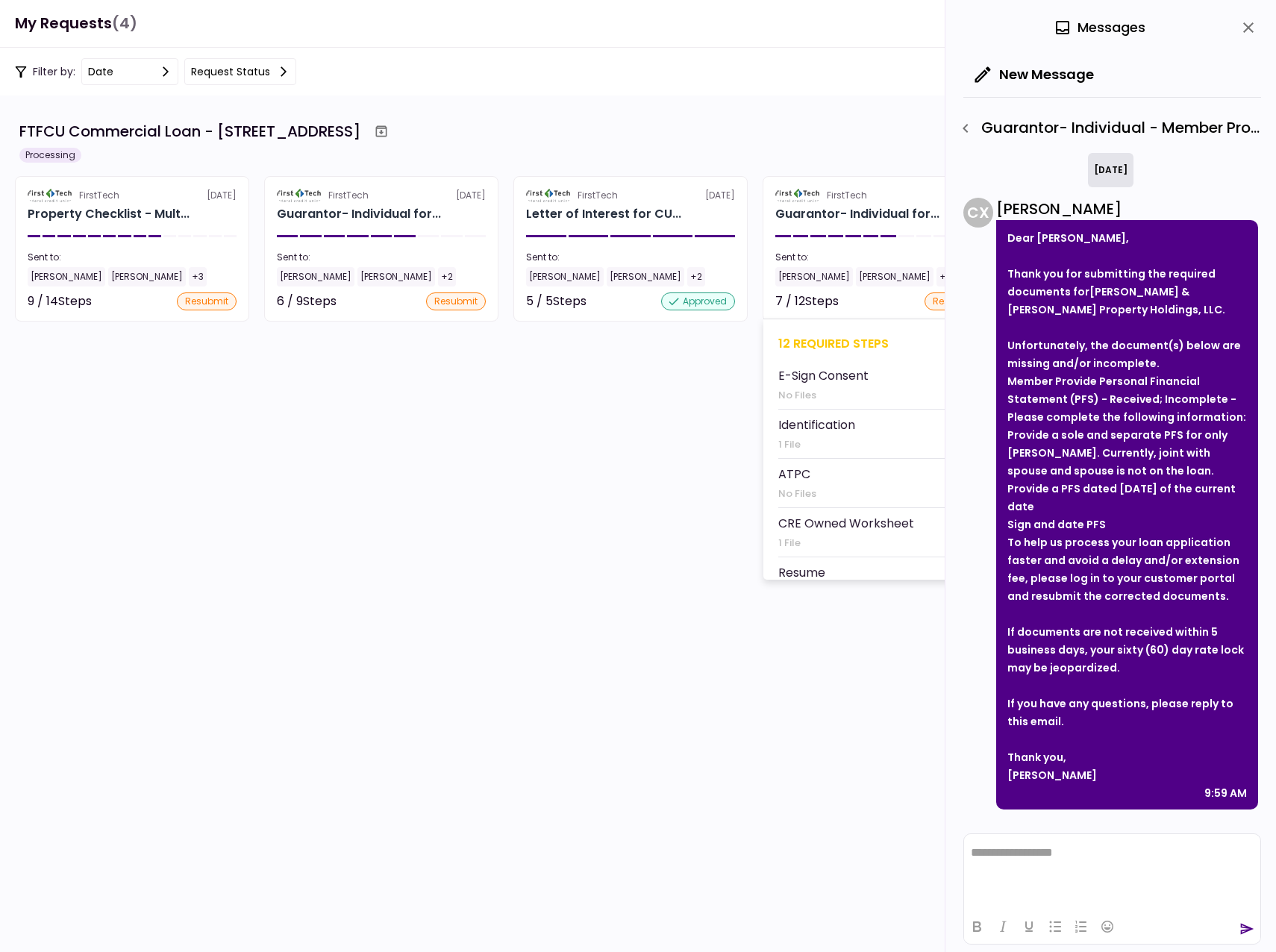
click at [794, 277] on div "[PERSON_NAME]" at bounding box center [814, 276] width 78 height 19
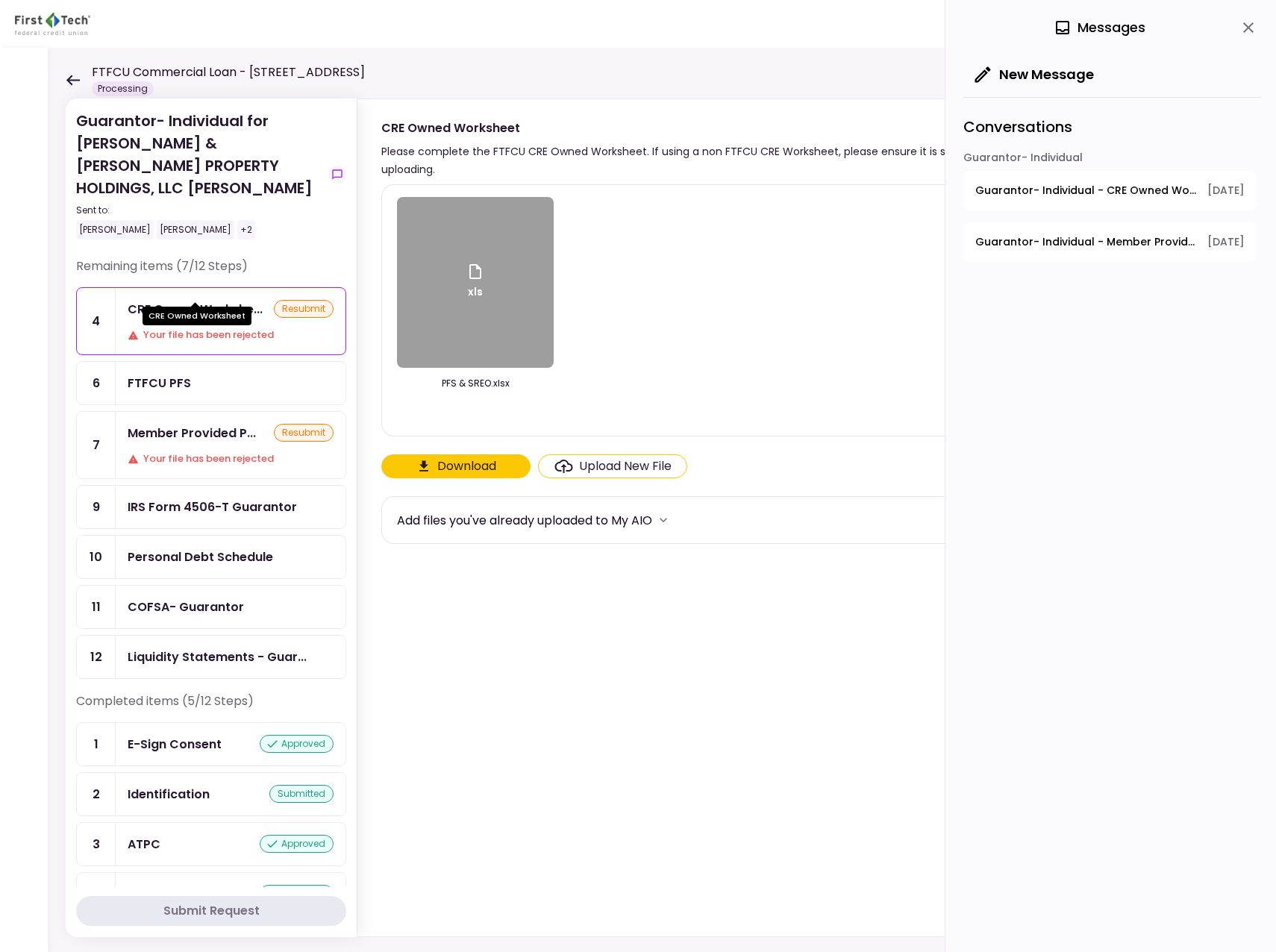
click at [177, 300] on div "CRE Owned Workshe..." at bounding box center [195, 309] width 135 height 18
click at [176, 300] on div "CRE Owned Workshe..." at bounding box center [195, 309] width 135 height 18
click at [1001, 187] on span "Guarantor- Individual - CRE Owned Worksheet" at bounding box center [1086, 191] width 221 height 15
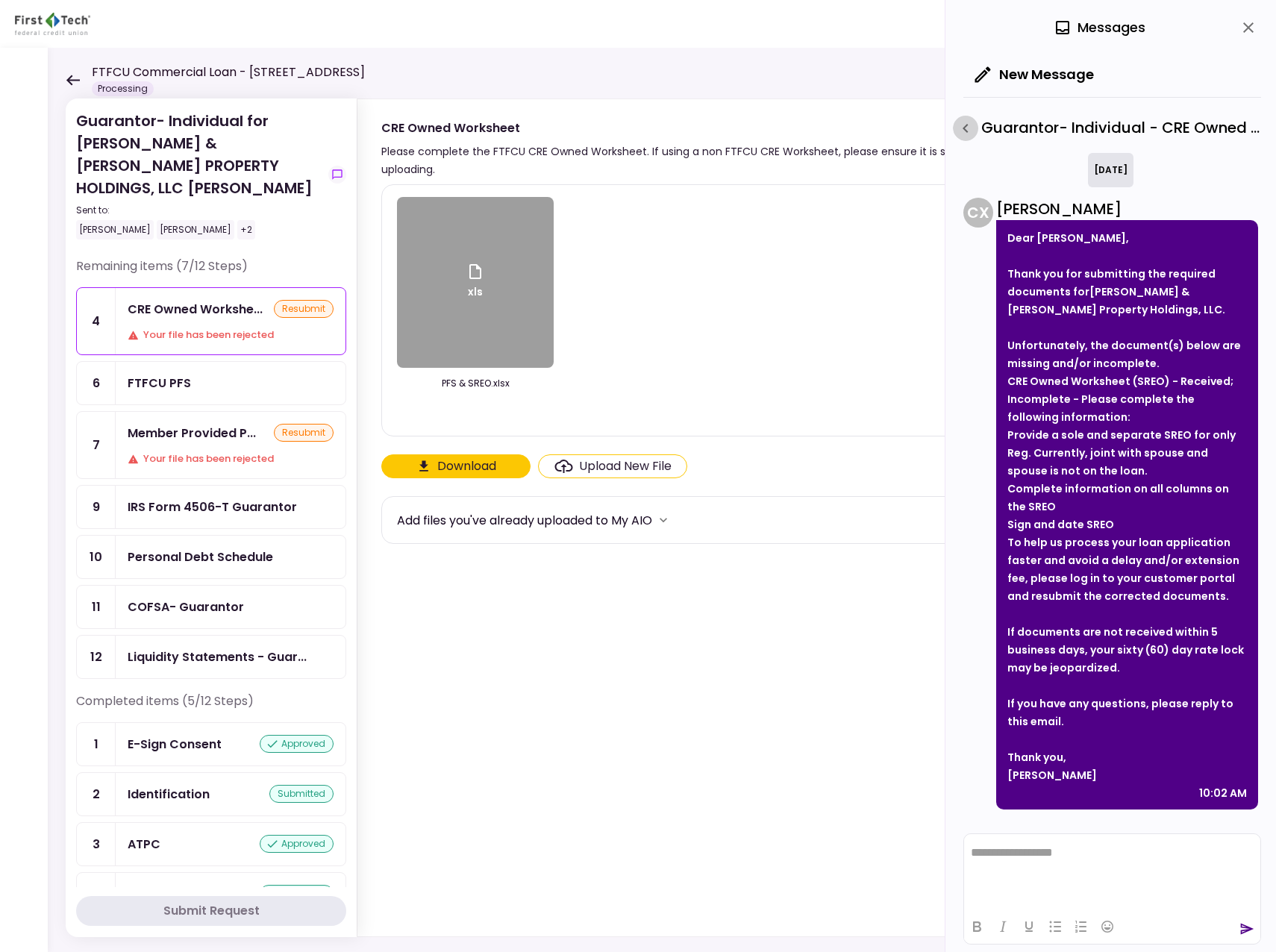
click at [964, 131] on icon "button" at bounding box center [965, 128] width 18 height 18
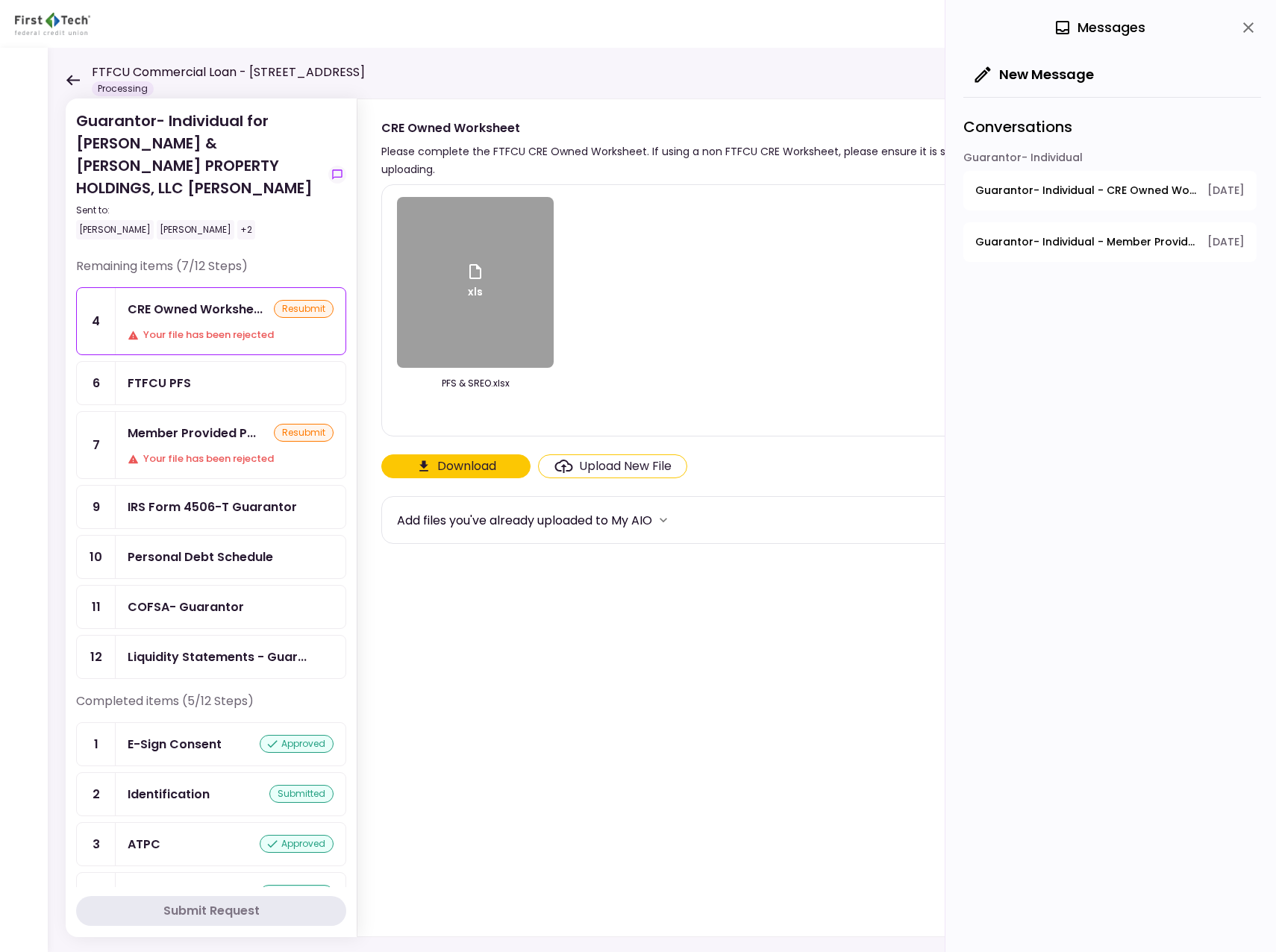
click at [1029, 238] on span "Guarantor- Individual - Member Provided PFS" at bounding box center [1086, 242] width 221 height 15
